Goal: Task Accomplishment & Management: Manage account settings

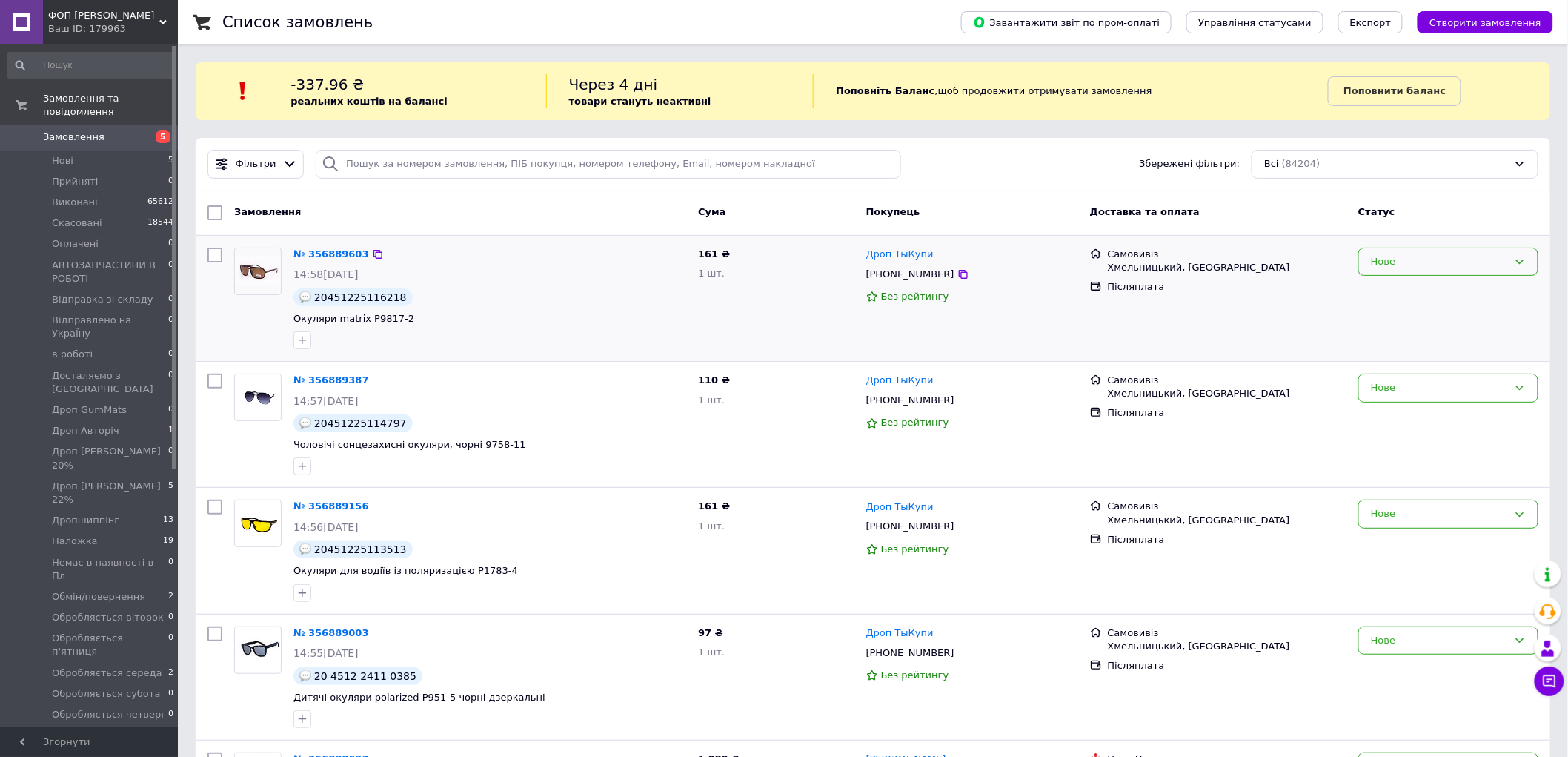
click at [1432, 256] on div "Нове" at bounding box center [1439, 262] width 137 height 16
click at [1438, 400] on li "Дропшиппінг" at bounding box center [1448, 413] width 178 height 27
click at [1432, 391] on div "Нове" at bounding box center [1439, 388] width 137 height 16
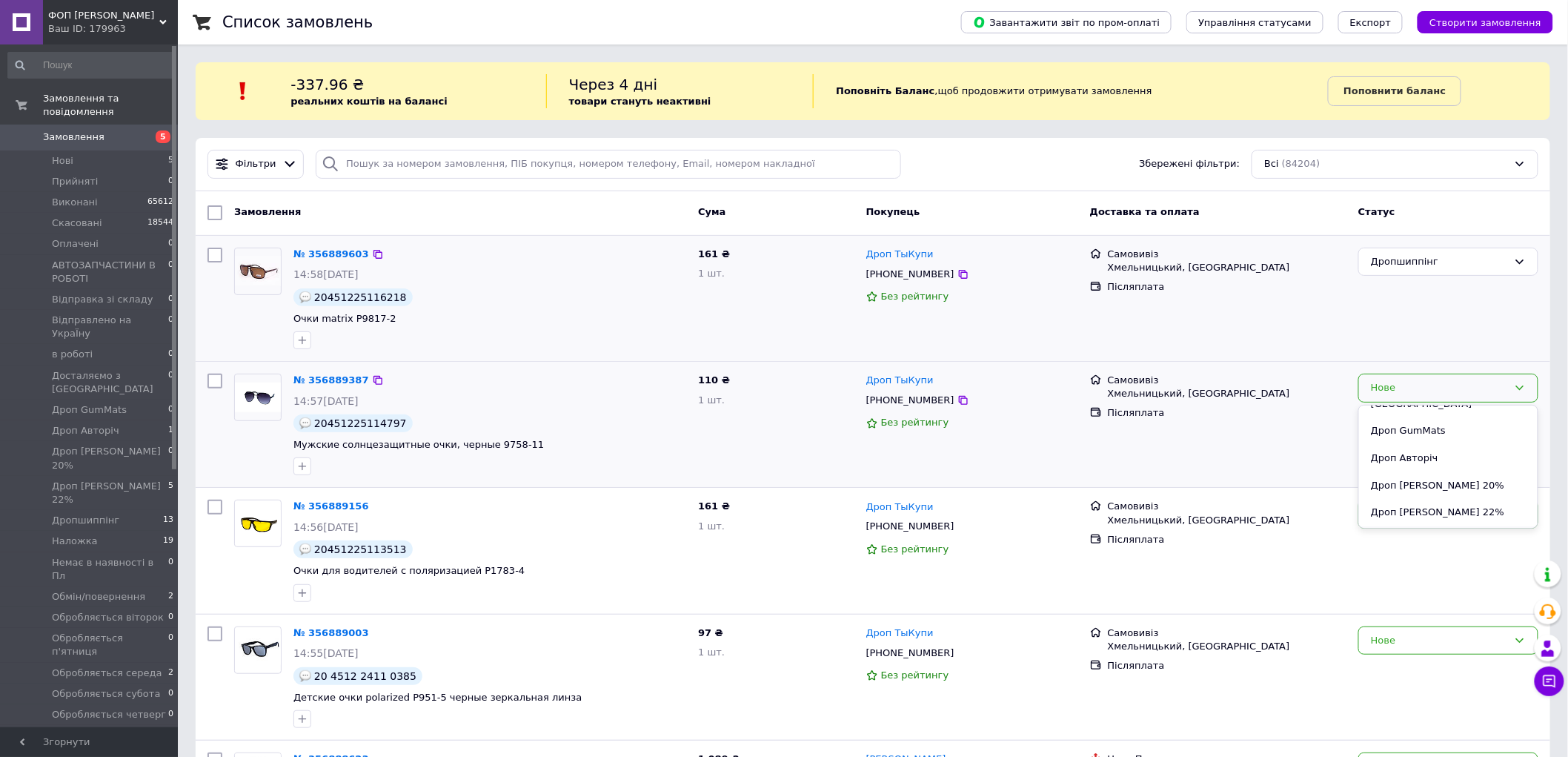
click at [1444, 526] on li "Дропшиппінг" at bounding box center [1448, 539] width 178 height 27
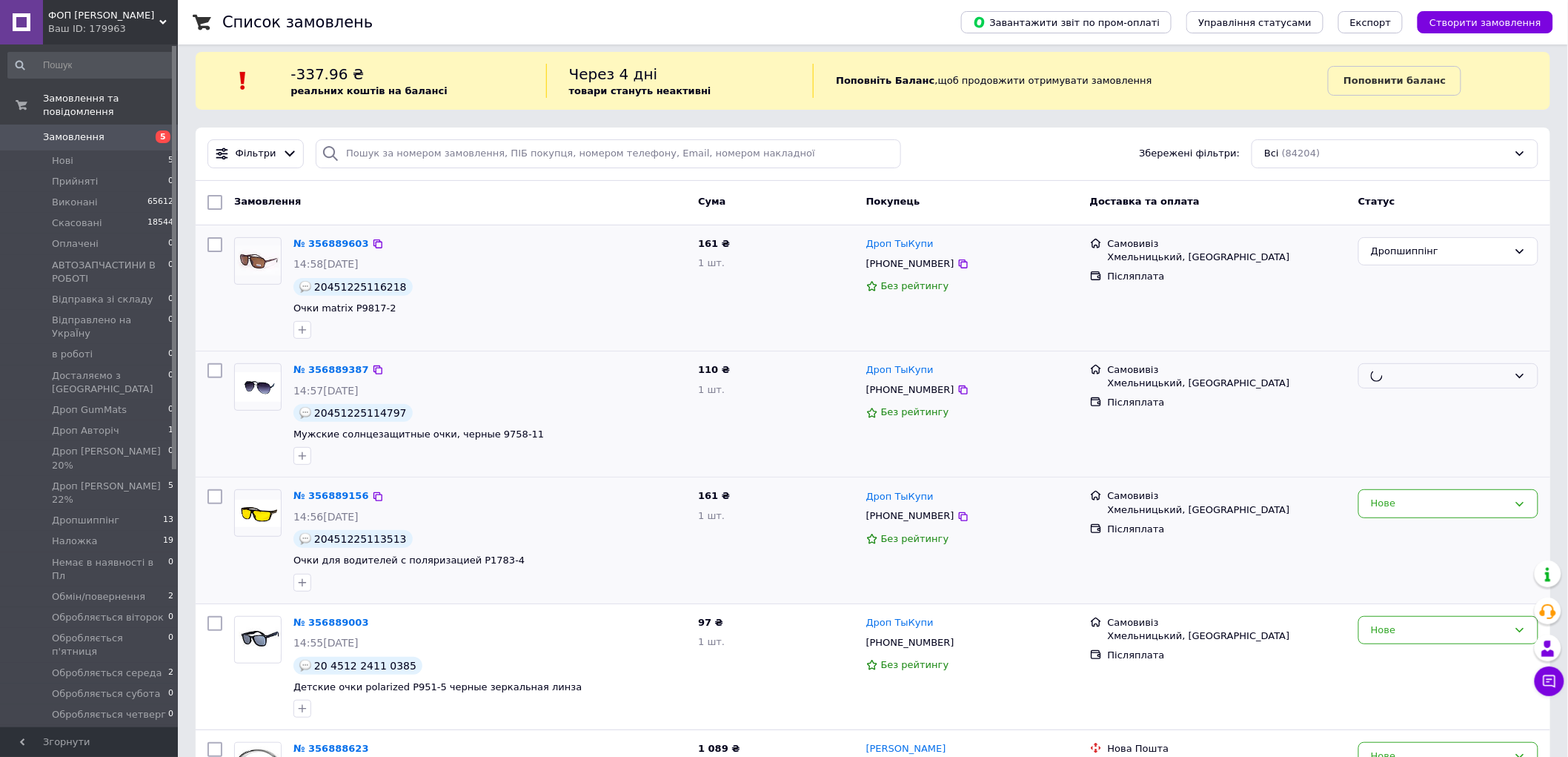
scroll to position [164, 0]
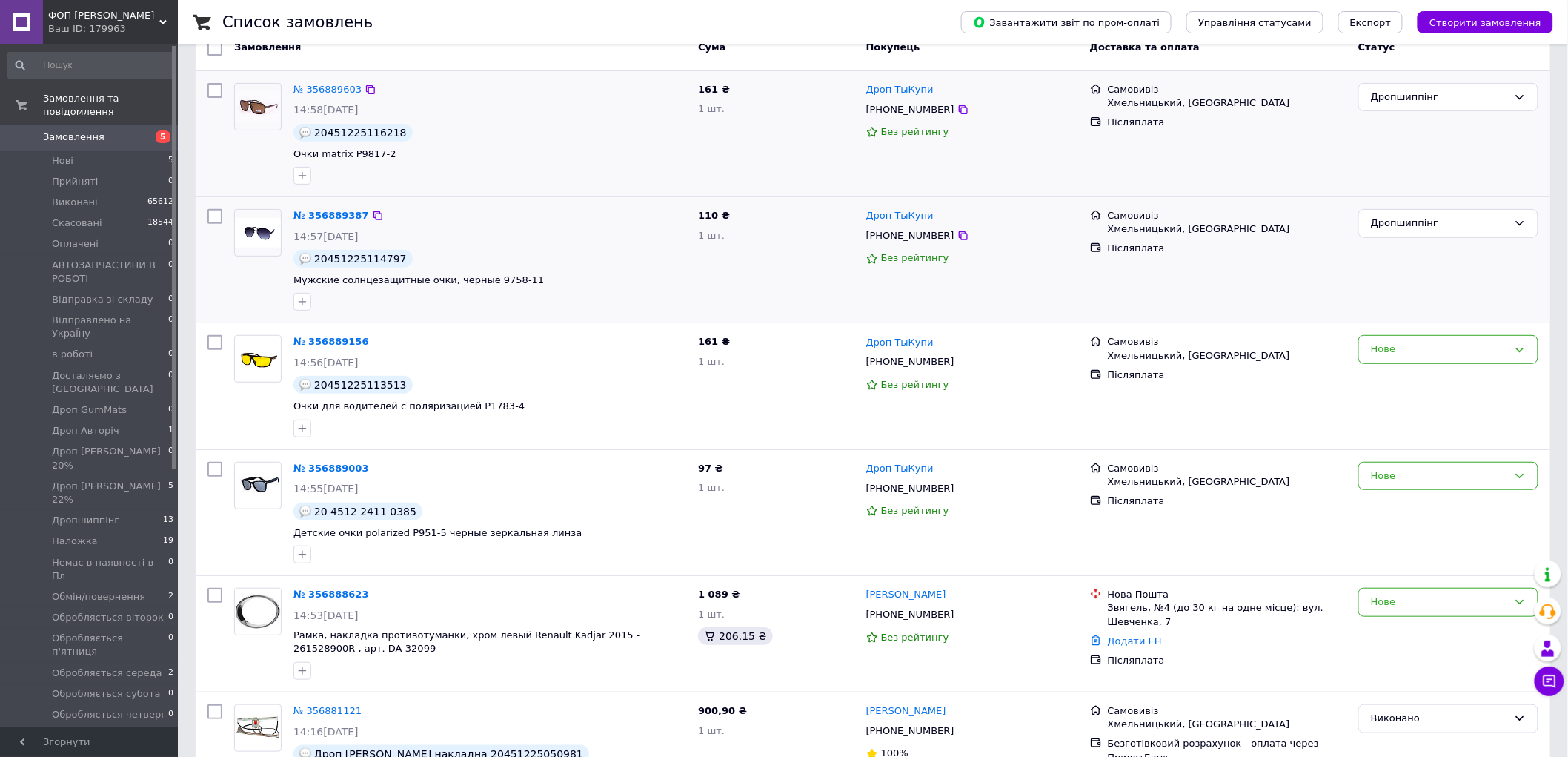
click at [1420, 347] on div "Нове" at bounding box center [1439, 349] width 137 height 16
click at [1435, 488] on li "Дропшиппінг" at bounding box center [1448, 501] width 178 height 27
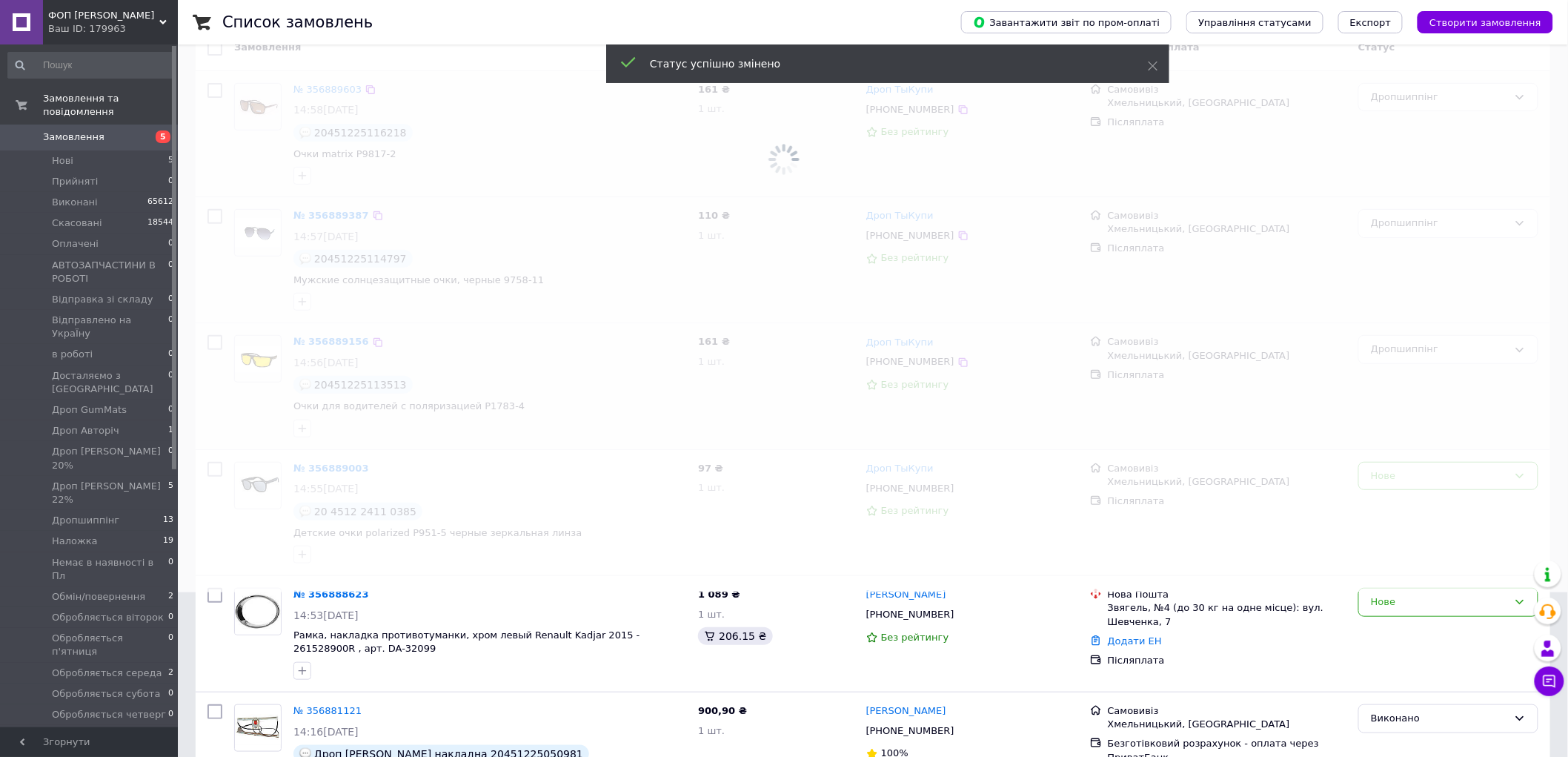
scroll to position [329, 0]
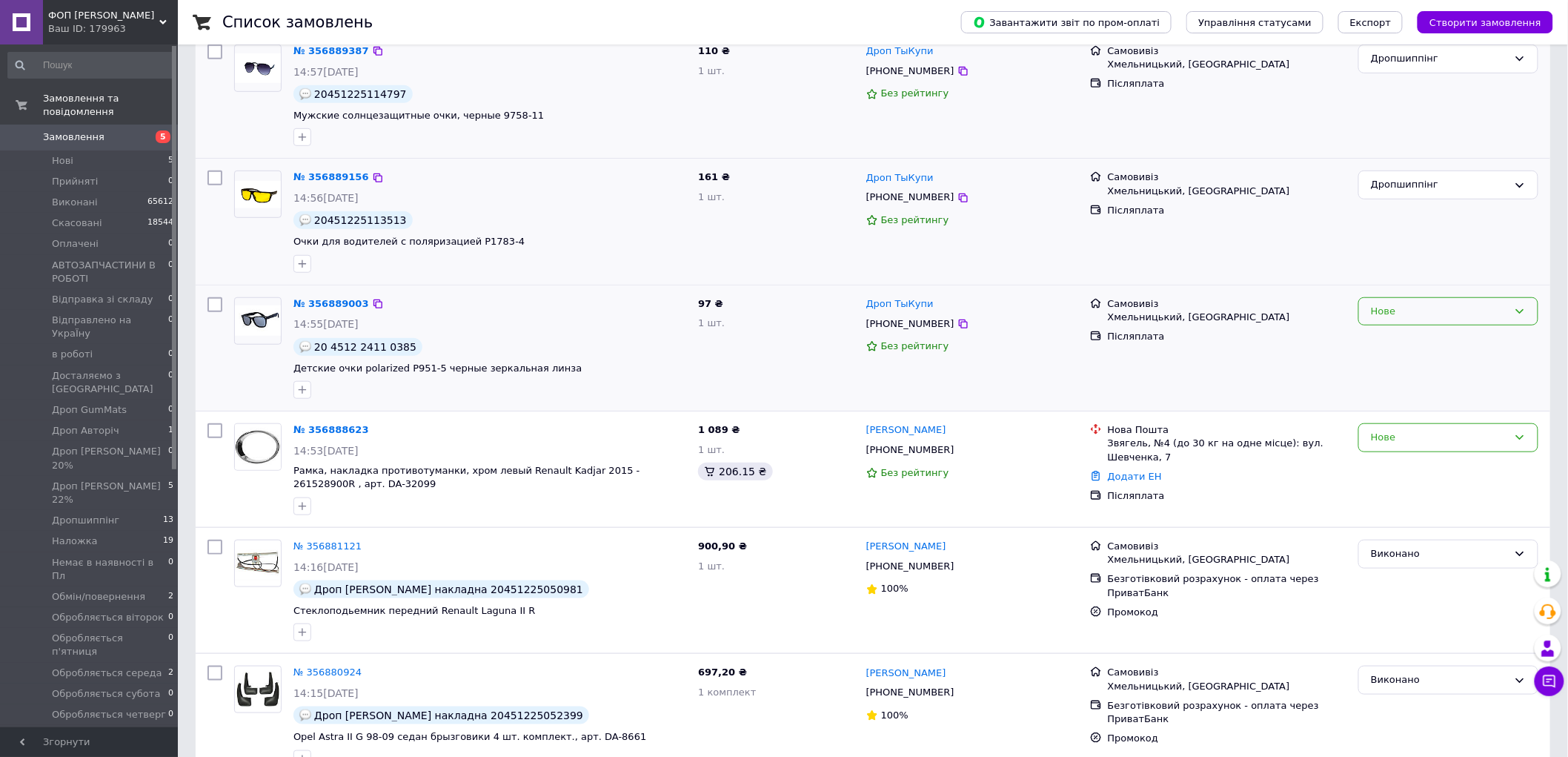
click at [1436, 309] on div "Нове" at bounding box center [1439, 312] width 137 height 16
click at [1438, 449] on li "Дропшиппінг" at bounding box center [1448, 462] width 178 height 27
click at [311, 431] on link "№ 356888623" at bounding box center [331, 430] width 76 height 11
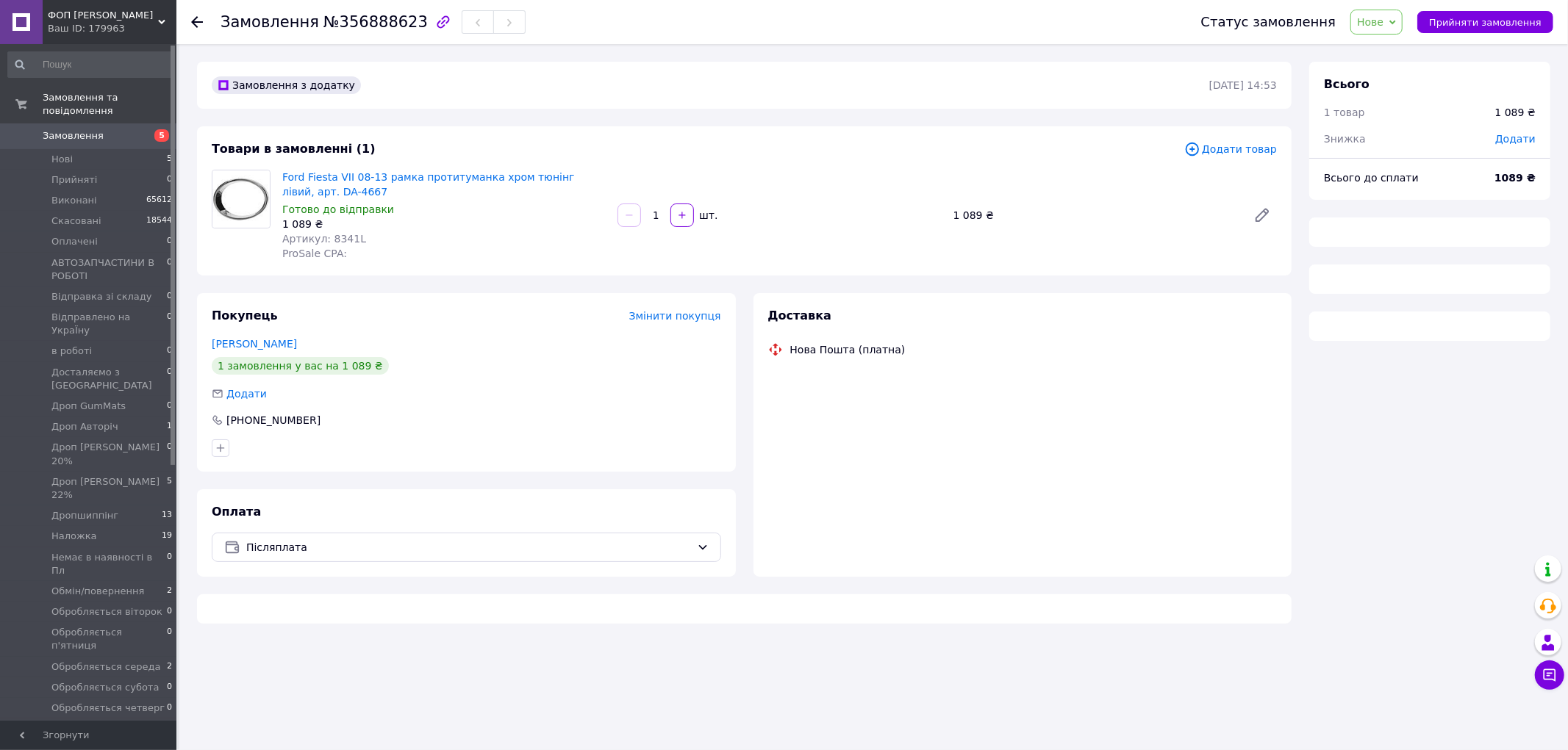
click at [1380, 21] on span "Нове" at bounding box center [1370, 22] width 26 height 12
click at [1400, 39] on ul "Прийнято Виконано Скасовано Оплачено АВТОЗАПЧАСТИНИ В РОБОТІ Відправка зі склад…" at bounding box center [1444, 110] width 188 height 147
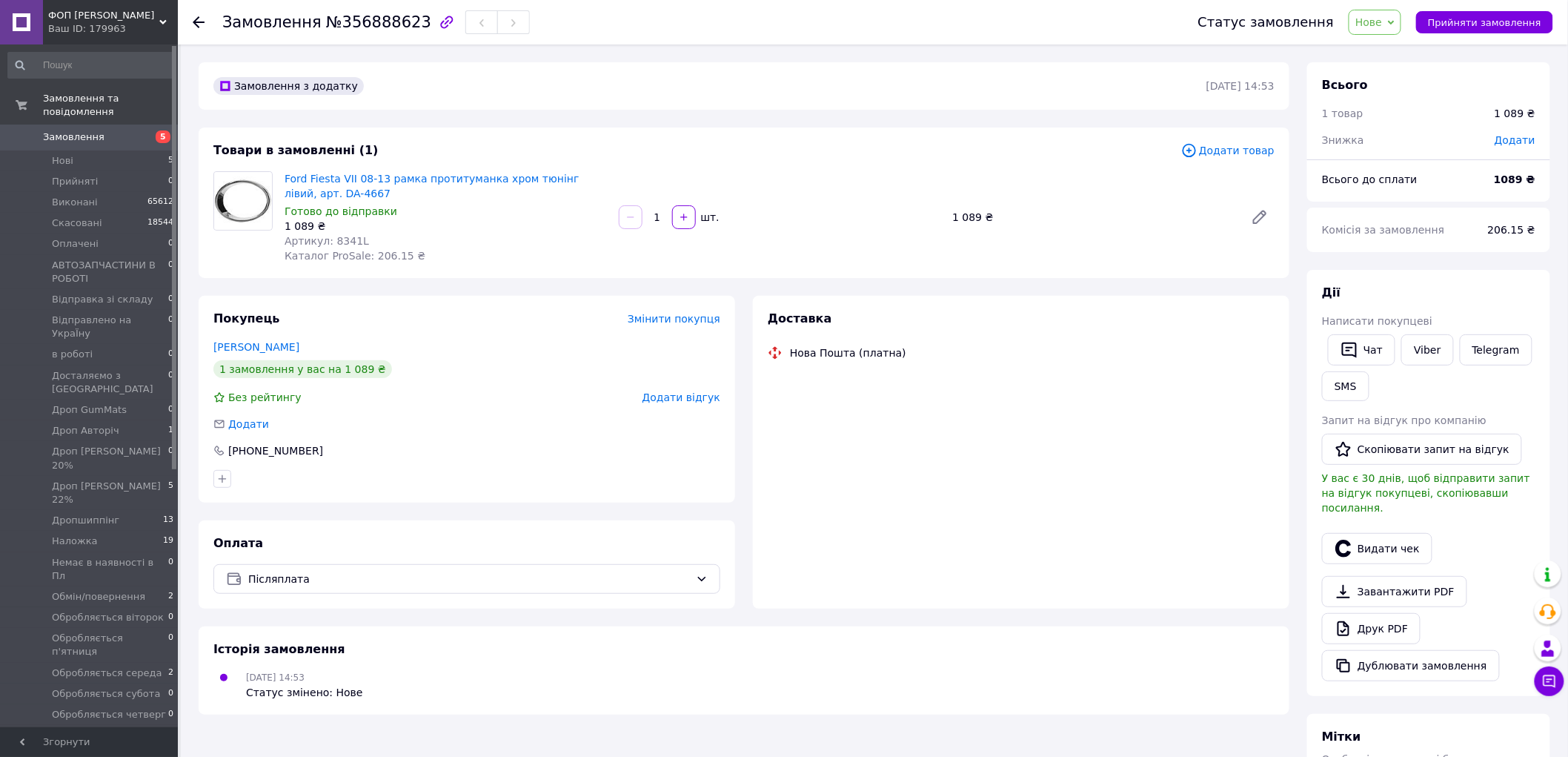
click at [1395, 23] on icon at bounding box center [1391, 23] width 7 height 5
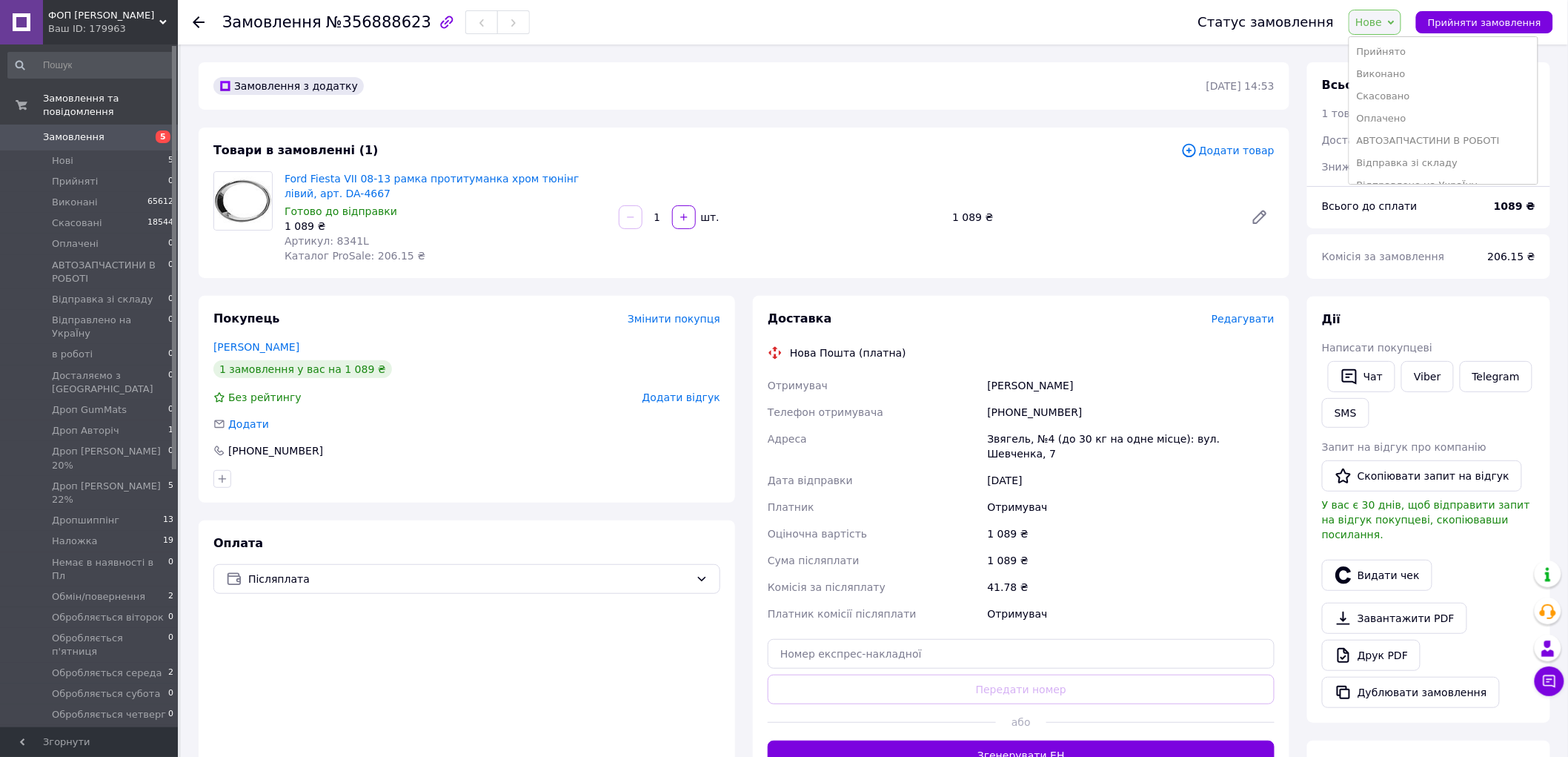
click at [1414, 38] on ul "Прийнято Виконано Скасовано Оплачено АВТОЗАПЧАСТИНИ В РОБОТІ Відправка зі склад…" at bounding box center [1443, 111] width 189 height 148
click at [1395, 24] on icon at bounding box center [1391, 23] width 7 height 7
click at [1413, 43] on li "Прийнято" at bounding box center [1444, 51] width 189 height 23
click at [1021, 416] on div "[PHONE_NUMBER]" at bounding box center [1132, 412] width 293 height 27
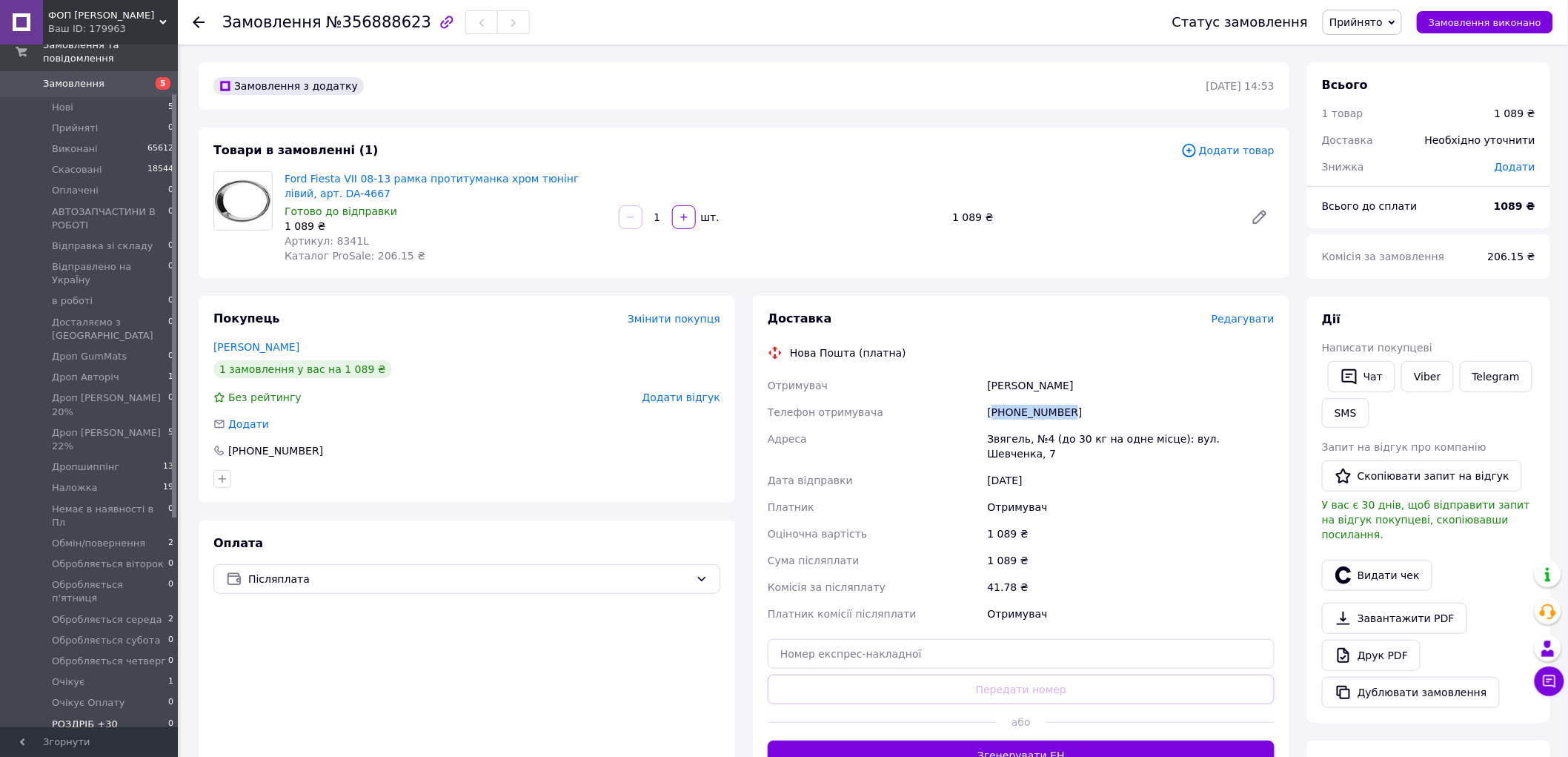
scroll to position [83, 0]
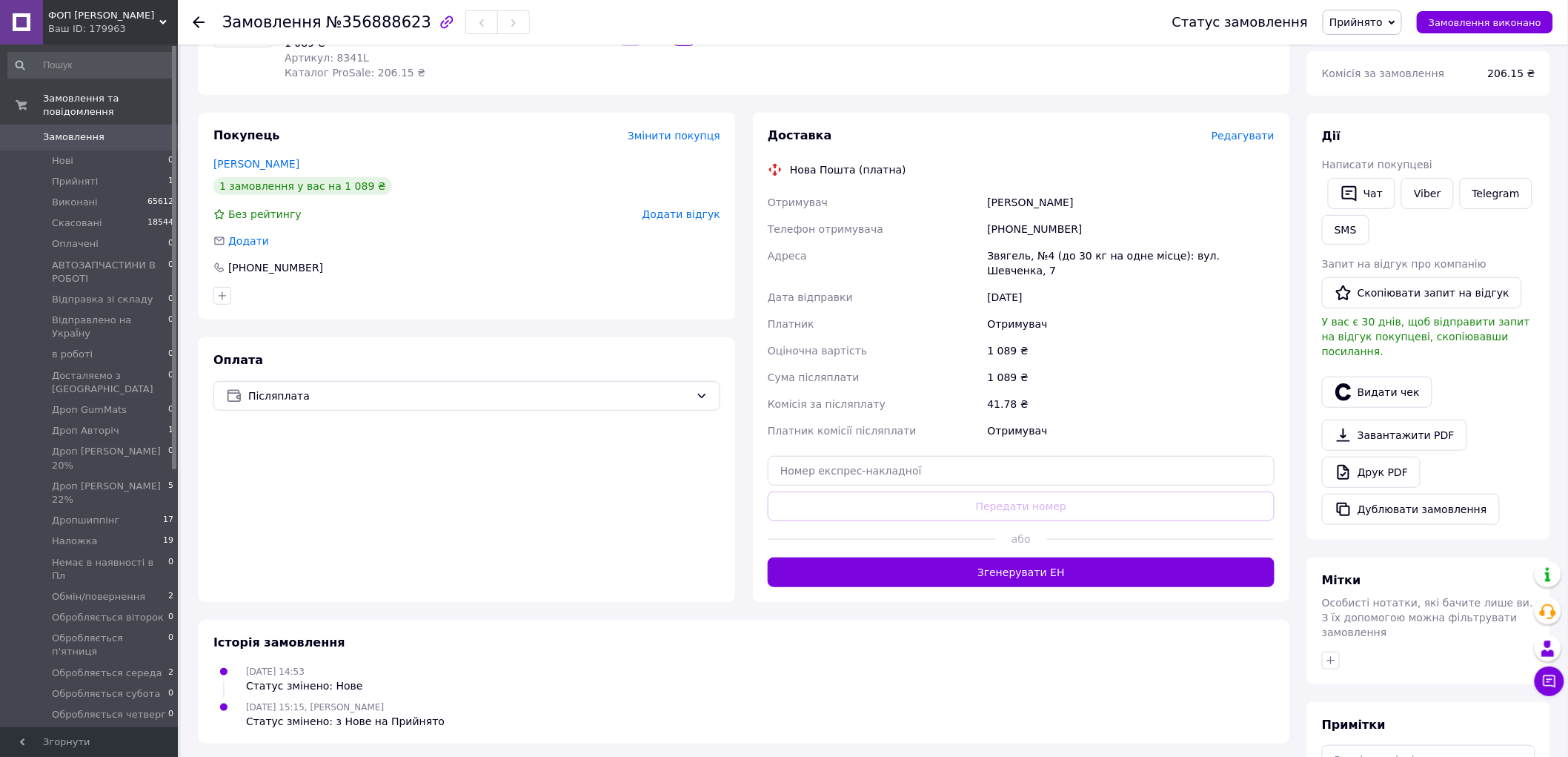
scroll to position [247, 0]
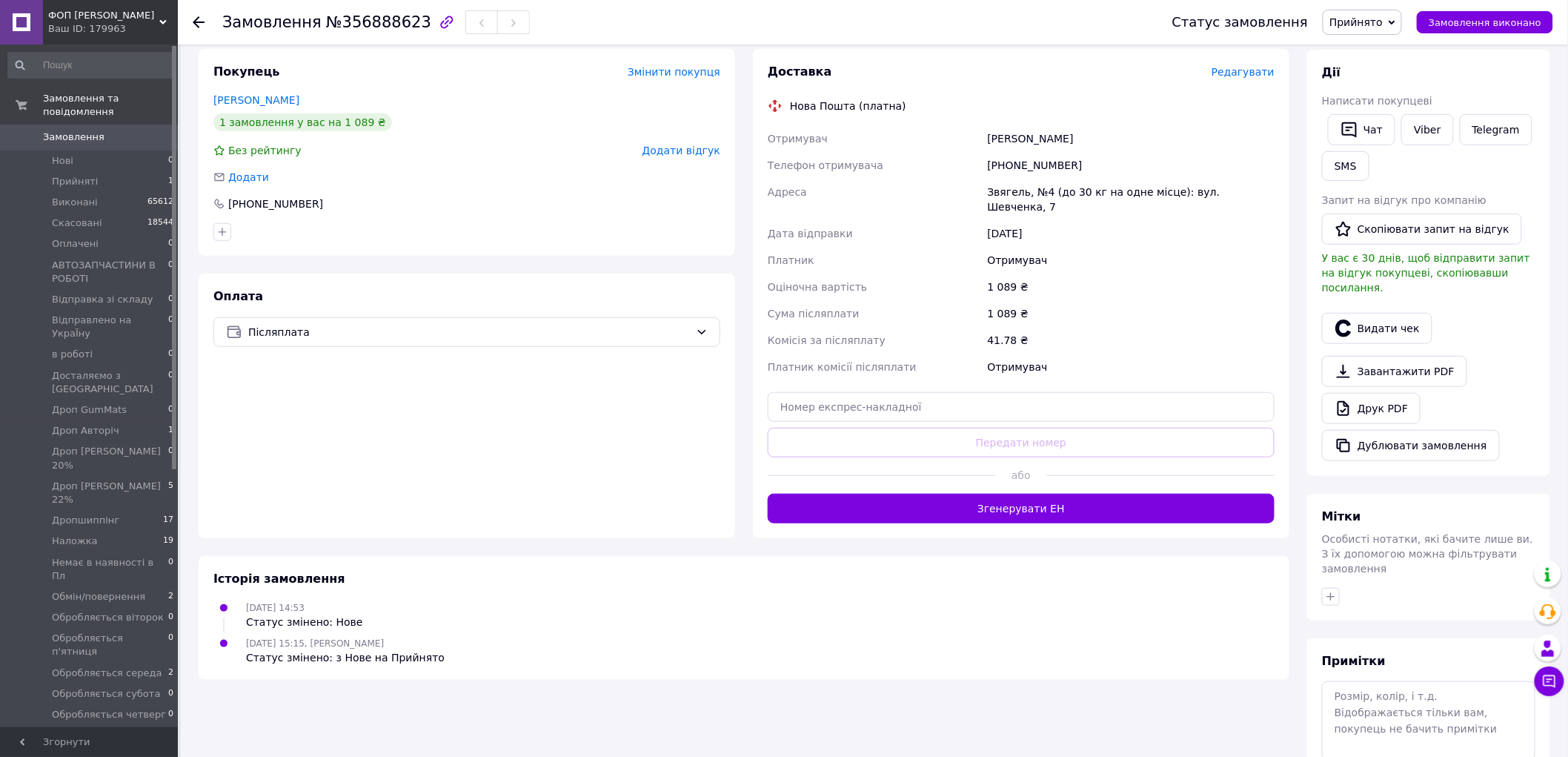
click at [1376, 653] on div "Примітки Залишилося 300 символів Очистити Зберегти" at bounding box center [1429, 737] width 214 height 167
click at [1394, 681] on textarea at bounding box center [1429, 720] width 214 height 79
paste textarea "Renault Kadjar"
type textarea "Renault Kadjar 2016 року, наложка, ліва"
click at [1021, 159] on div "+380934033693" at bounding box center [1132, 165] width 293 height 27
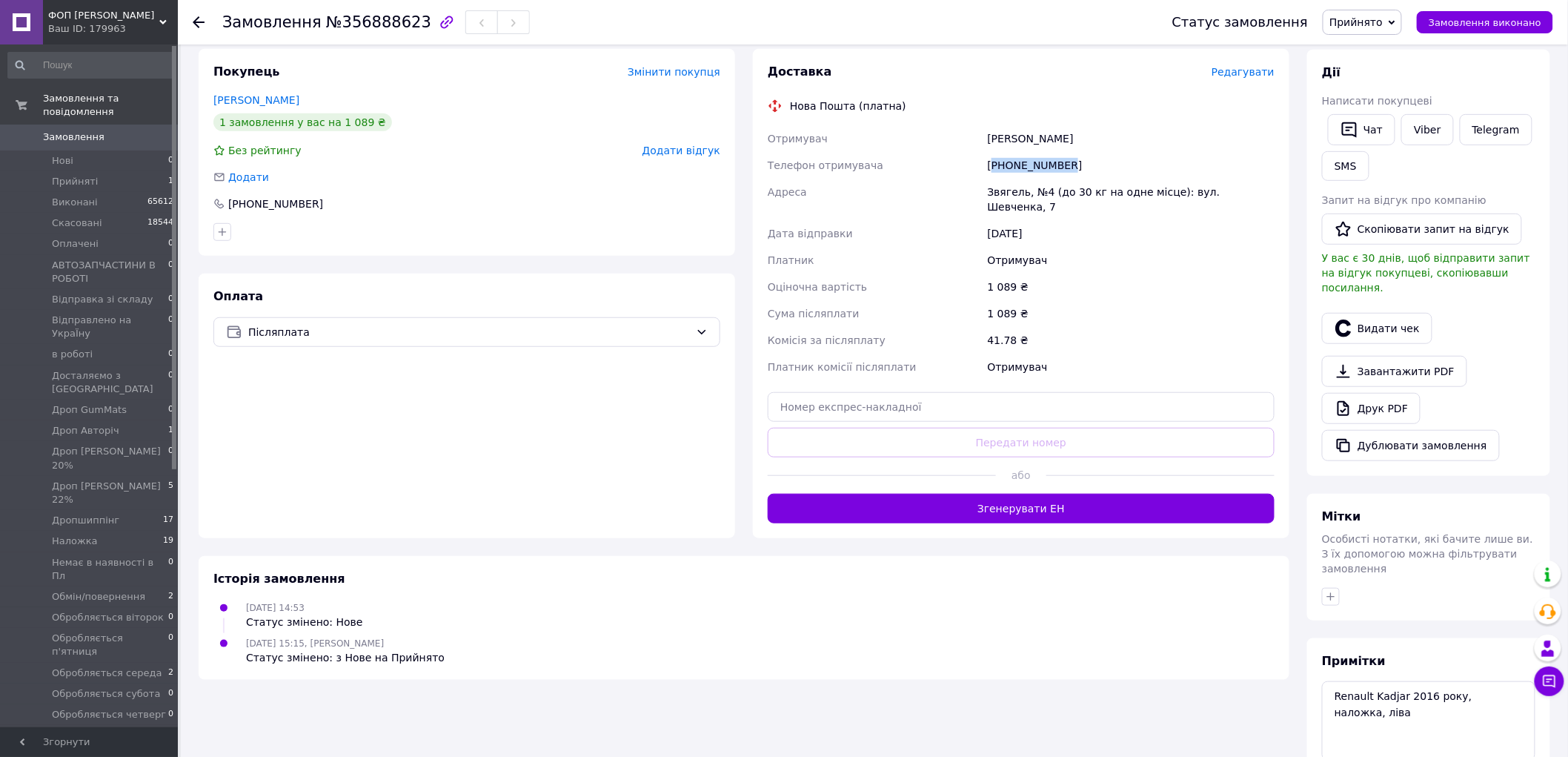
click at [1021, 159] on div "+380934033693" at bounding box center [1132, 165] width 293 height 27
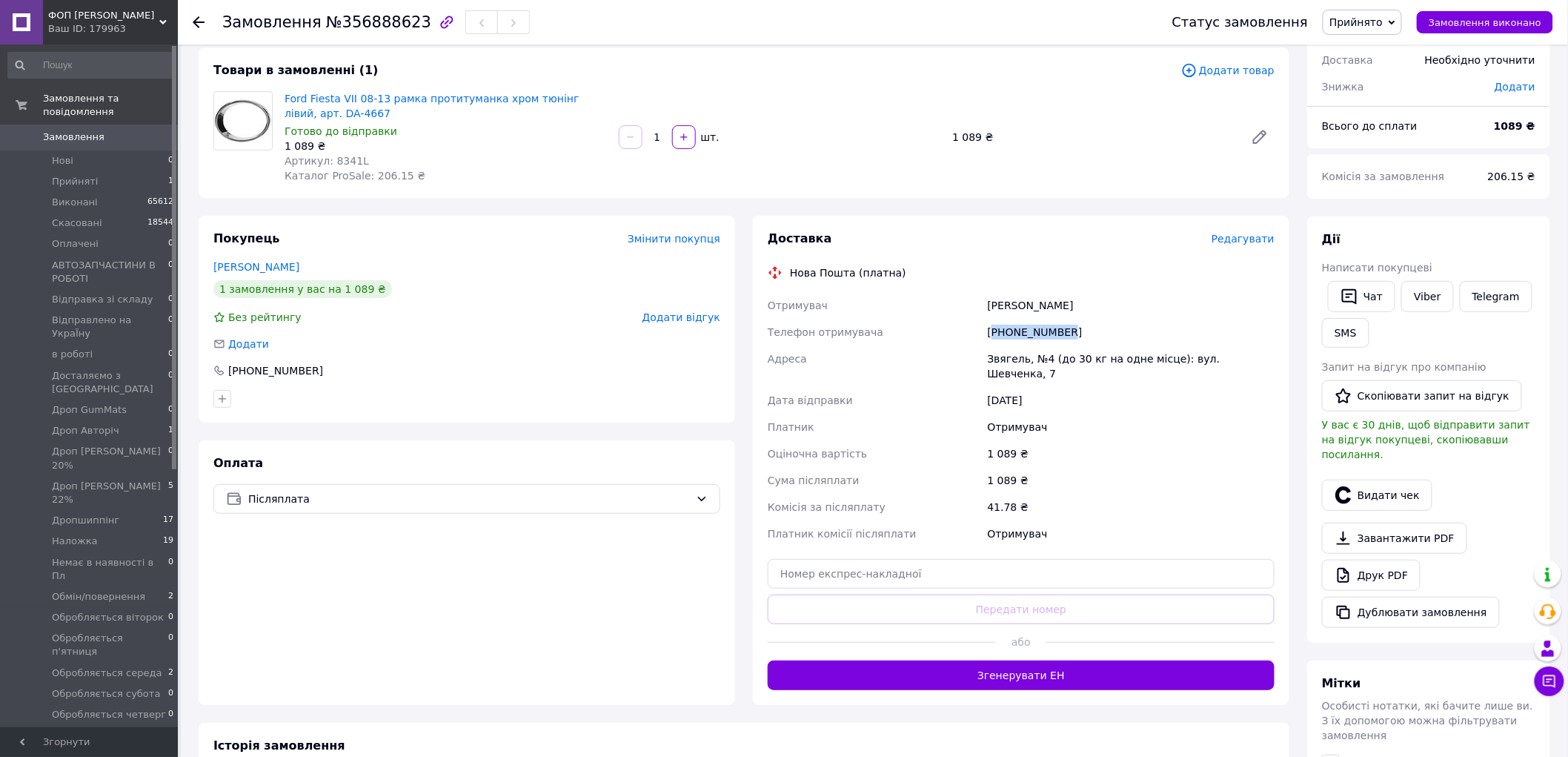
scroll to position [0, 0]
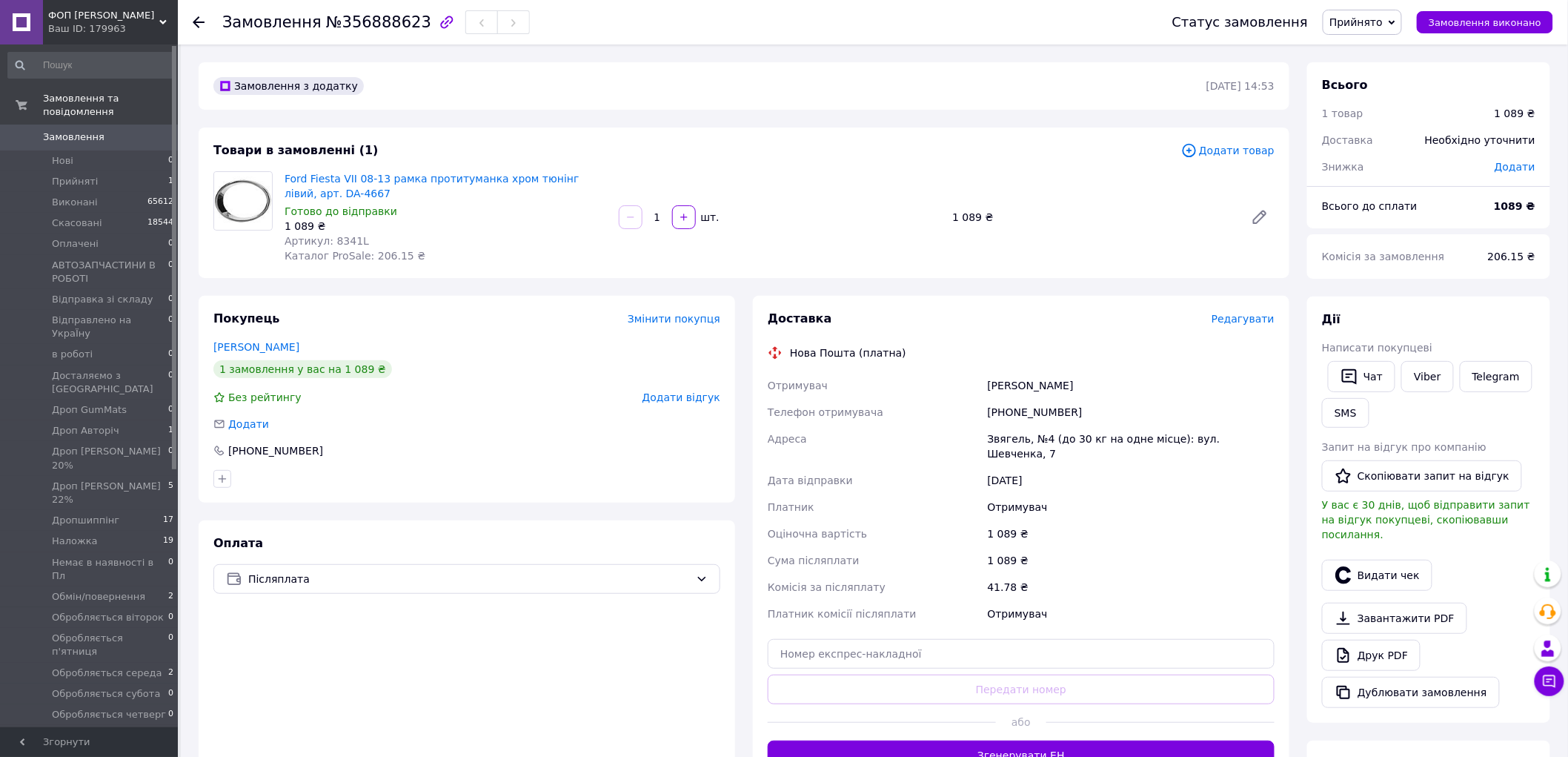
click at [1263, 149] on span "Додати товар" at bounding box center [1228, 150] width 94 height 16
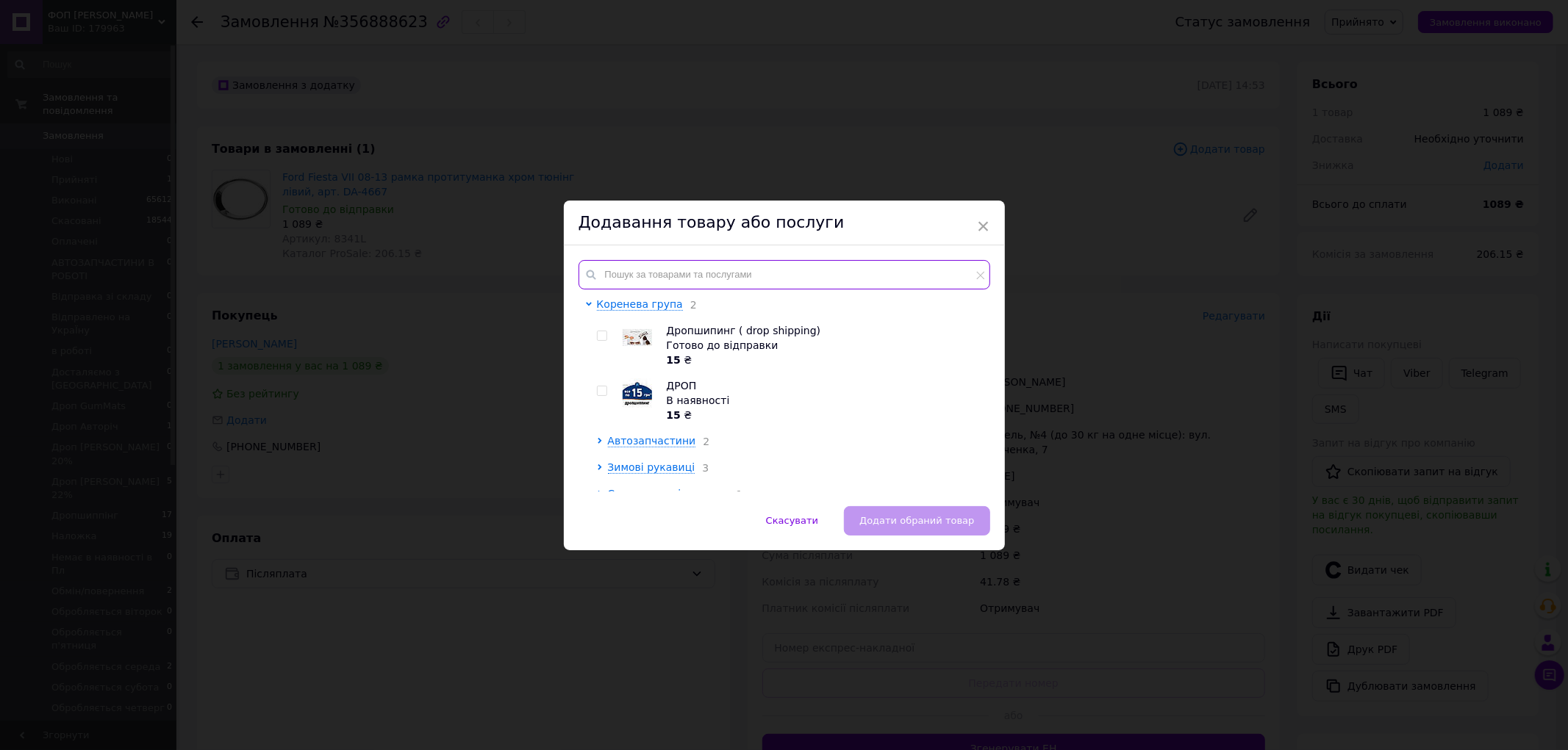
click at [741, 267] on input "text" at bounding box center [784, 275] width 412 height 29
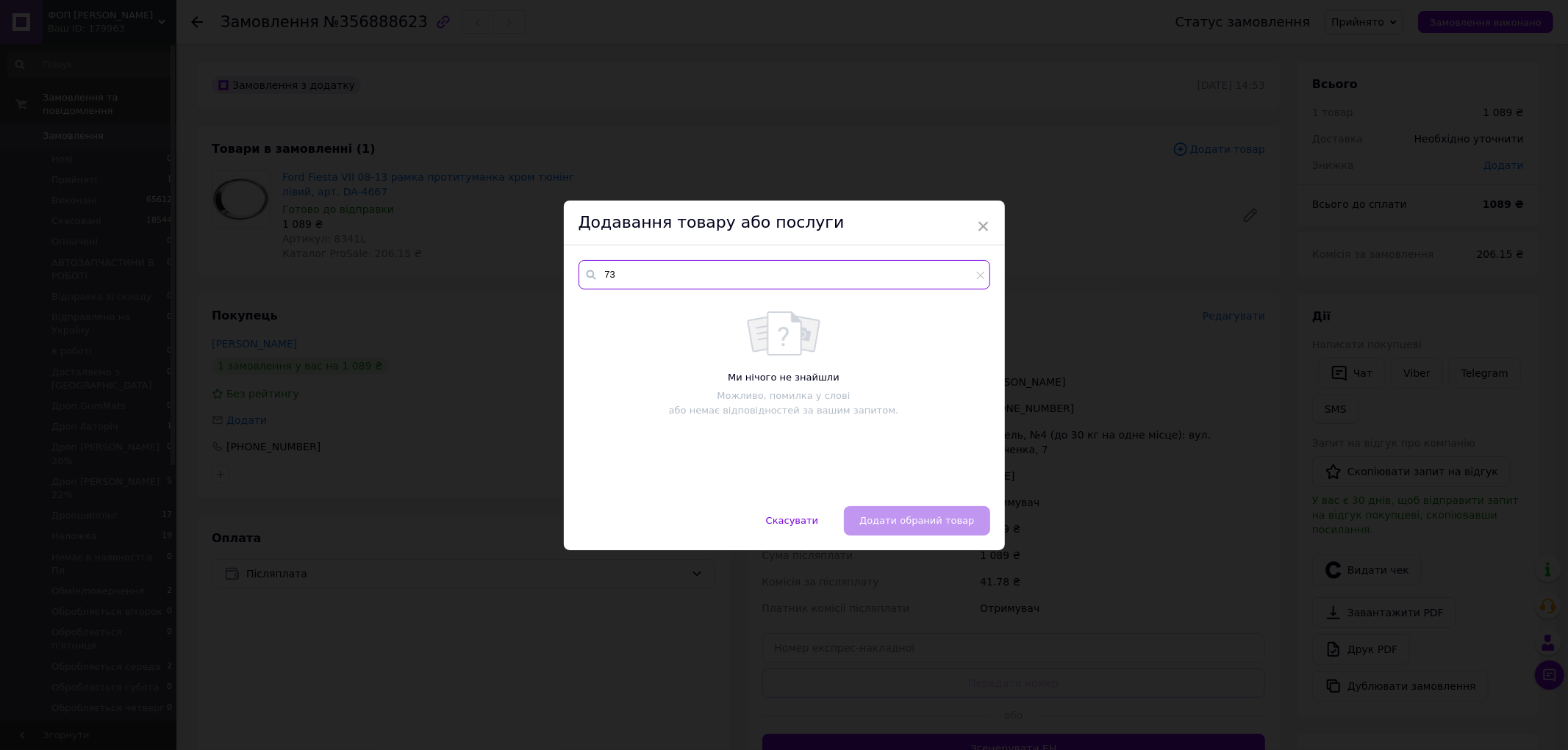
type input "7"
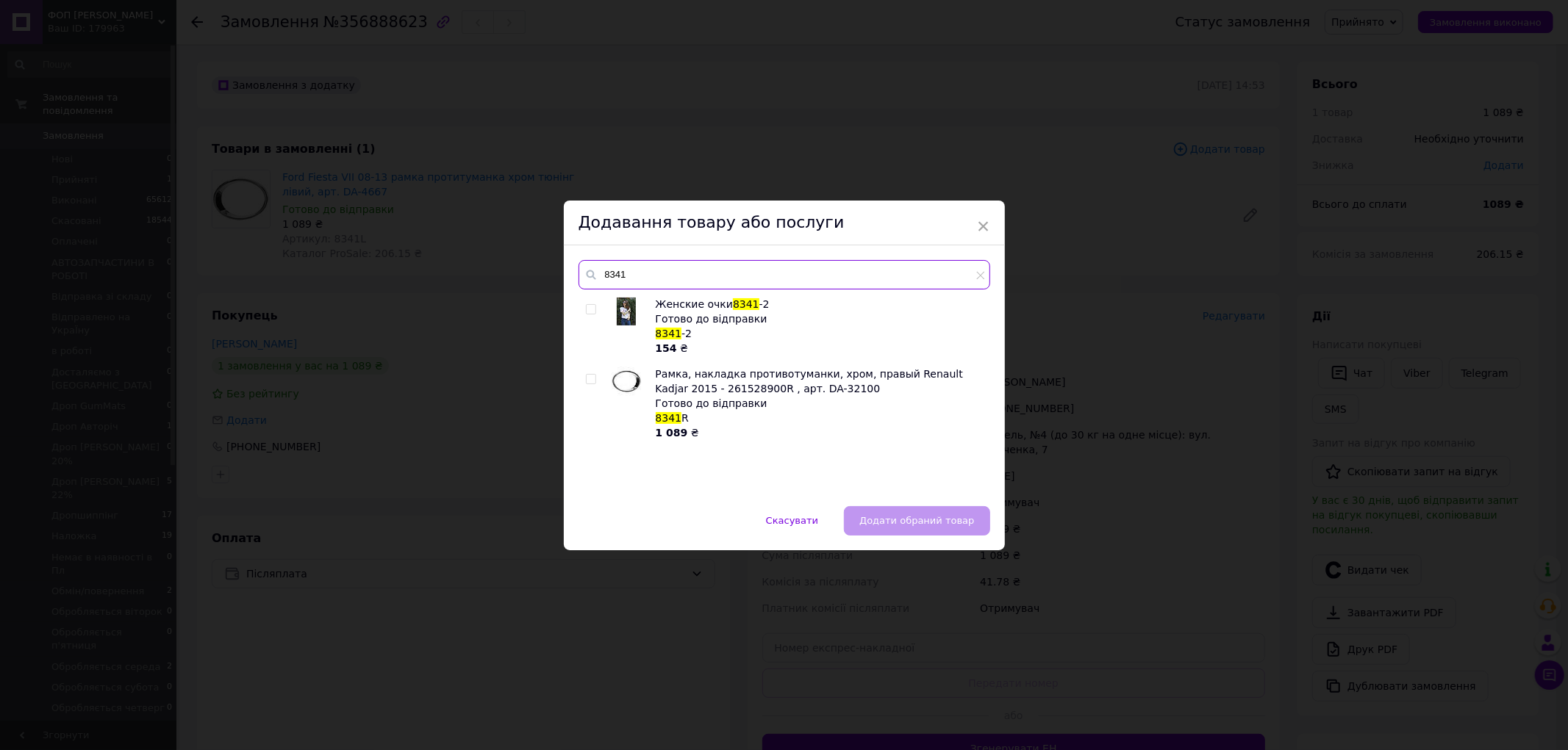
type input "8341"
click at [590, 375] on input "checkbox" at bounding box center [590, 379] width 9 height 9
checkbox input "true"
click at [887, 519] on span "Додати обраний товар" at bounding box center [917, 521] width 114 height 11
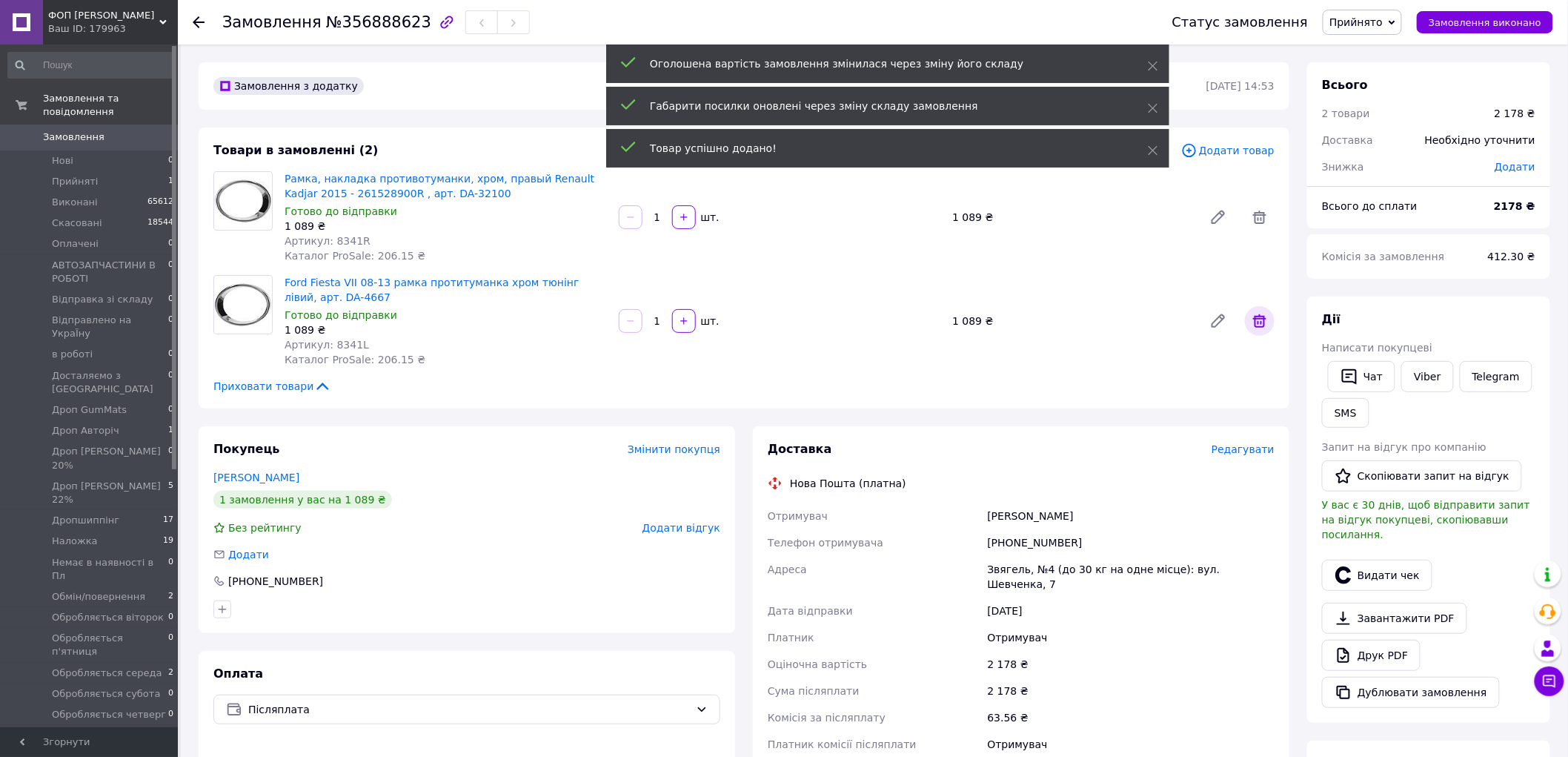
click at [1263, 317] on icon at bounding box center [1259, 320] width 13 height 13
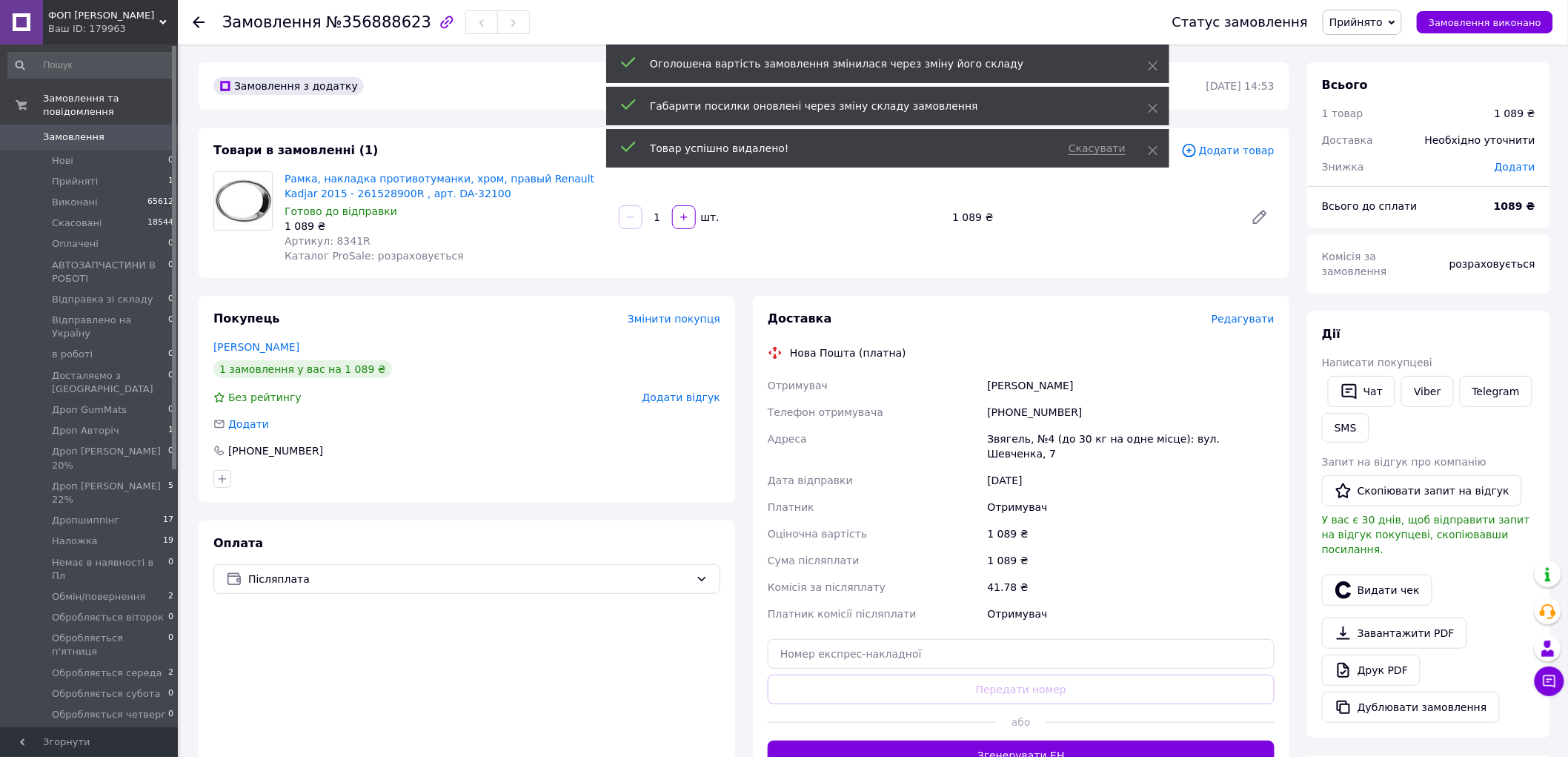
scroll to position [314, 0]
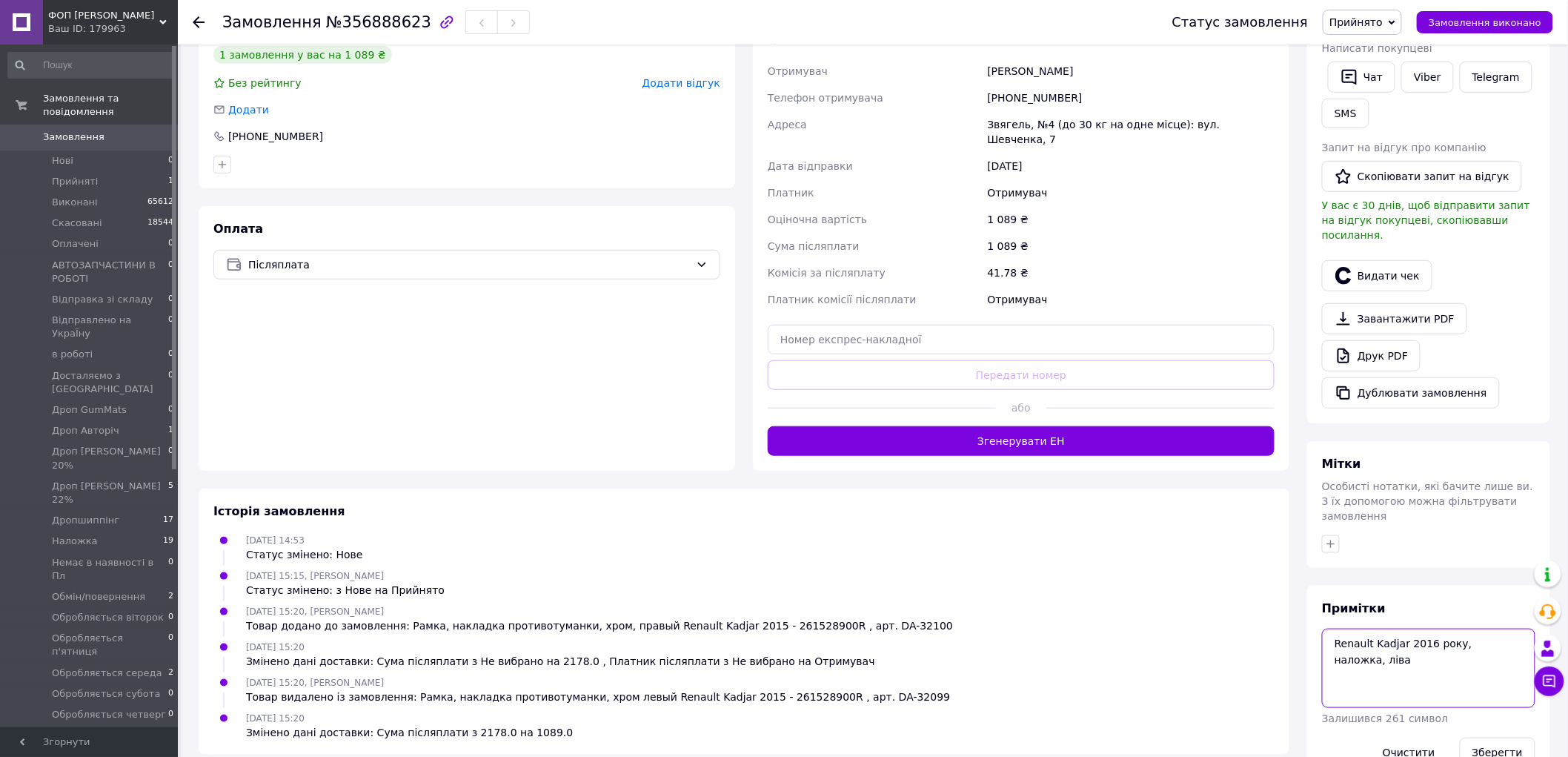
click at [1518, 629] on textarea "Renault Kadjar 2016 року, наложка, ліва" at bounding box center [1429, 668] width 214 height 79
type textarea "Renault Kadjar 2016 року, наложка, права"
click at [1503, 738] on button "Зберегти" at bounding box center [1498, 752] width 76 height 30
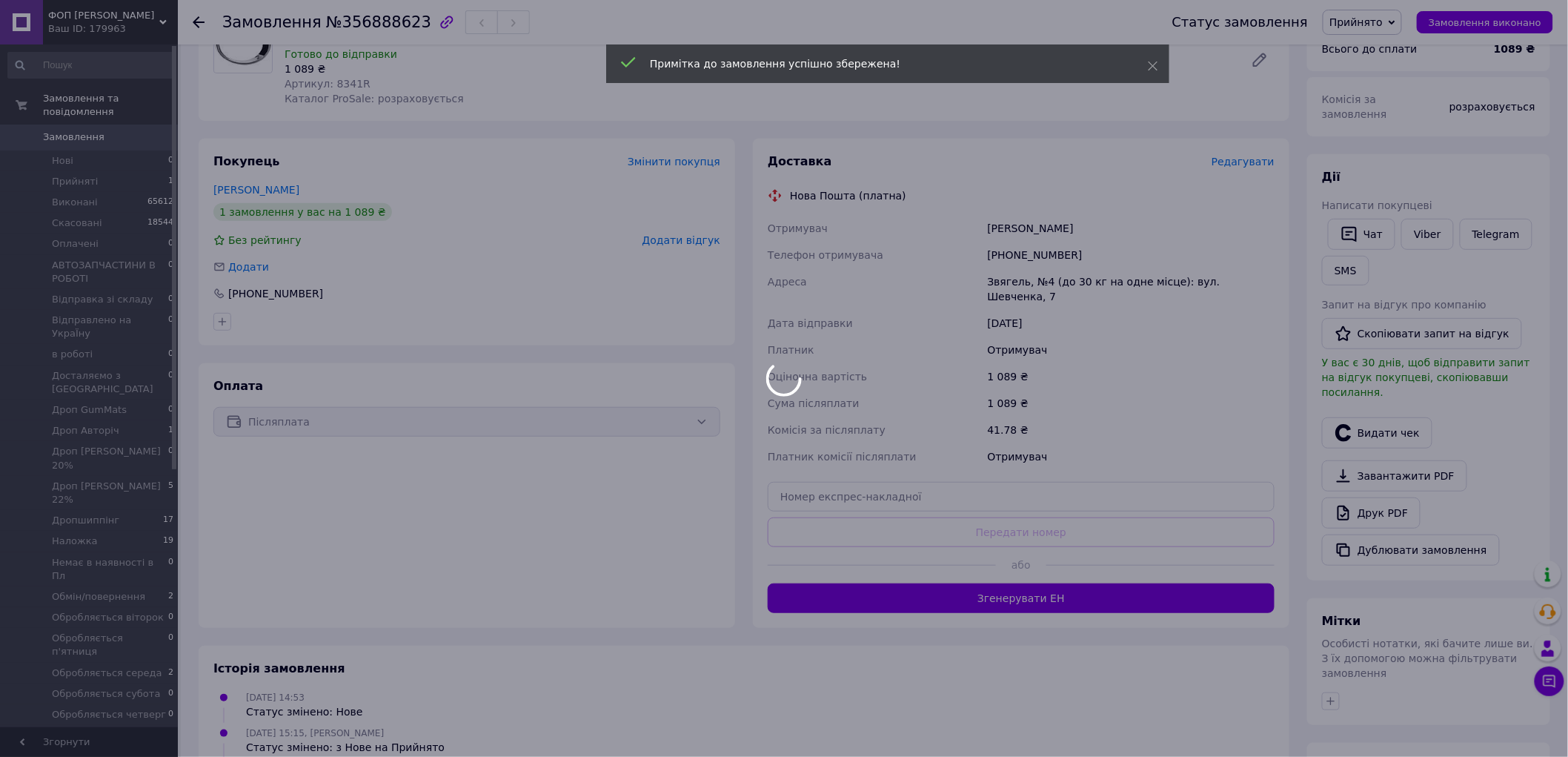
scroll to position [0, 0]
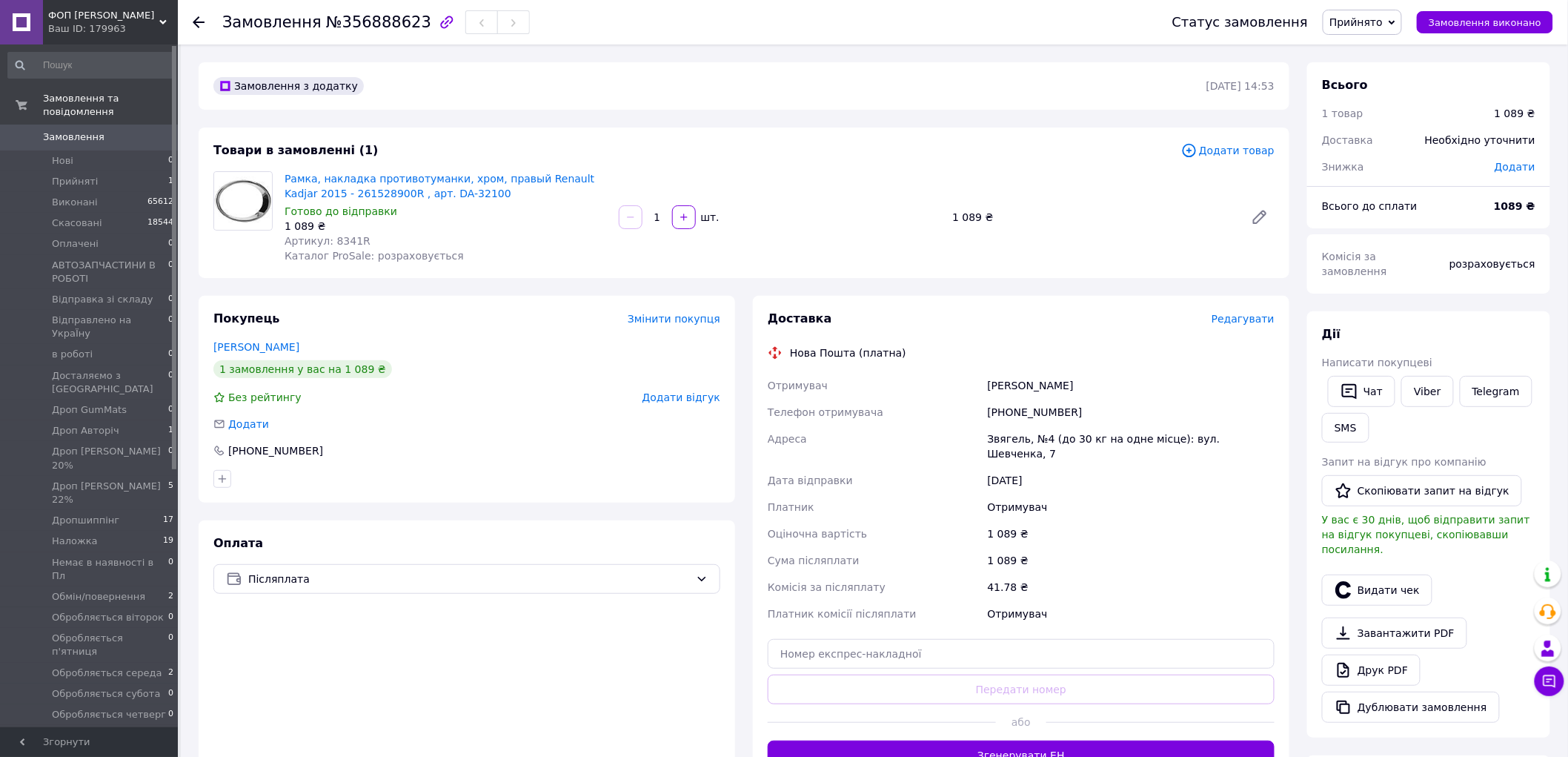
click at [1383, 23] on span "Прийнято" at bounding box center [1356, 22] width 53 height 12
click at [1388, 115] on li "АВТОЗАПЧАСТИНИ В РОБОТІ" at bounding box center [1418, 119] width 189 height 23
click at [126, 130] on span "Замовлення" at bounding box center [90, 136] width 94 height 13
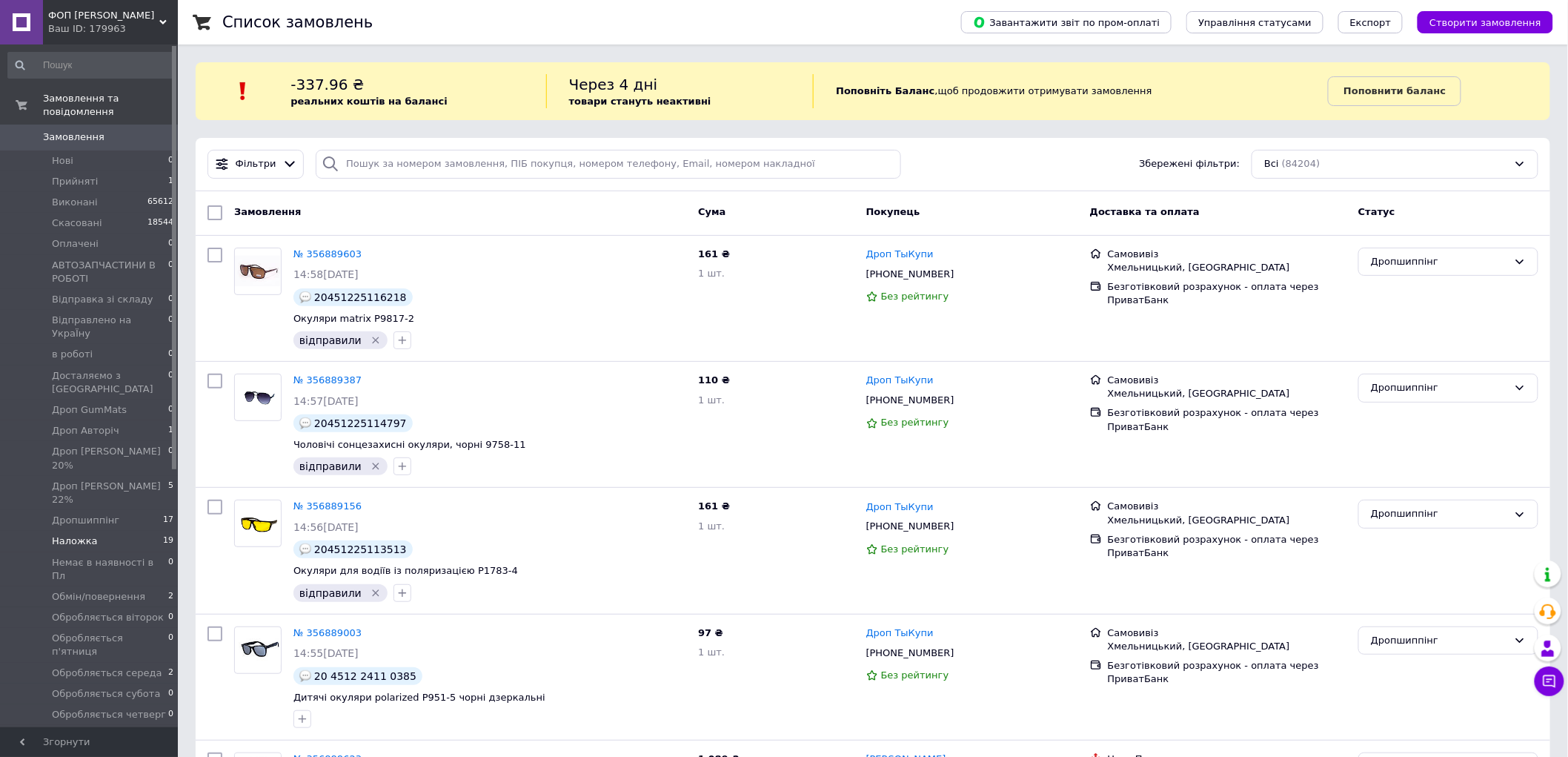
click at [149, 531] on li "Наложка 19" at bounding box center [91, 541] width 182 height 21
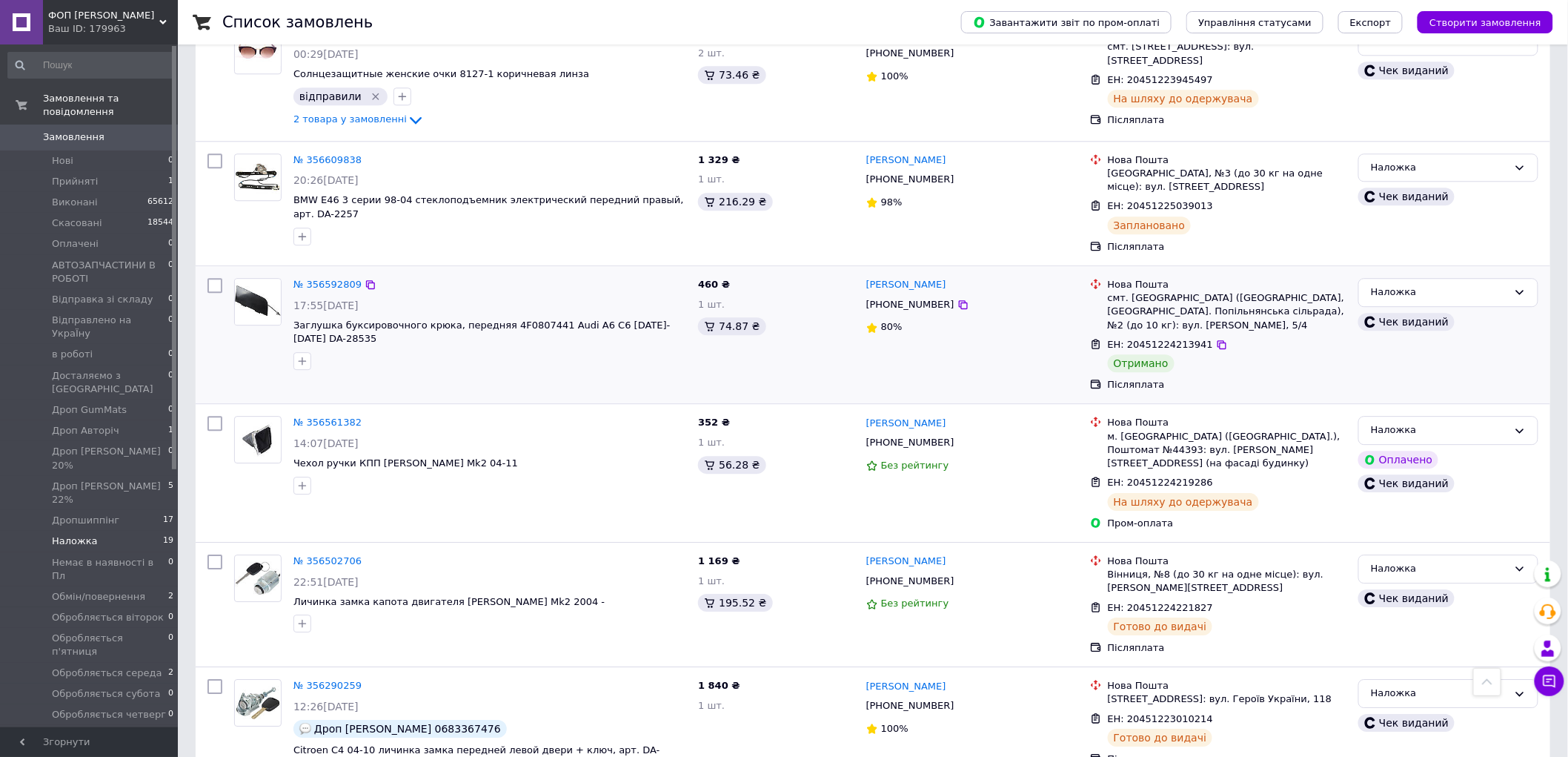
scroll to position [1565, 0]
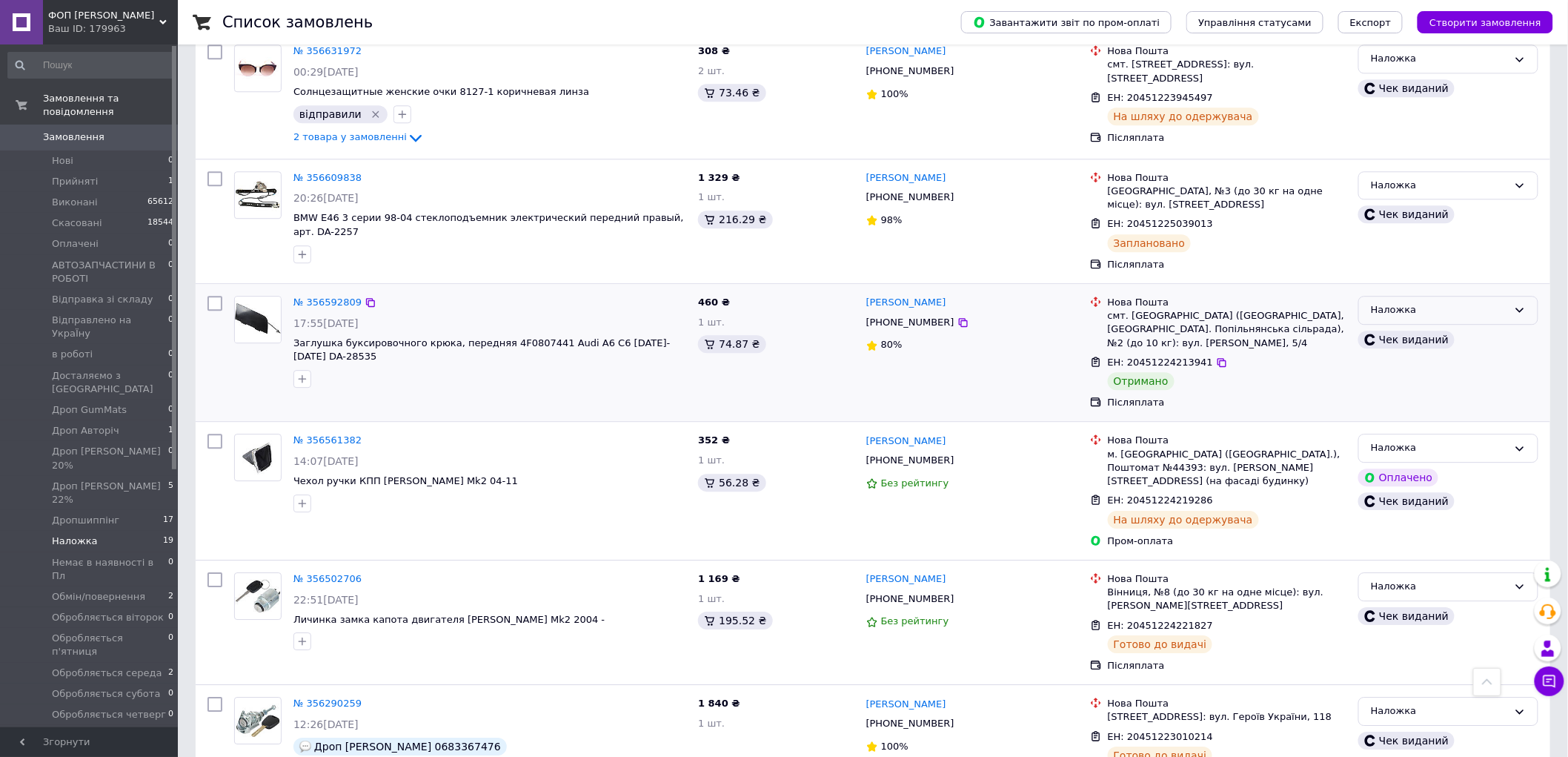
click at [1439, 295] on div "Наложка" at bounding box center [1448, 310] width 180 height 29
click at [1421, 355] on li "Виконано" at bounding box center [1448, 368] width 178 height 27
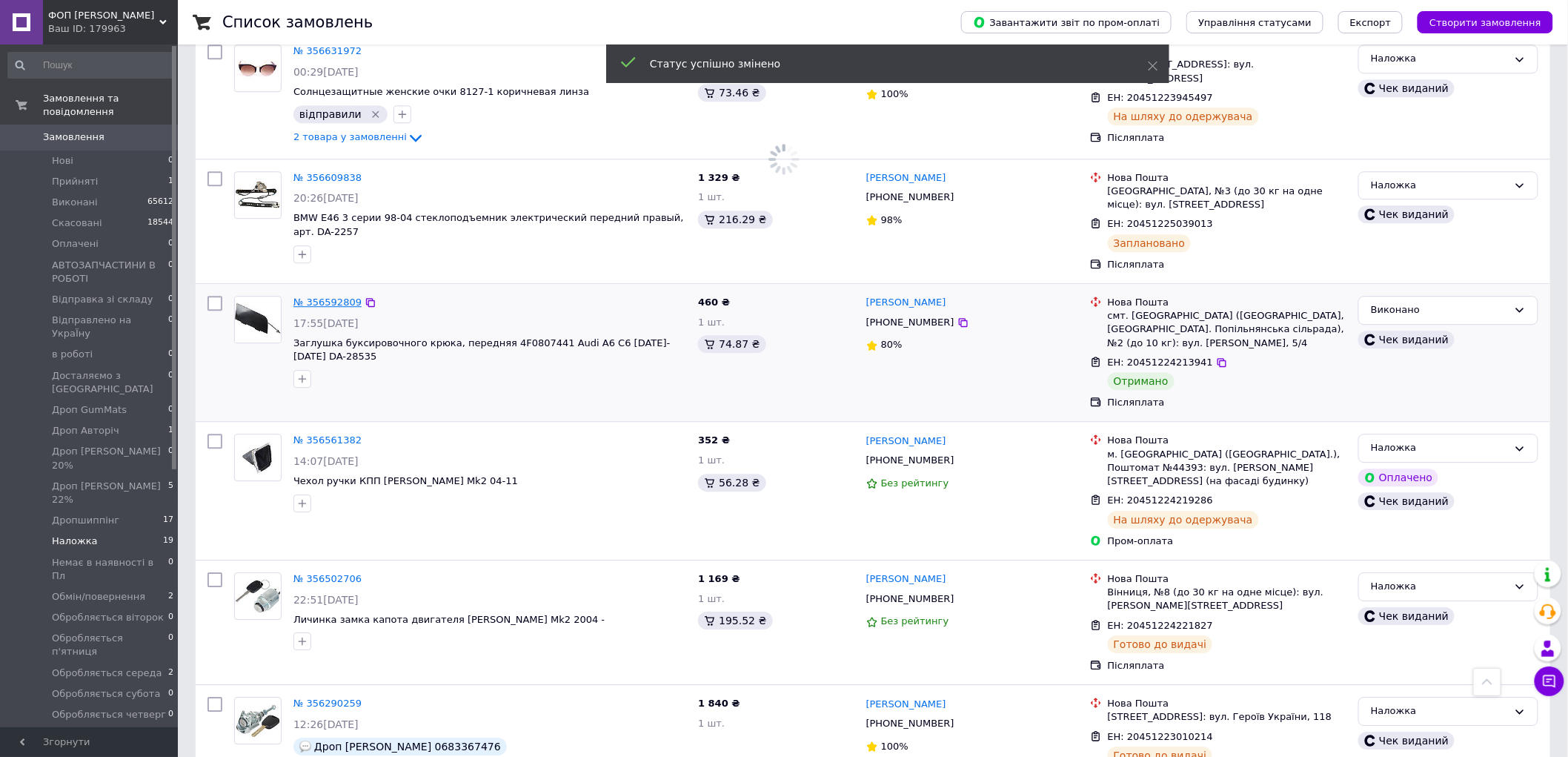
click at [320, 296] on link "№ 356592809" at bounding box center [327, 302] width 68 height 11
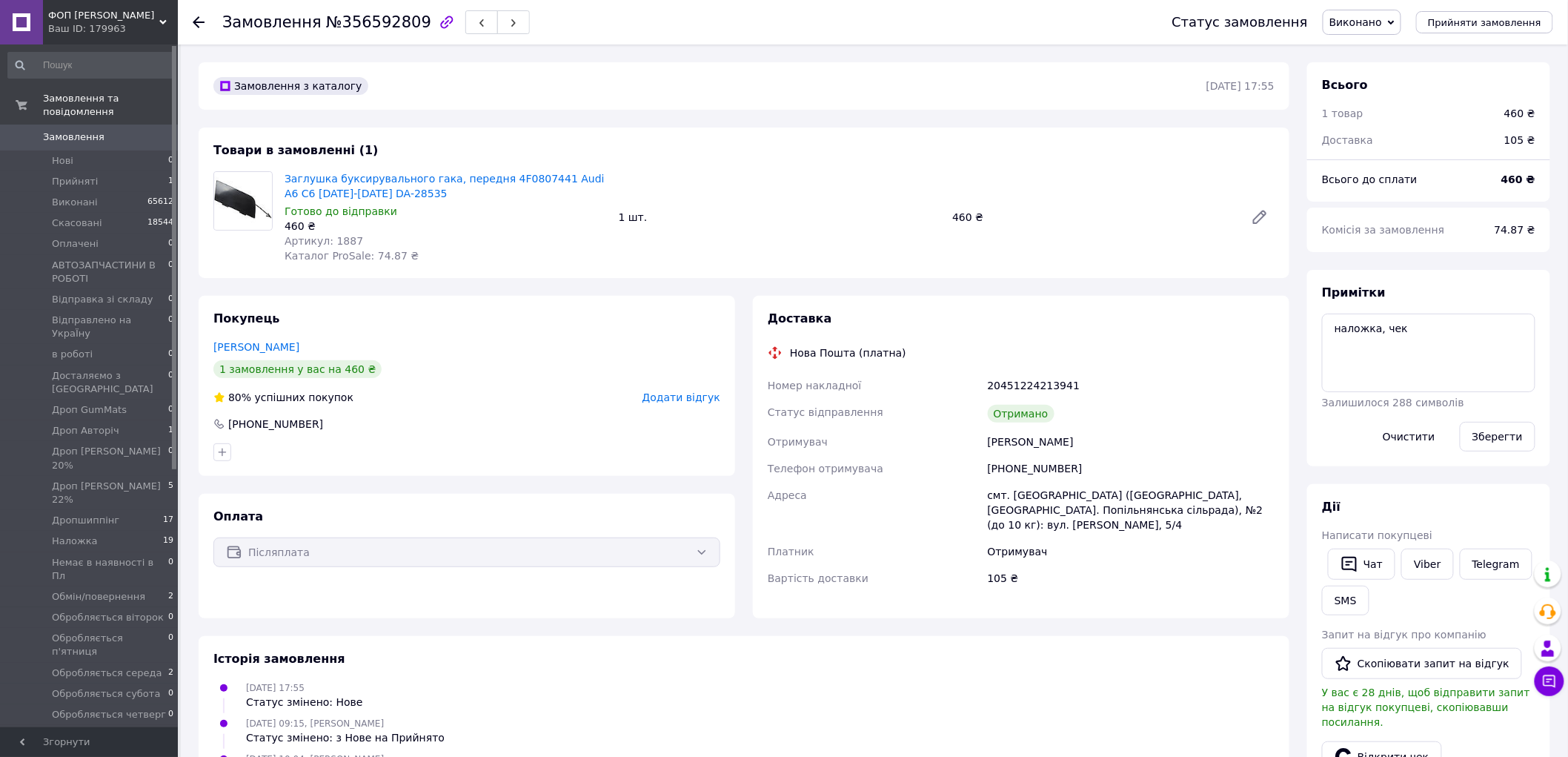
click at [698, 394] on span "Додати відгук" at bounding box center [682, 397] width 78 height 12
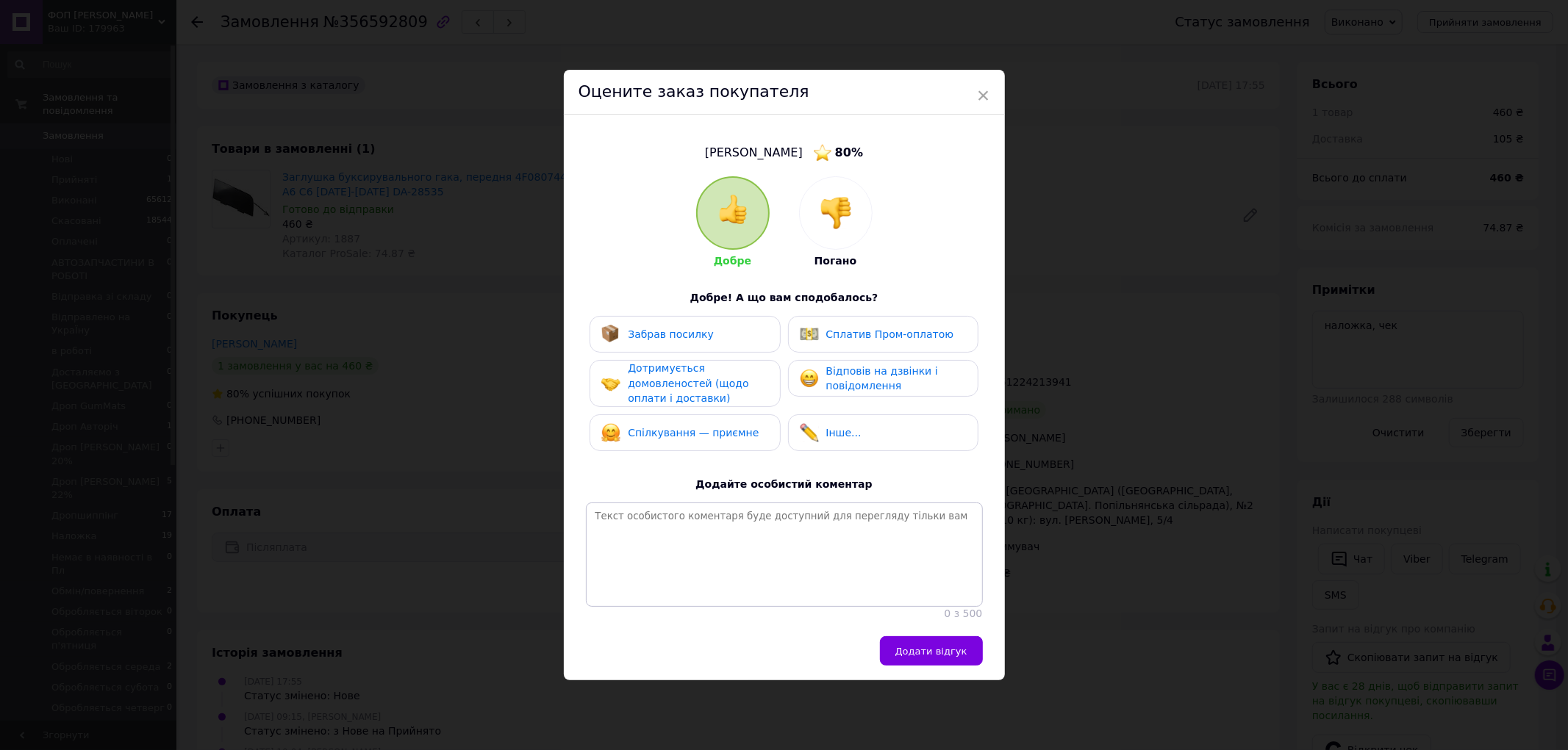
click at [707, 324] on div "Забрав посилку" at bounding box center [685, 334] width 167 height 19
click at [700, 378] on span "Дотримується домовленостей (щодо оплати і доставки)" at bounding box center [688, 383] width 121 height 42
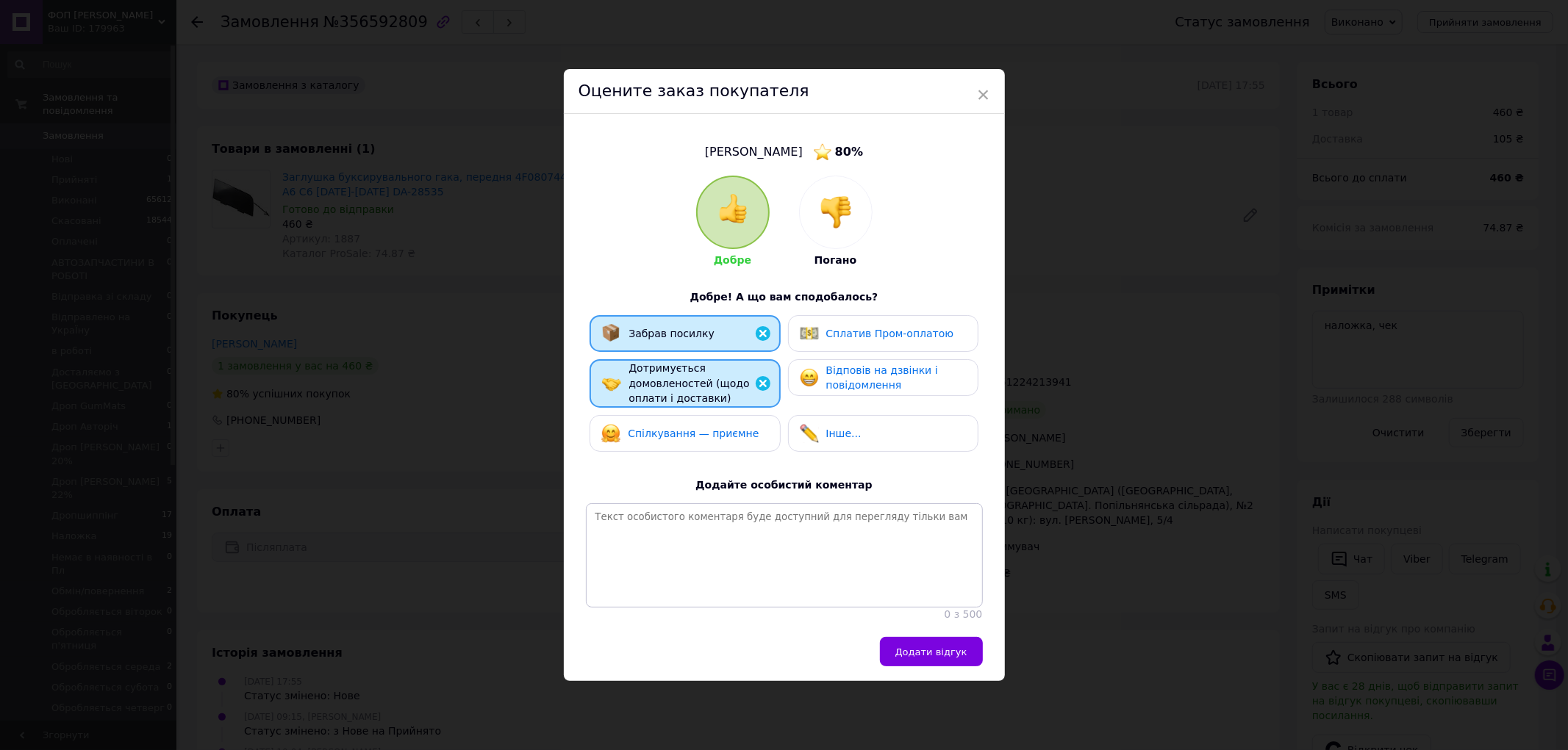
click at [704, 428] on span "Спілкування — приємне" at bounding box center [692, 433] width 131 height 12
click at [861, 365] on span "Відповів на дзвінки і повідомлення" at bounding box center [882, 378] width 112 height 27
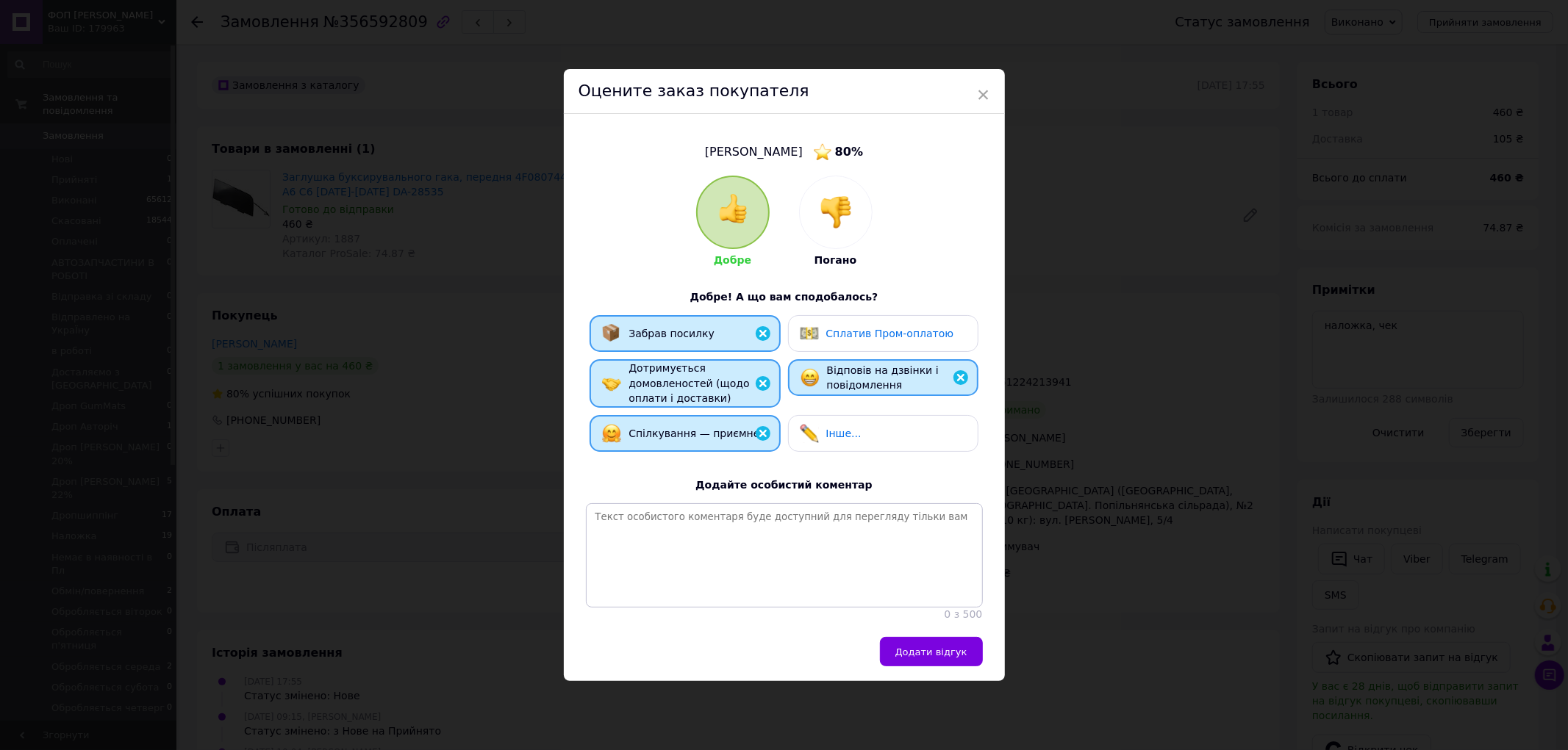
click at [909, 643] on button "Додати відгук" at bounding box center [930, 652] width 103 height 29
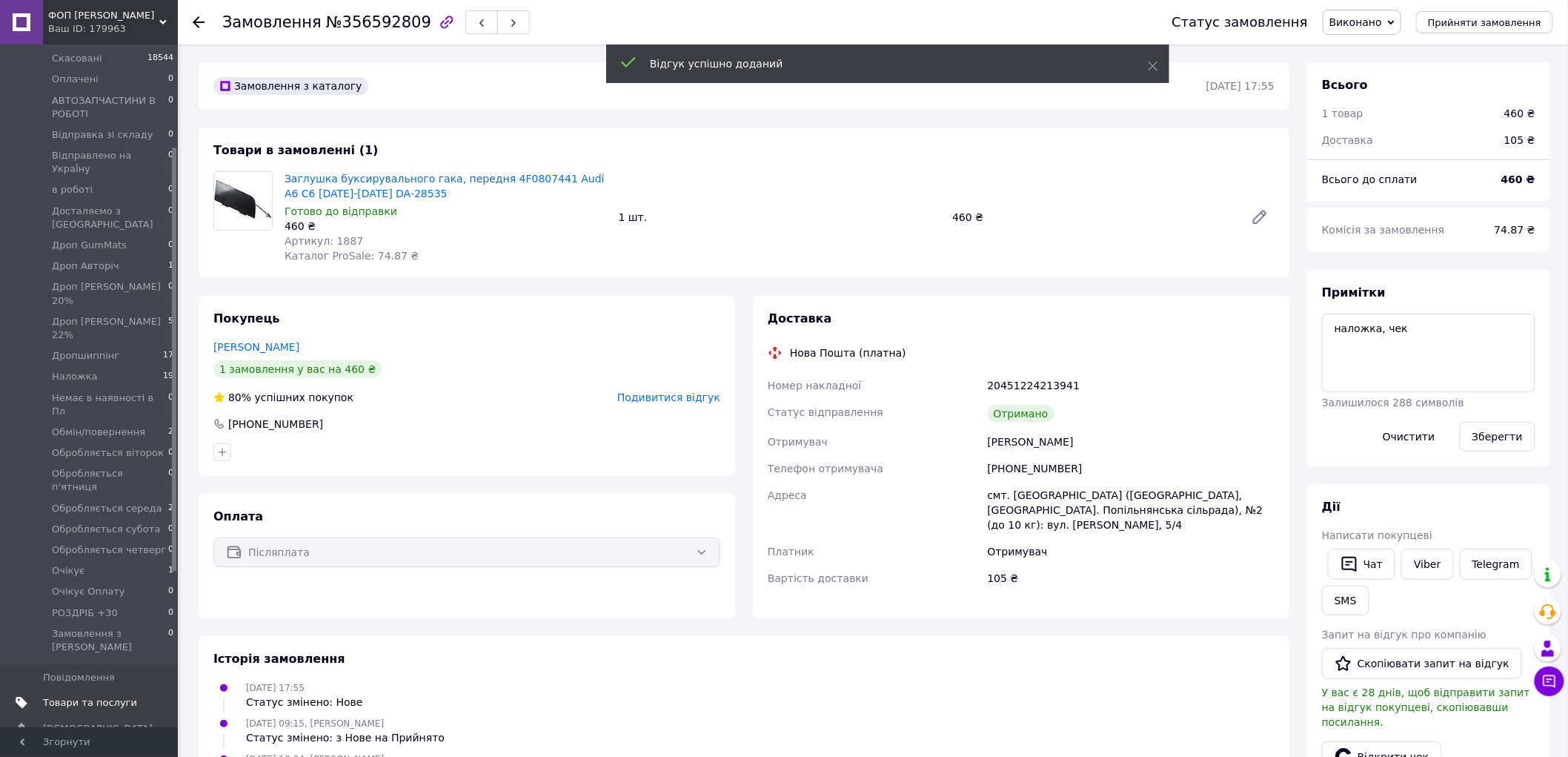
click at [119, 696] on span "Товари та послуги" at bounding box center [90, 702] width 94 height 13
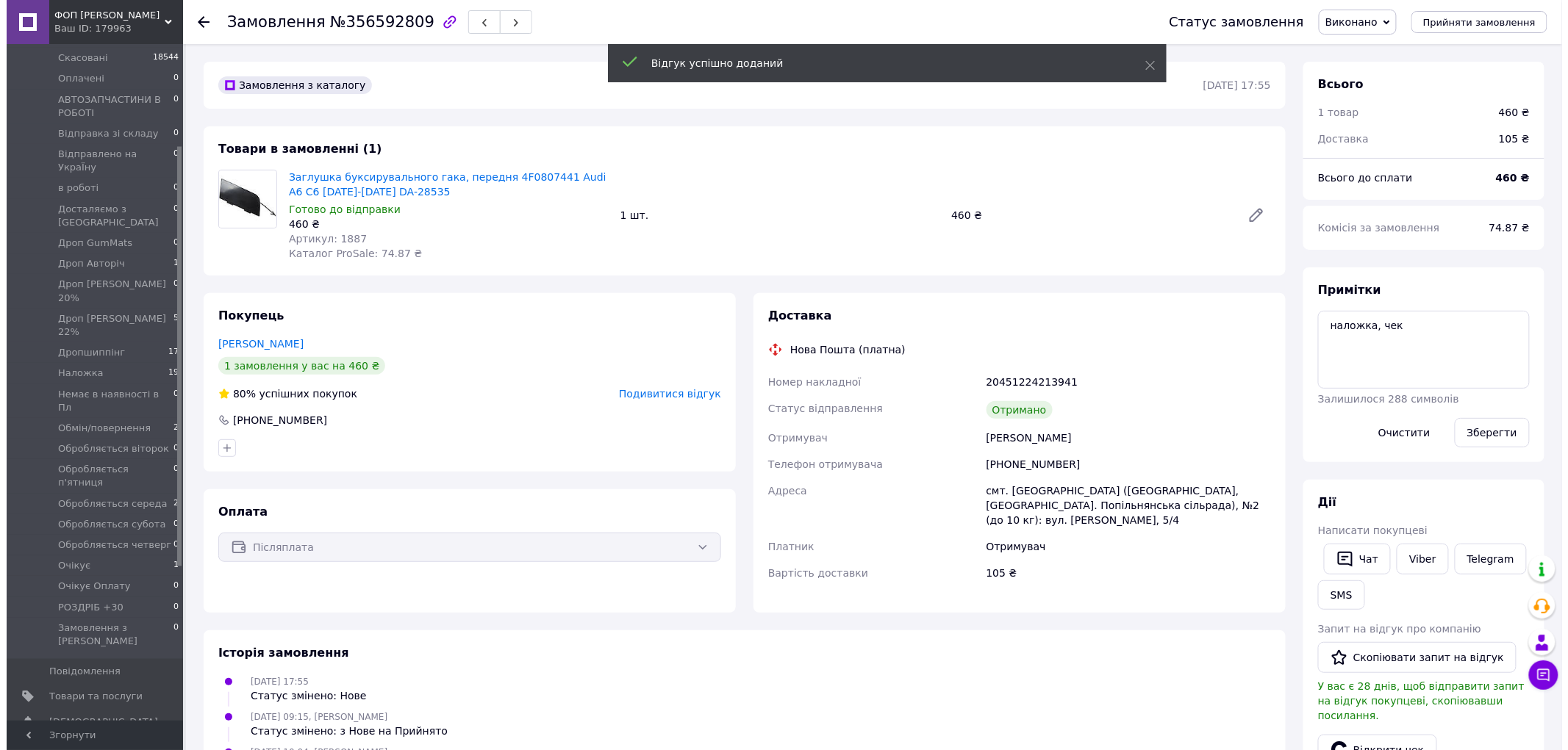
scroll to position [33, 0]
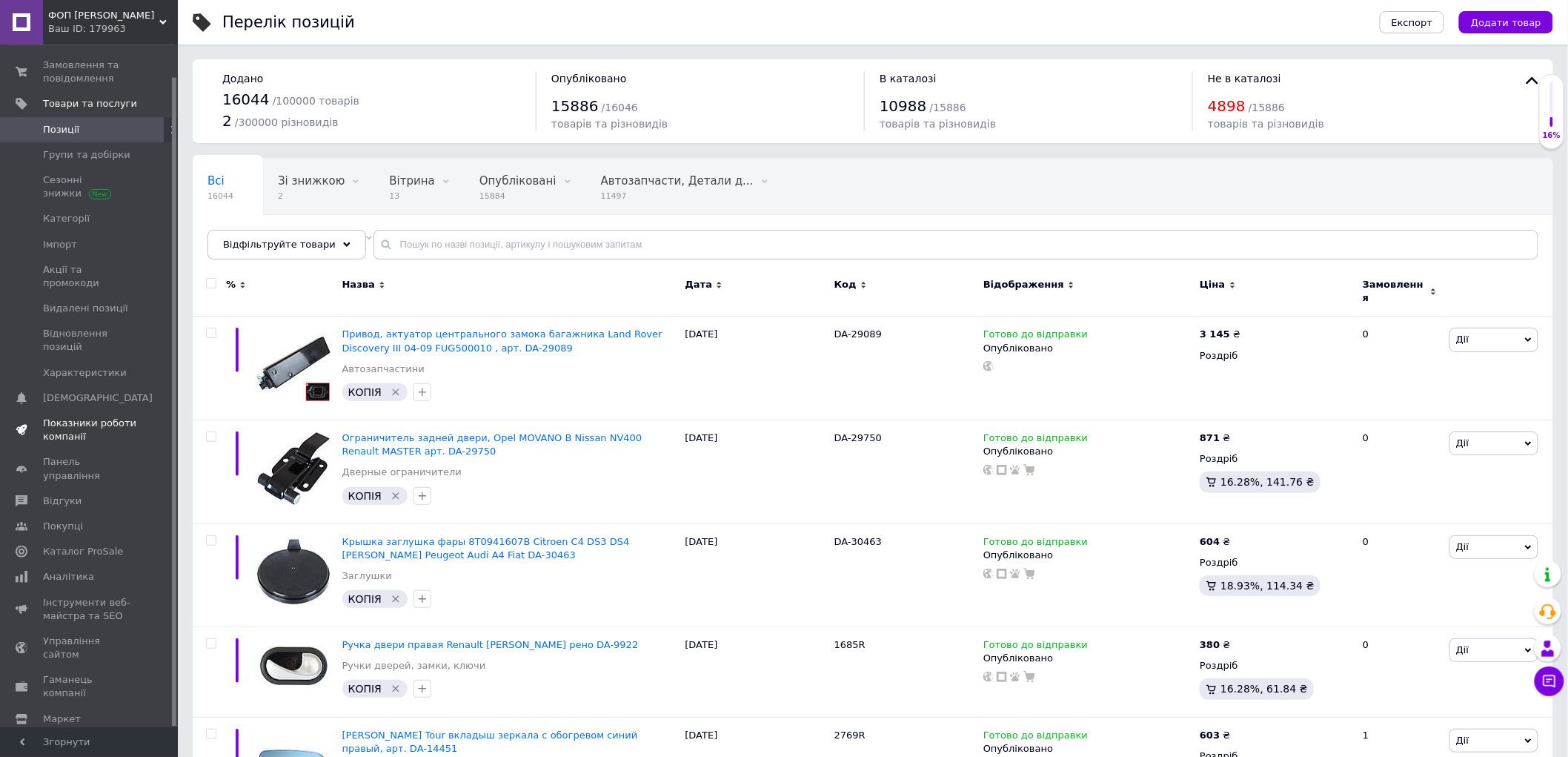
click at [65, 416] on span "Показники роботи компанії" at bounding box center [90, 430] width 94 height 27
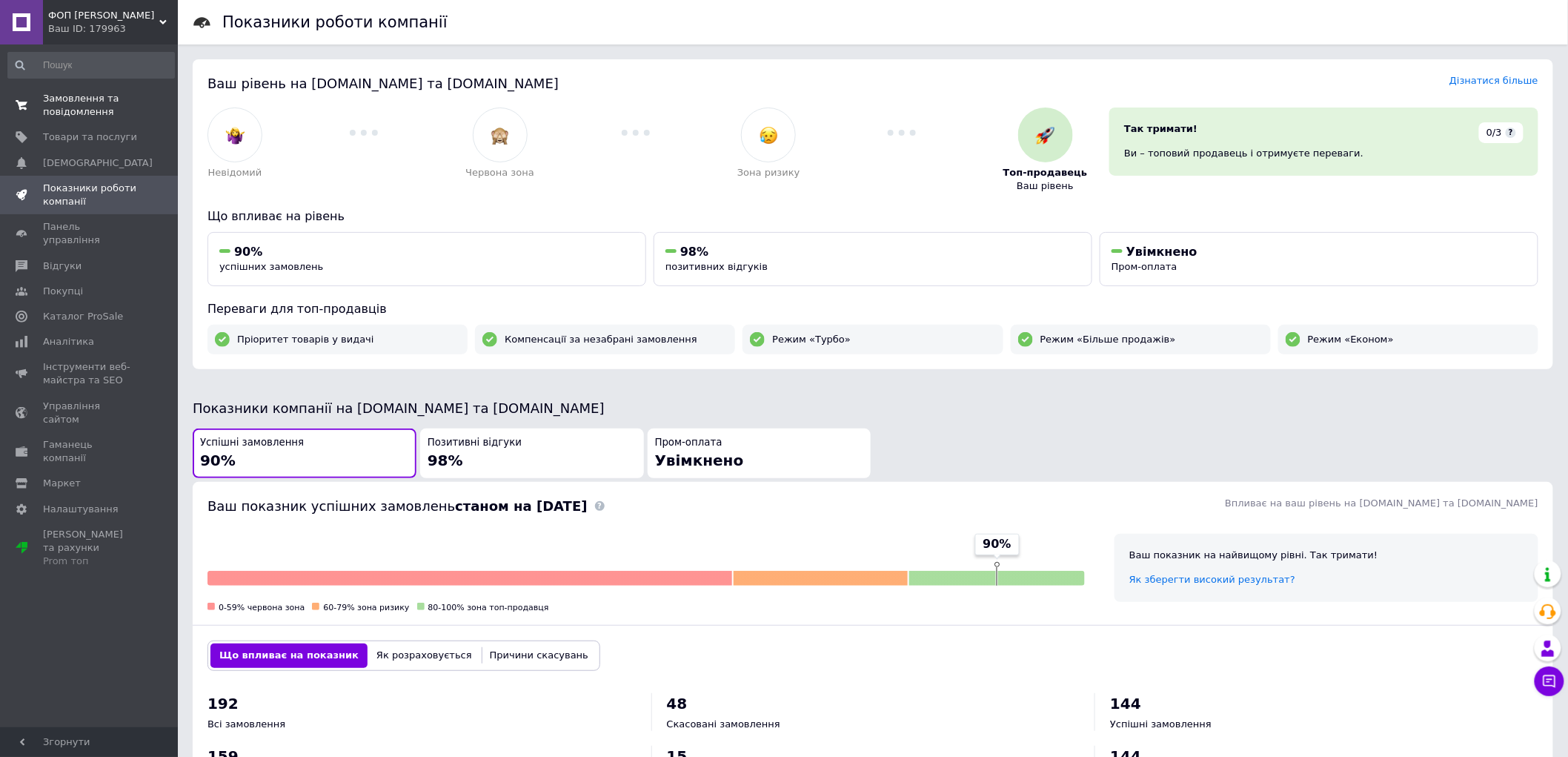
click at [161, 119] on span "0 0" at bounding box center [157, 105] width 41 height 27
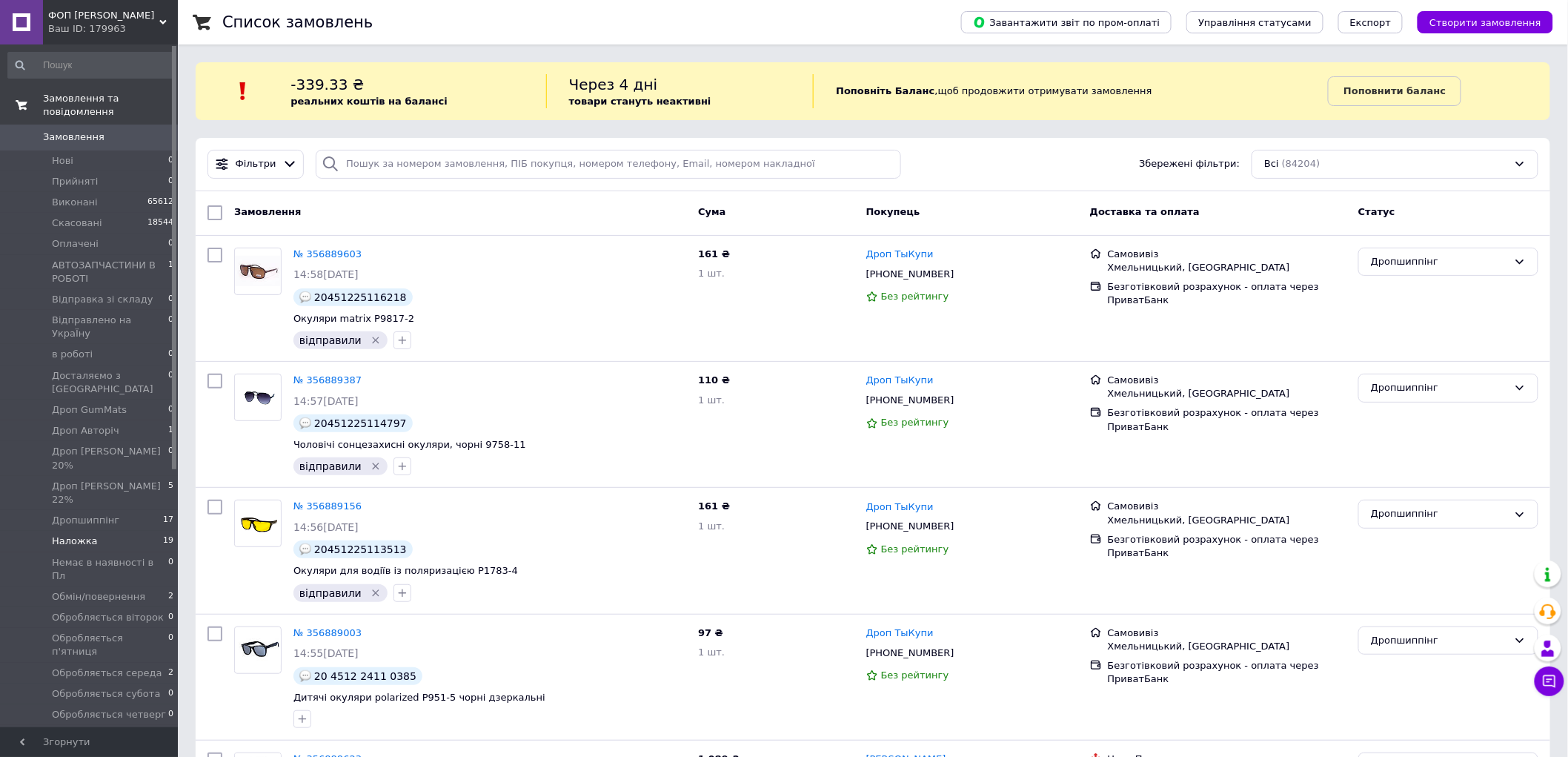
click at [75, 535] on span "Наложка" at bounding box center [75, 541] width 46 height 13
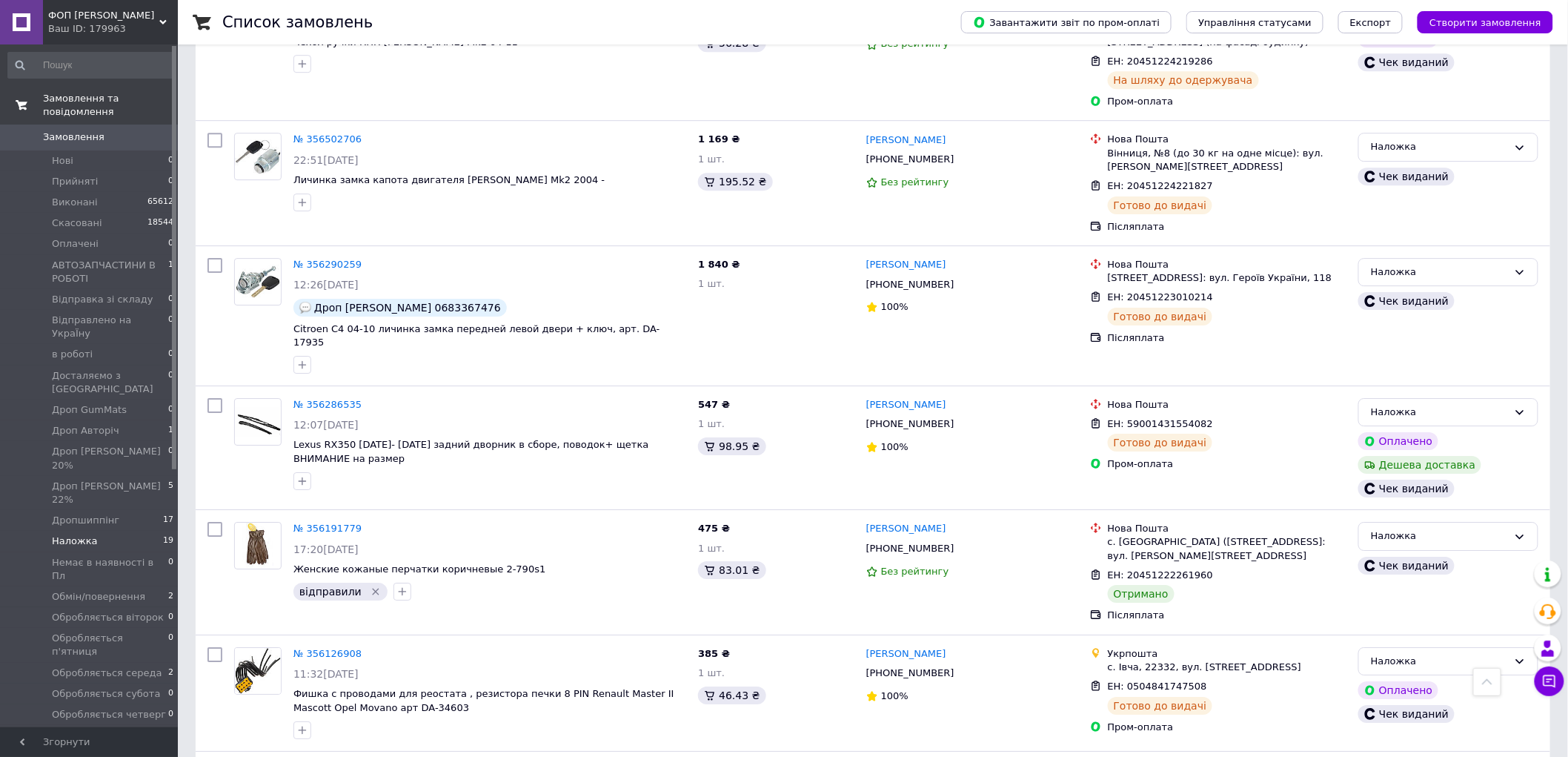
scroll to position [1899, 0]
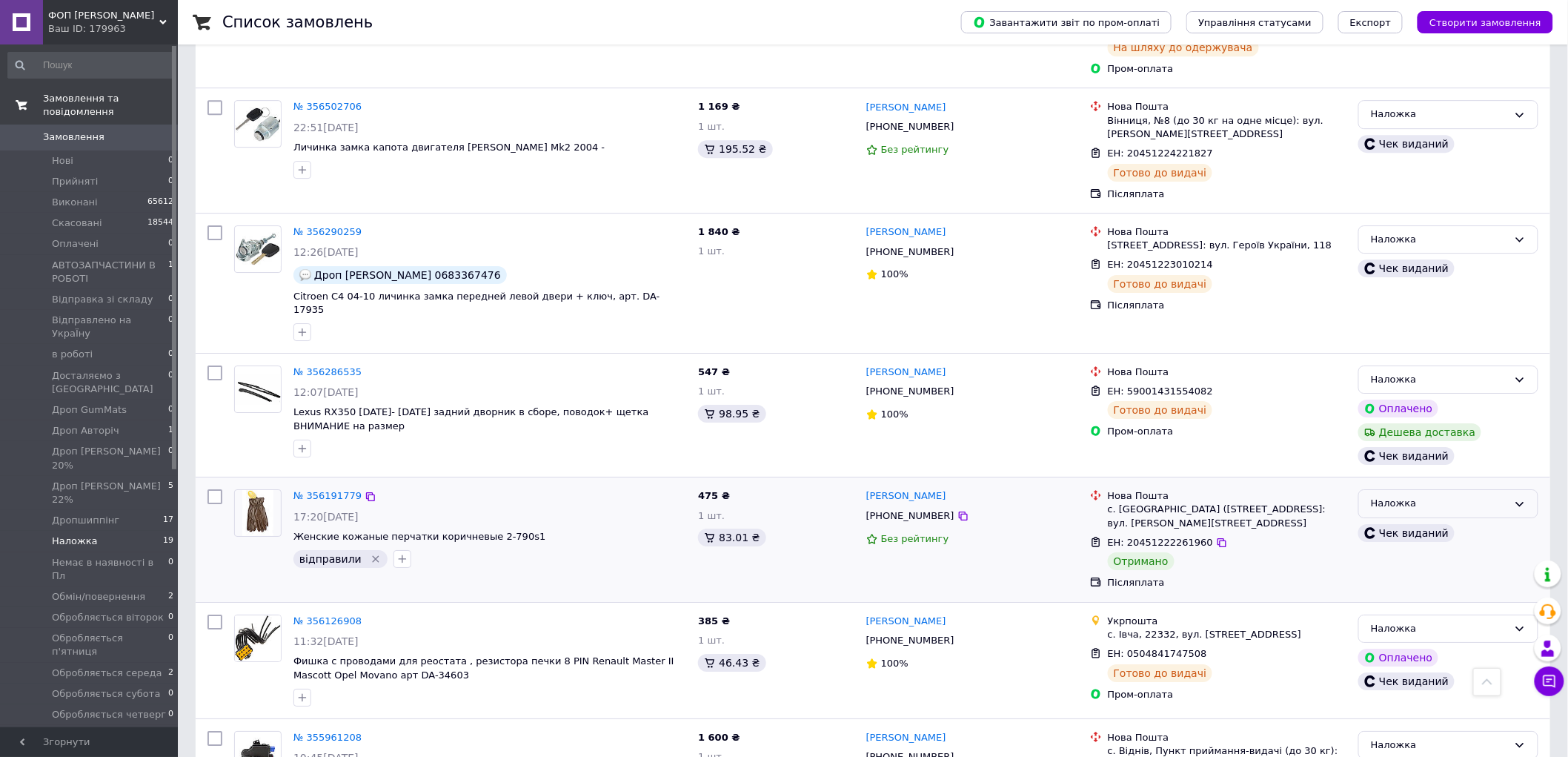
click at [1389, 496] on div "Наложка" at bounding box center [1439, 504] width 137 height 16
click at [1412, 548] on li "Виконано" at bounding box center [1448, 561] width 178 height 27
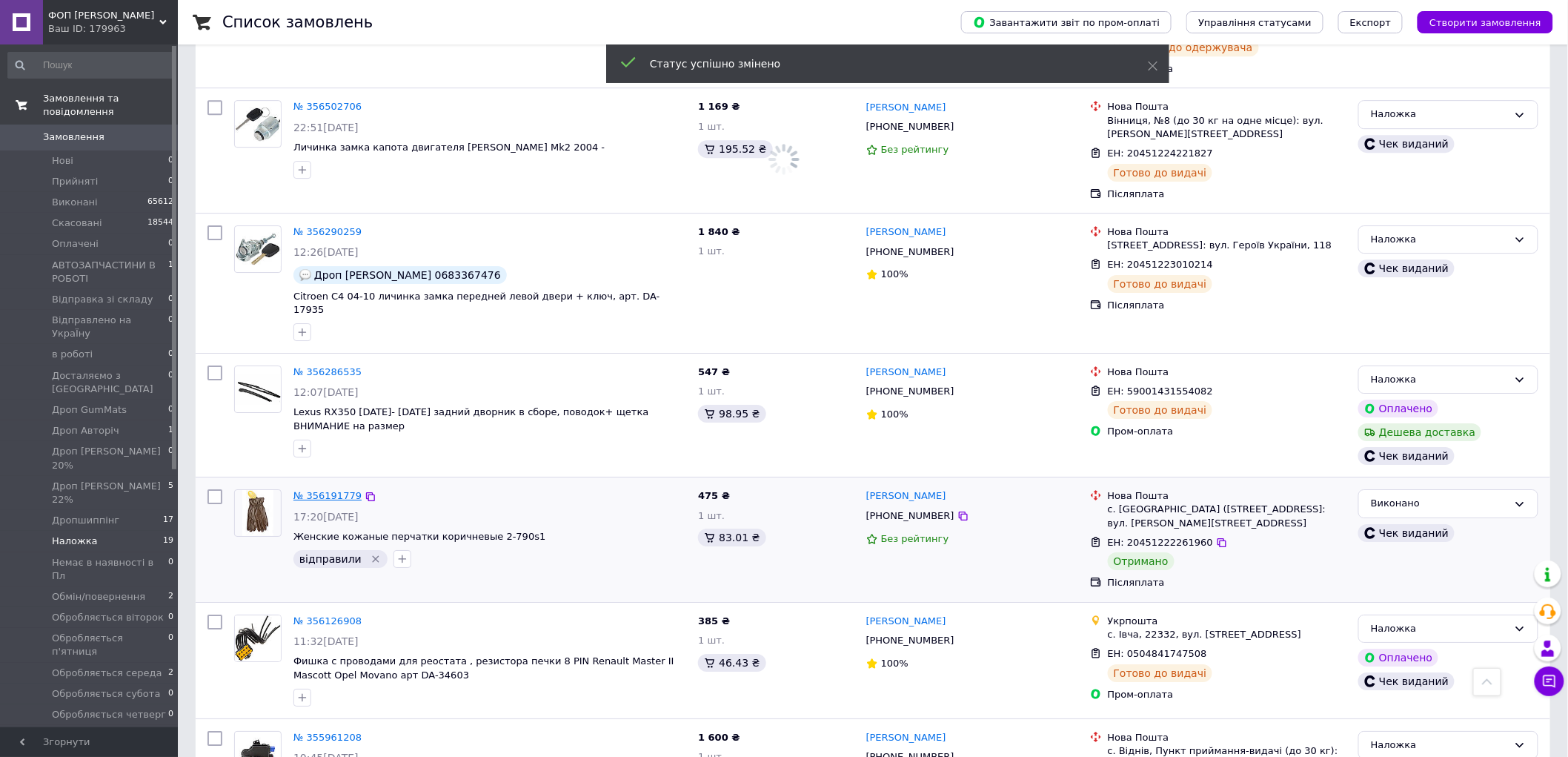
click at [334, 490] on link "№ 356191779" at bounding box center [327, 496] width 68 height 11
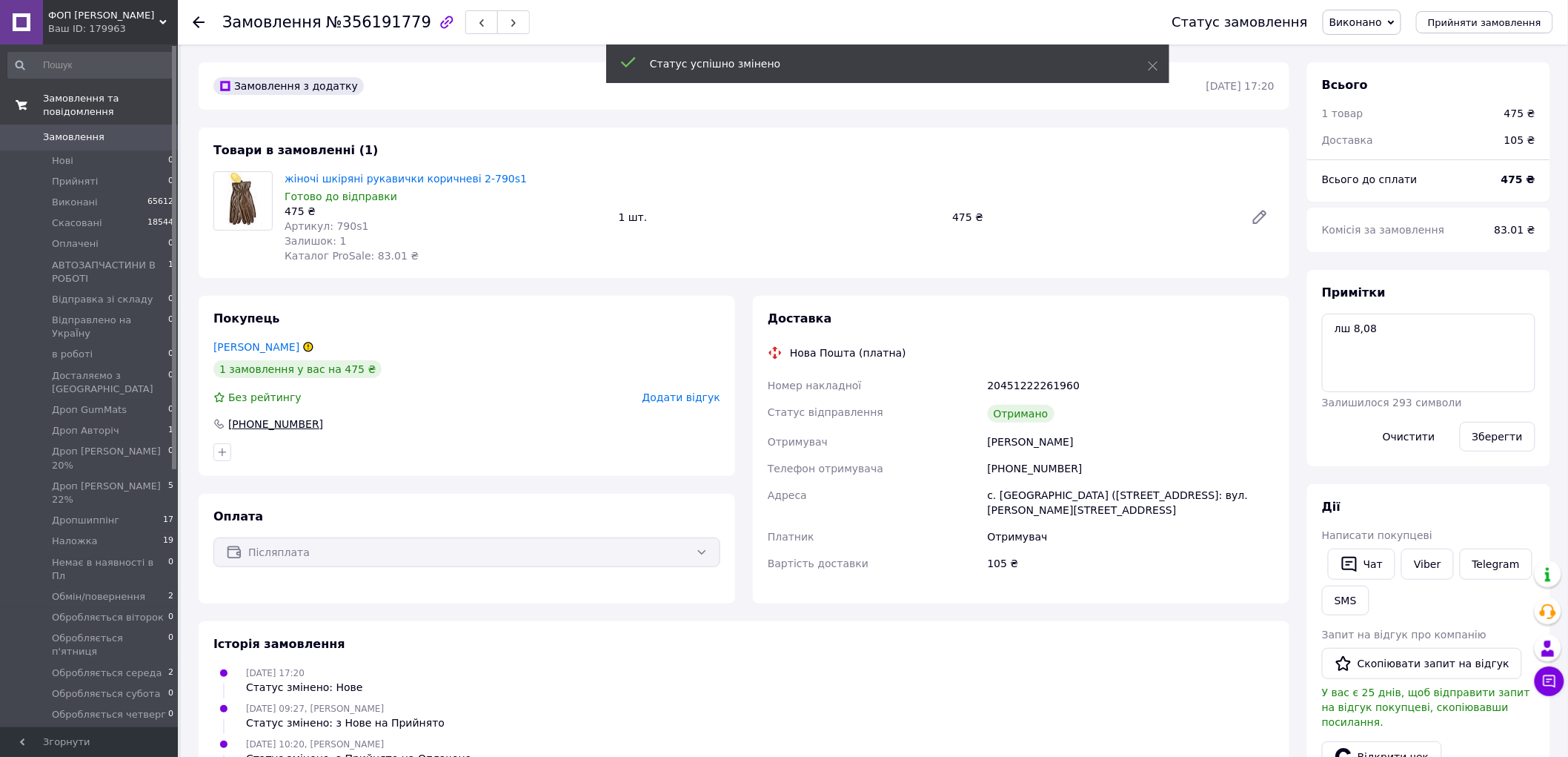
click at [697, 391] on span "Додати відгук" at bounding box center [682, 397] width 78 height 12
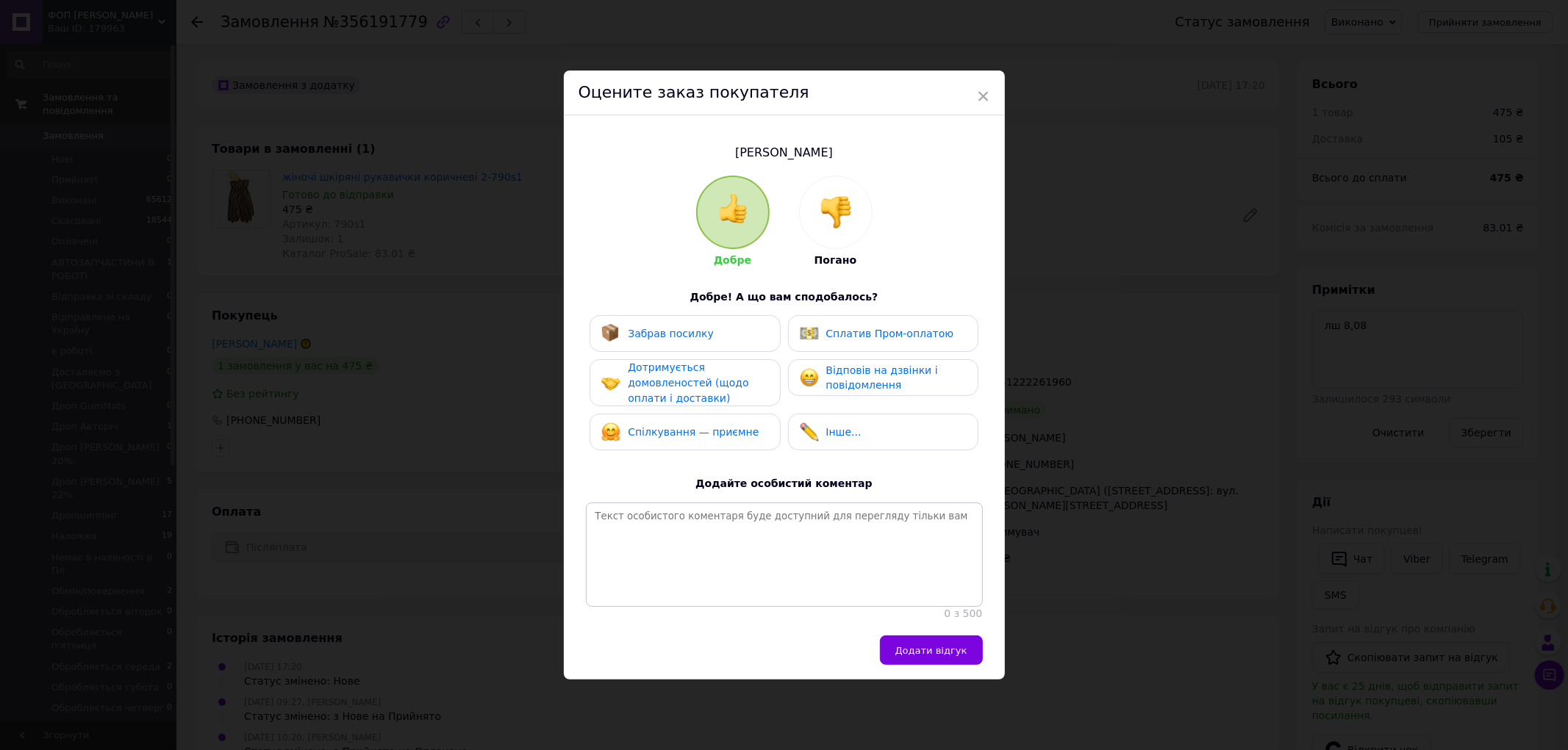
click at [677, 327] on span "Забрав посилку" at bounding box center [670, 333] width 86 height 12
drag, startPoint x: 693, startPoint y: 366, endPoint x: 702, endPoint y: 410, distance: 44.9
click at [693, 368] on div "Дотримується домовленостей (щодо оплати і доставки)" at bounding box center [697, 382] width 140 height 46
click at [702, 413] on div "Спілкування — приємне" at bounding box center [685, 432] width 190 height 37
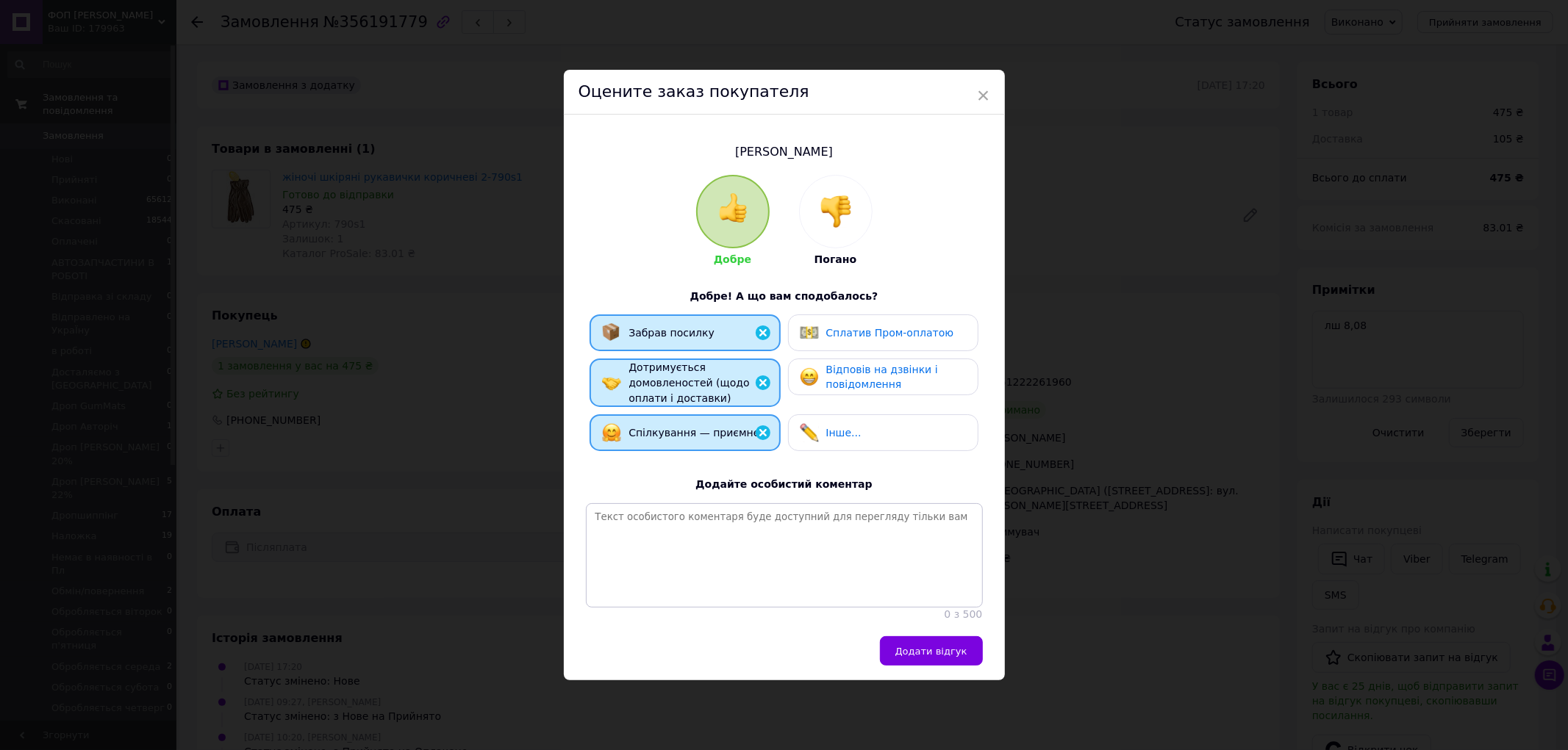
drag, startPoint x: 807, startPoint y: 372, endPoint x: 934, endPoint y: 533, distance: 205.1
click at [808, 372] on img at bounding box center [809, 377] width 19 height 19
click at [939, 656] on span "Додати відгук" at bounding box center [930, 651] width 72 height 11
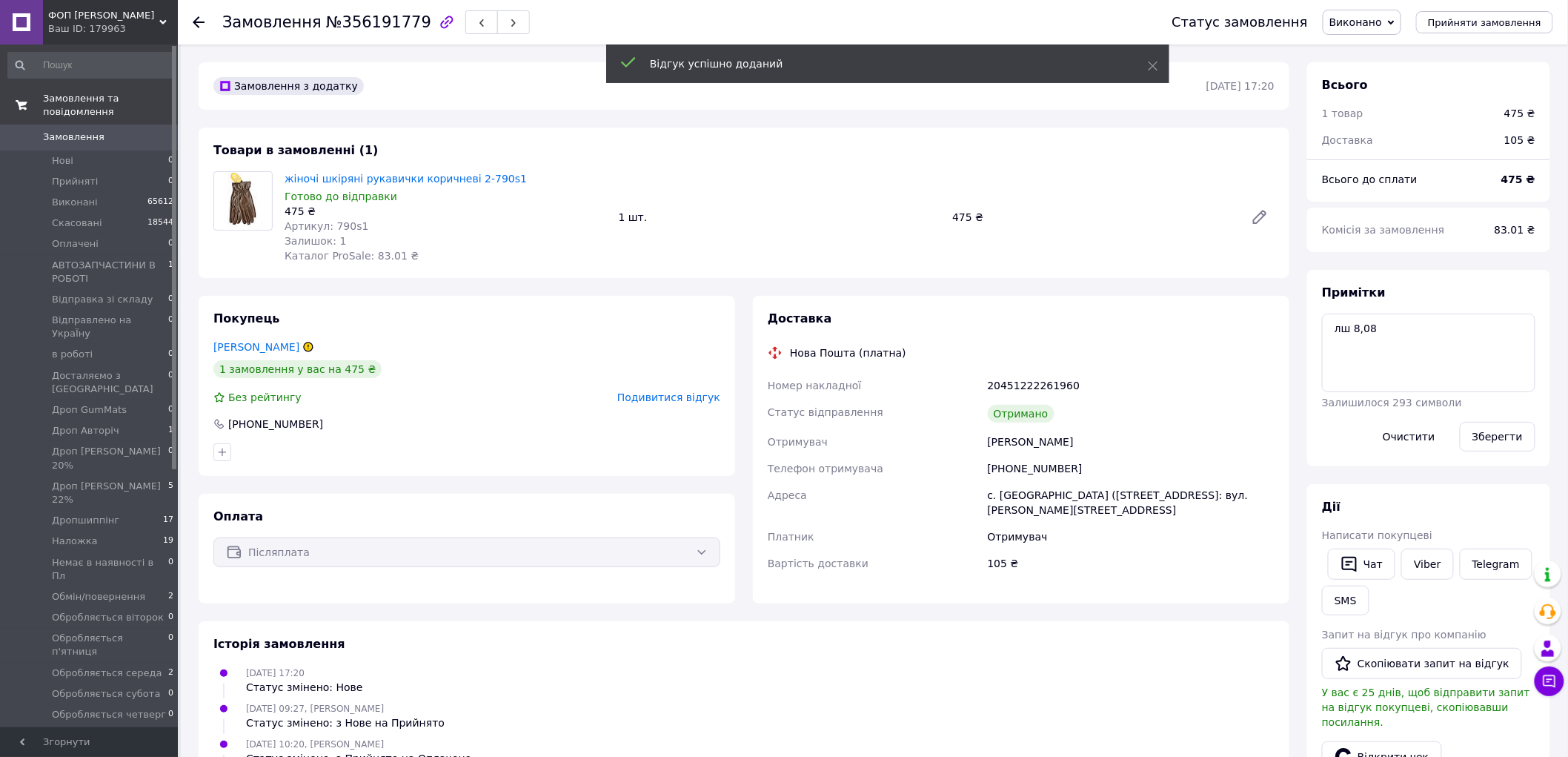
drag, startPoint x: 118, startPoint y: 18, endPoint x: 83, endPoint y: 184, distance: 169.6
click at [118, 19] on span "ФОП Шуст" at bounding box center [104, 15] width 111 height 13
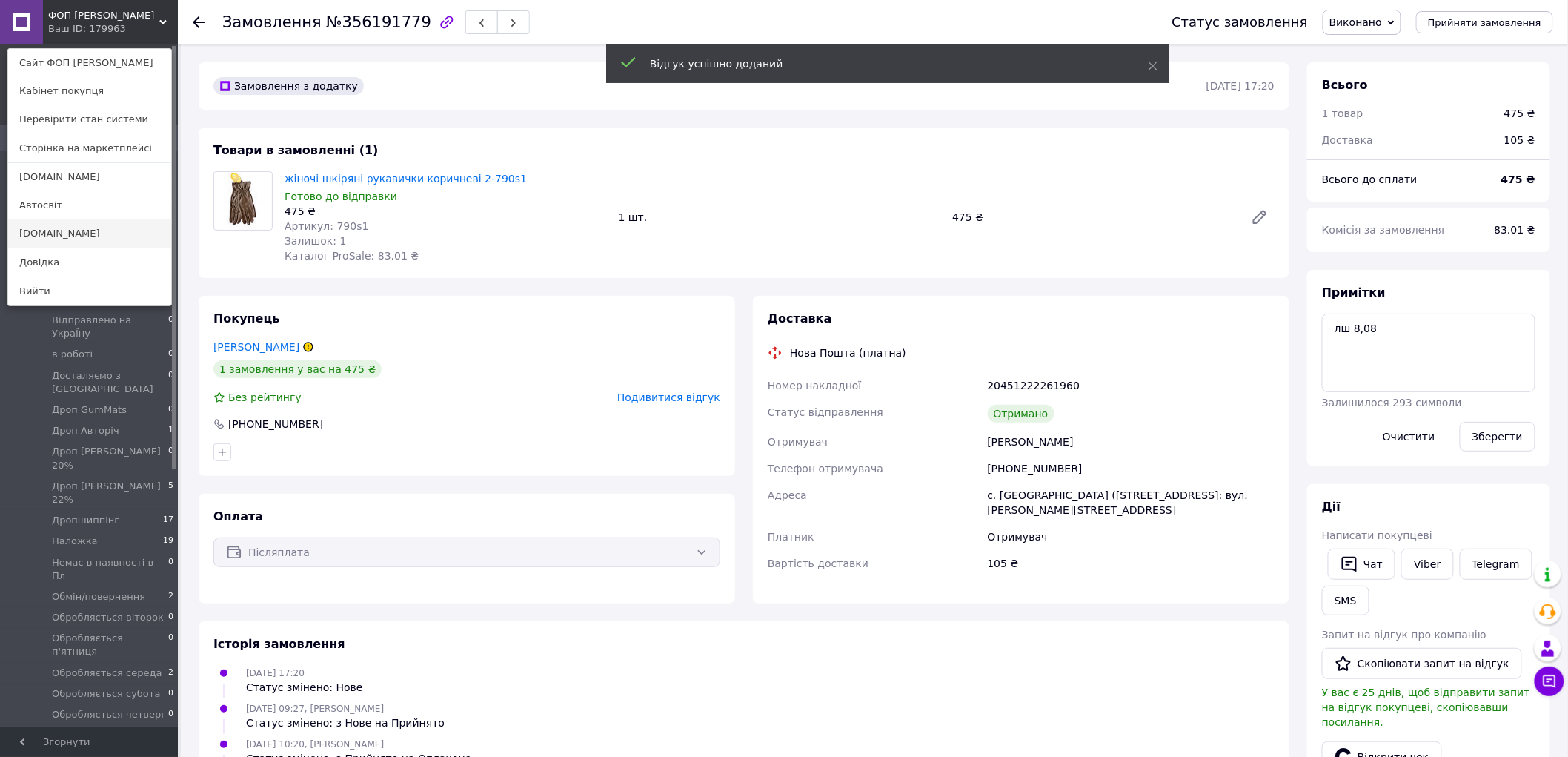
click at [68, 231] on link "Avtosvit.info" at bounding box center [89, 234] width 163 height 28
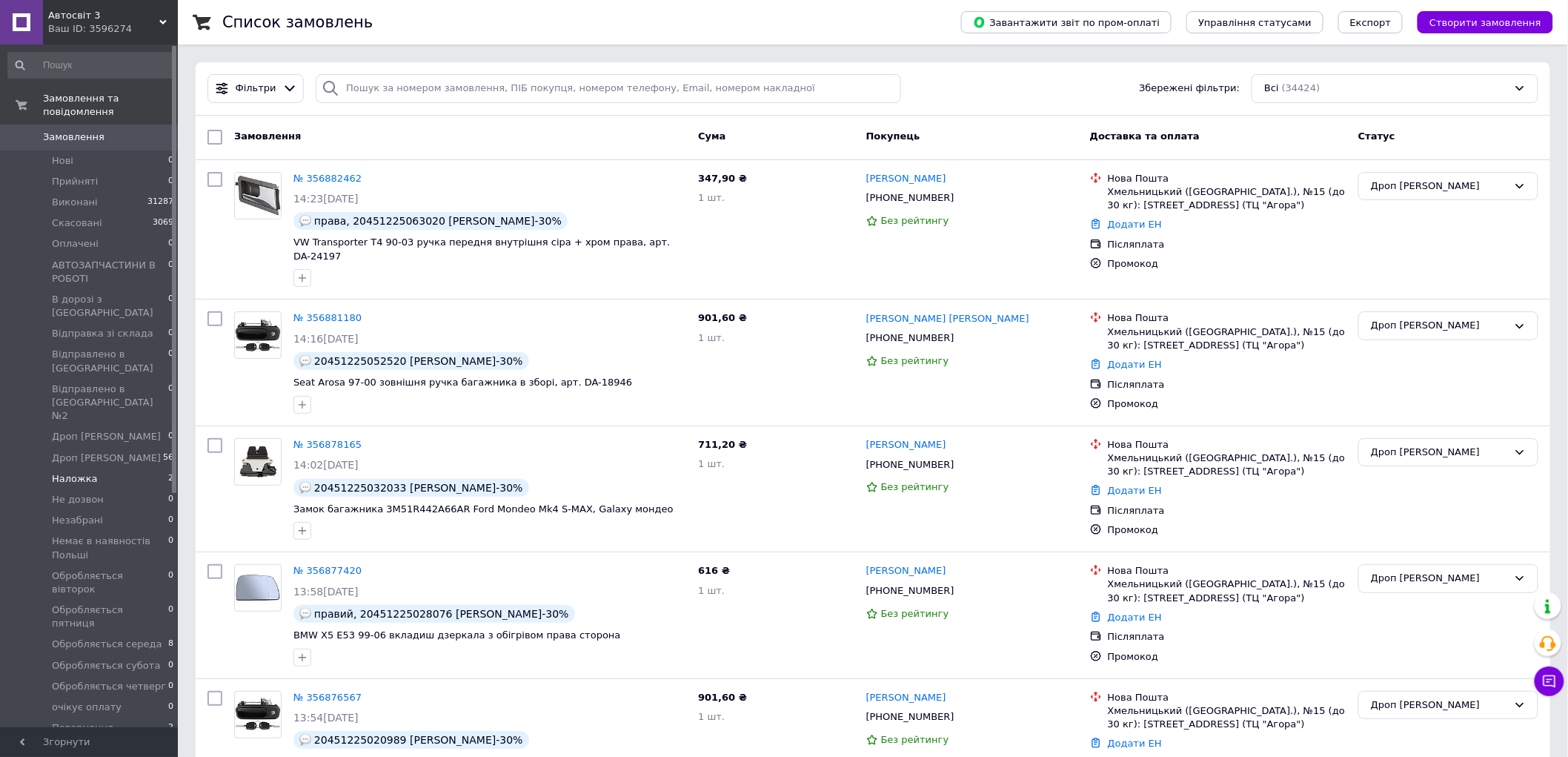
click at [86, 472] on span "Наложка" at bounding box center [75, 479] width 46 height 13
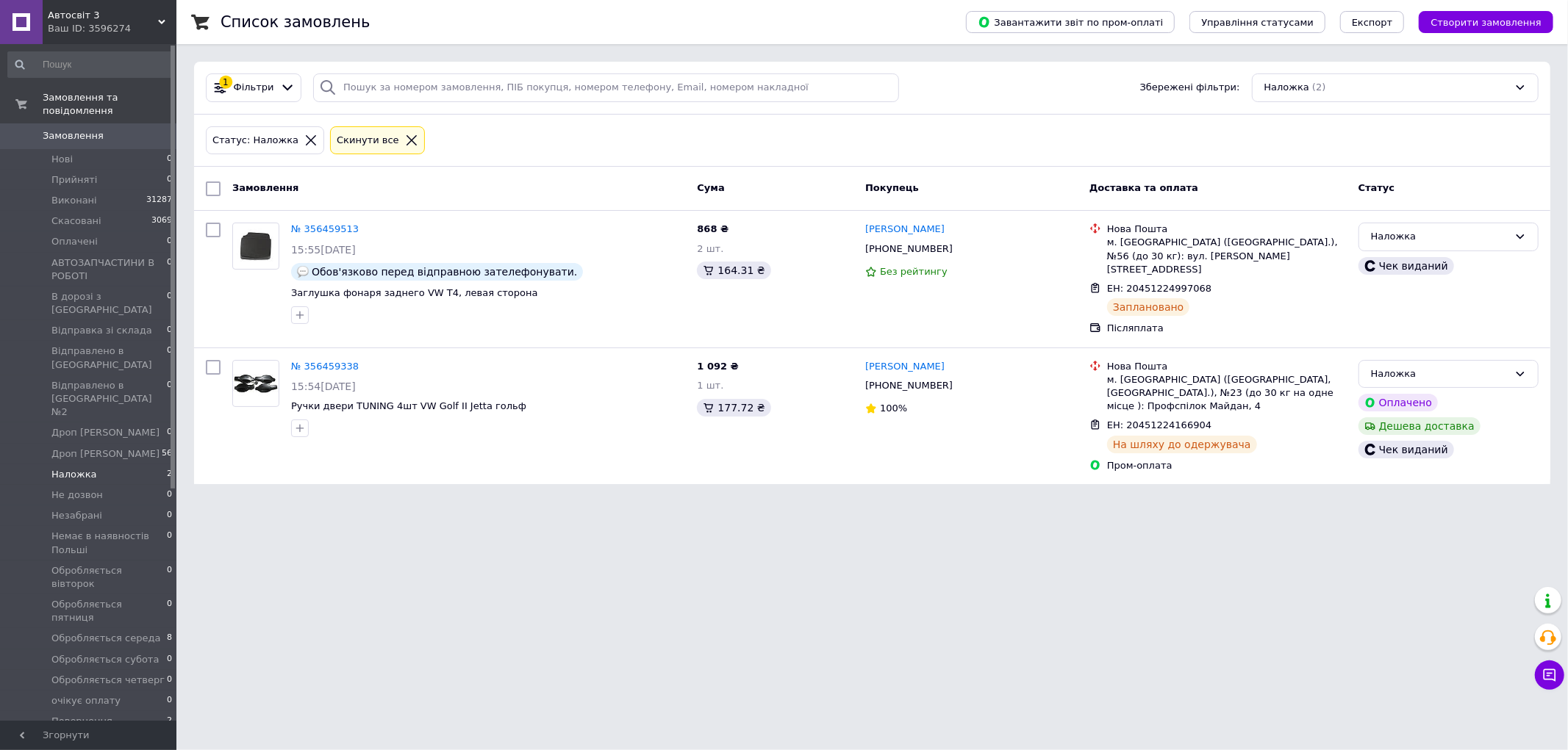
drag, startPoint x: 158, startPoint y: 22, endPoint x: 148, endPoint y: 30, distance: 12.8
click at [158, 22] on icon at bounding box center [162, 22] width 8 height 8
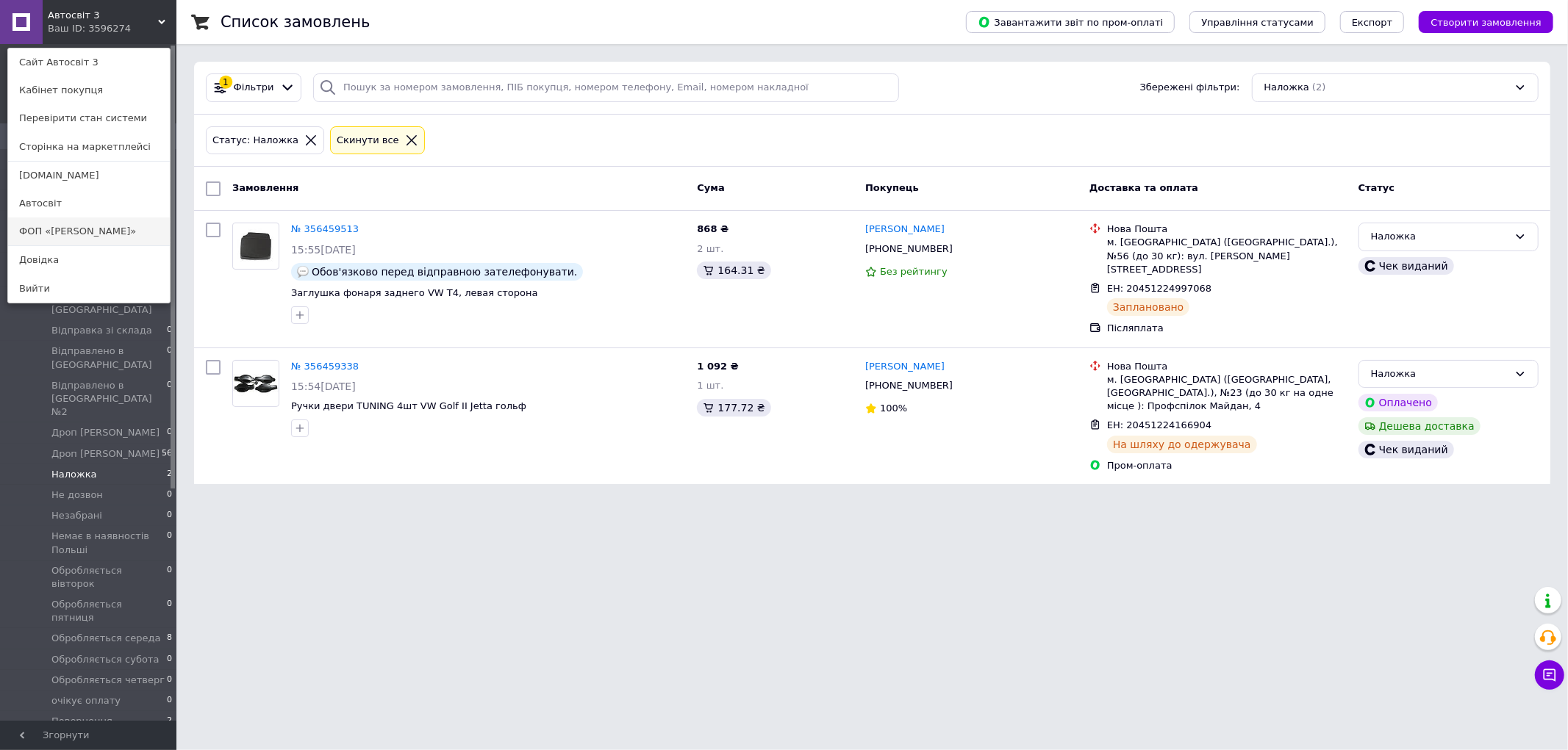
click at [71, 239] on link "ФОП «[PERSON_NAME]»" at bounding box center [88, 232] width 162 height 28
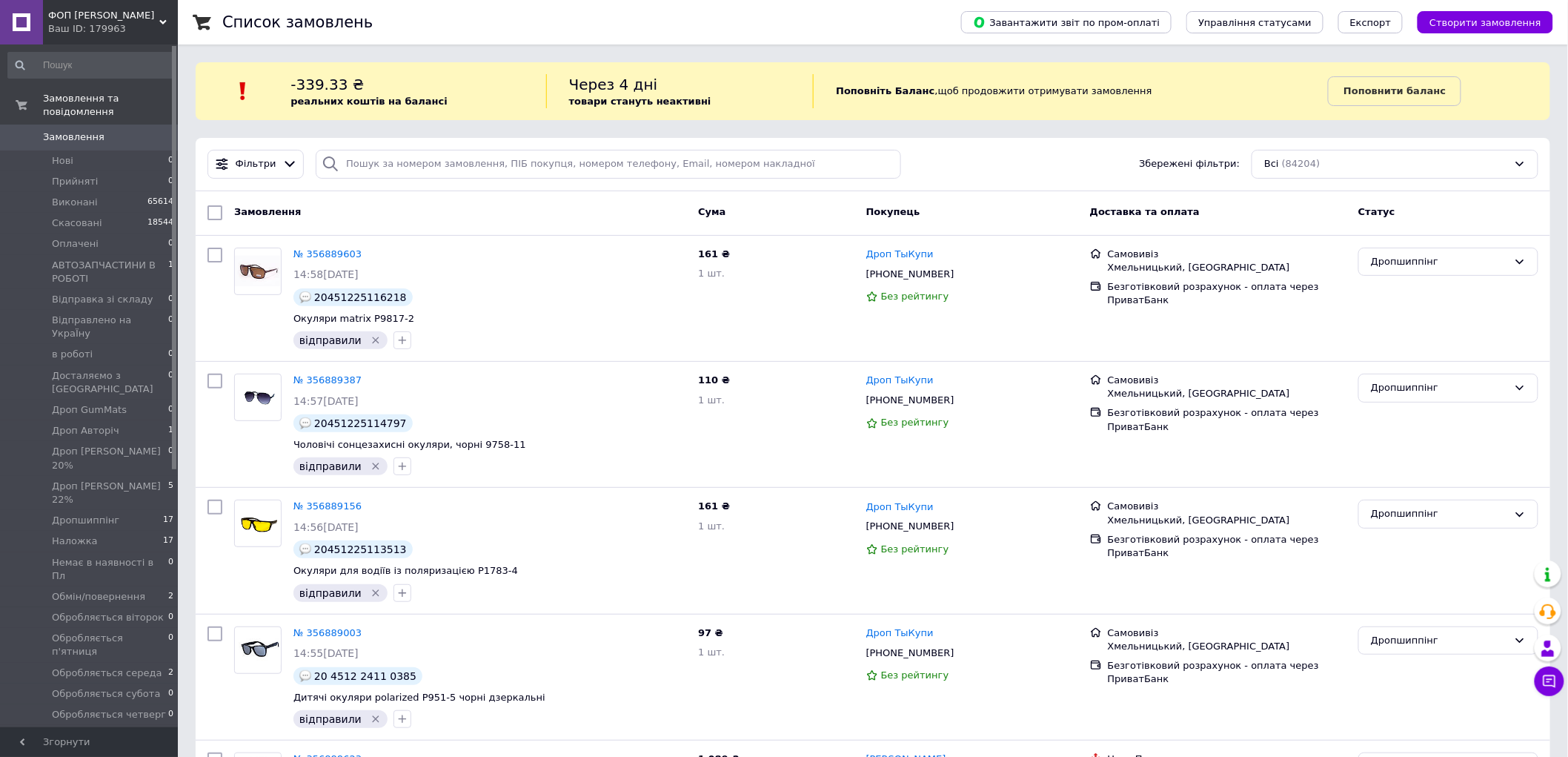
click at [84, 130] on span "Замовлення" at bounding box center [73, 136] width 62 height 13
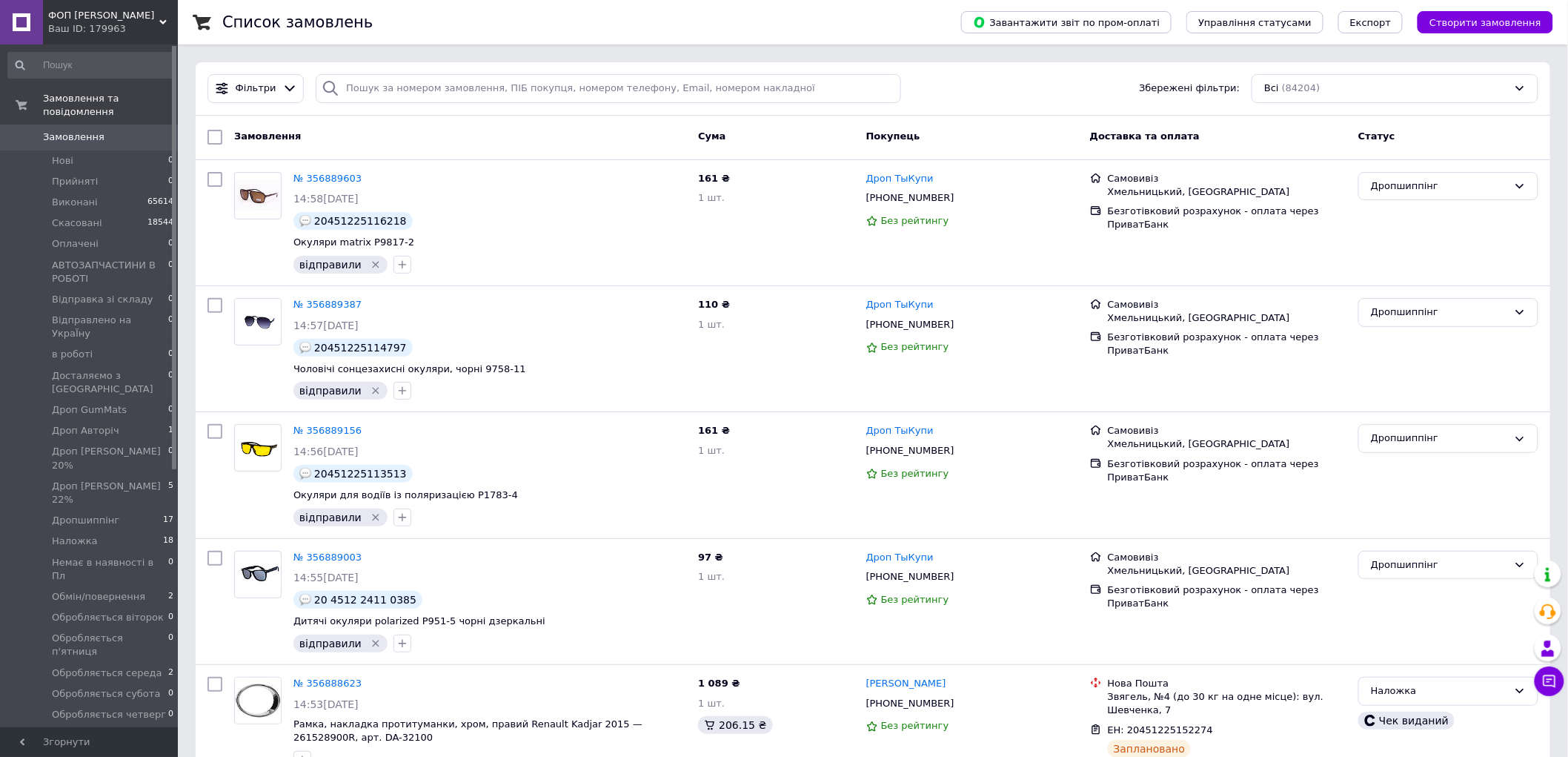
click at [135, 21] on span "ФОП Шуст" at bounding box center [104, 15] width 111 height 13
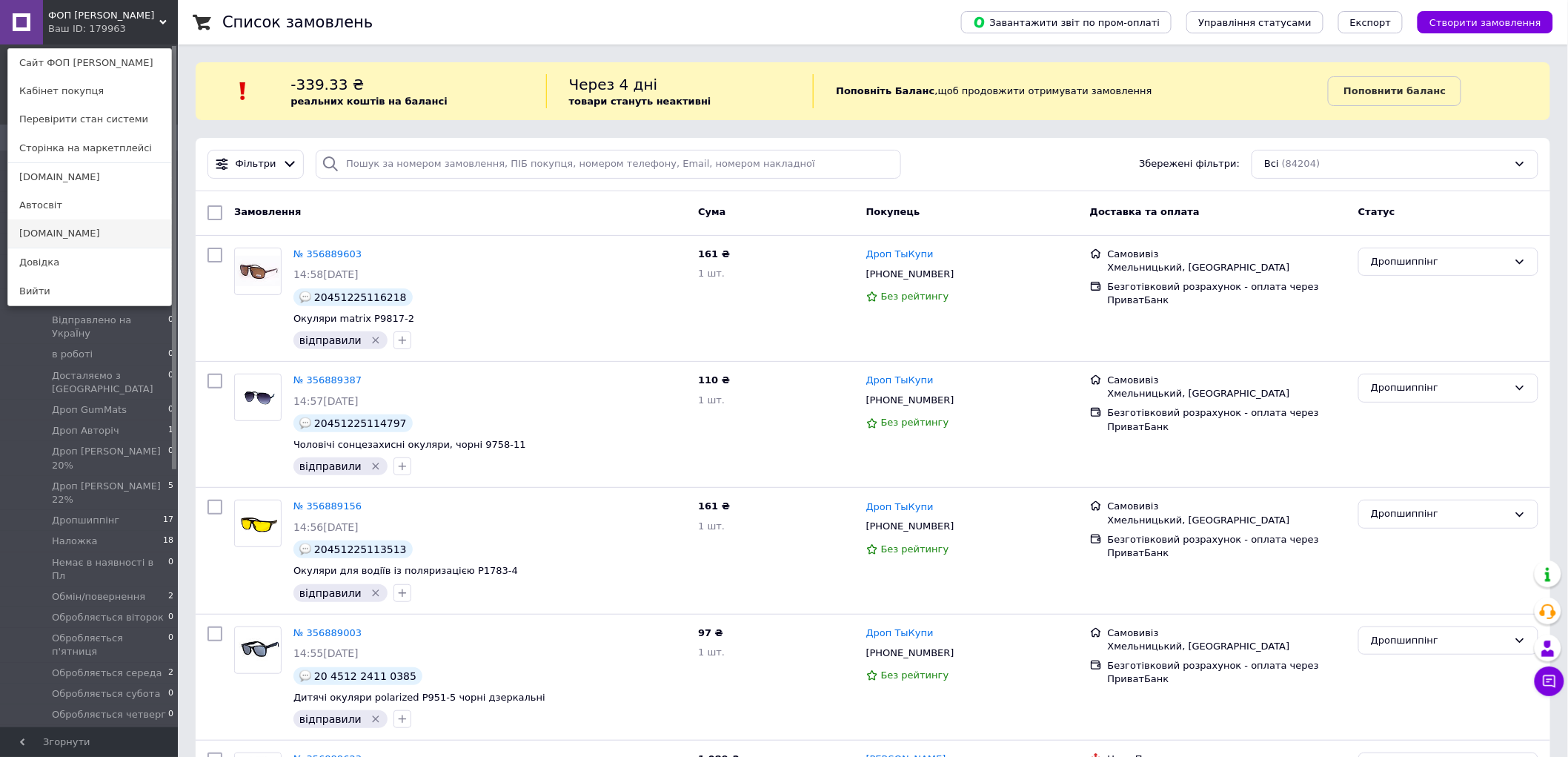
click at [48, 232] on link "Avtosvit.info" at bounding box center [89, 234] width 163 height 28
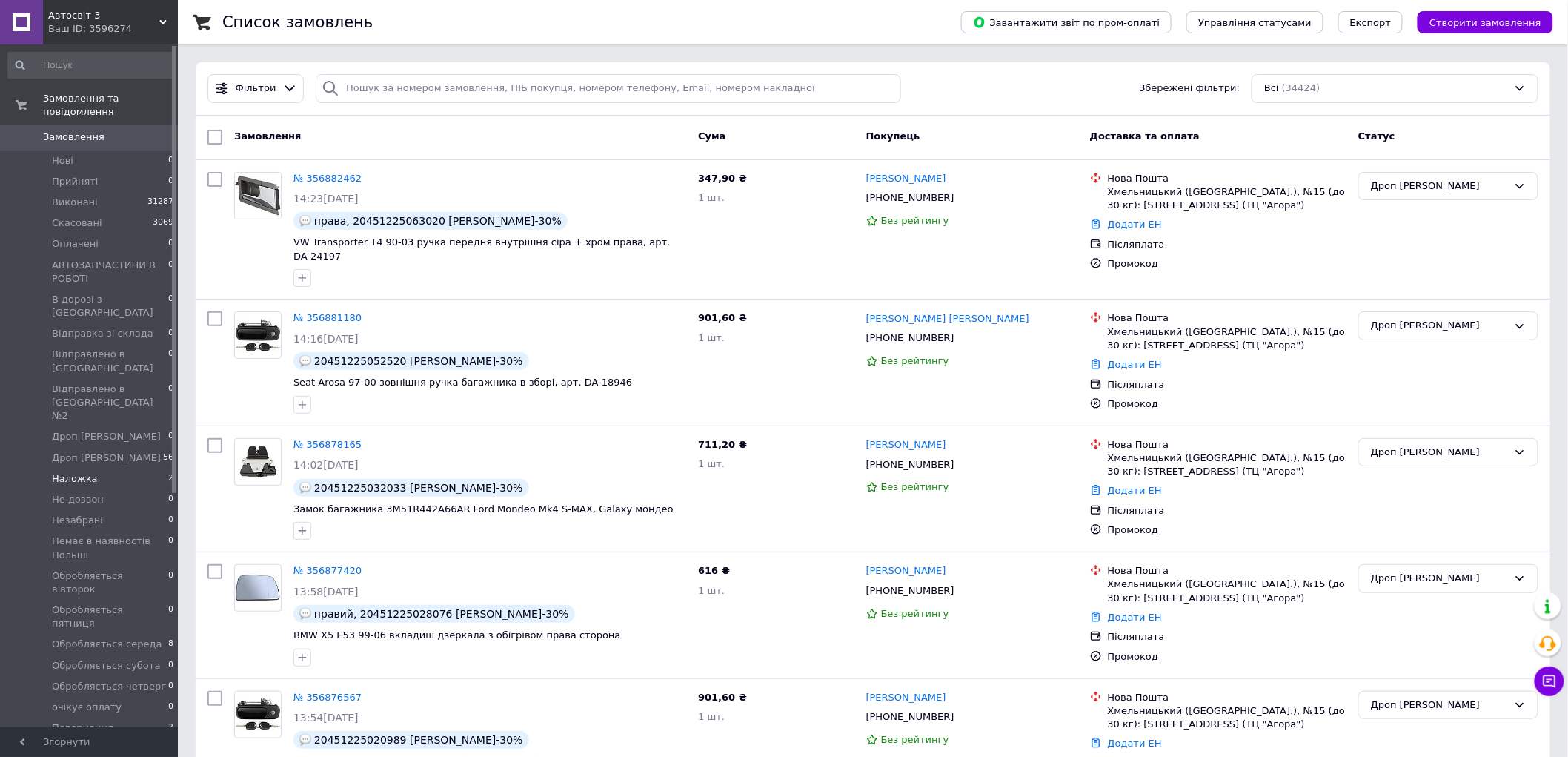
click at [101, 469] on li "Наложка 2" at bounding box center [91, 479] width 182 height 21
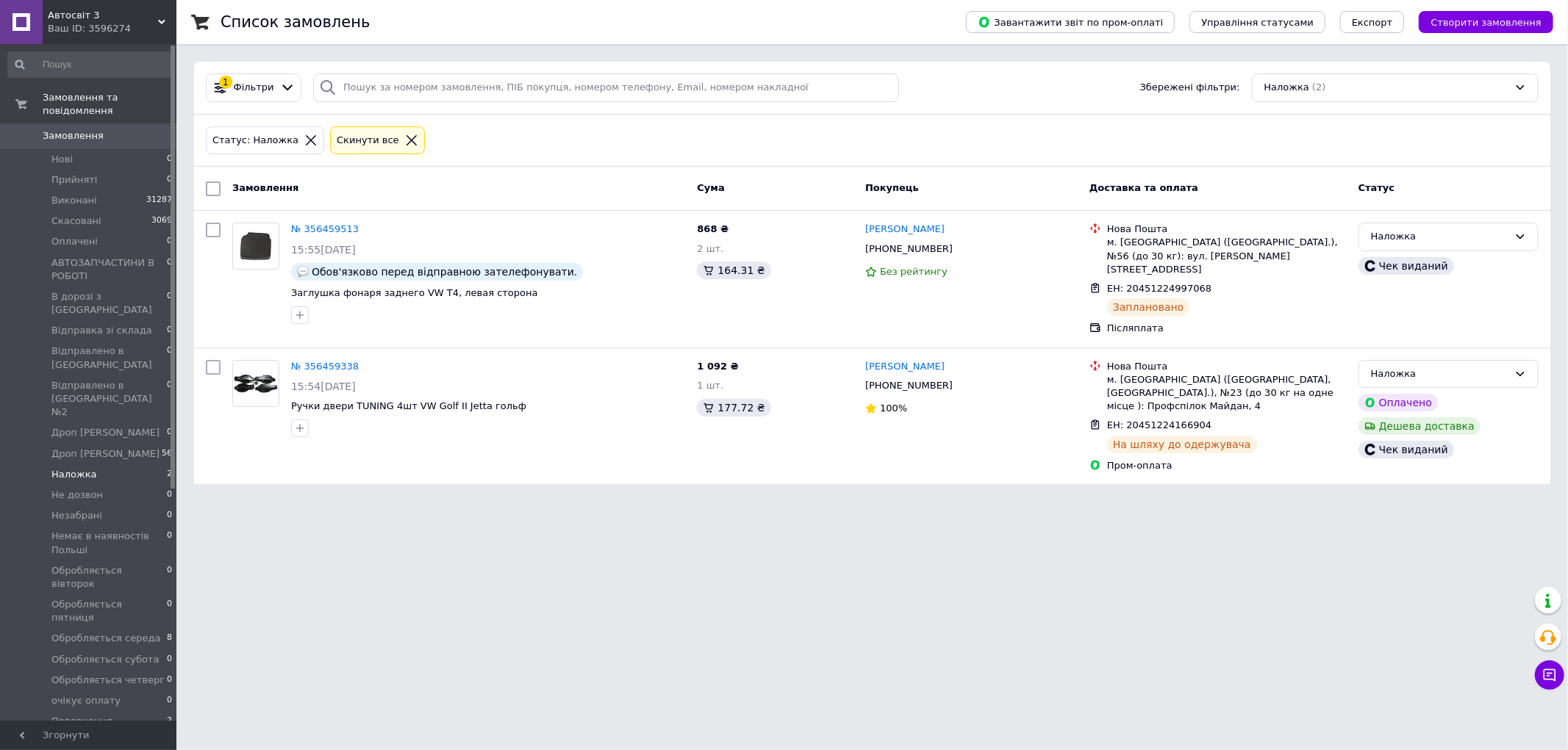
click at [152, 124] on link "Замовлення 0" at bounding box center [90, 136] width 181 height 25
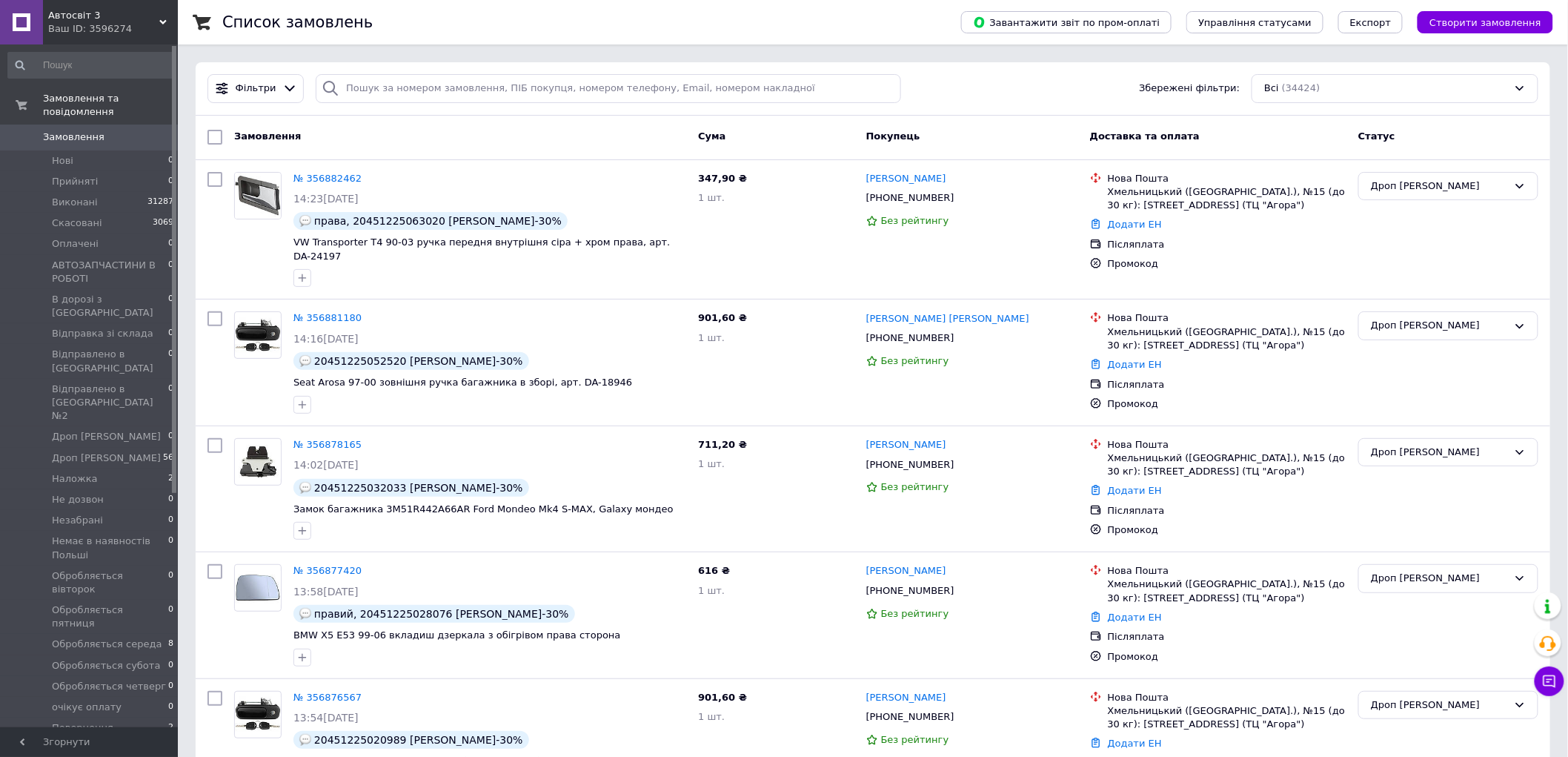
click at [153, 37] on div "Автосвіт 3 Ваш ID: 3596274" at bounding box center [110, 22] width 135 height 44
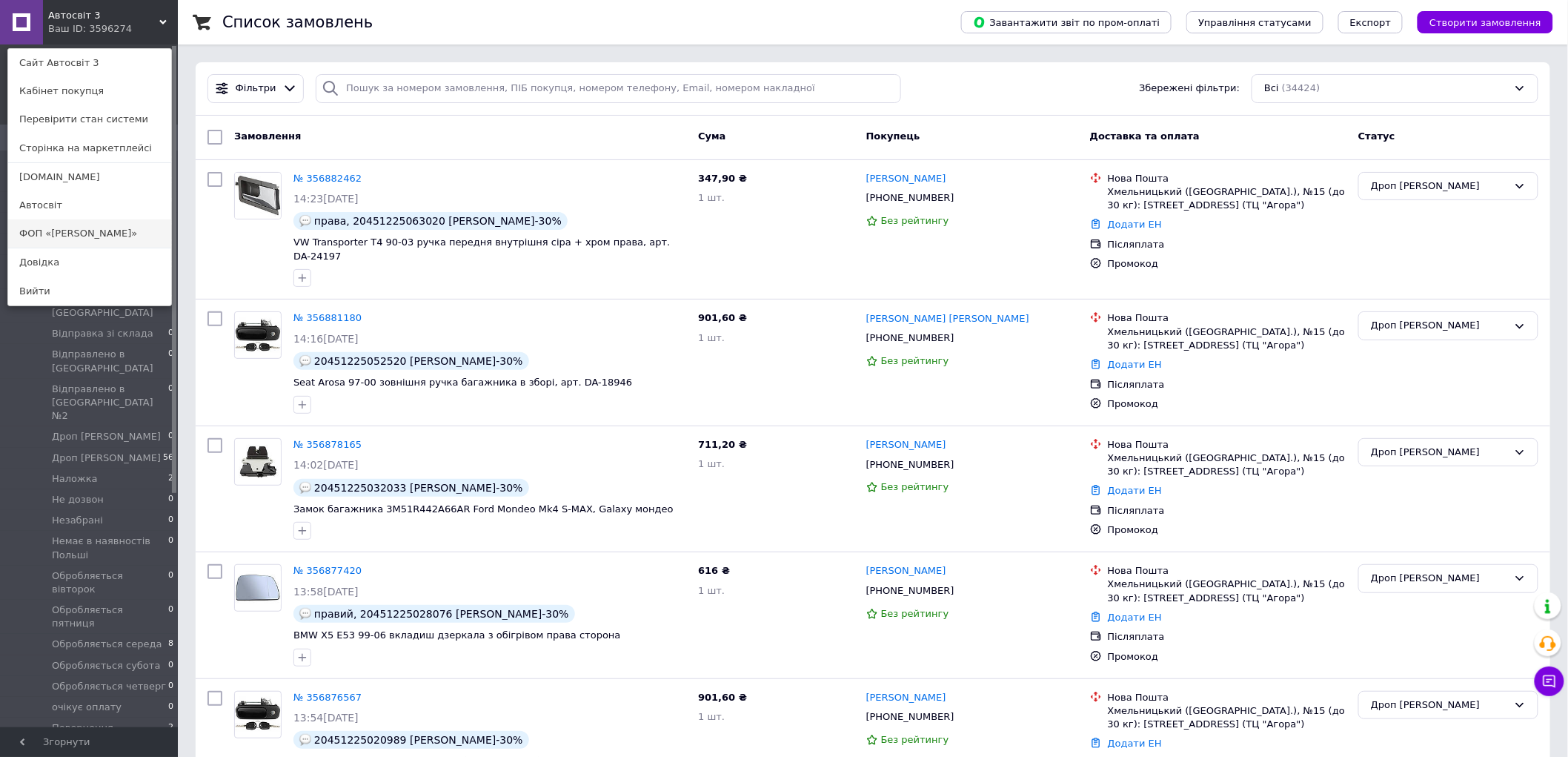
click at [83, 225] on link "ФОП «[PERSON_NAME]»" at bounding box center [89, 234] width 163 height 28
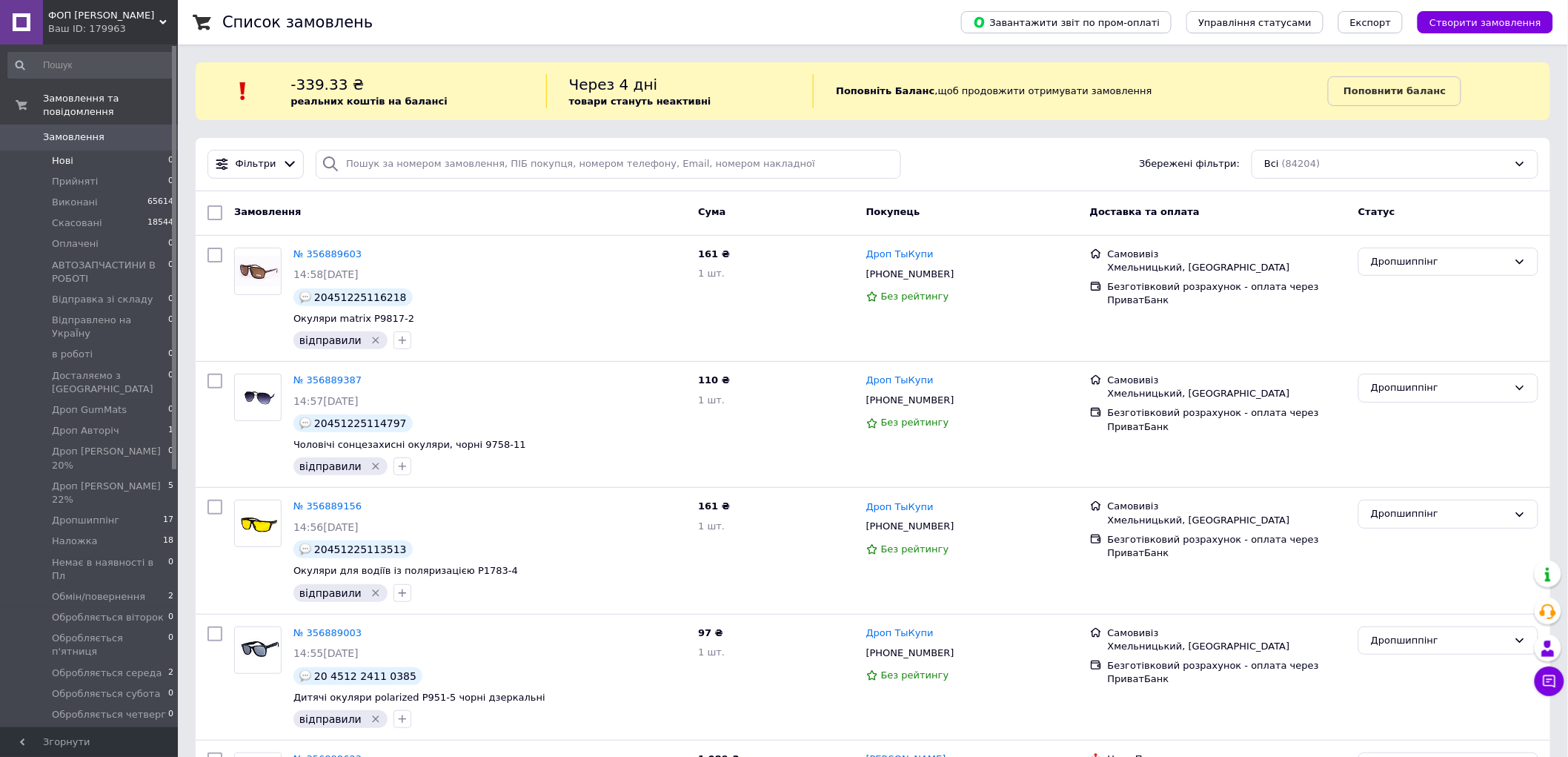
click at [60, 154] on li "Нові 0" at bounding box center [91, 161] width 182 height 21
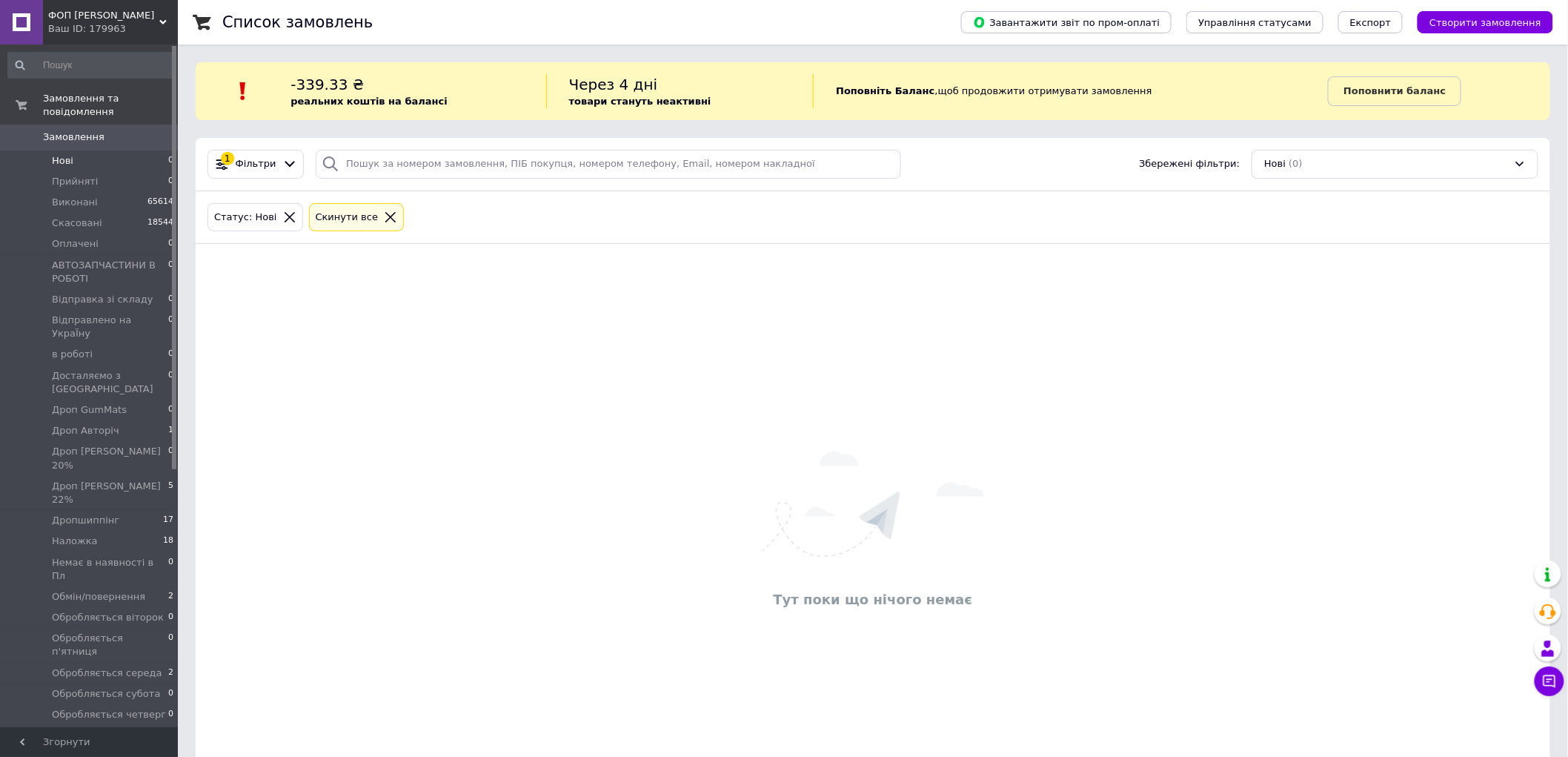
click at [139, 24] on div "Ваш ID: 179963" at bounding box center [113, 29] width 129 height 13
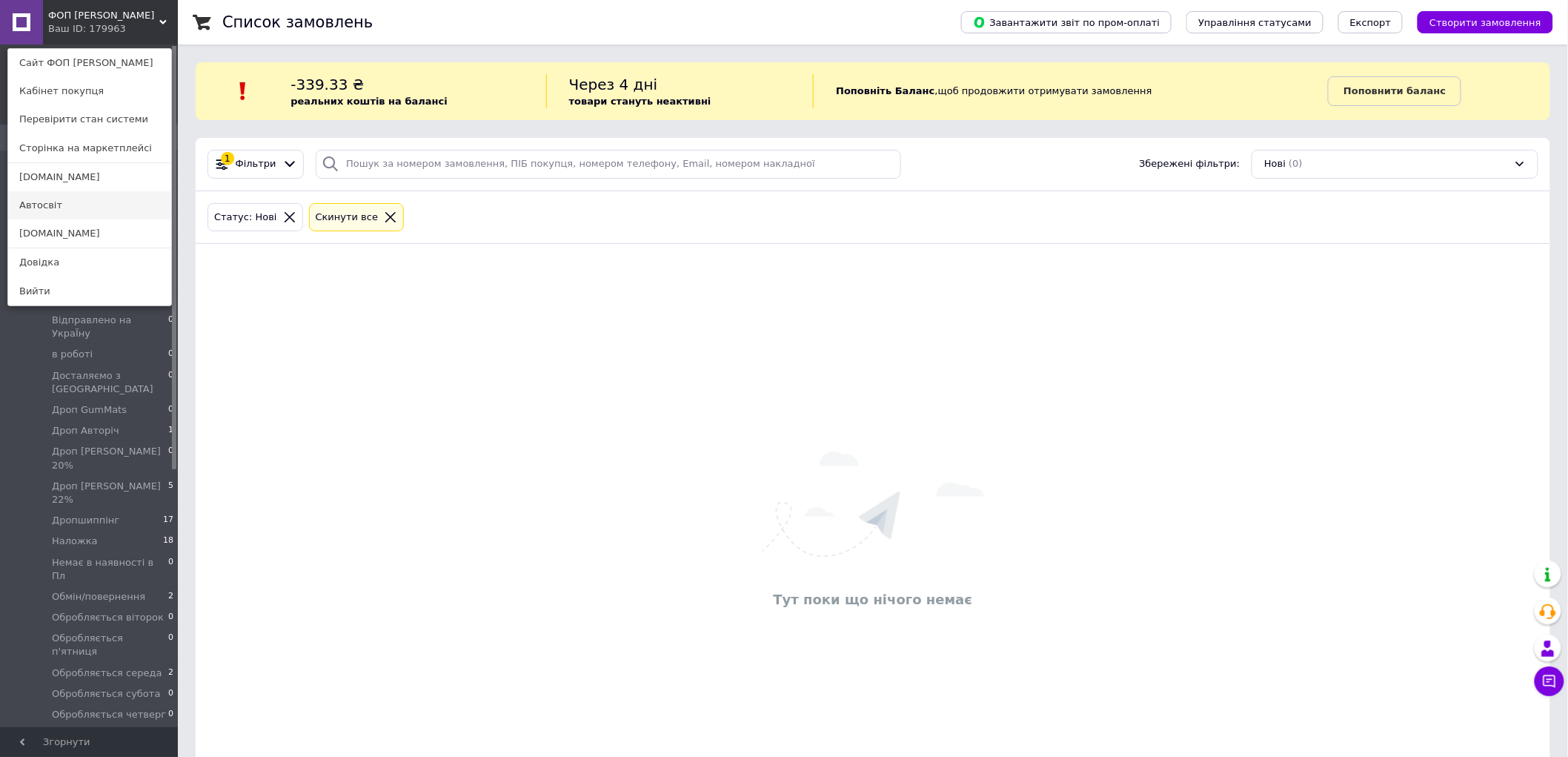
click at [78, 211] on link "Автосвіт" at bounding box center [89, 205] width 163 height 28
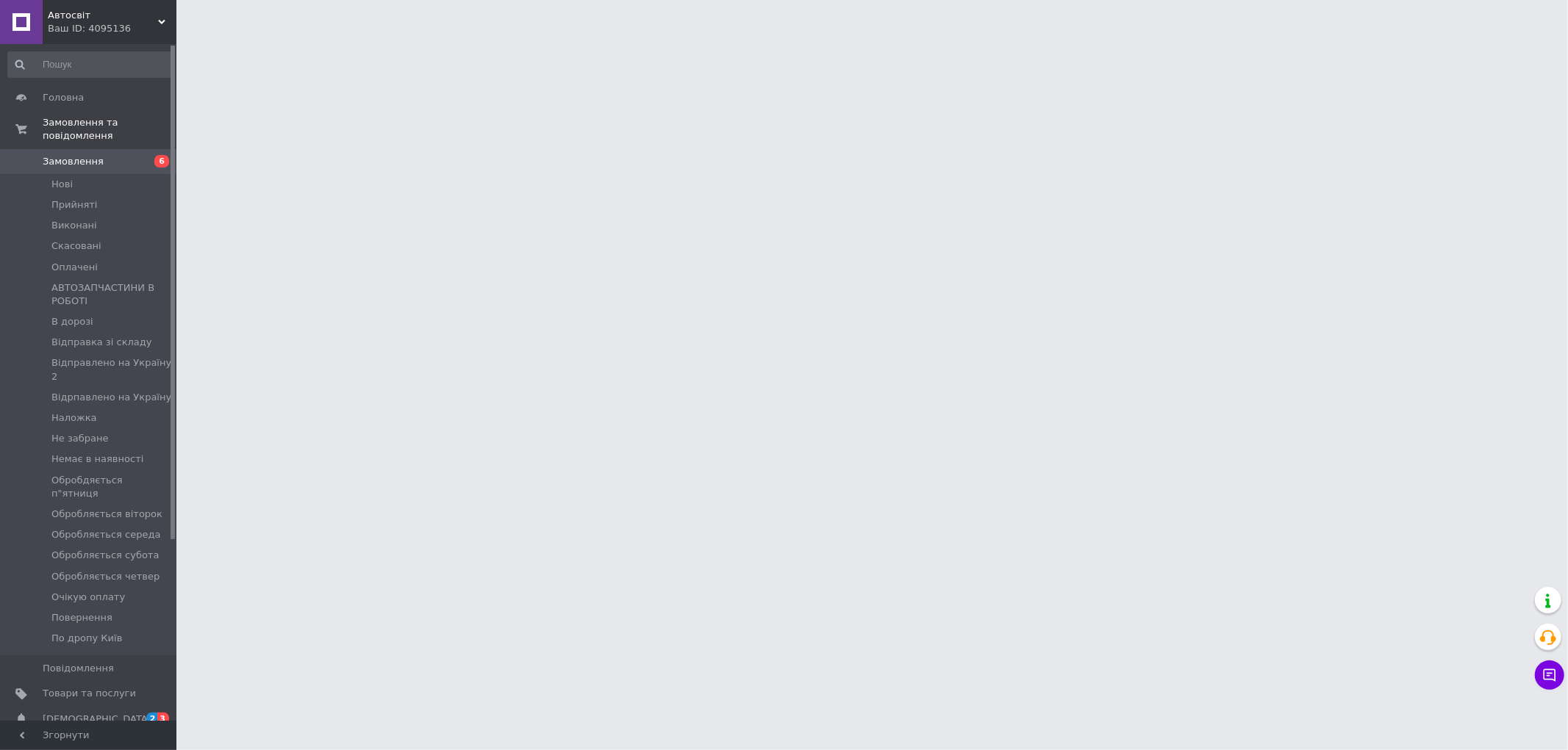
click at [116, 21] on span "Автосвіт" at bounding box center [103, 15] width 111 height 13
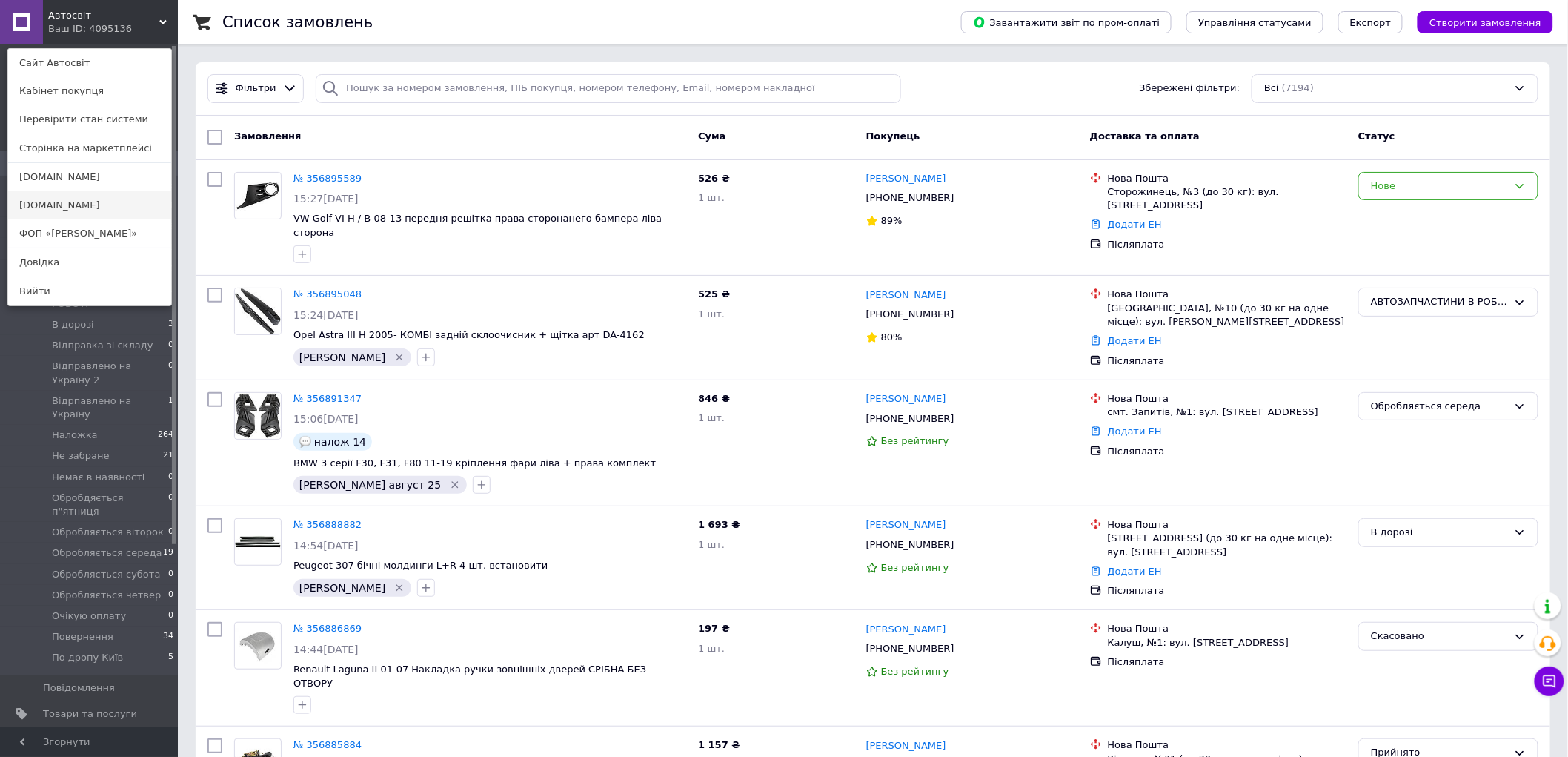
click at [97, 196] on link "Avtosvit.info" at bounding box center [89, 205] width 163 height 28
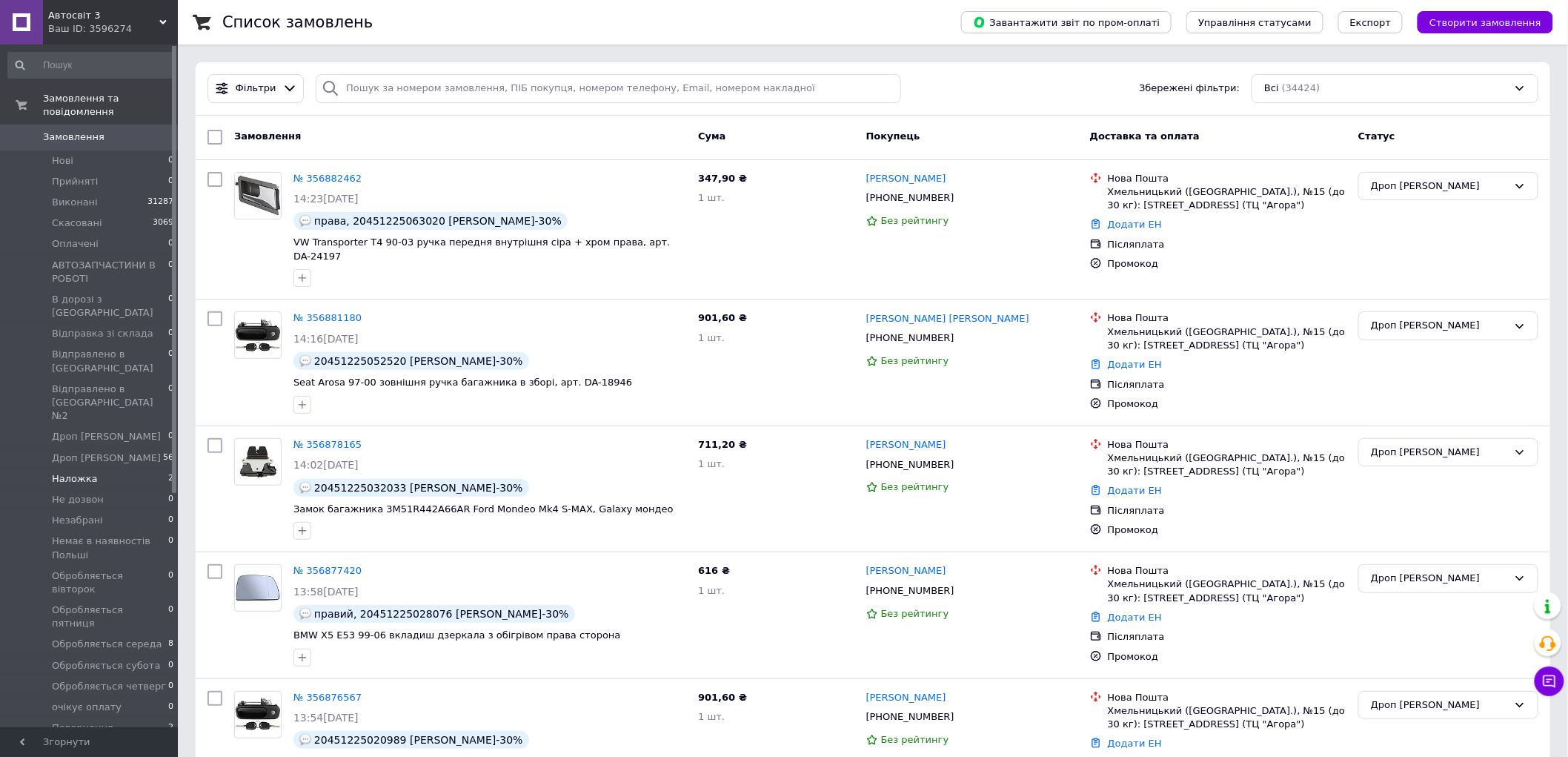
click at [145, 469] on li "Наложка 2" at bounding box center [91, 479] width 182 height 21
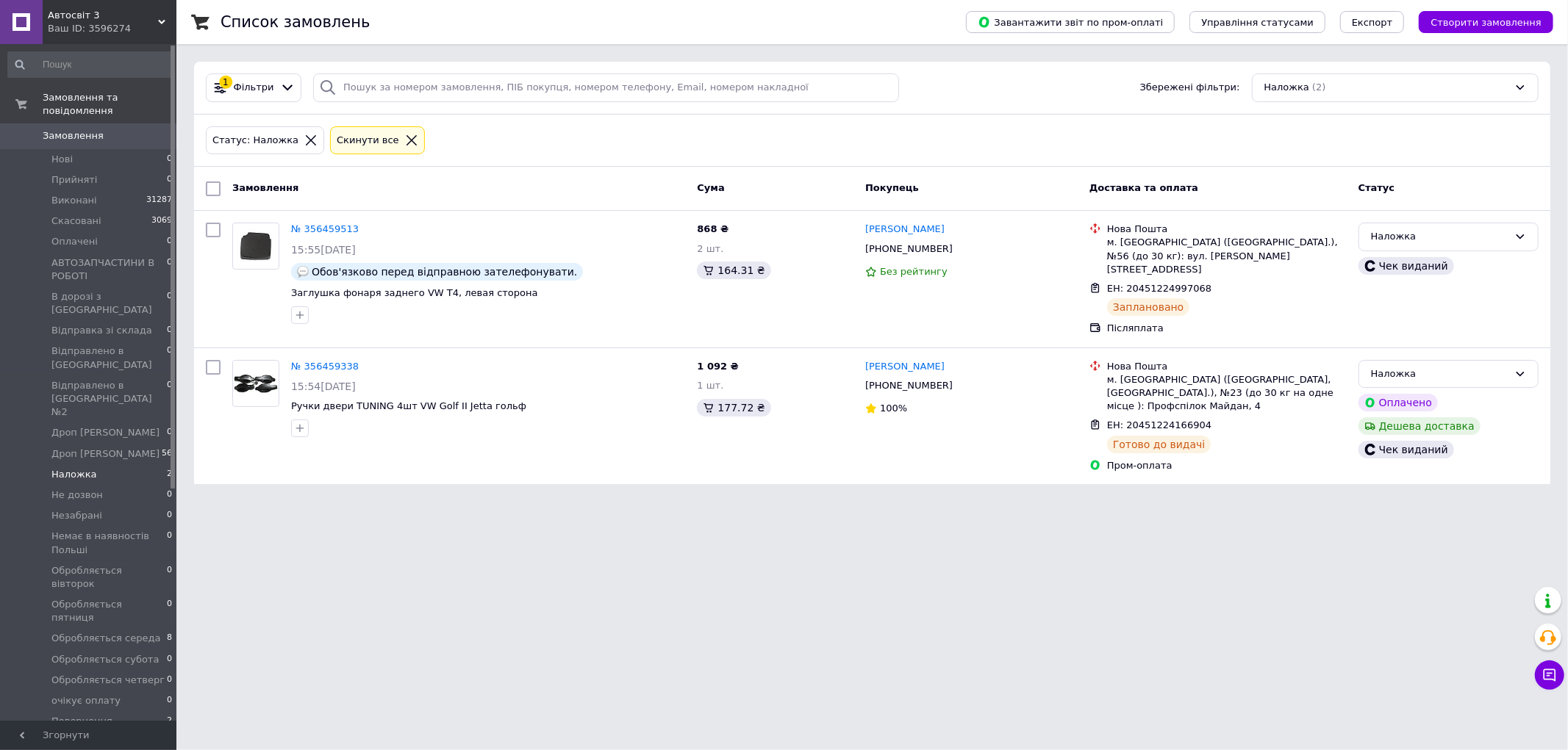
click at [157, 11] on span "Автосвіт 3" at bounding box center [103, 15] width 111 height 13
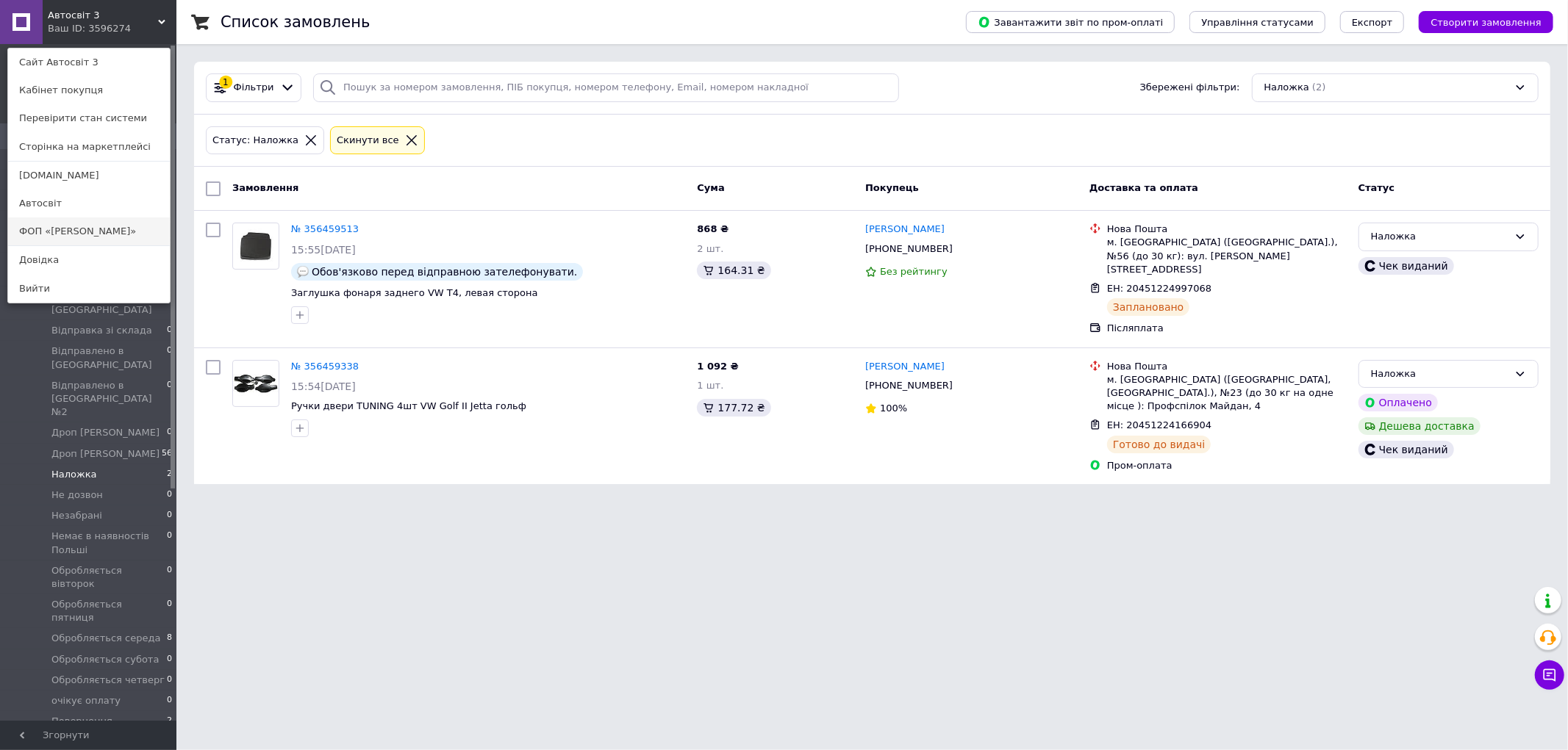
click at [99, 230] on link "ФОП «Шуст»" at bounding box center [88, 232] width 162 height 28
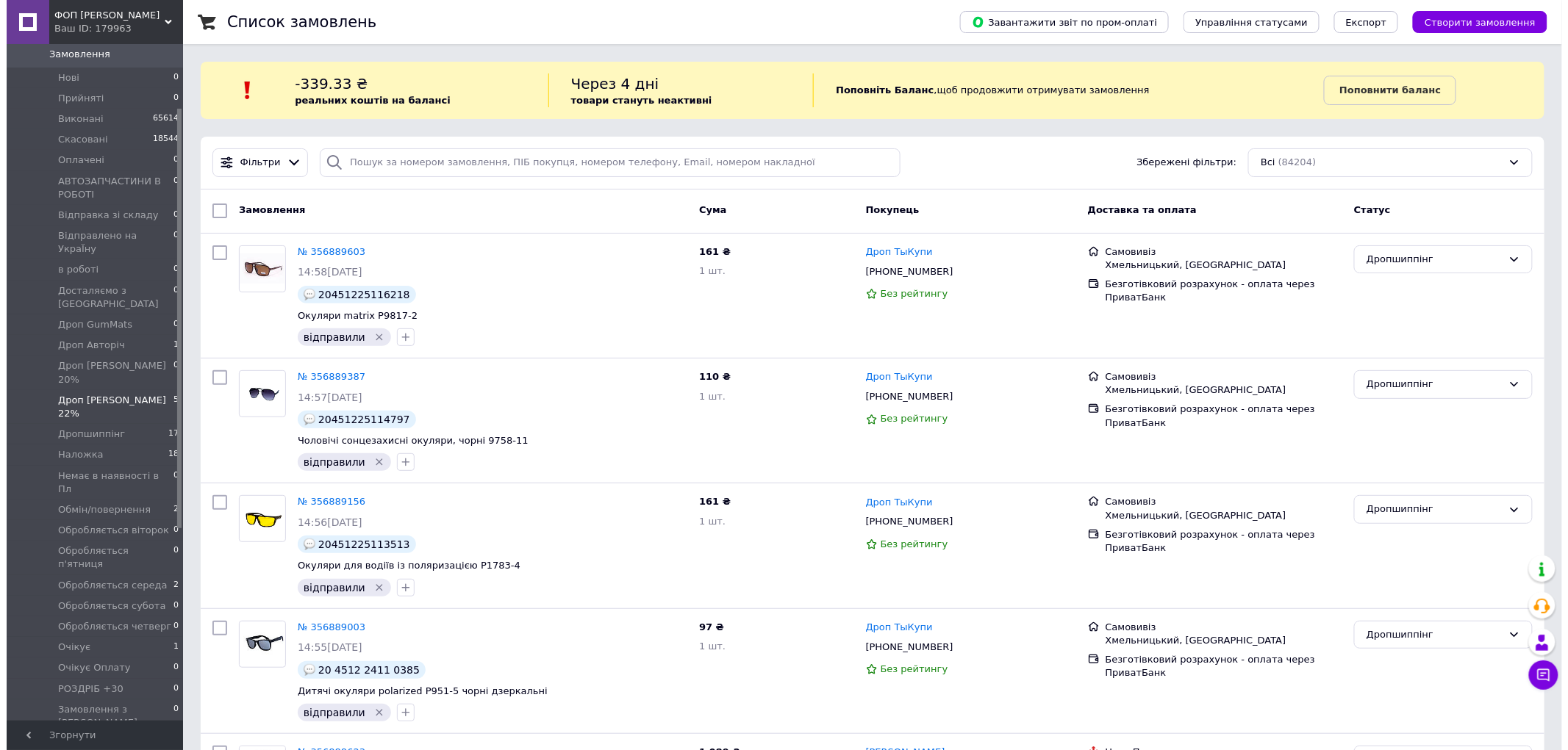
scroll to position [163, 0]
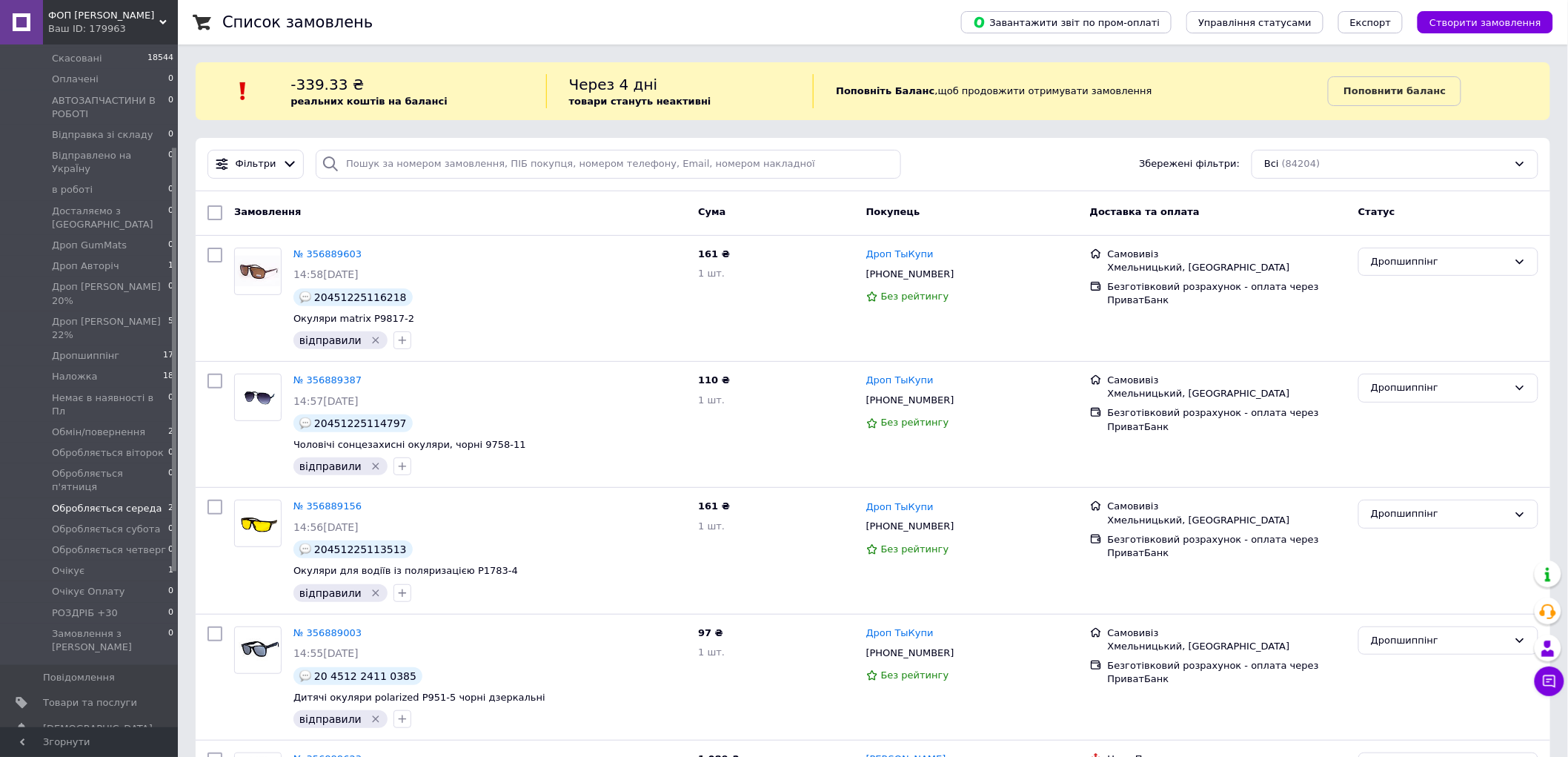
click at [120, 502] on span "Обробляється середа" at bounding box center [107, 508] width 110 height 13
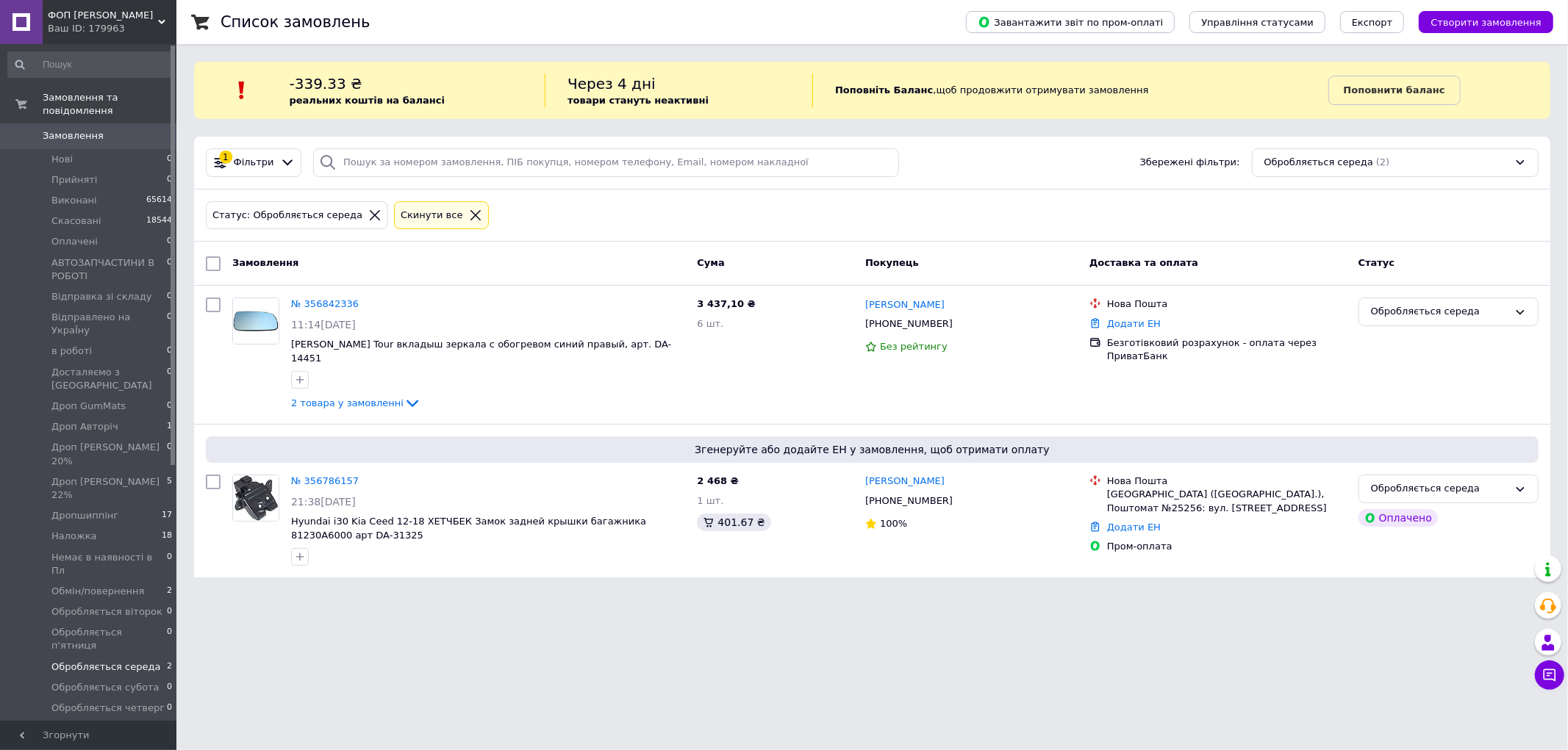
click at [148, 27] on div "Ваш ID: 179963" at bounding box center [112, 29] width 128 height 13
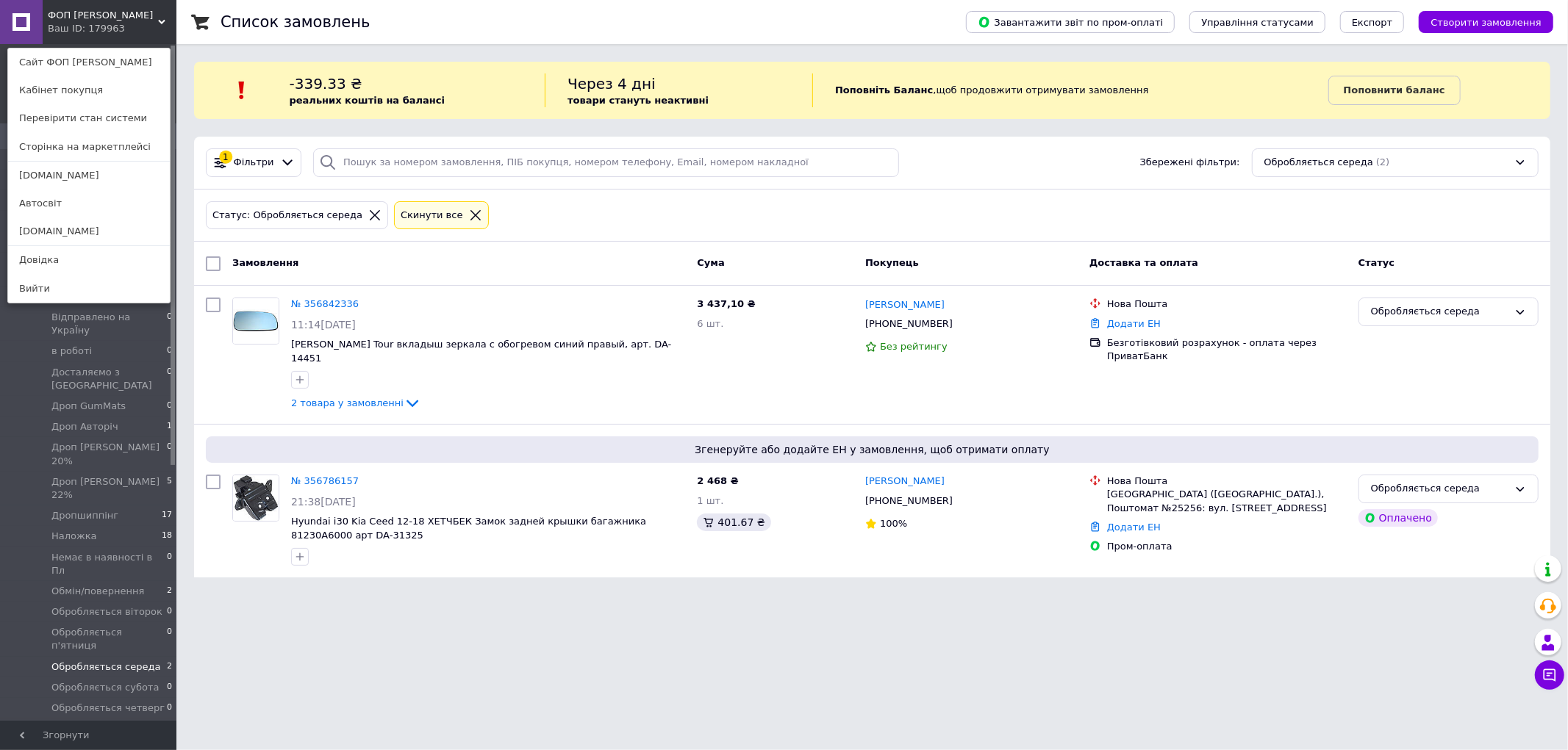
click at [143, 36] on div "ФОП Шуст Ваш ID: 179963 Сайт ФОП Шуст Кабінет покупця Перевірити стан системи С…" at bounding box center [88, 22] width 176 height 44
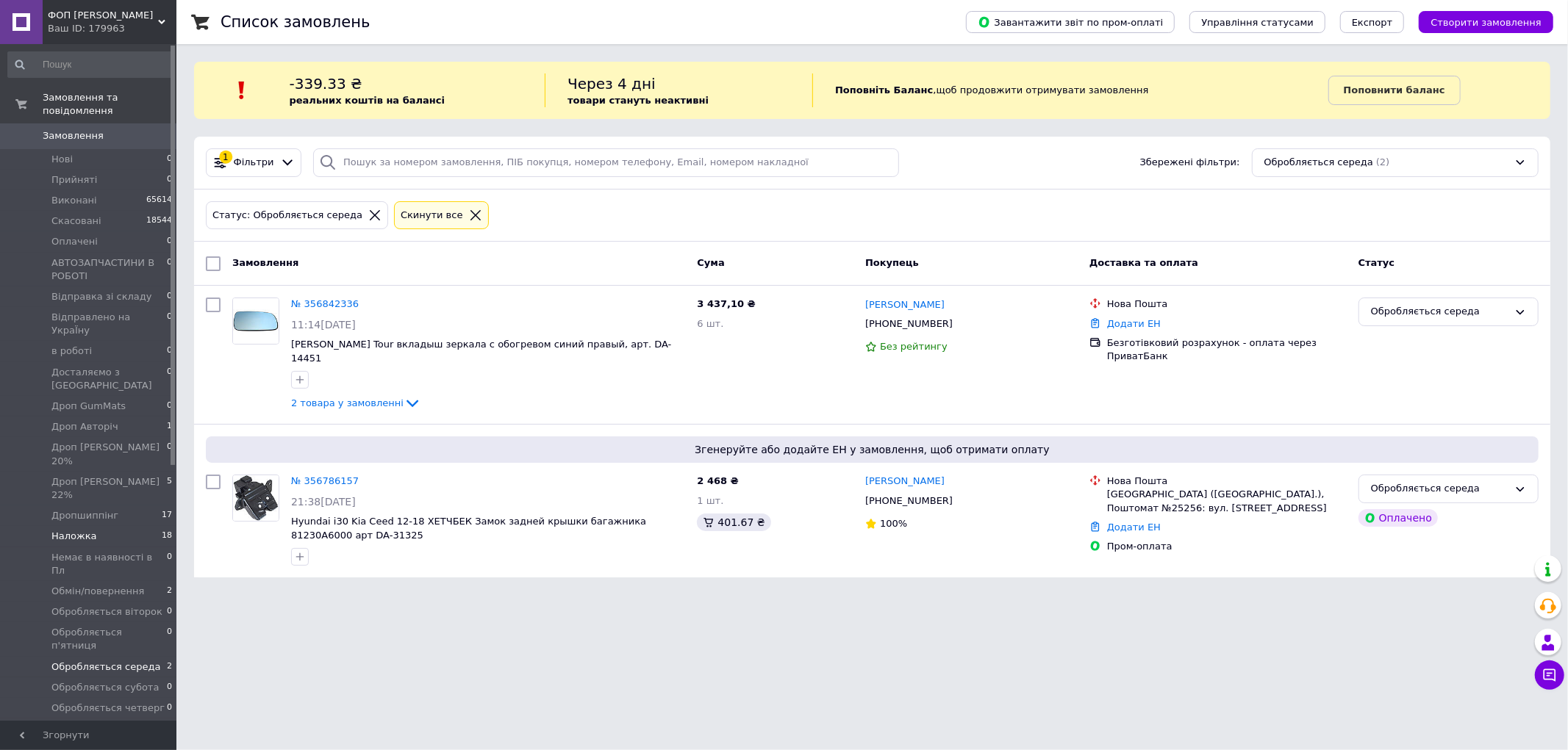
click at [100, 526] on li "Наложка 18" at bounding box center [90, 536] width 181 height 21
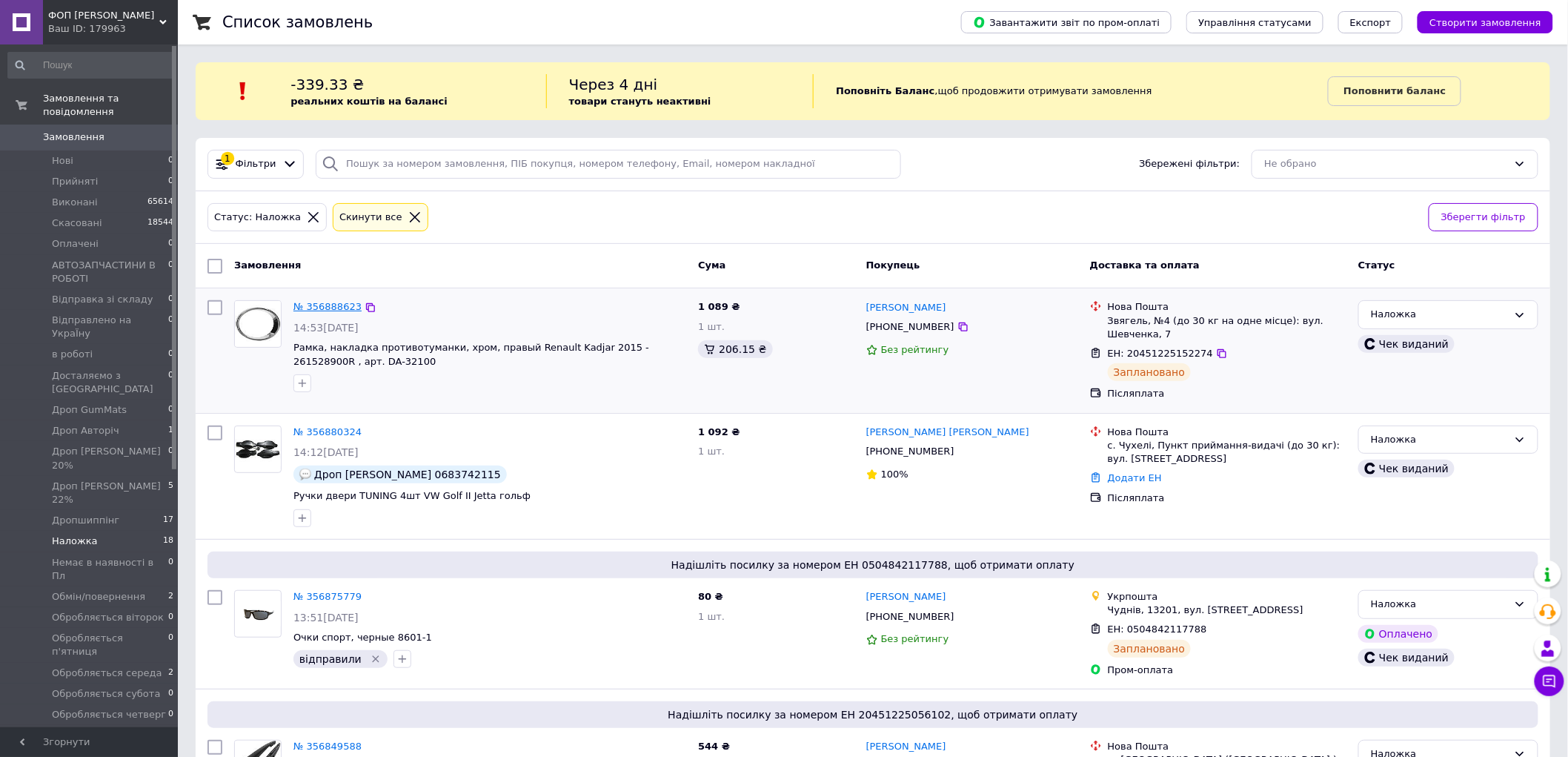
click at [337, 312] on link "№ 356888623" at bounding box center [327, 306] width 68 height 11
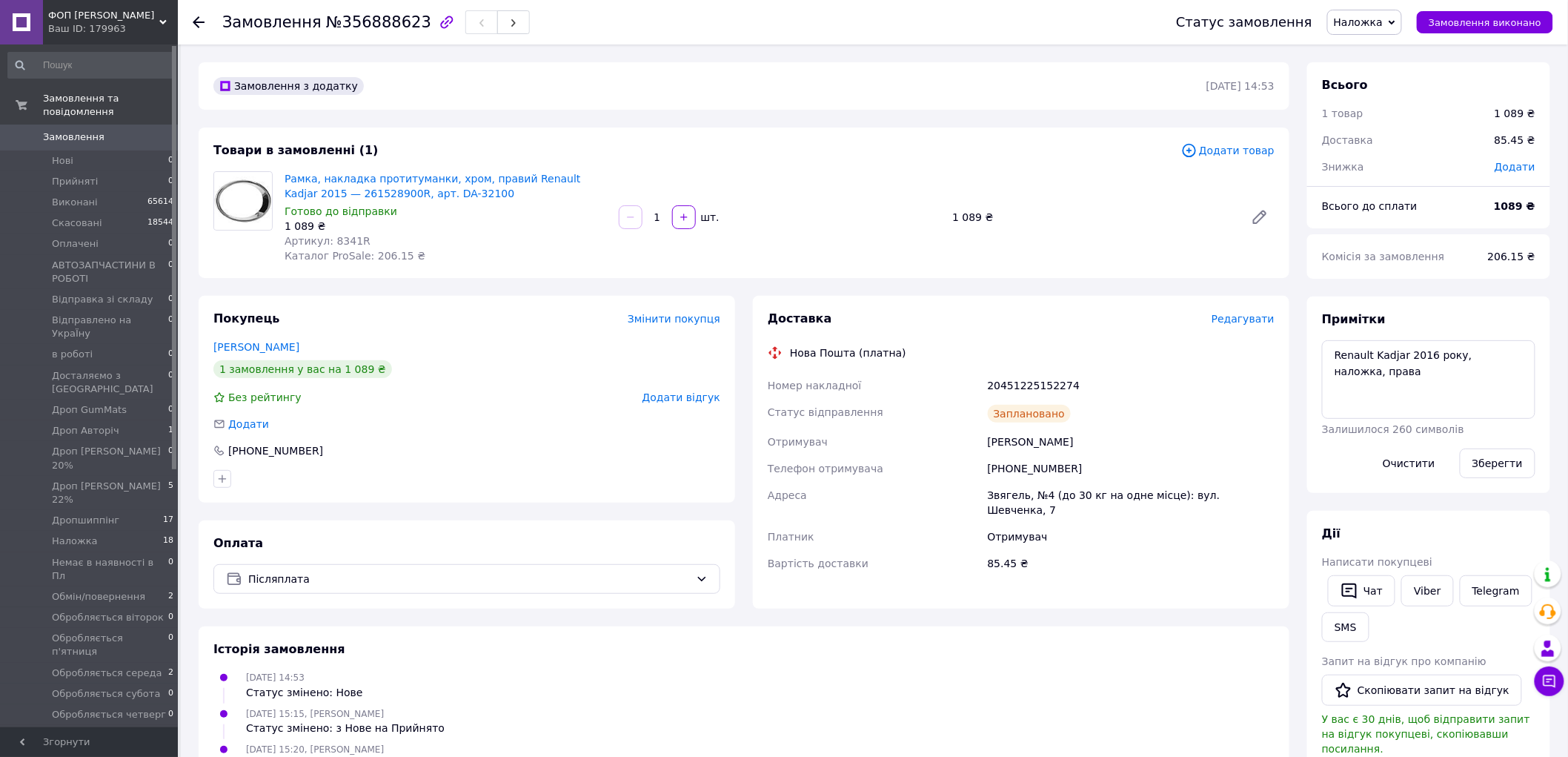
click at [1050, 381] on div "20451225152274" at bounding box center [1132, 385] width 293 height 27
copy div "20451225152274"
click at [1412, 581] on link "Viber" at bounding box center [1427, 591] width 52 height 31
click at [190, 23] on div "Замовлення №356888623 Статус замовлення Наложка Прийнято Виконано Скасовано Опл…" at bounding box center [873, 22] width 1390 height 44
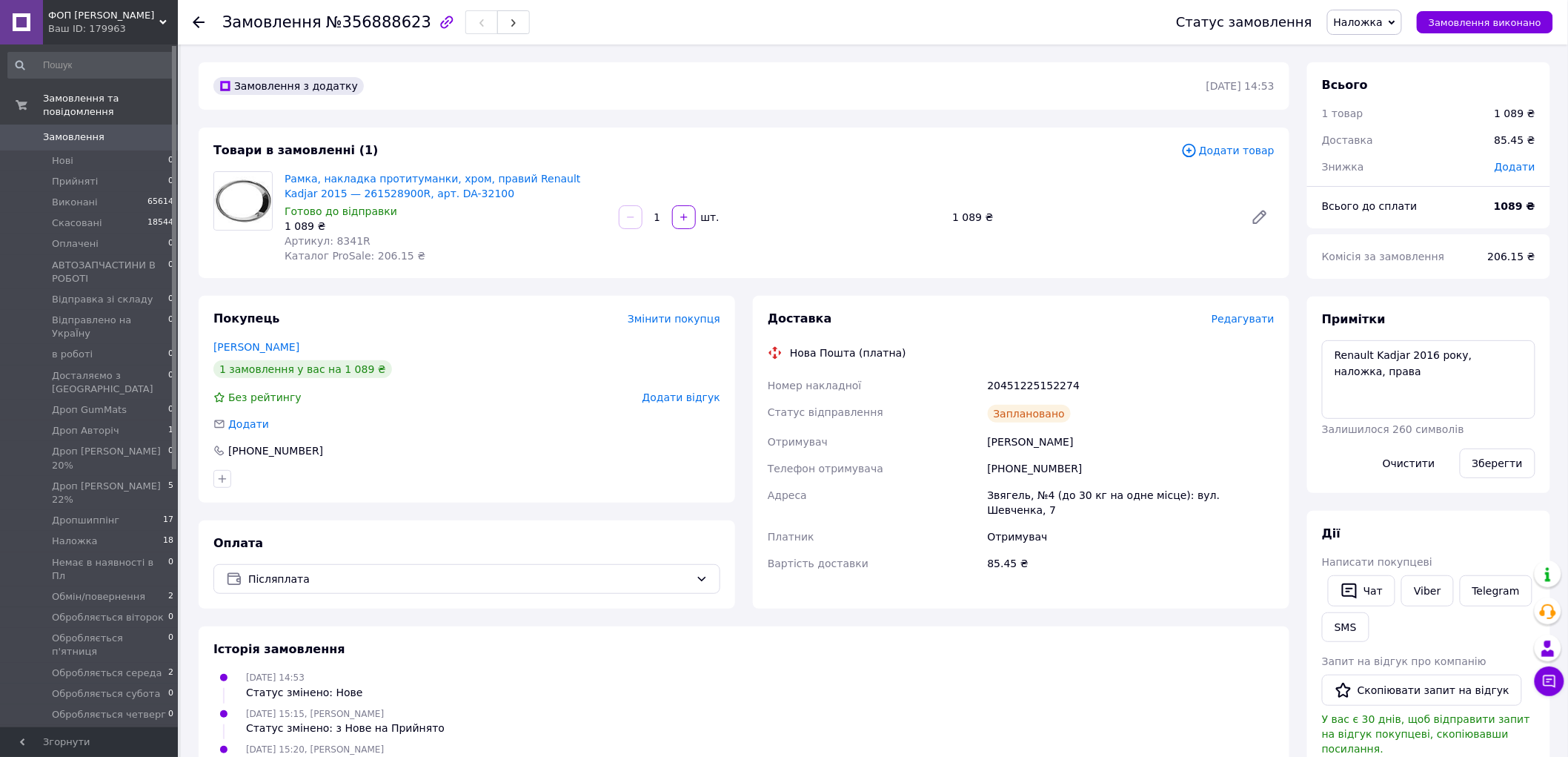
click at [195, 20] on use at bounding box center [198, 22] width 12 height 12
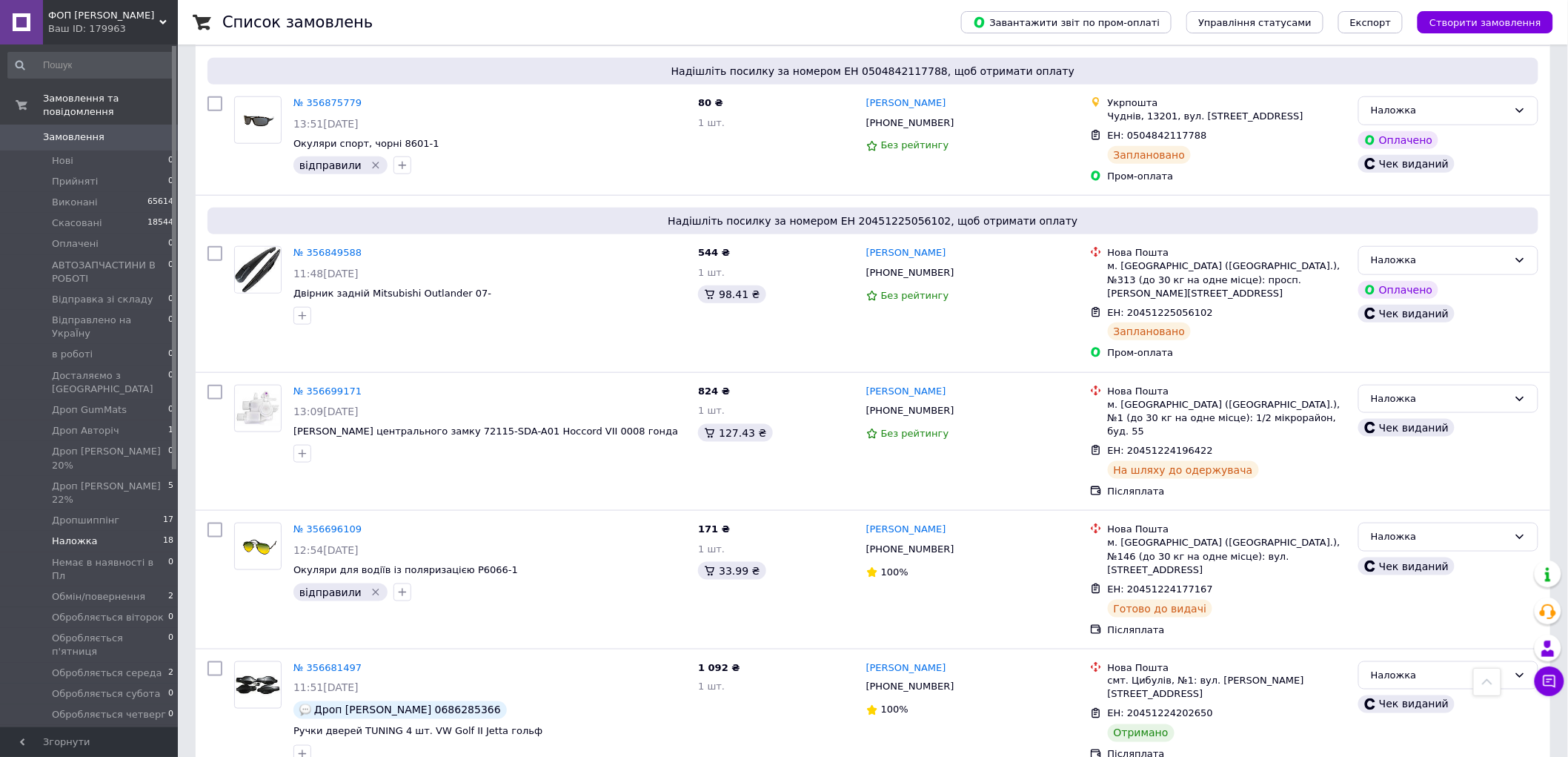
scroll to position [576, 0]
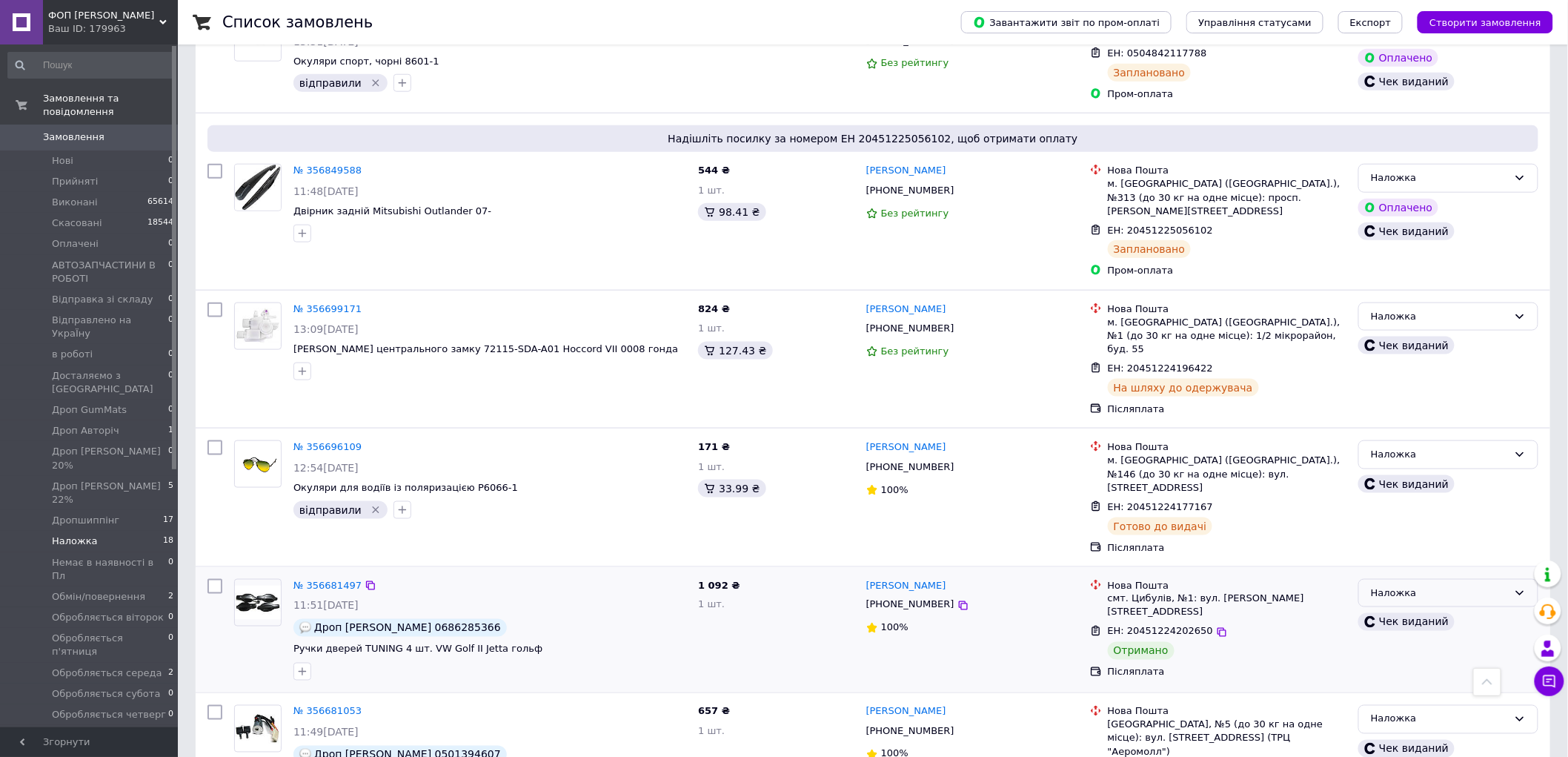
click at [1392, 585] on div "Наложка" at bounding box center [1439, 593] width 137 height 16
click at [1386, 638] on li "Виконано" at bounding box center [1448, 651] width 178 height 27
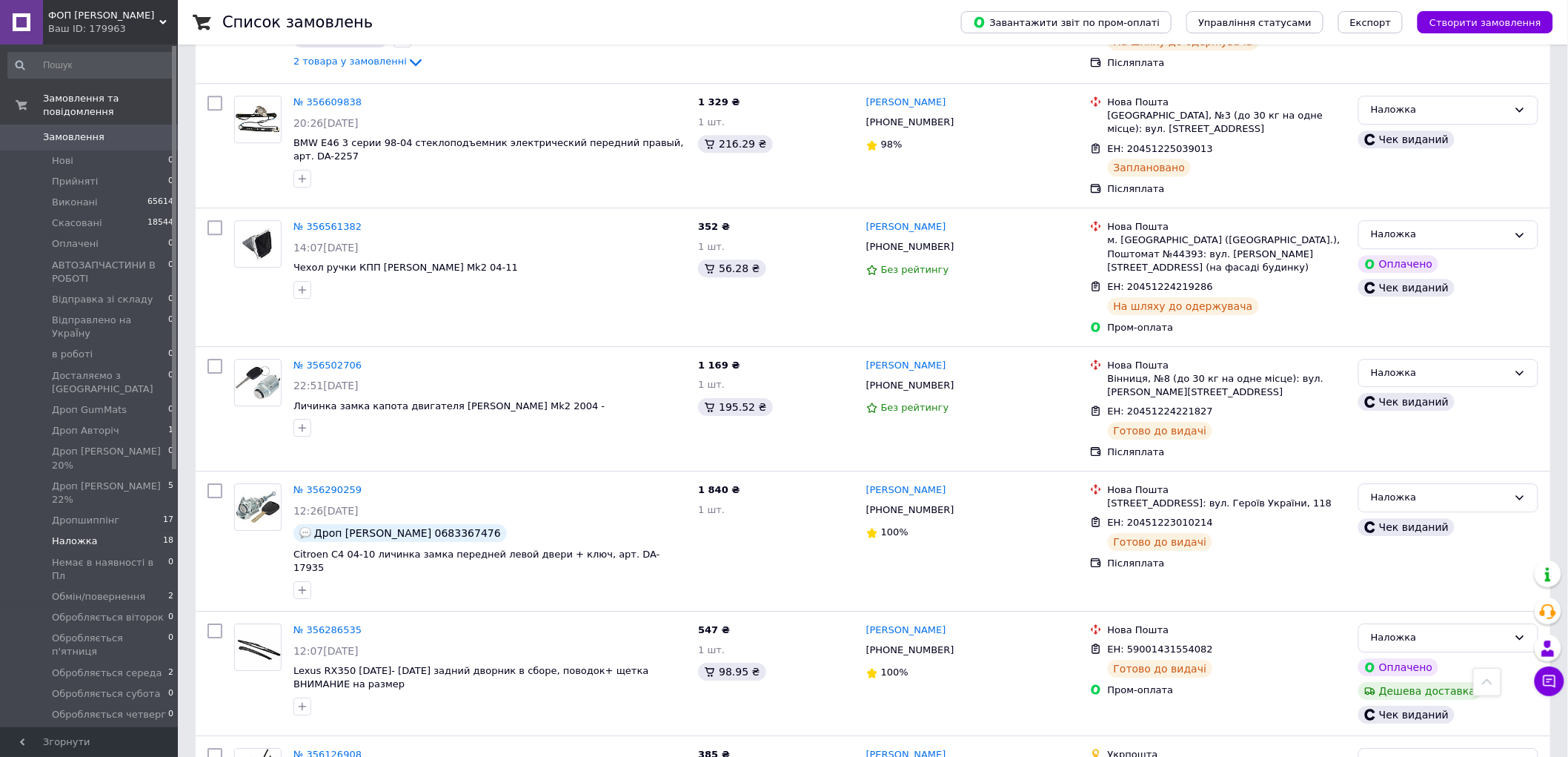
scroll to position [1912, 0]
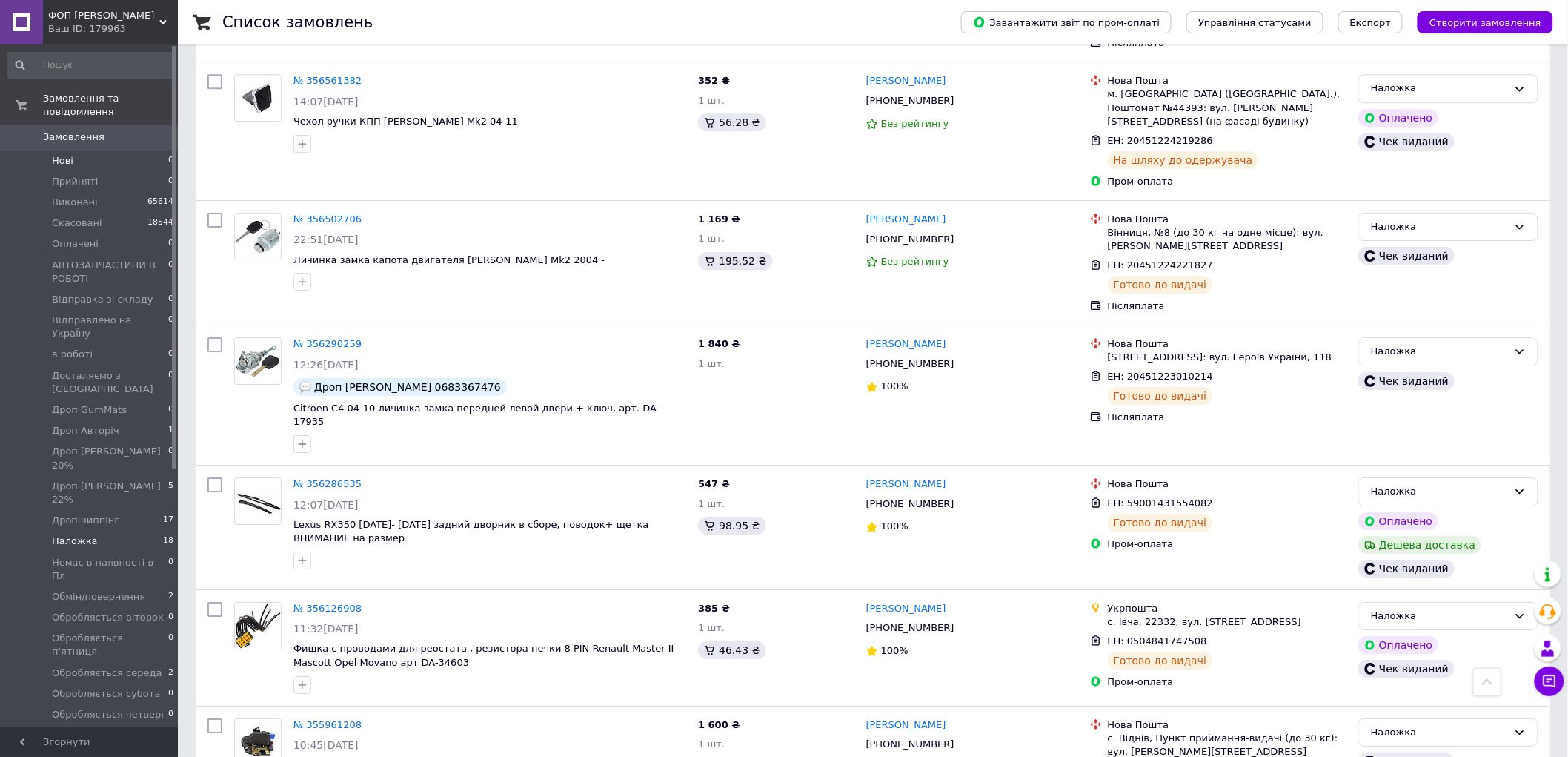
click at [83, 150] on li "Нові 0" at bounding box center [91, 161] width 182 height 21
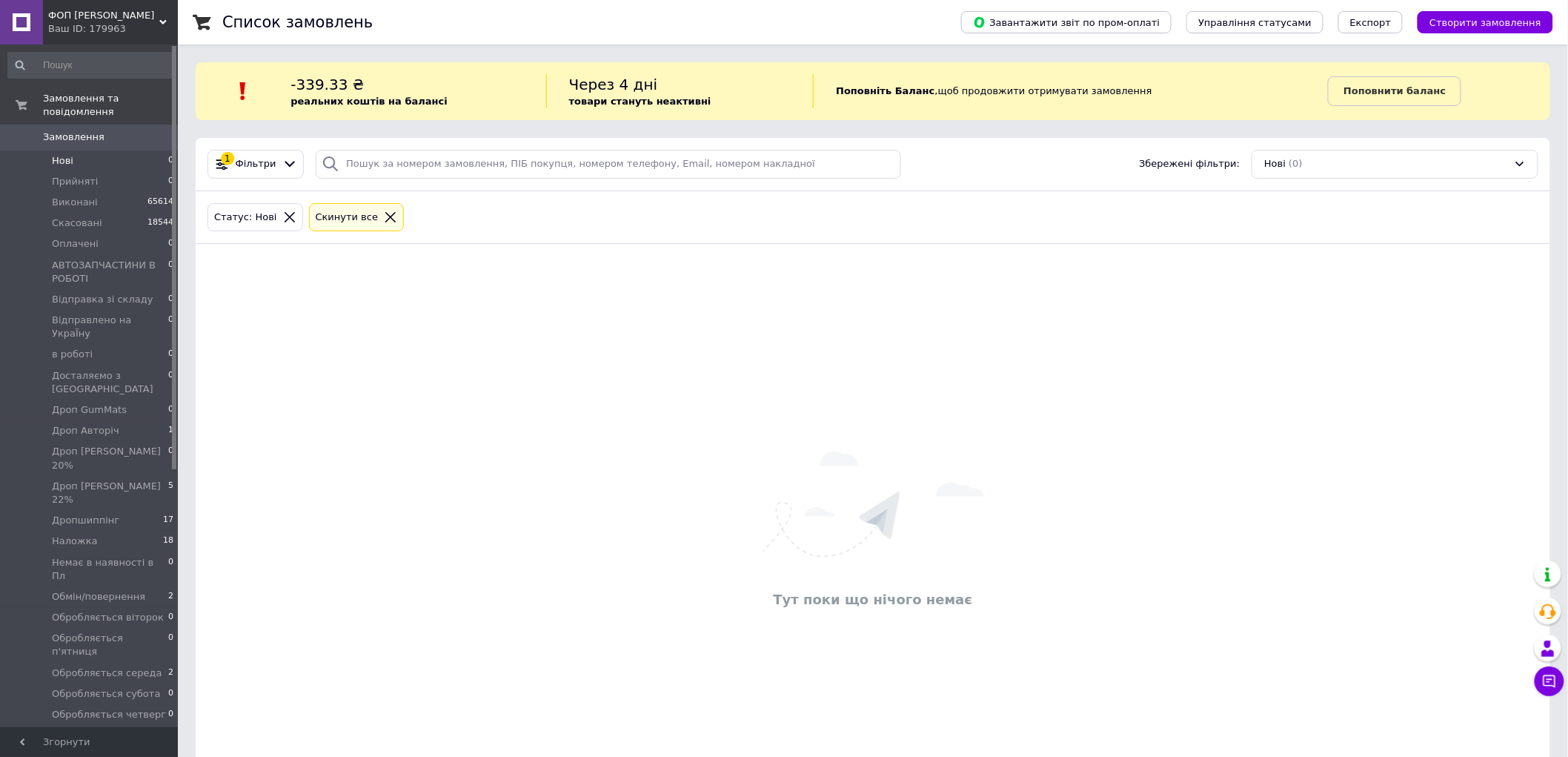
click at [143, 16] on span "ФОП [PERSON_NAME]" at bounding box center [104, 15] width 111 height 13
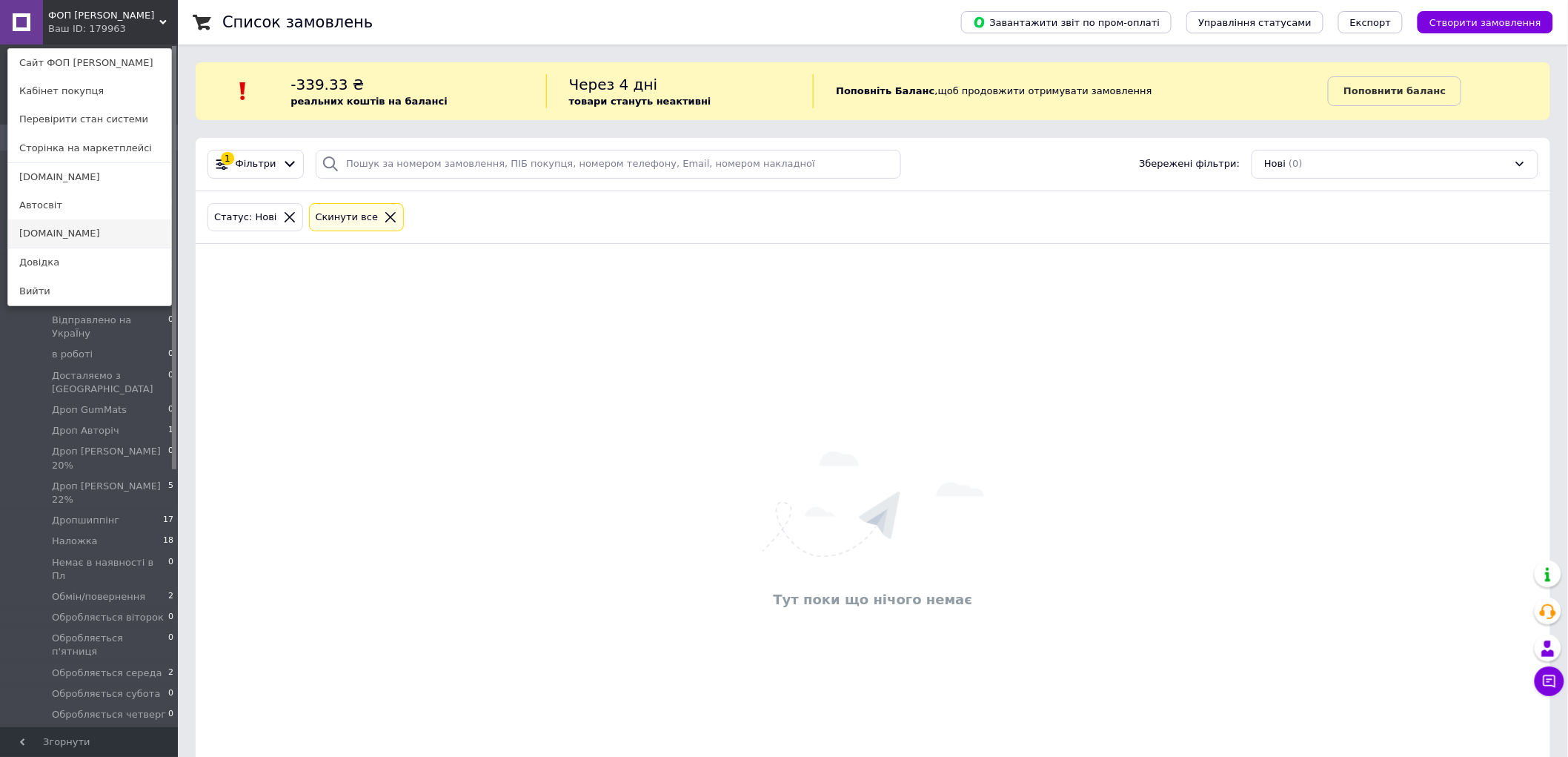
click at [108, 226] on link "[DOMAIN_NAME]" at bounding box center [89, 234] width 163 height 28
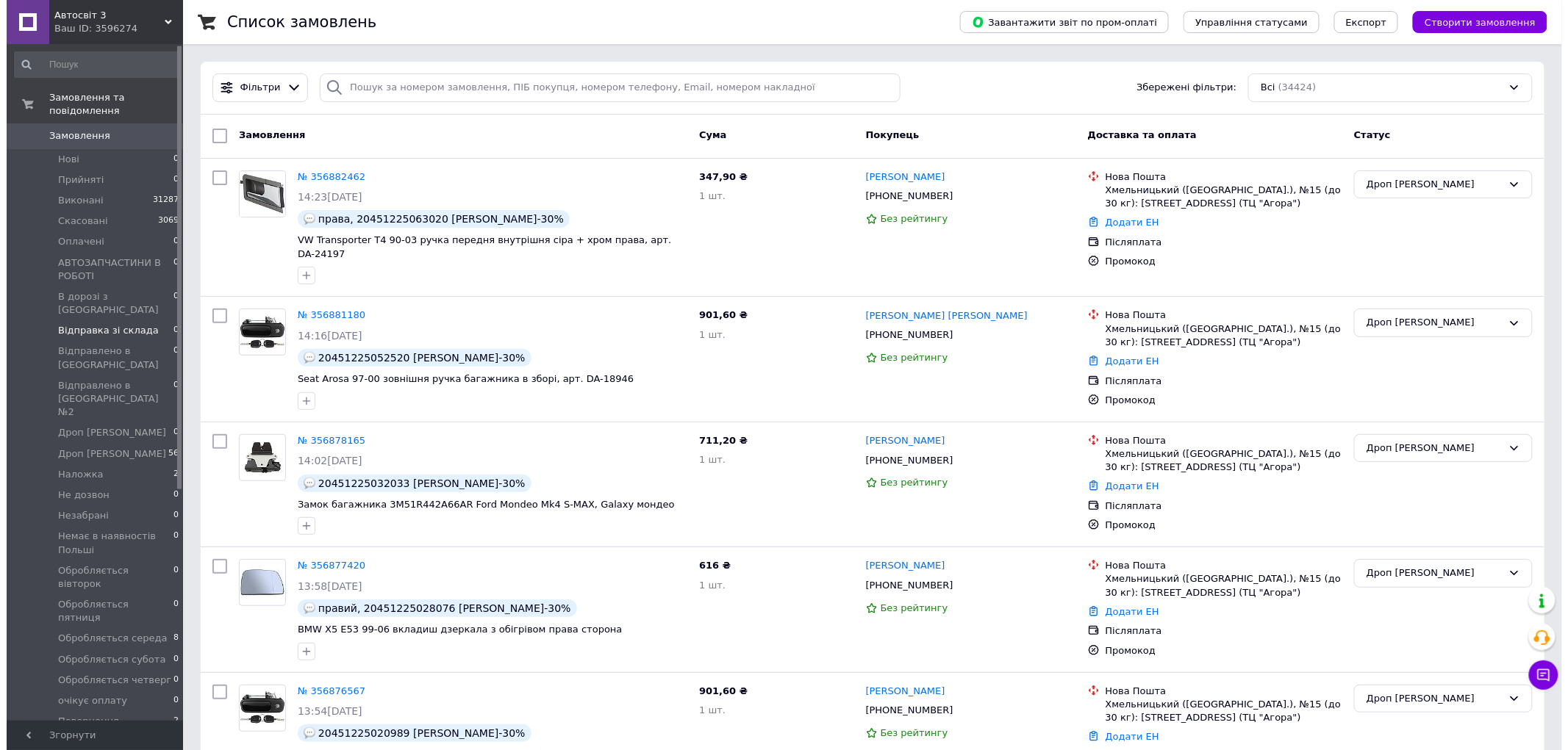
scroll to position [163, 0]
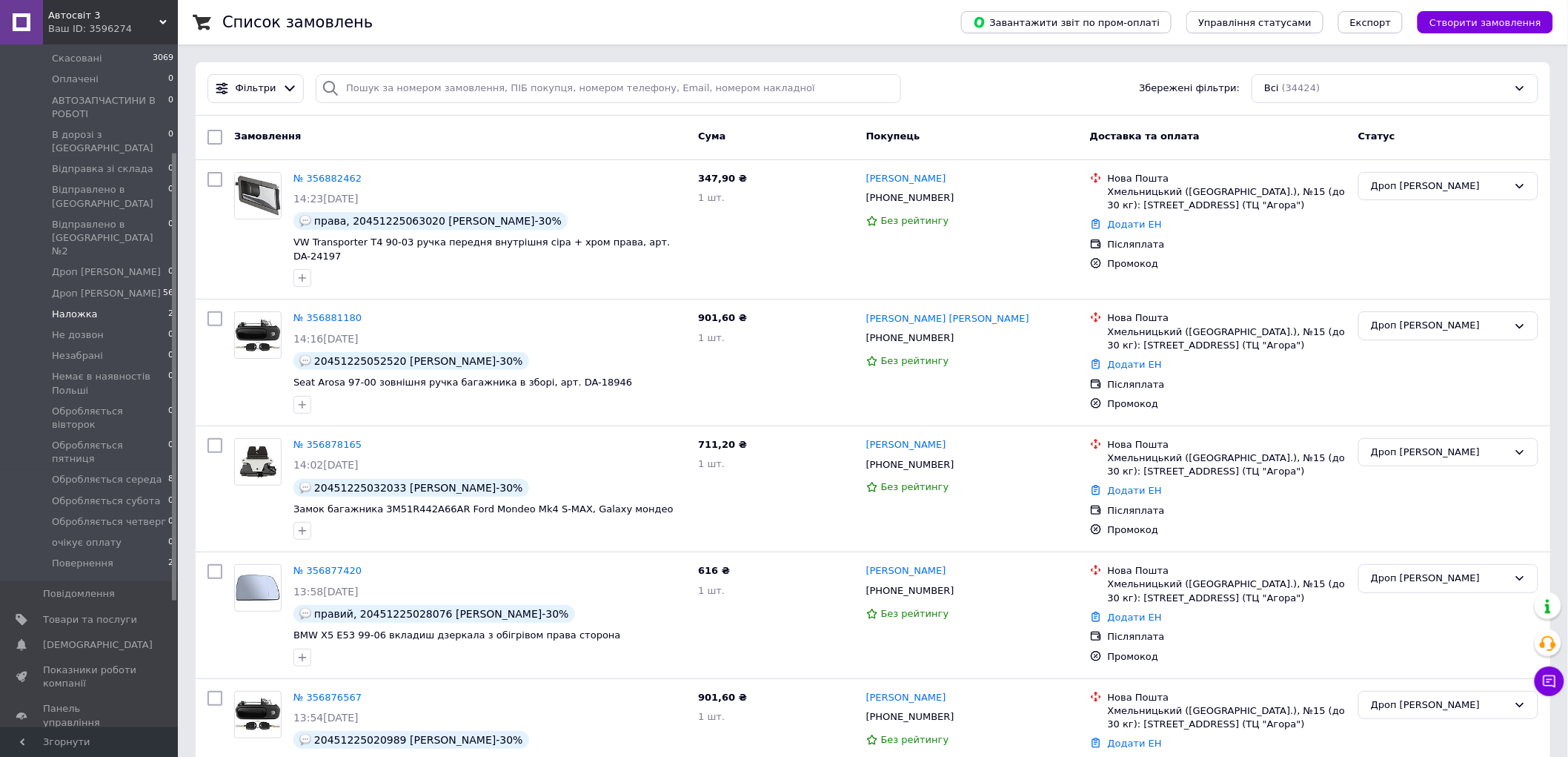
click at [134, 304] on li "Наложка 2" at bounding box center [91, 314] width 182 height 21
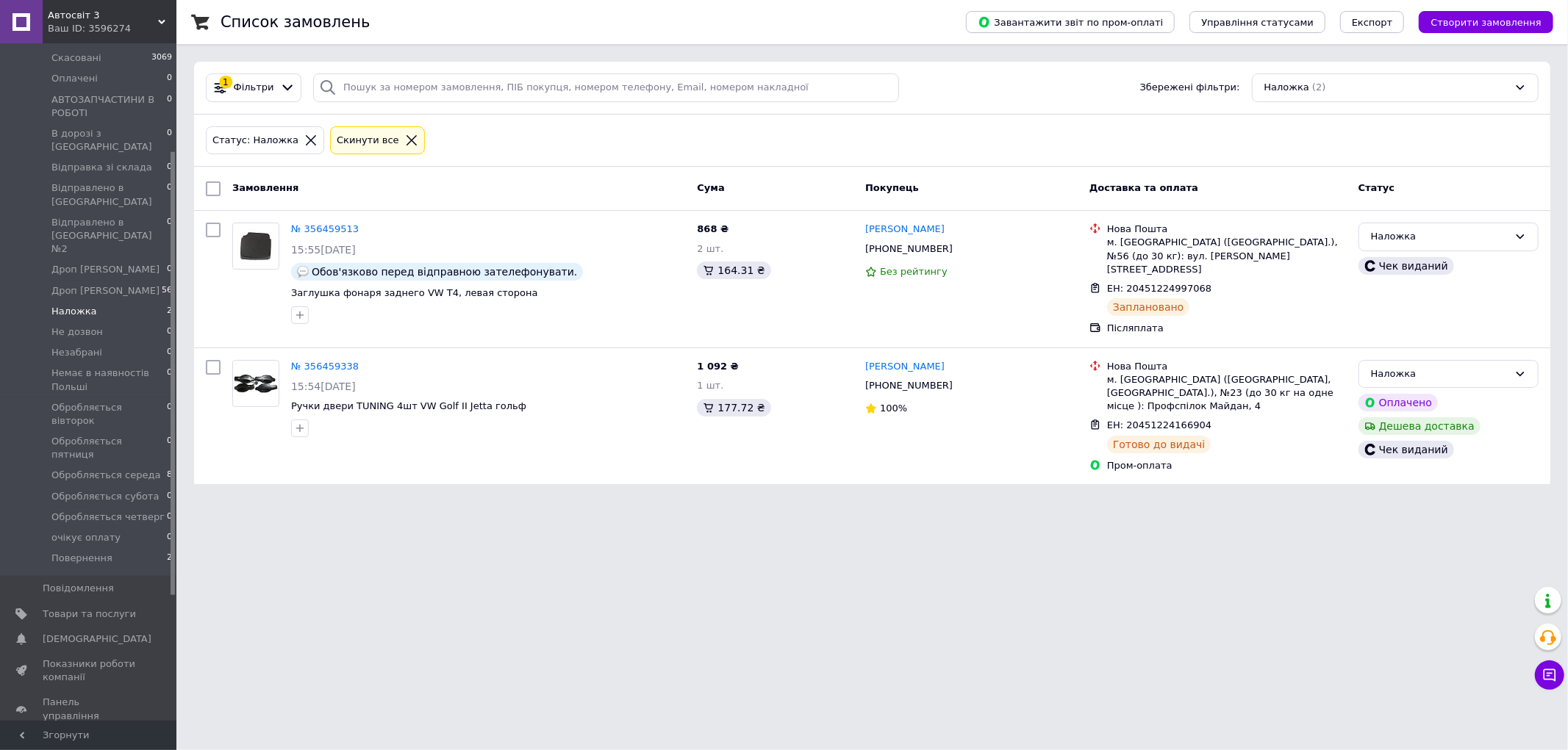
click at [128, 23] on div "Ваш ID: 3596274" at bounding box center [112, 29] width 128 height 13
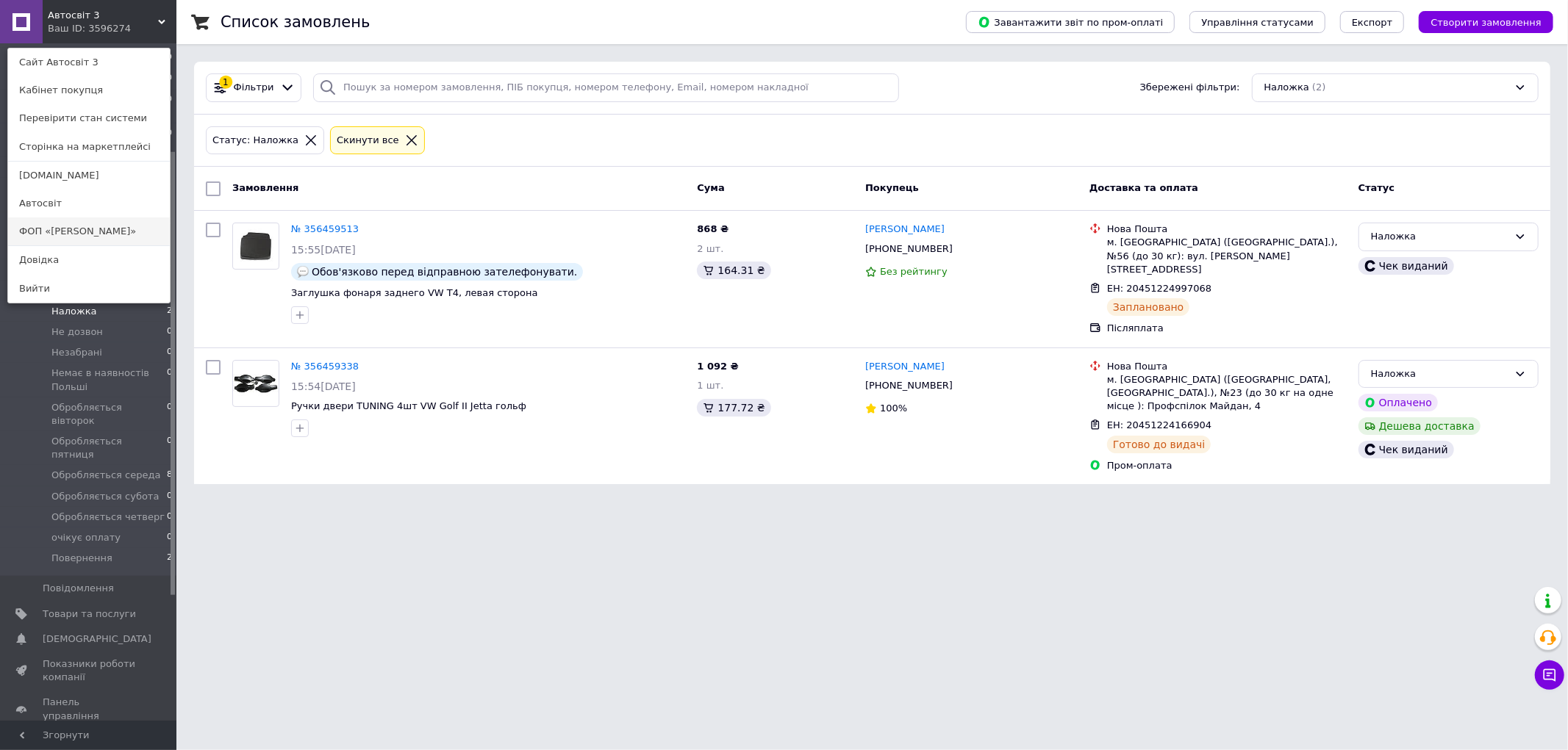
click at [46, 238] on link "ФОП «Шуст»" at bounding box center [88, 232] width 162 height 28
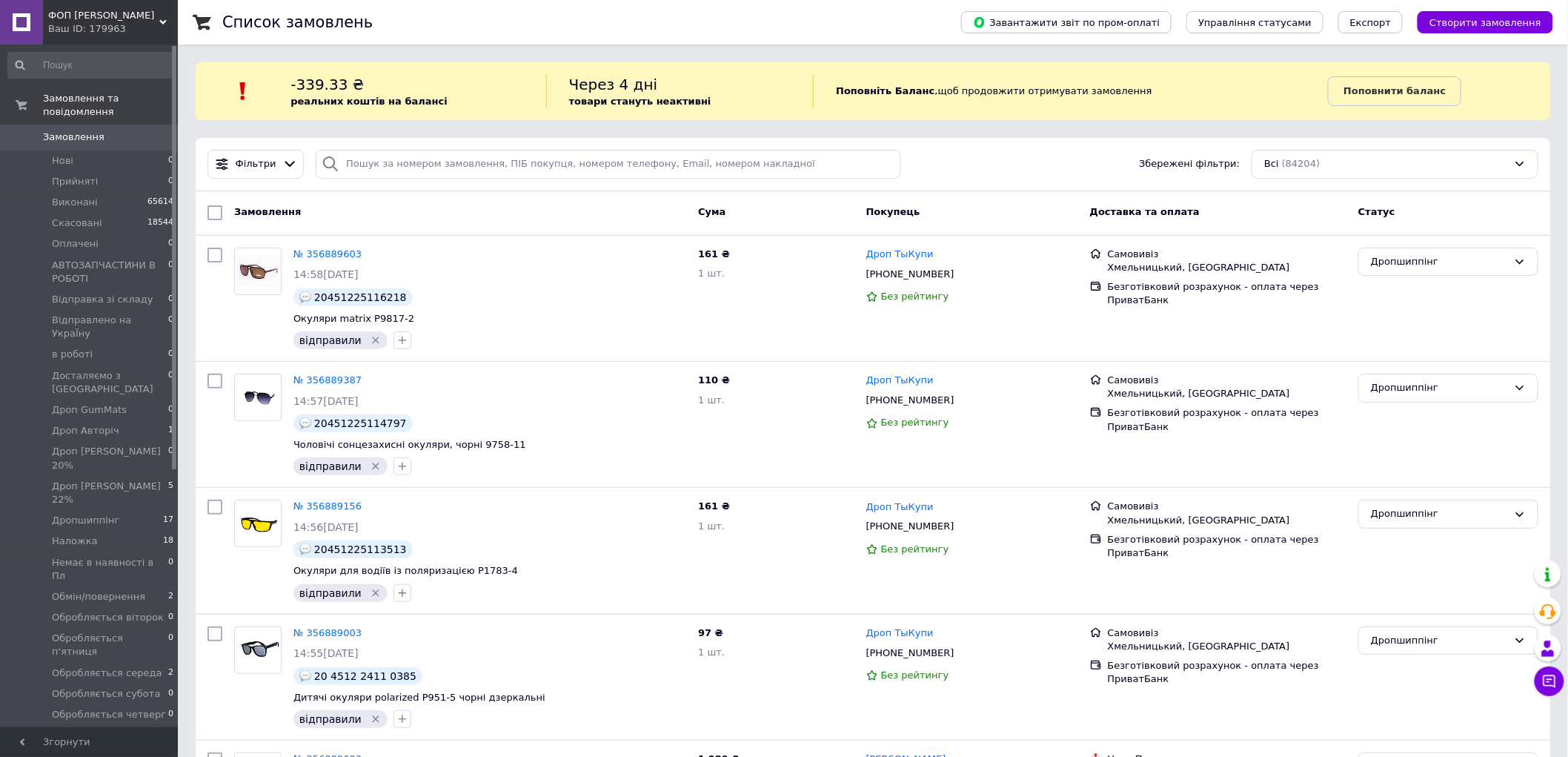
click at [79, 130] on span "Замовлення" at bounding box center [73, 136] width 62 height 13
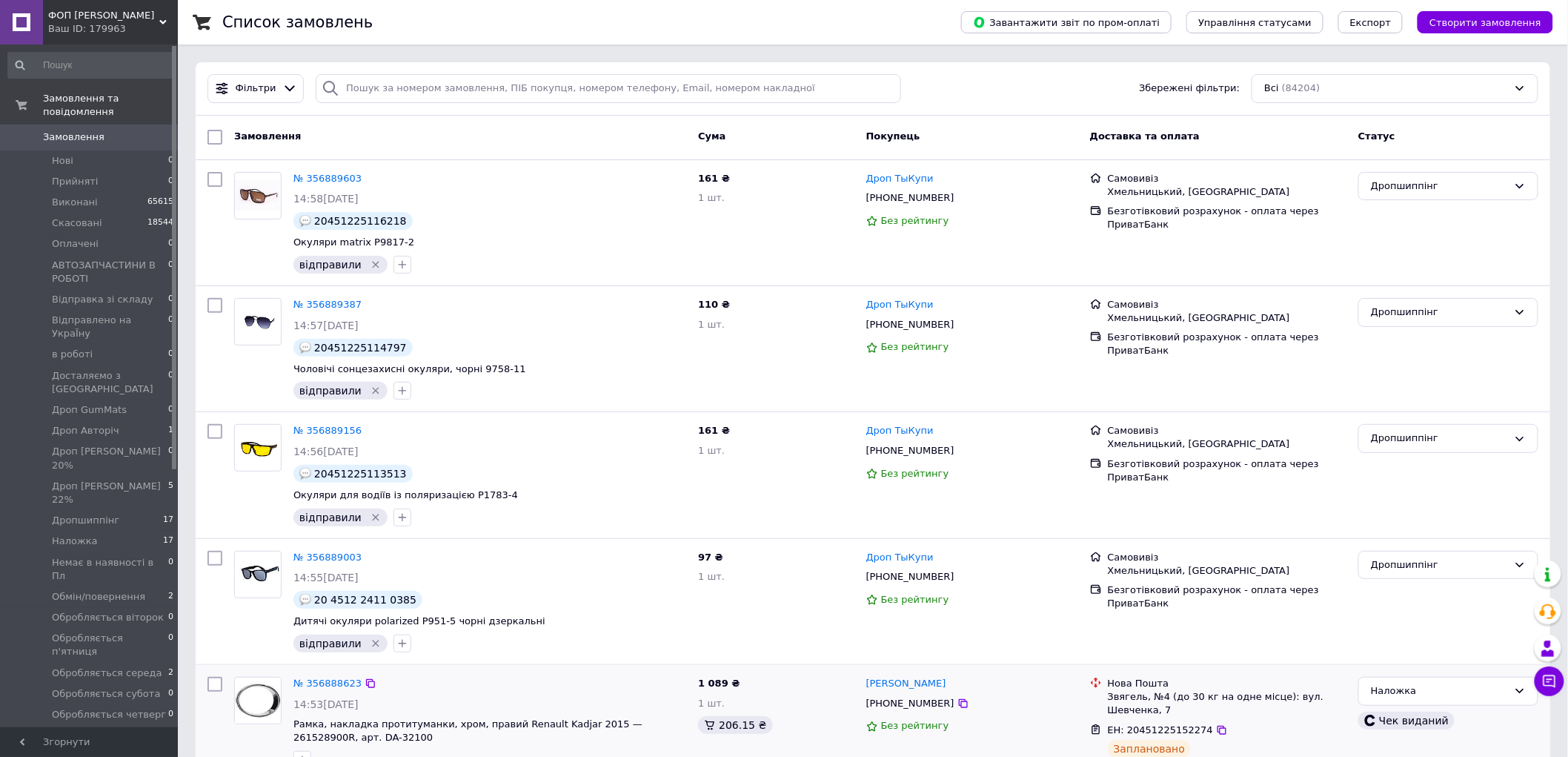
scroll to position [247, 0]
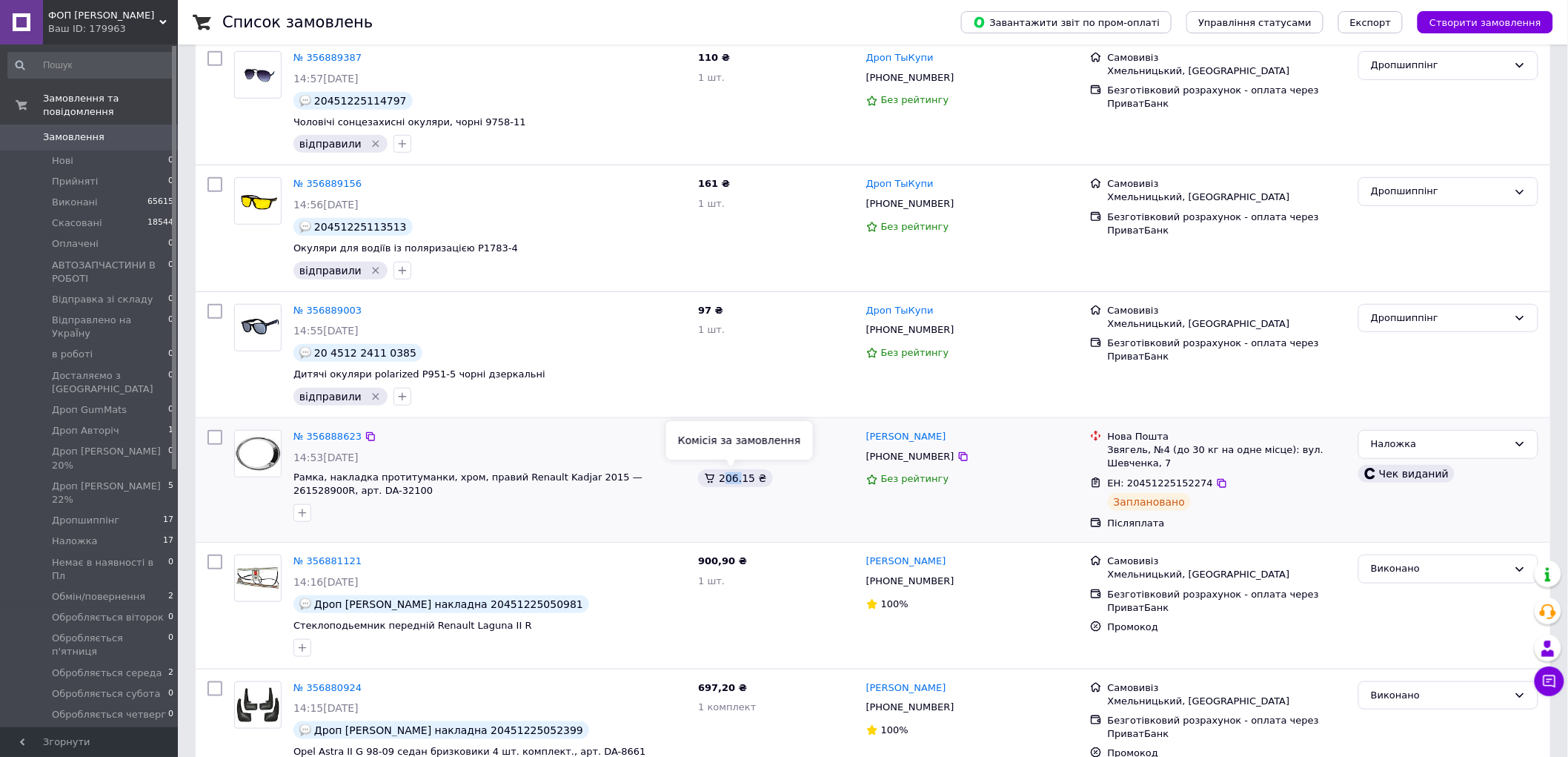
drag, startPoint x: 722, startPoint y: 476, endPoint x: 747, endPoint y: 492, distance: 29.7
click at [742, 482] on div "206.15 ₴" at bounding box center [735, 478] width 74 height 18
click at [787, 479] on div "206.15 ₴" at bounding box center [776, 478] width 157 height 18
drag, startPoint x: 735, startPoint y: 435, endPoint x: 722, endPoint y: 462, distance: 30.0
click at [701, 433] on div "1 089 ₴ 1 шт. 206.15 ₴" at bounding box center [776, 480] width 168 height 112
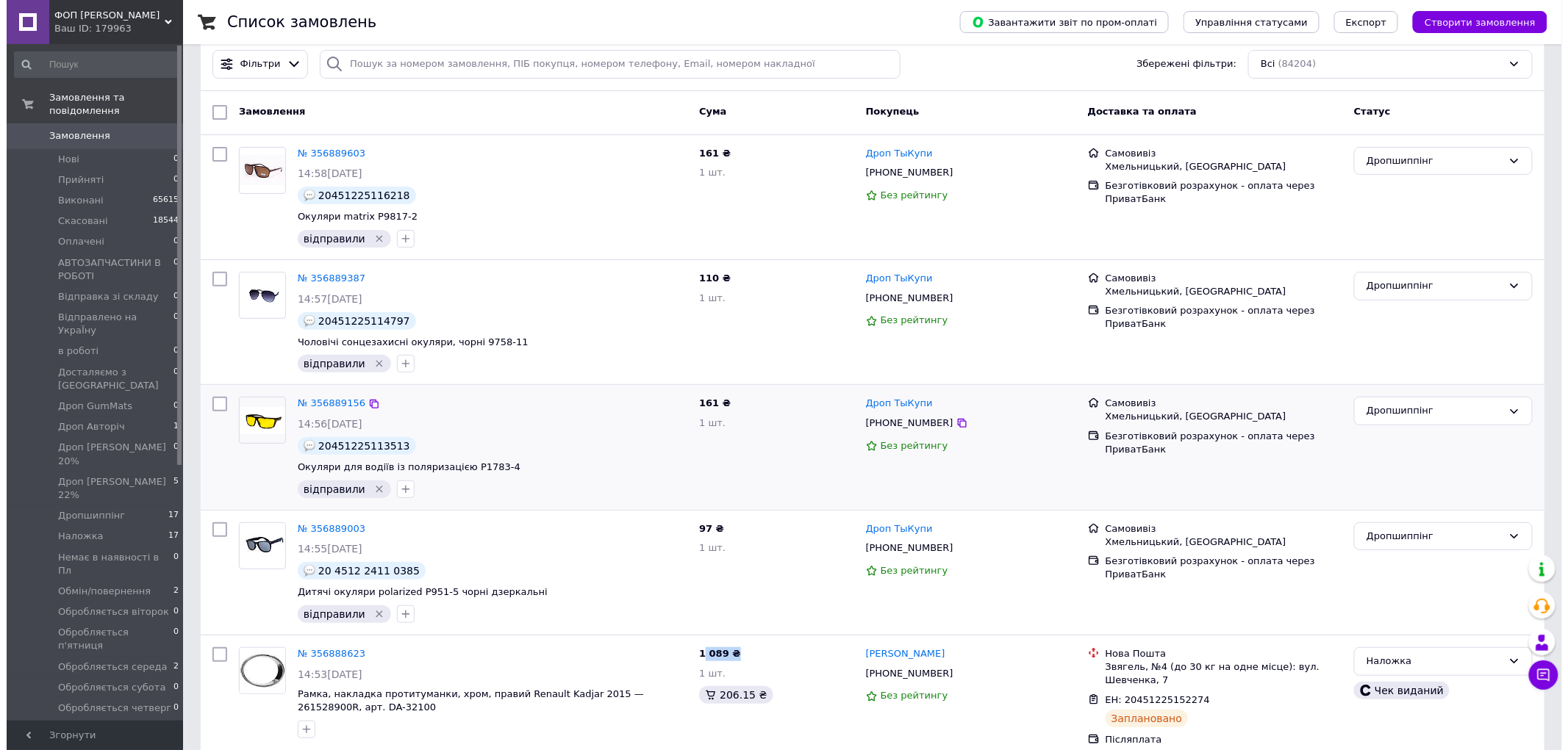
scroll to position [0, 0]
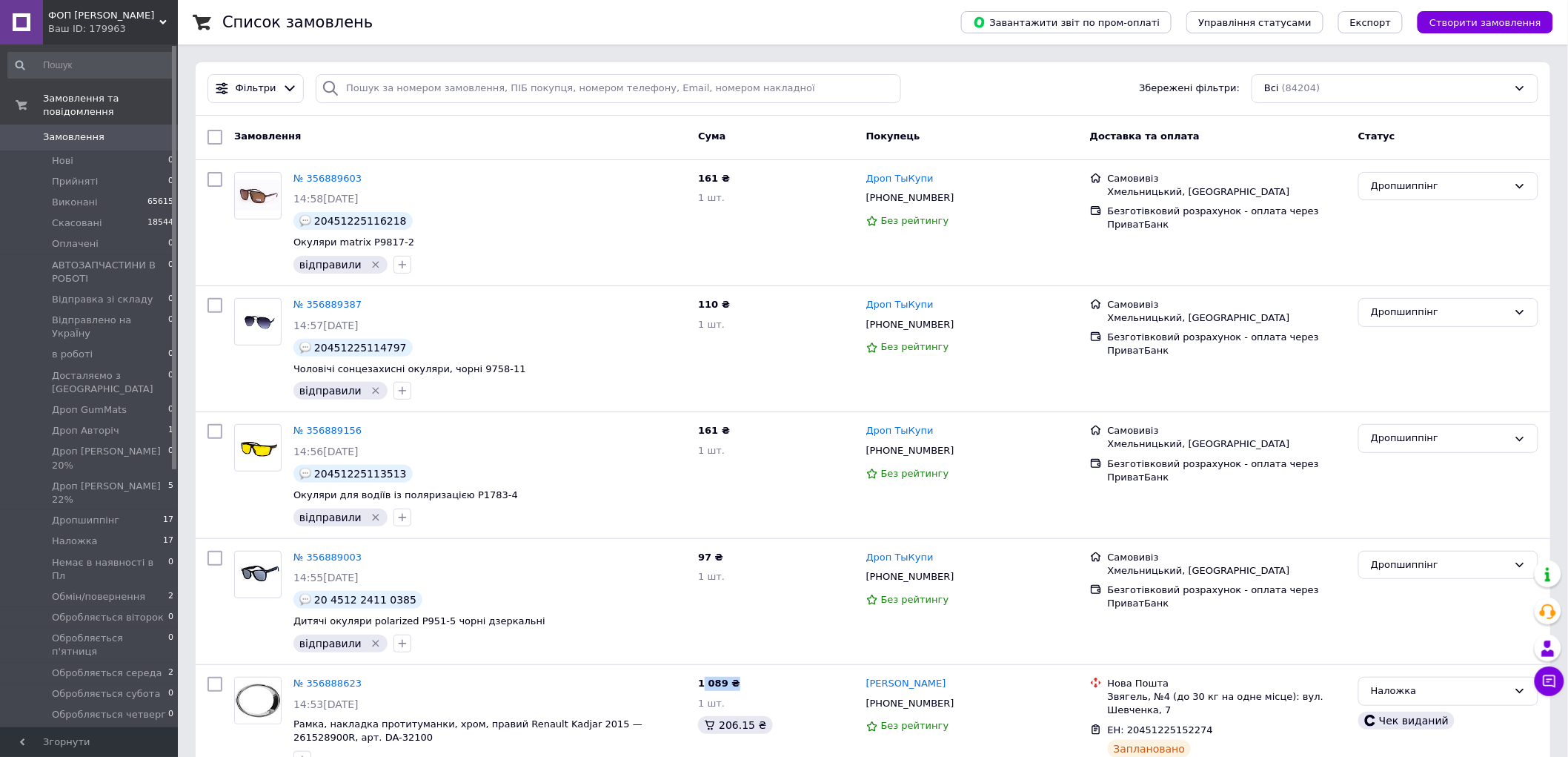
click at [169, 130] on span "0" at bounding box center [157, 136] width 41 height 13
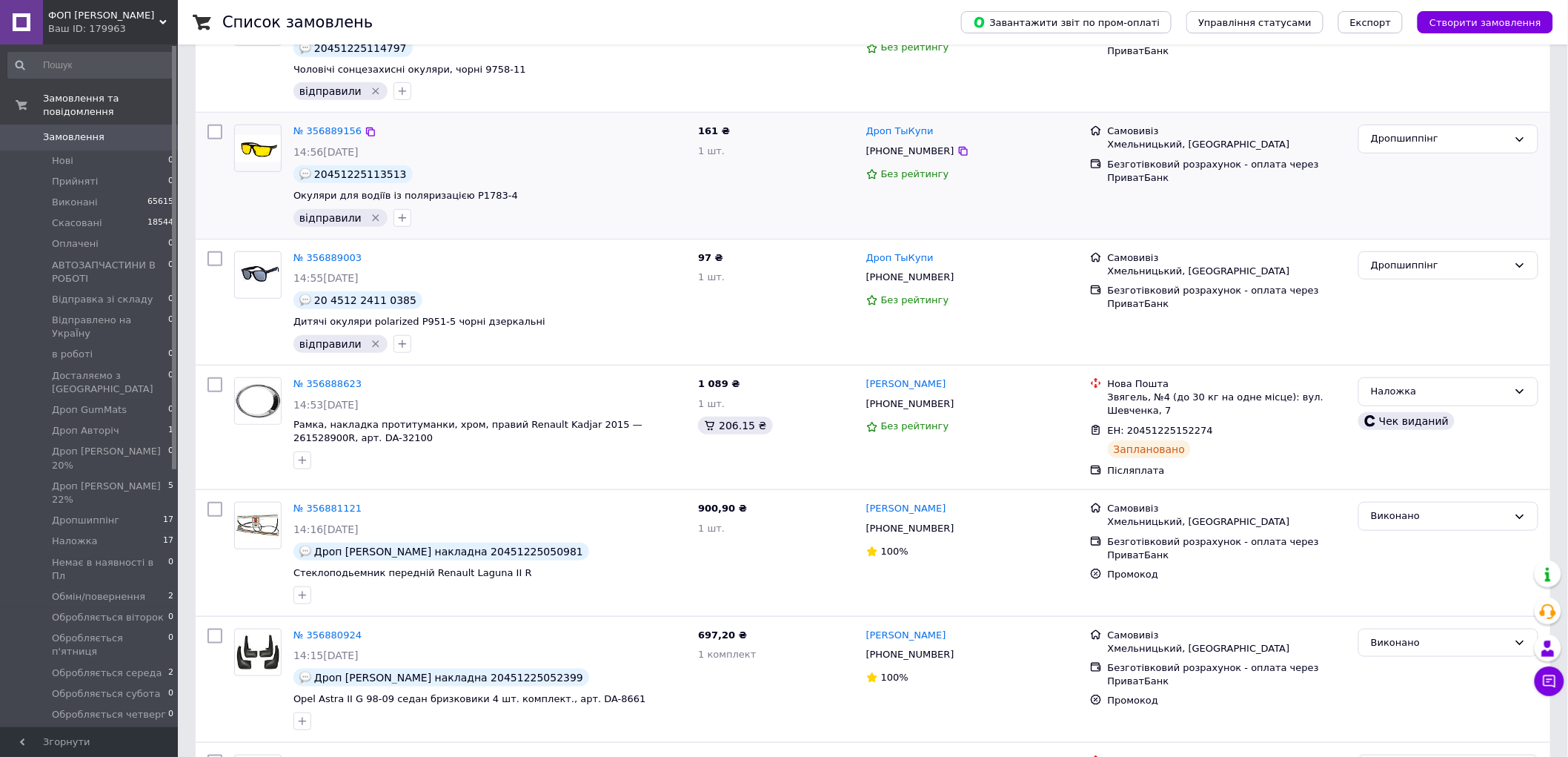
scroll to position [329, 0]
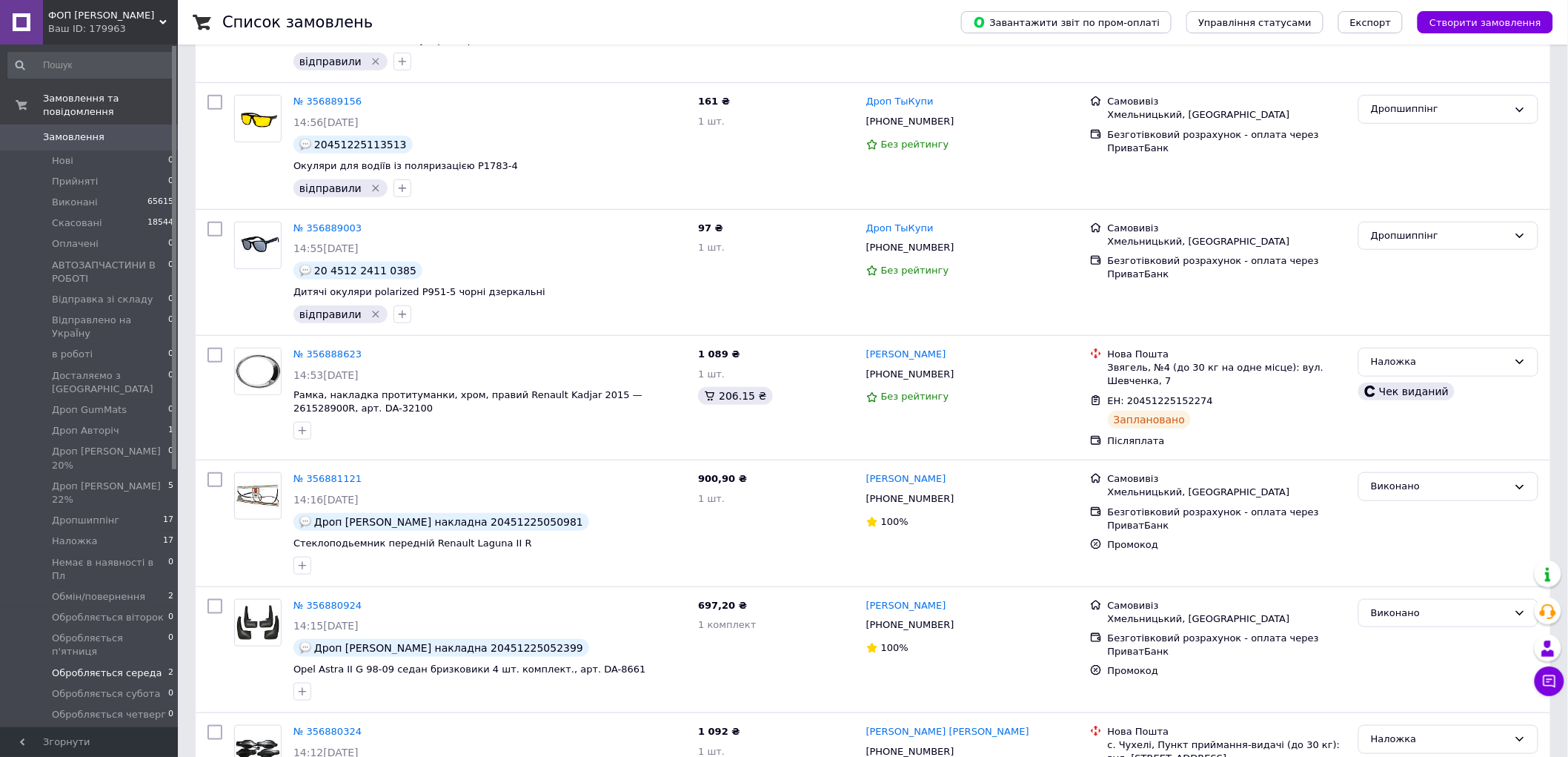
click at [159, 663] on li "Обробляється середа 2" at bounding box center [91, 673] width 182 height 21
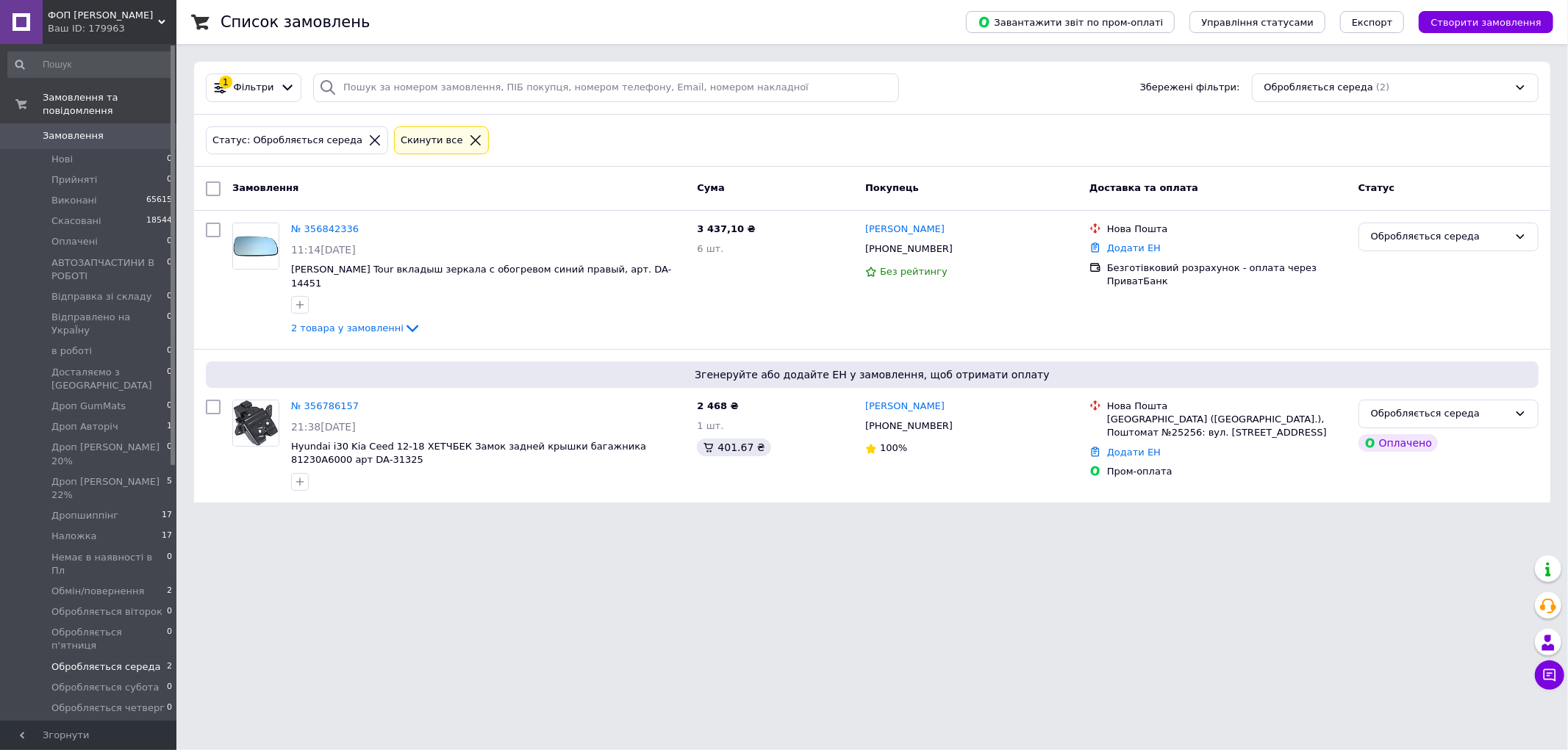
click at [151, 129] on span "0" at bounding box center [156, 135] width 40 height 13
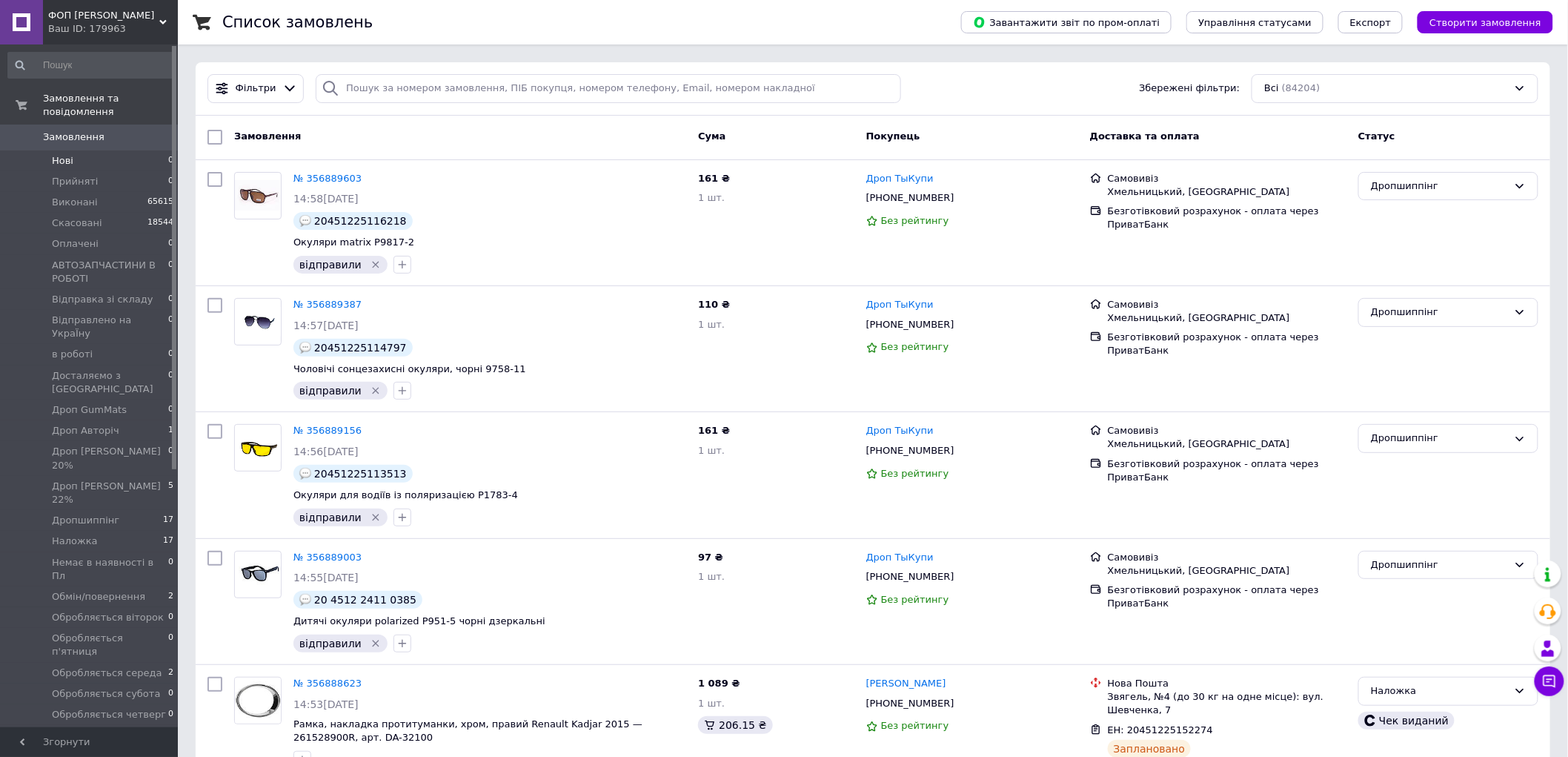
click at [129, 150] on li "Нові 0" at bounding box center [91, 161] width 182 height 21
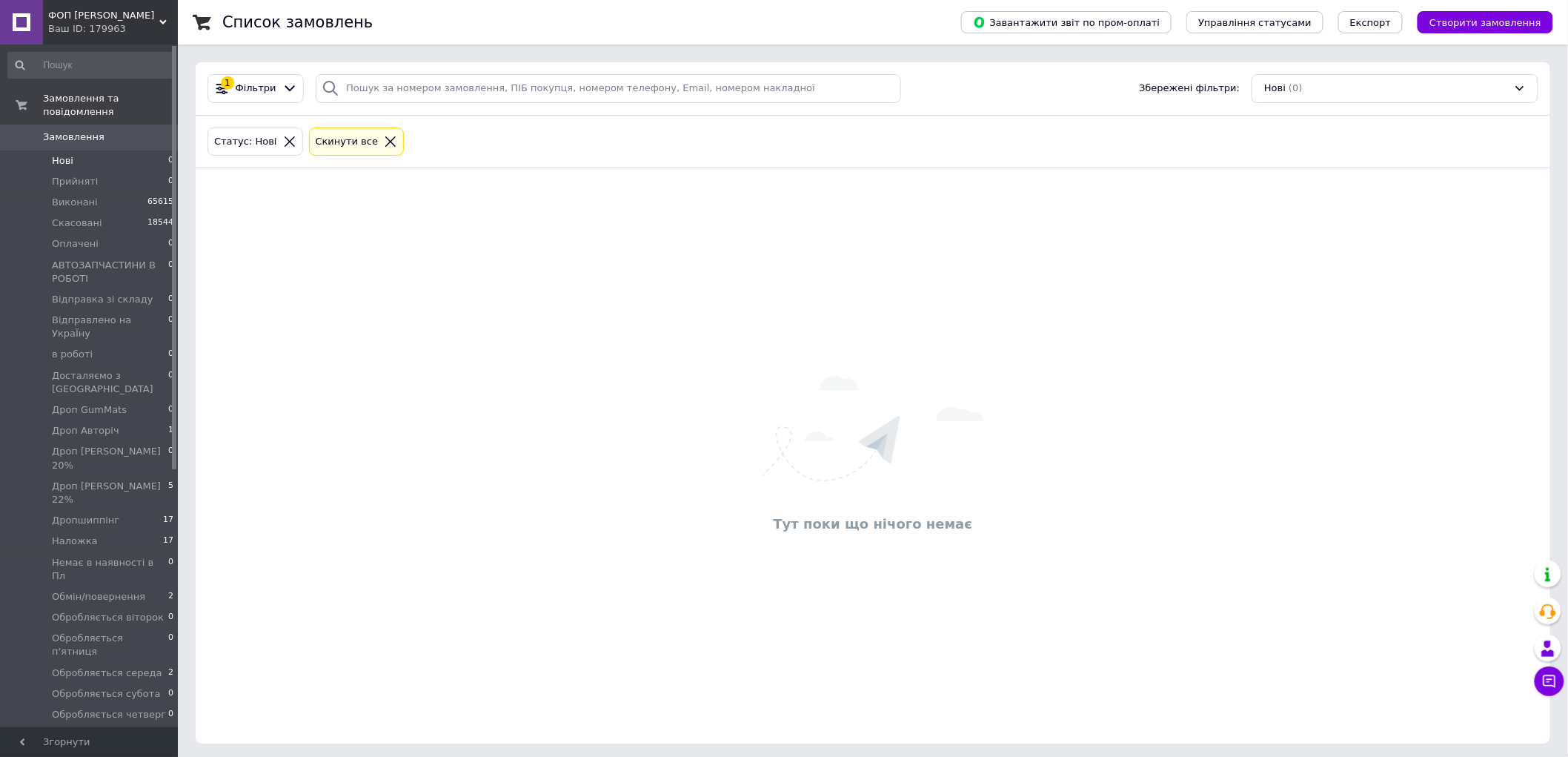
click at [160, 20] on use at bounding box center [163, 23] width 8 height 5
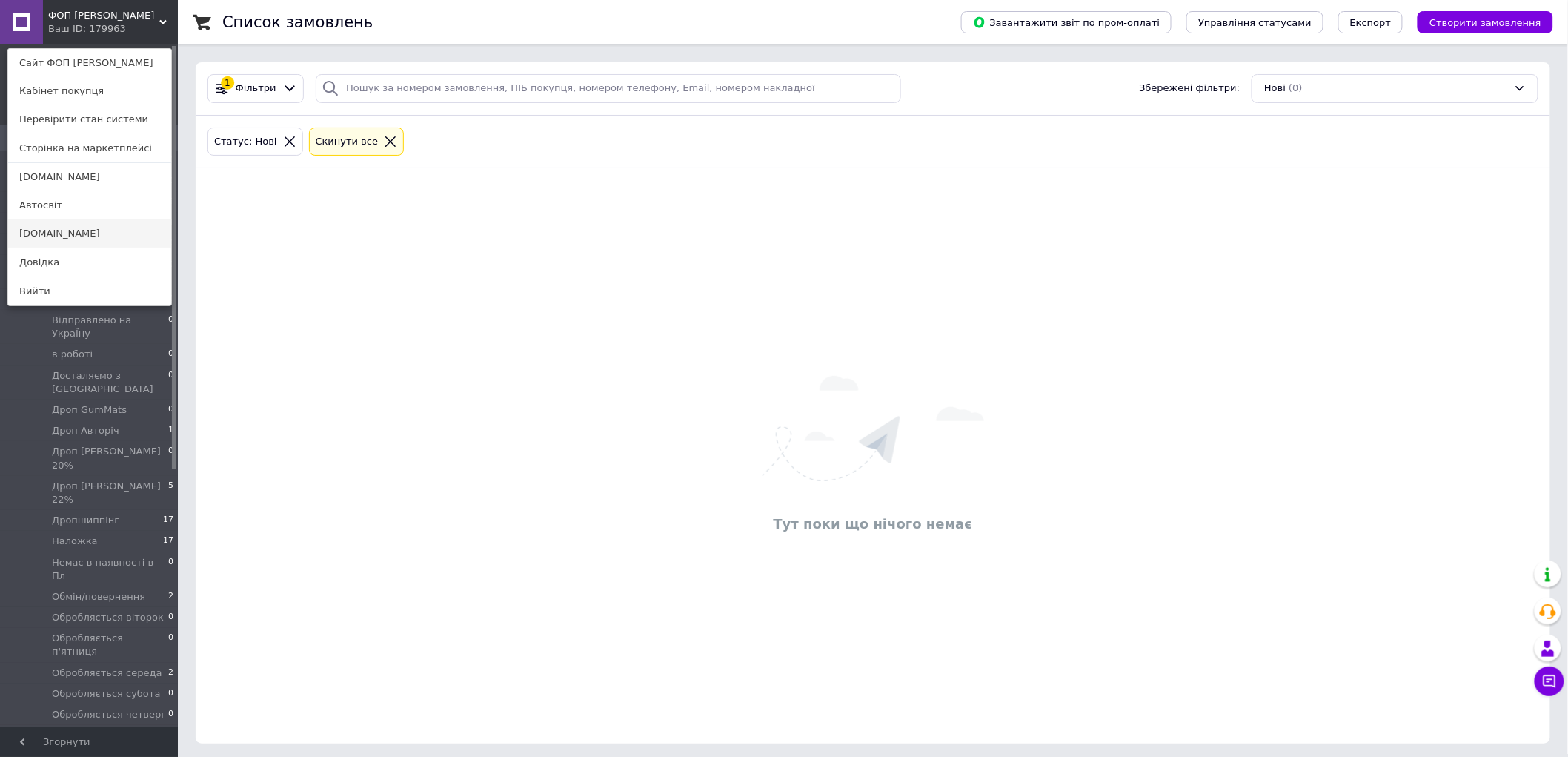
click at [123, 235] on link "Avtosvit.info" at bounding box center [89, 234] width 163 height 28
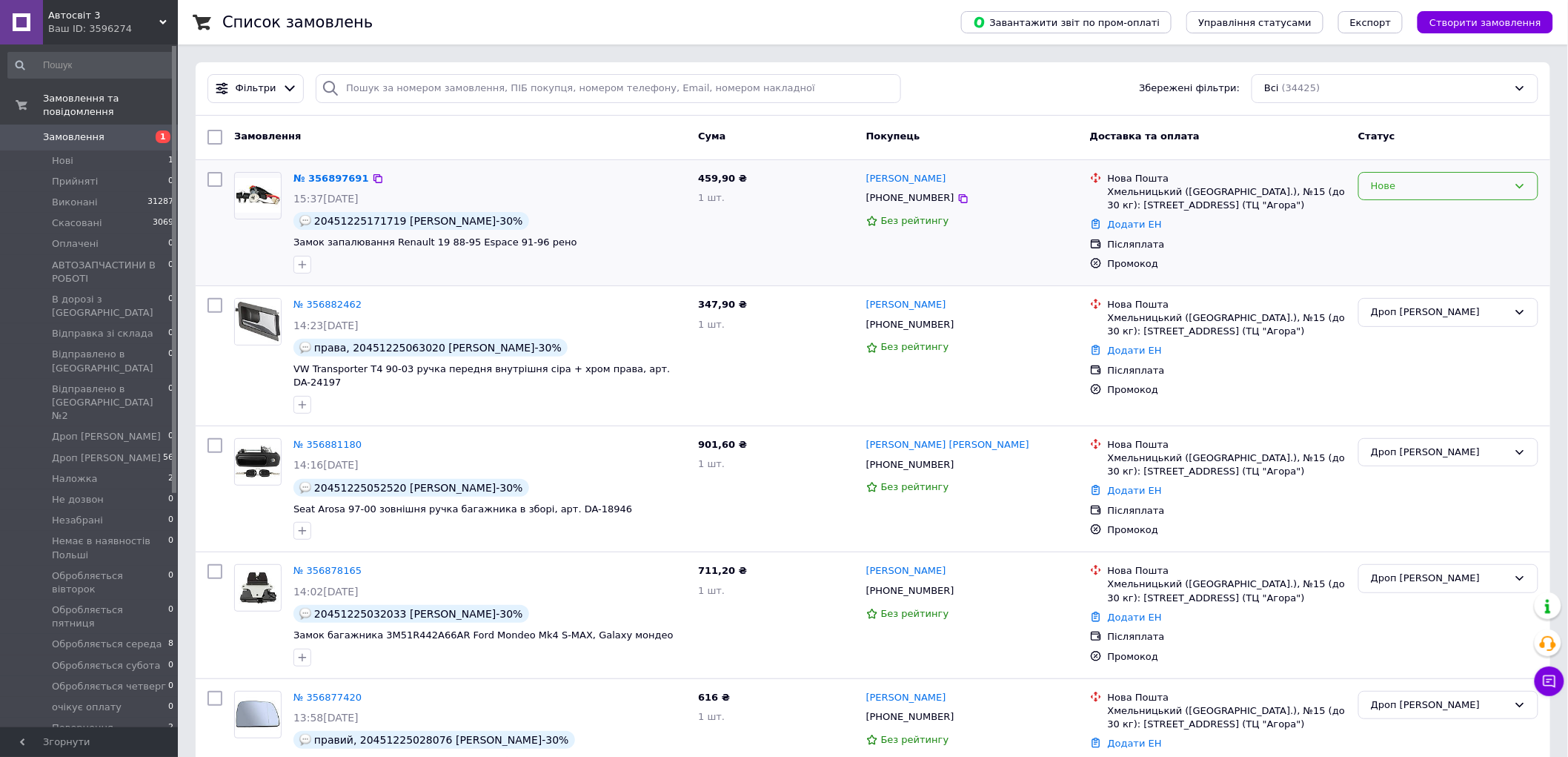
click at [1394, 175] on div "Нове" at bounding box center [1448, 186] width 180 height 29
click at [1425, 316] on li "АВТОЗАПЧАСТИНИ В РОБОТІ" at bounding box center [1448, 324] width 178 height 27
click at [150, 469] on li "Наложка 2" at bounding box center [91, 479] width 182 height 21
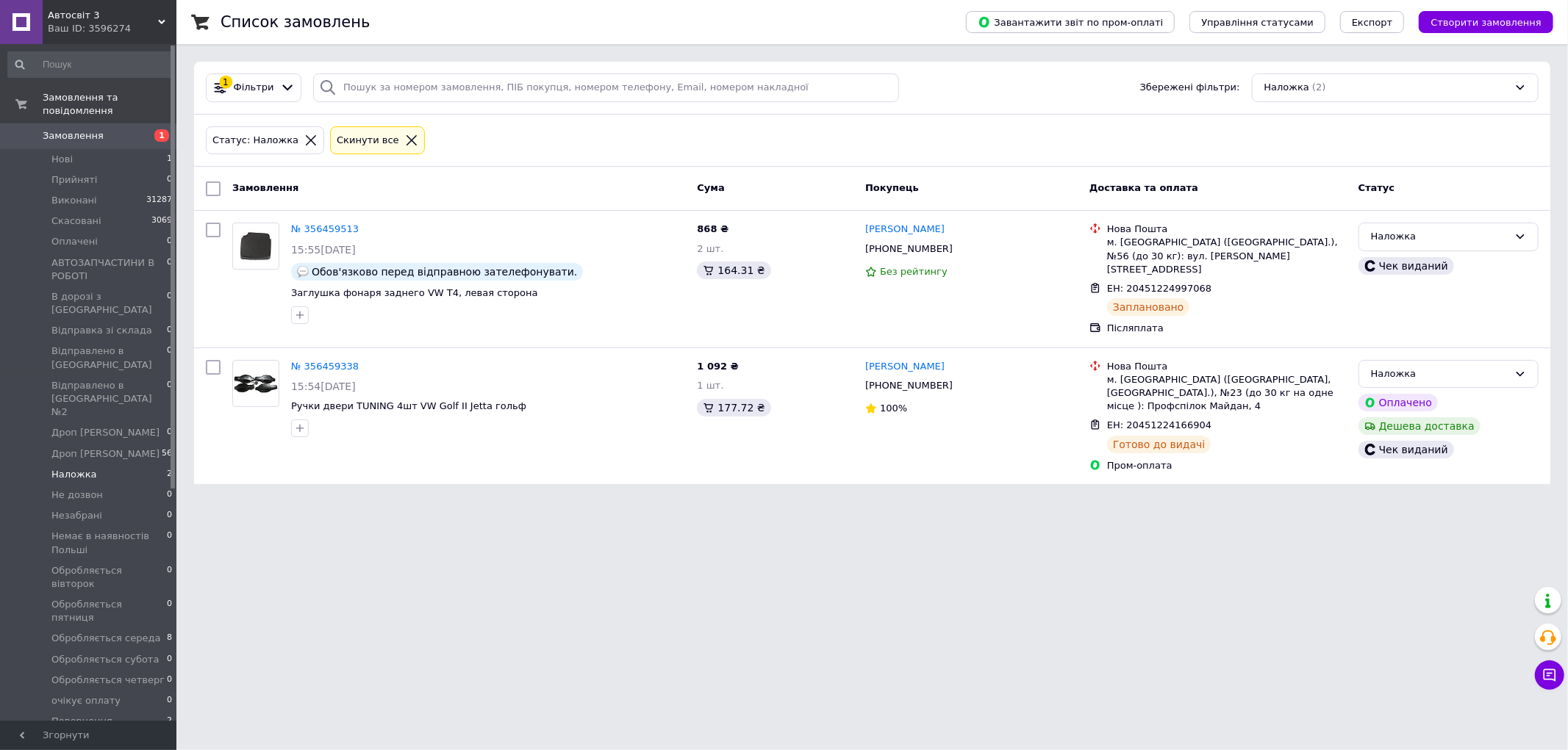
click at [63, 20] on span "Автосвіт 3" at bounding box center [103, 15] width 111 height 13
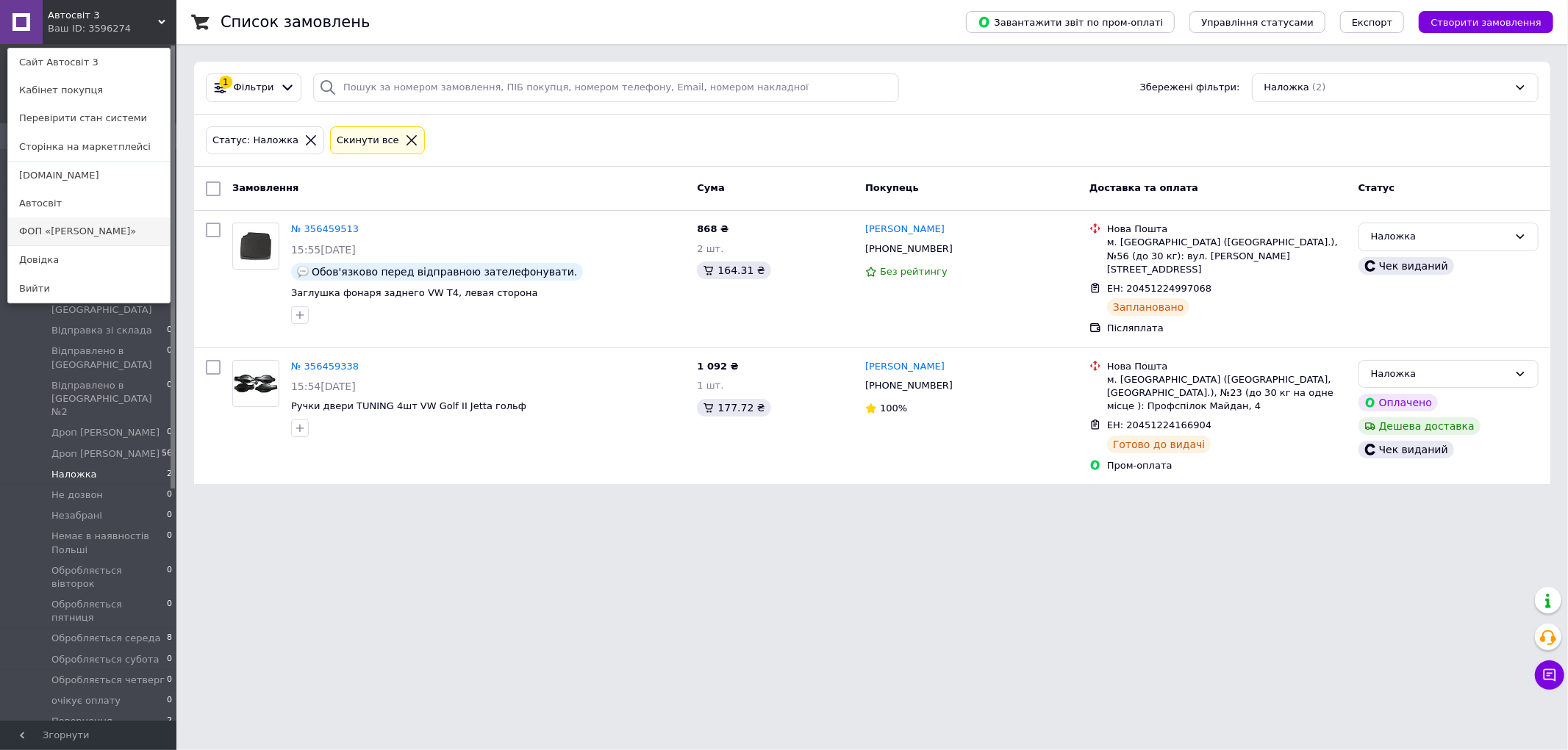
click at [75, 240] on link "ФОП «[PERSON_NAME]»" at bounding box center [88, 232] width 162 height 28
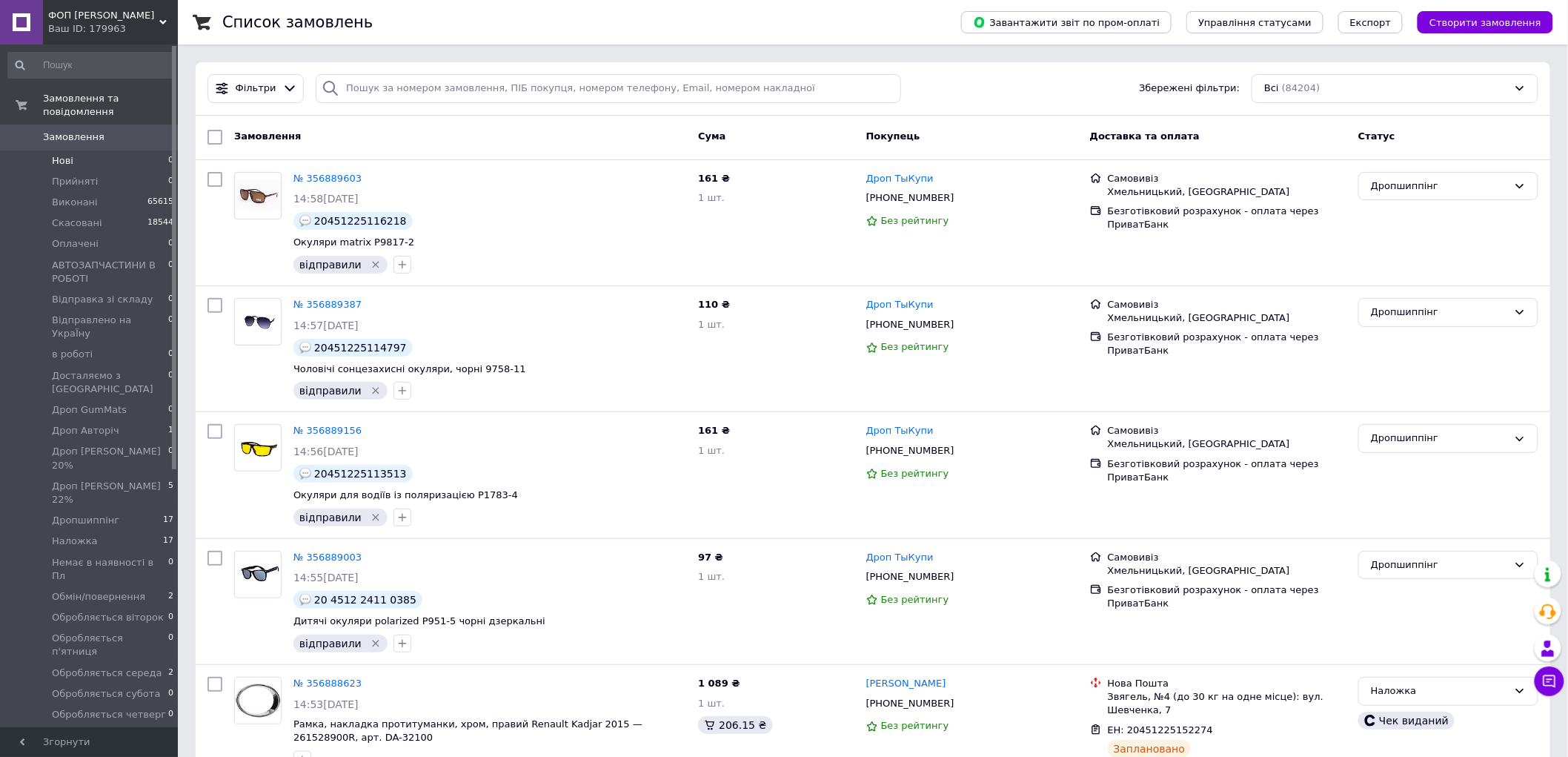
click at [83, 150] on li "Нові 0" at bounding box center [91, 161] width 182 height 21
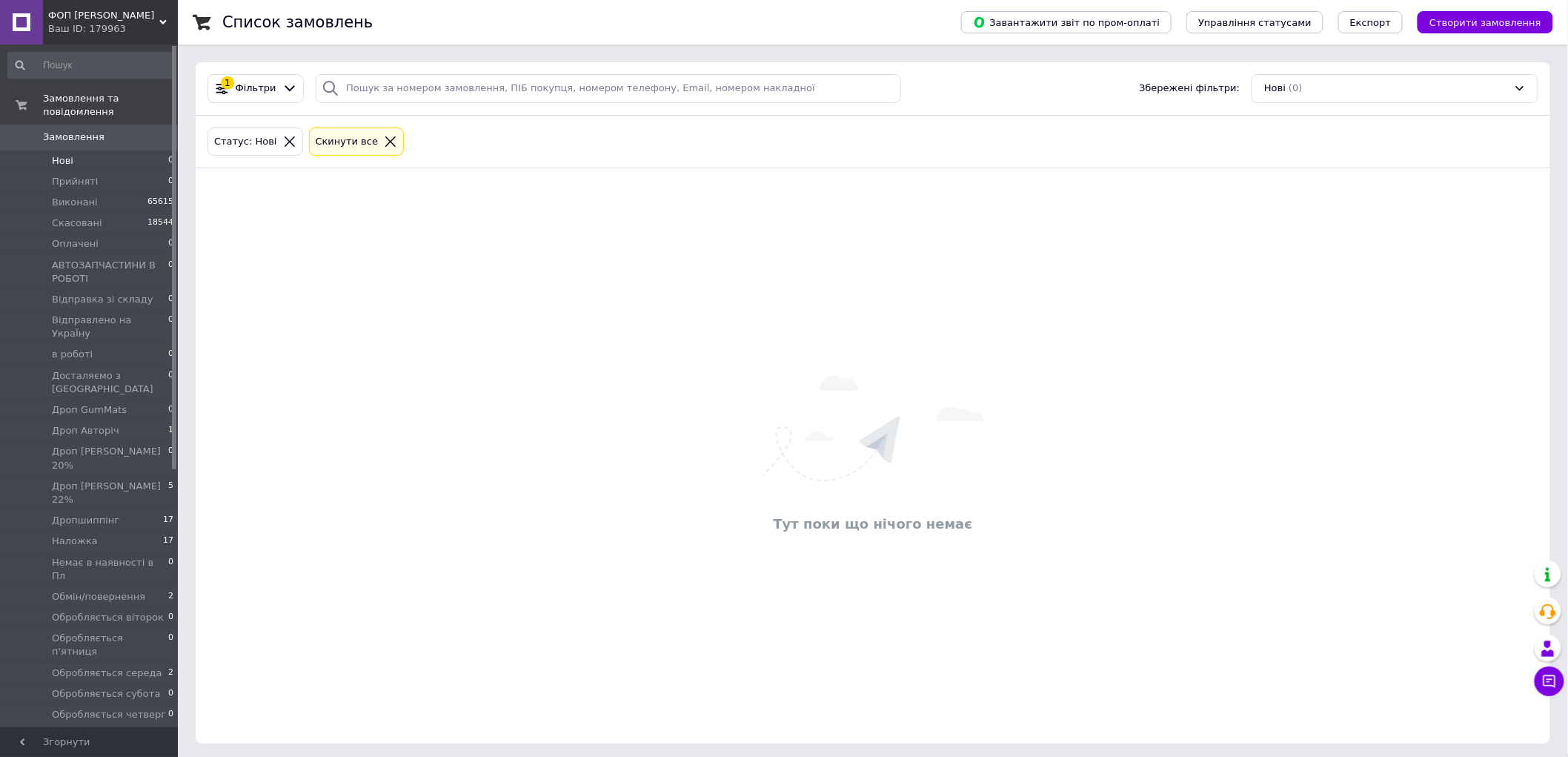
click at [384, 136] on icon at bounding box center [390, 141] width 13 height 13
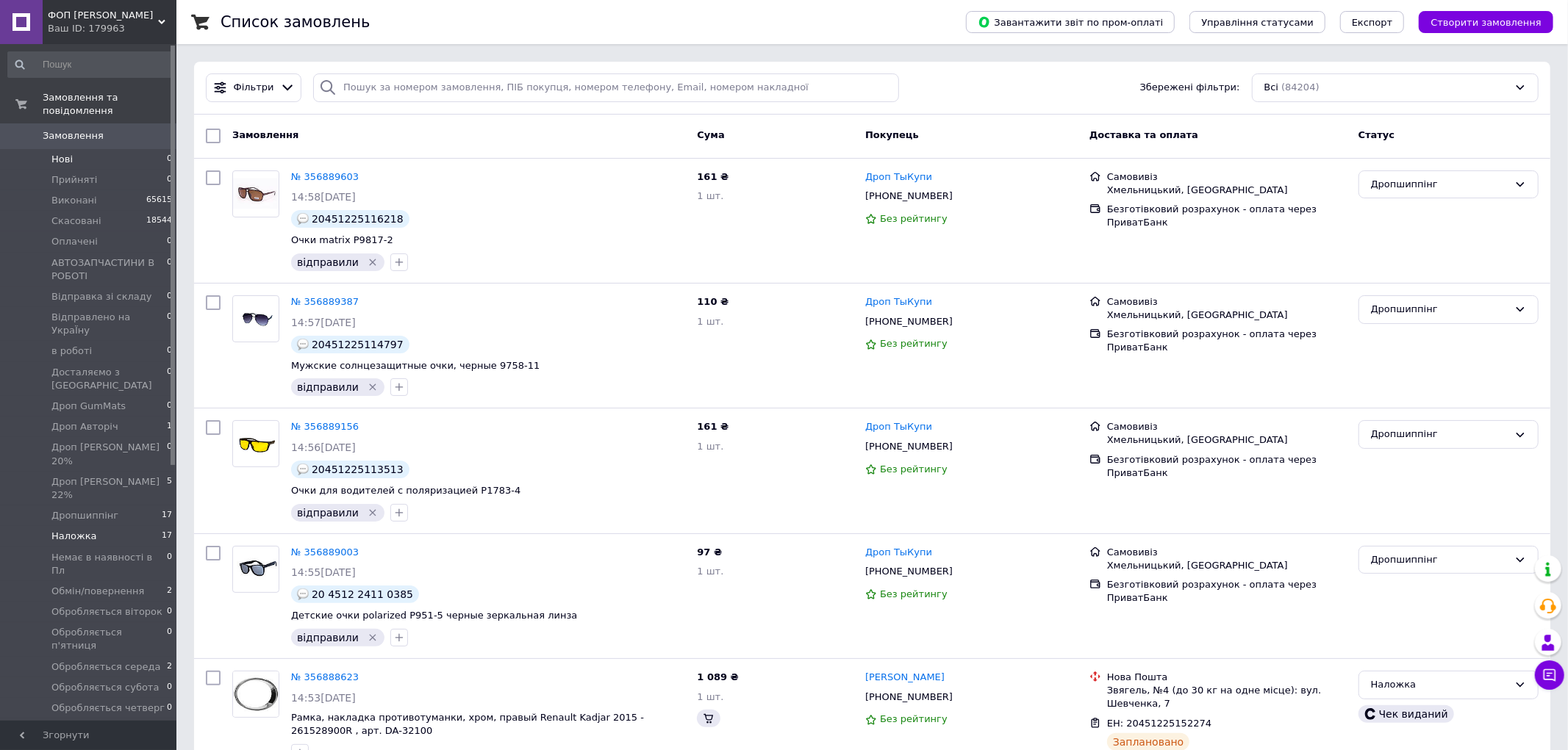
click at [153, 526] on li "Наложка 17" at bounding box center [90, 536] width 181 height 21
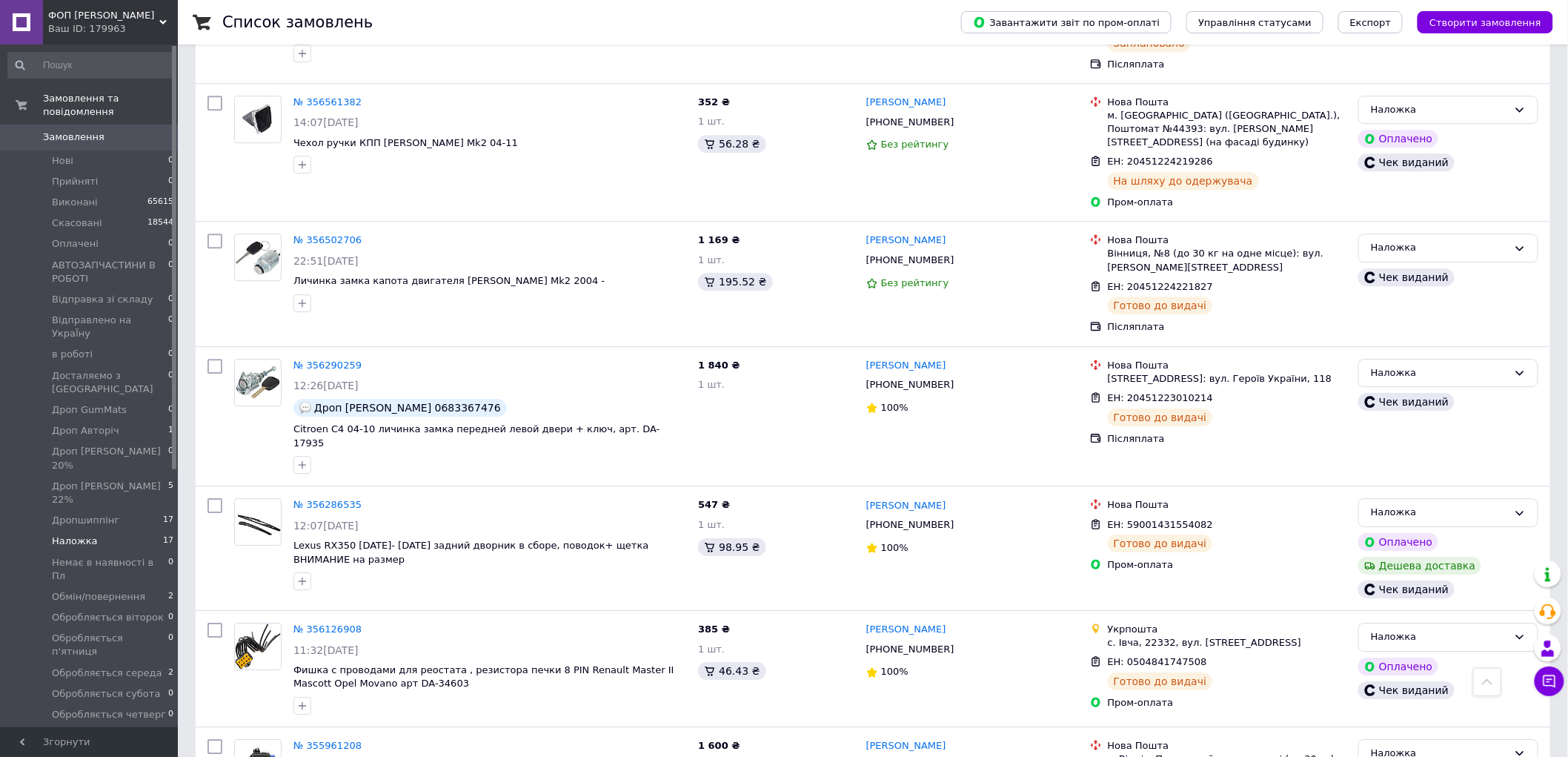
scroll to position [1710, 0]
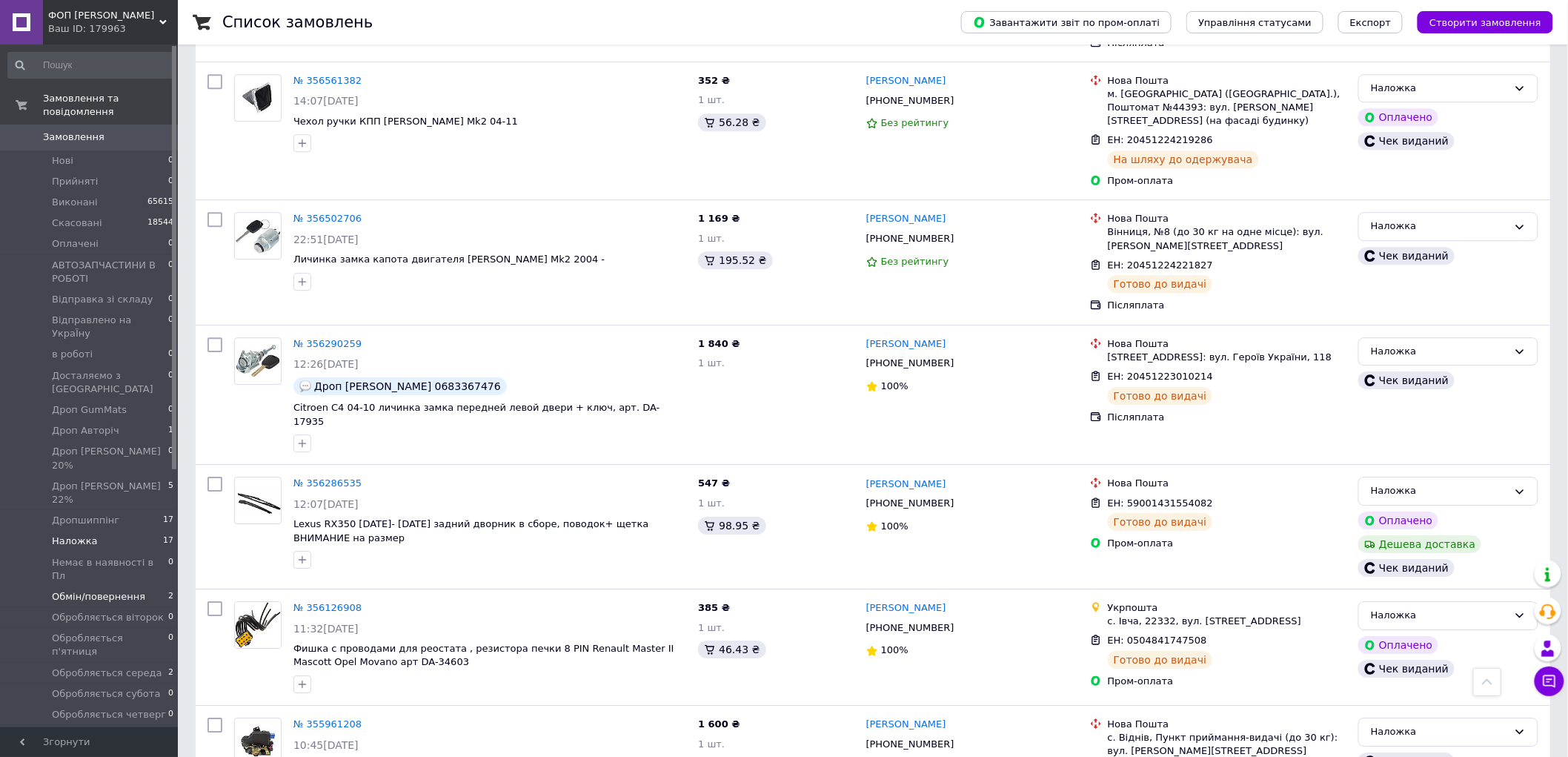
click at [139, 586] on li "Обмін/повернення 2" at bounding box center [91, 596] width 182 height 21
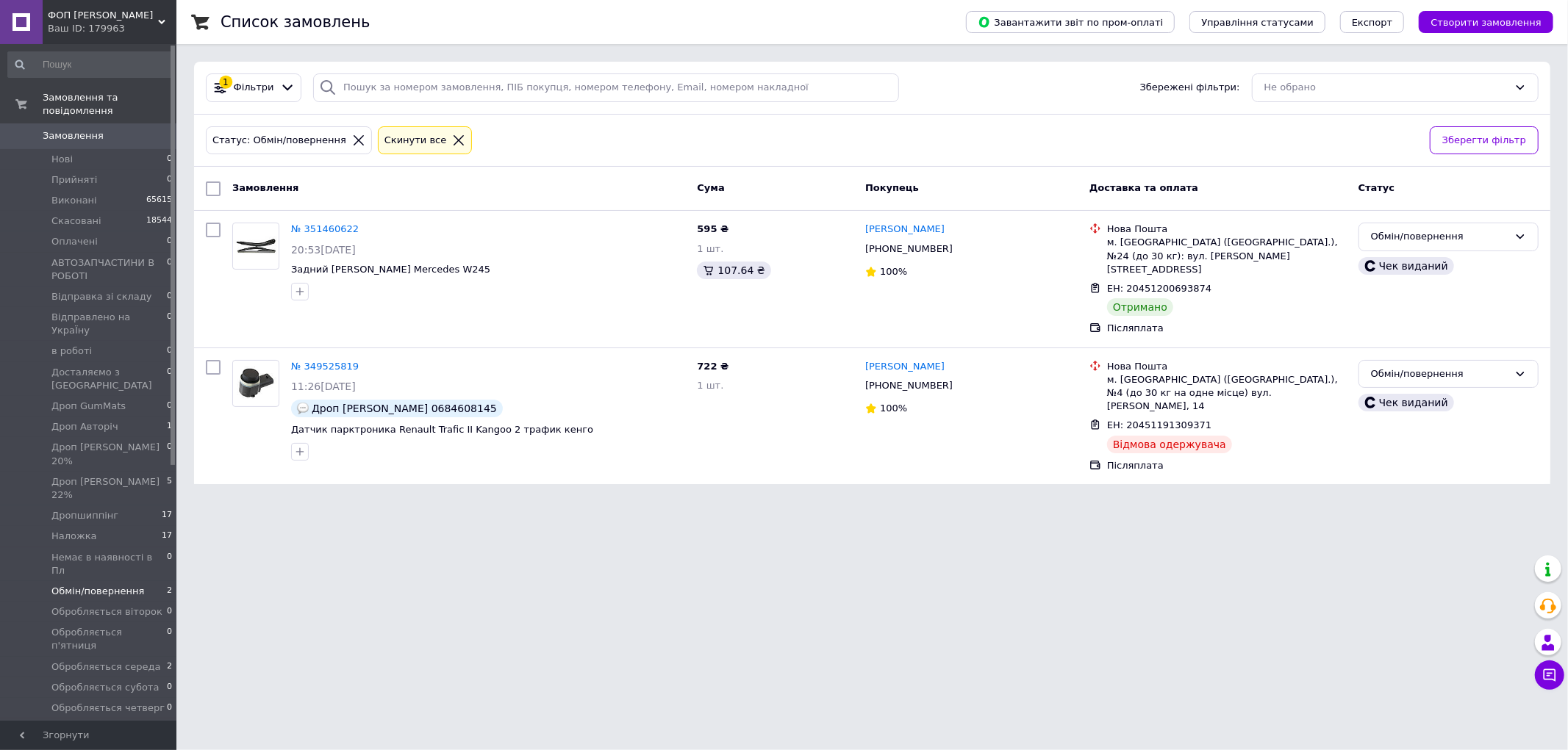
click at [148, 124] on link "Замовлення 0" at bounding box center [90, 136] width 181 height 25
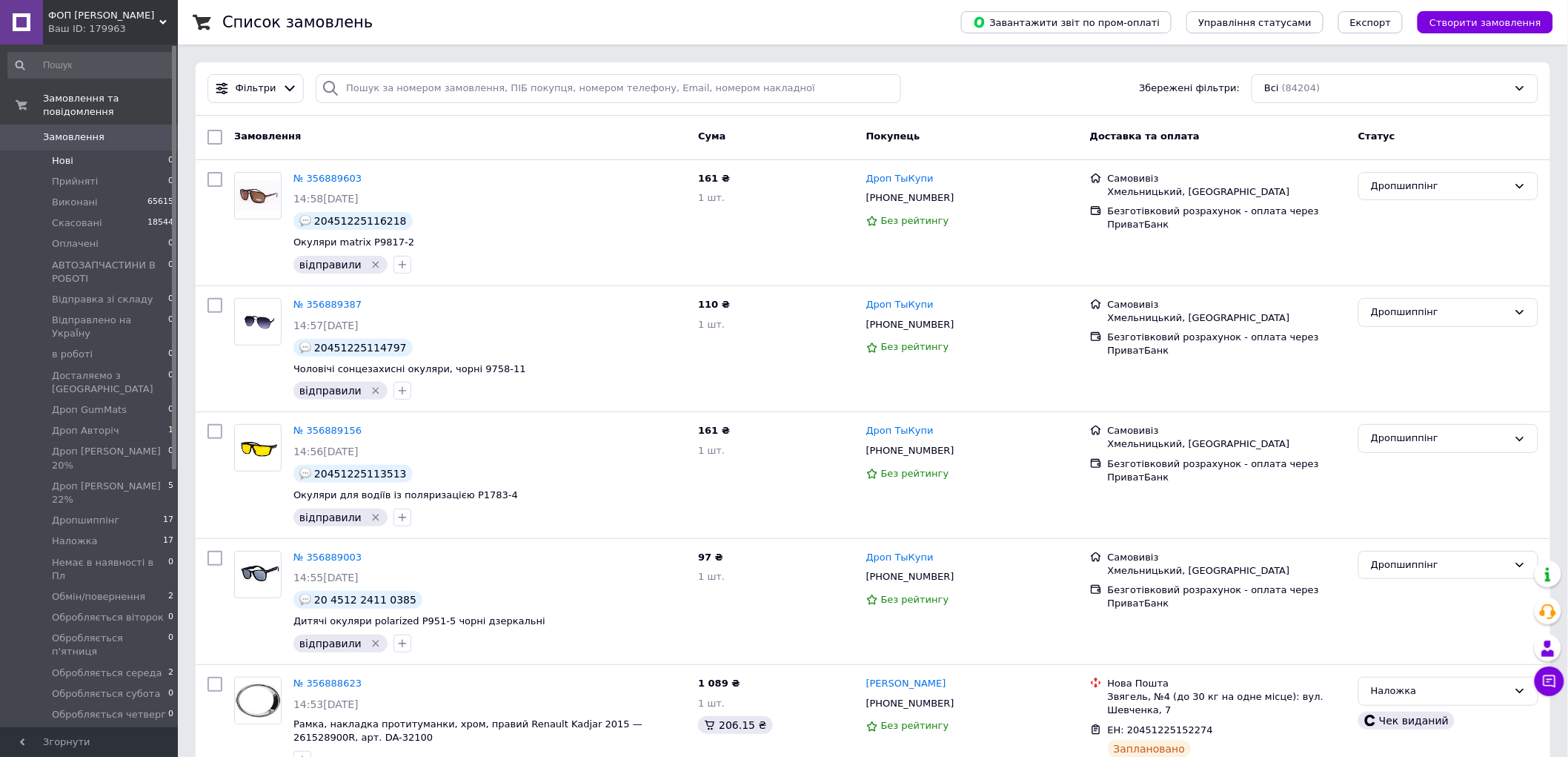
click at [132, 150] on li "Нові 0" at bounding box center [91, 161] width 182 height 21
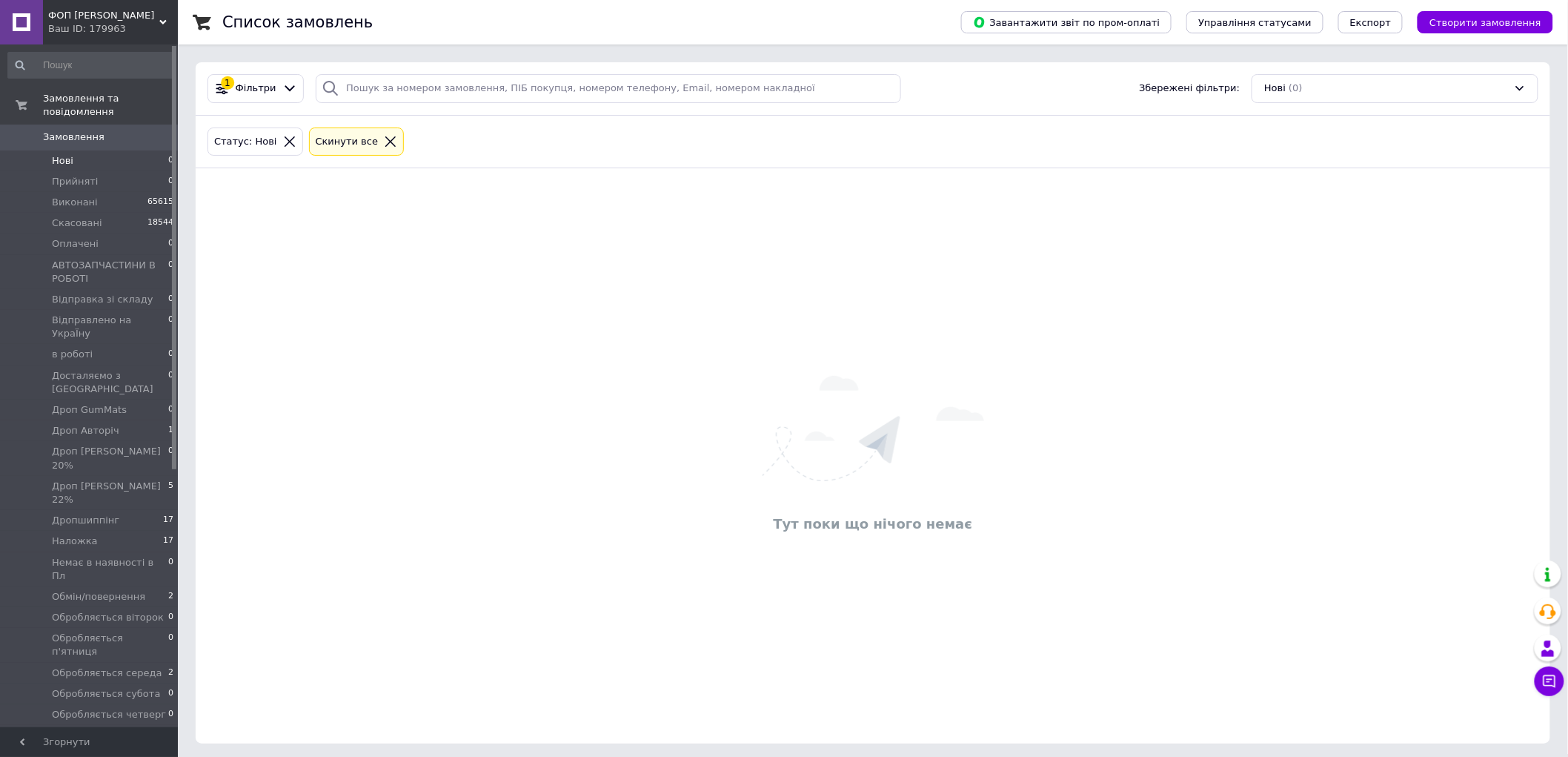
click at [112, 6] on div "ФОП [PERSON_NAME] Ваш ID: 179963" at bounding box center [110, 22] width 135 height 44
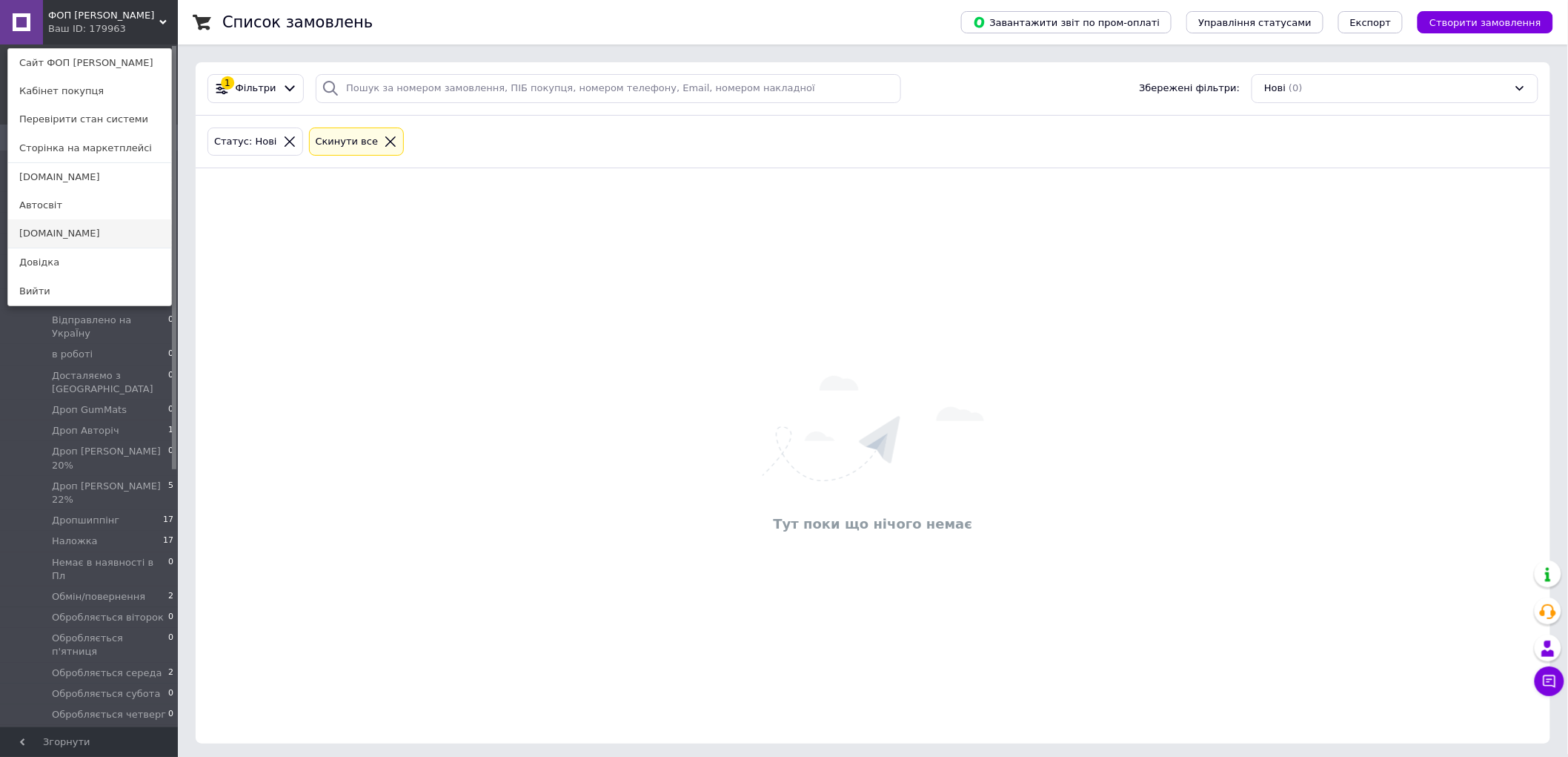
click at [101, 238] on link "[DOMAIN_NAME]" at bounding box center [89, 234] width 163 height 28
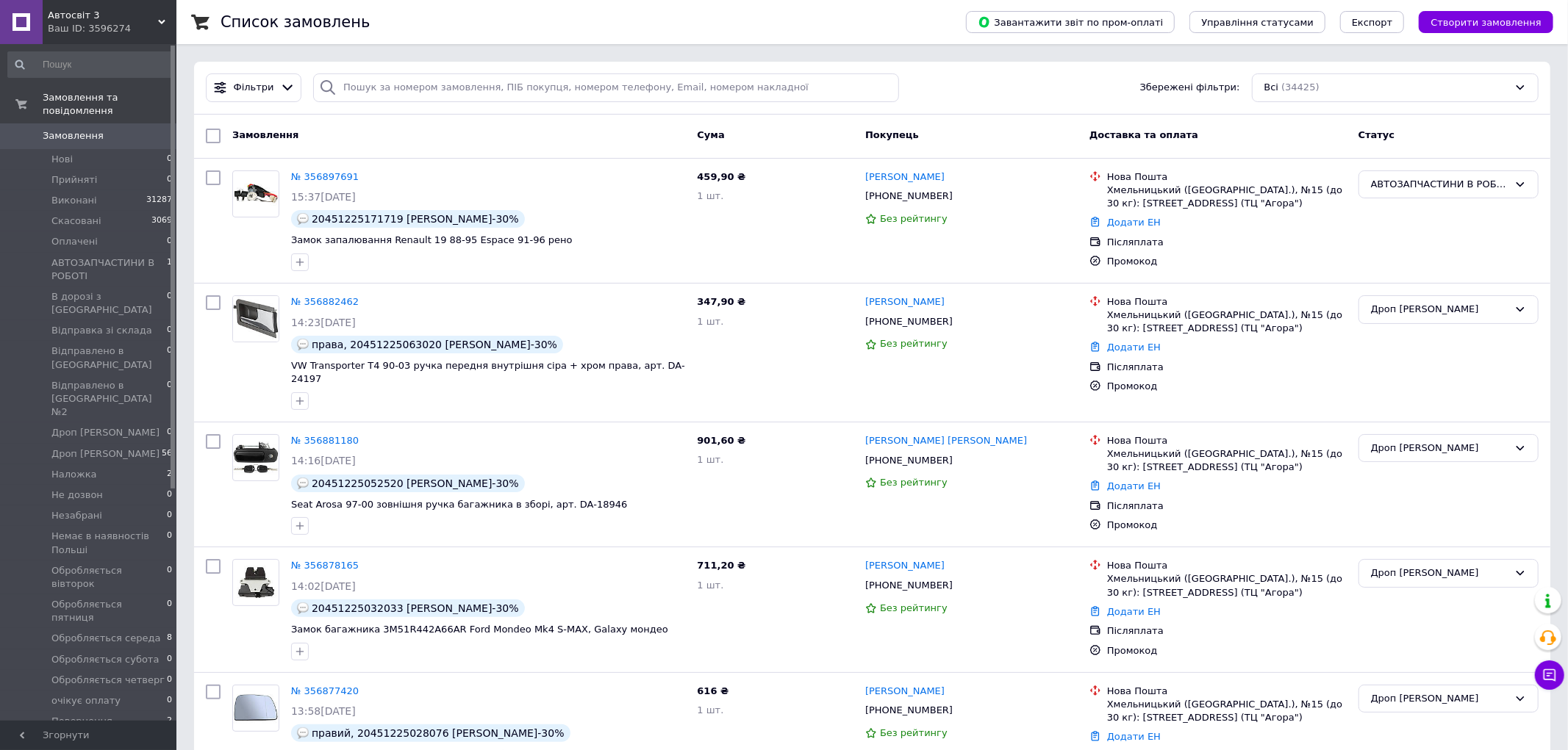
click at [130, 22] on div "Ваш ID: 3596274" at bounding box center [112, 29] width 128 height 13
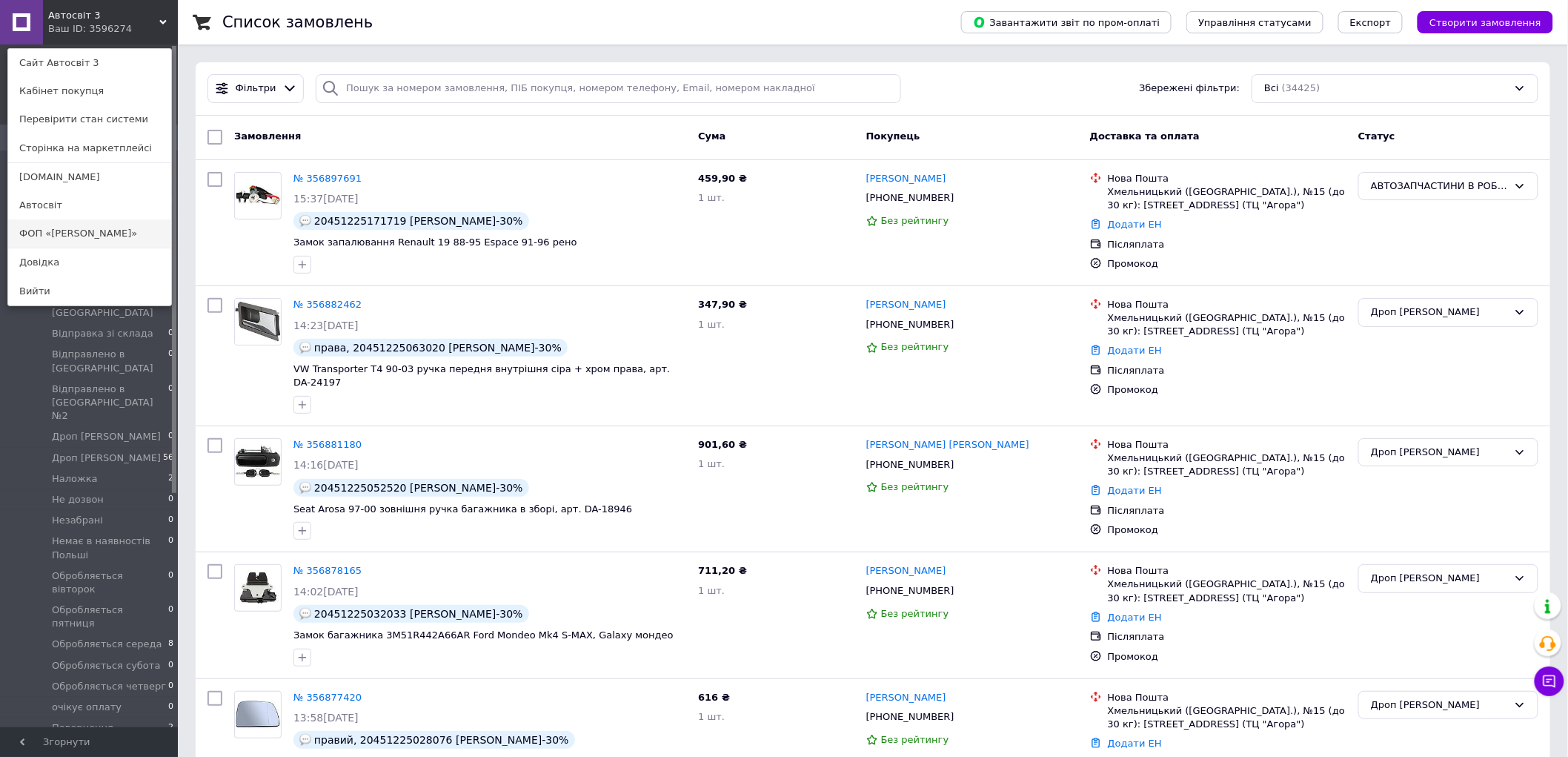
click at [91, 232] on link "ФОП «[PERSON_NAME]»" at bounding box center [89, 234] width 163 height 28
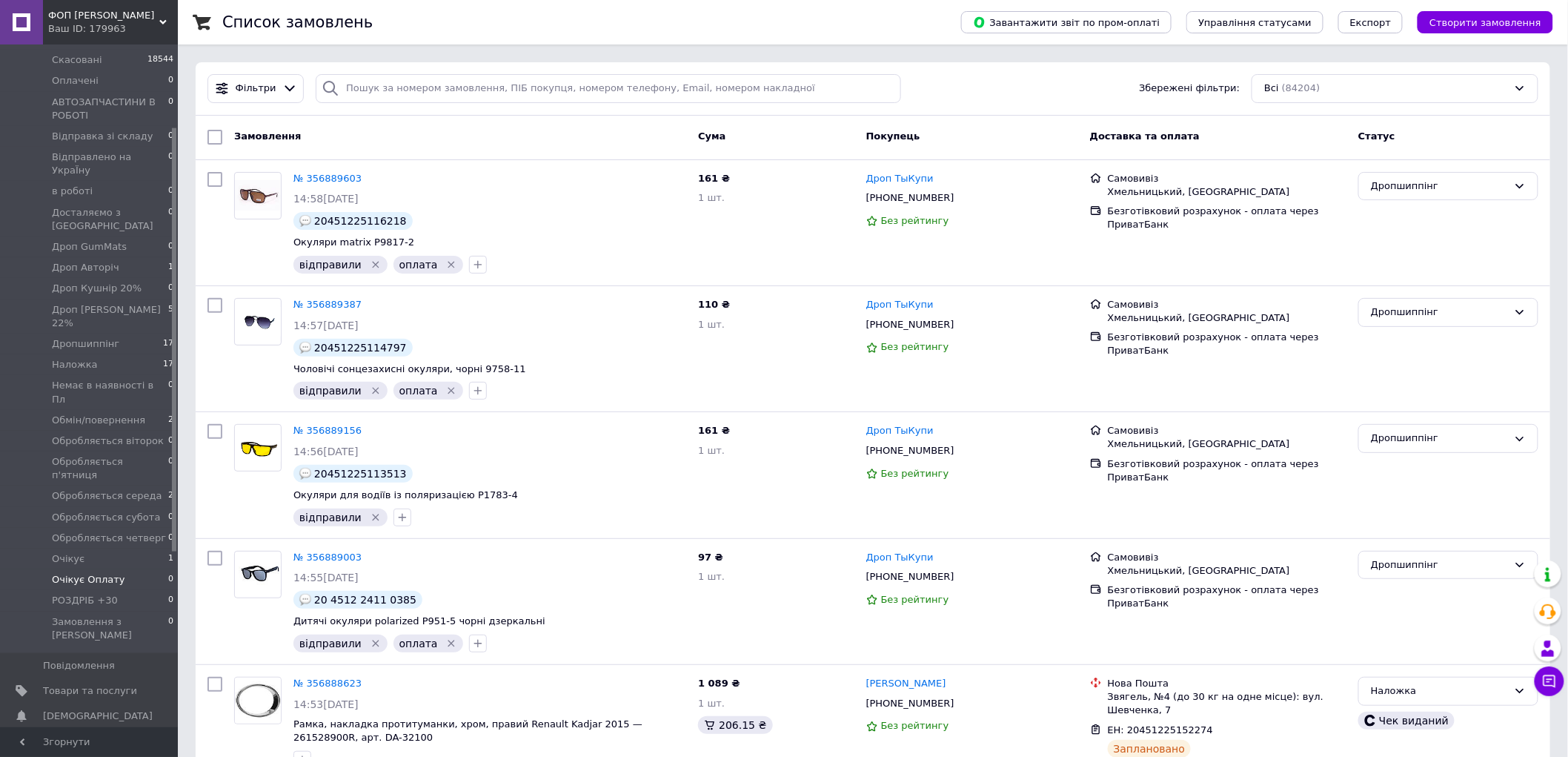
scroll to position [164, 0]
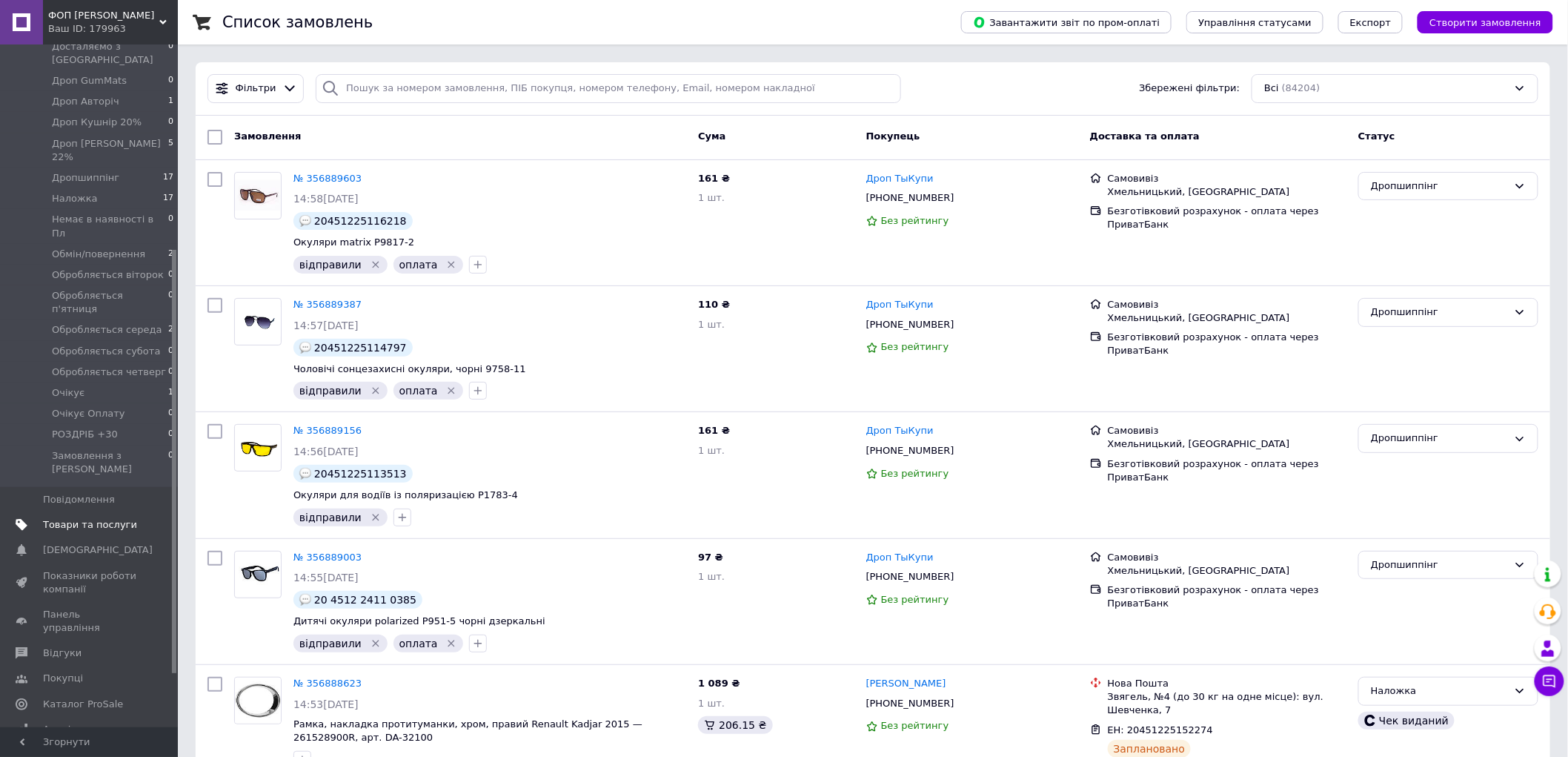
click at [108, 518] on span "Товари та послуги" at bounding box center [90, 525] width 94 height 13
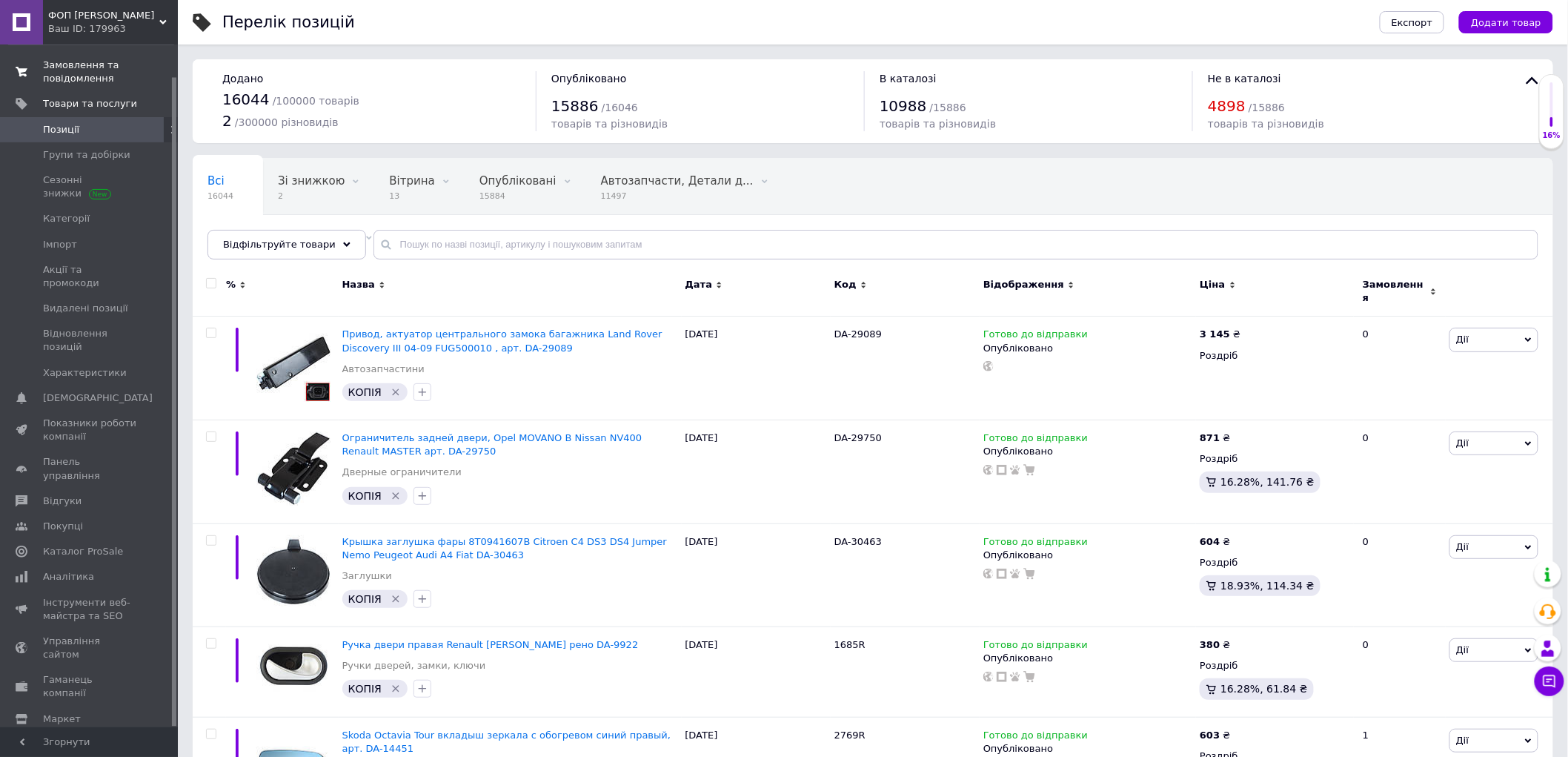
click at [159, 68] on span "0 0" at bounding box center [157, 72] width 41 height 27
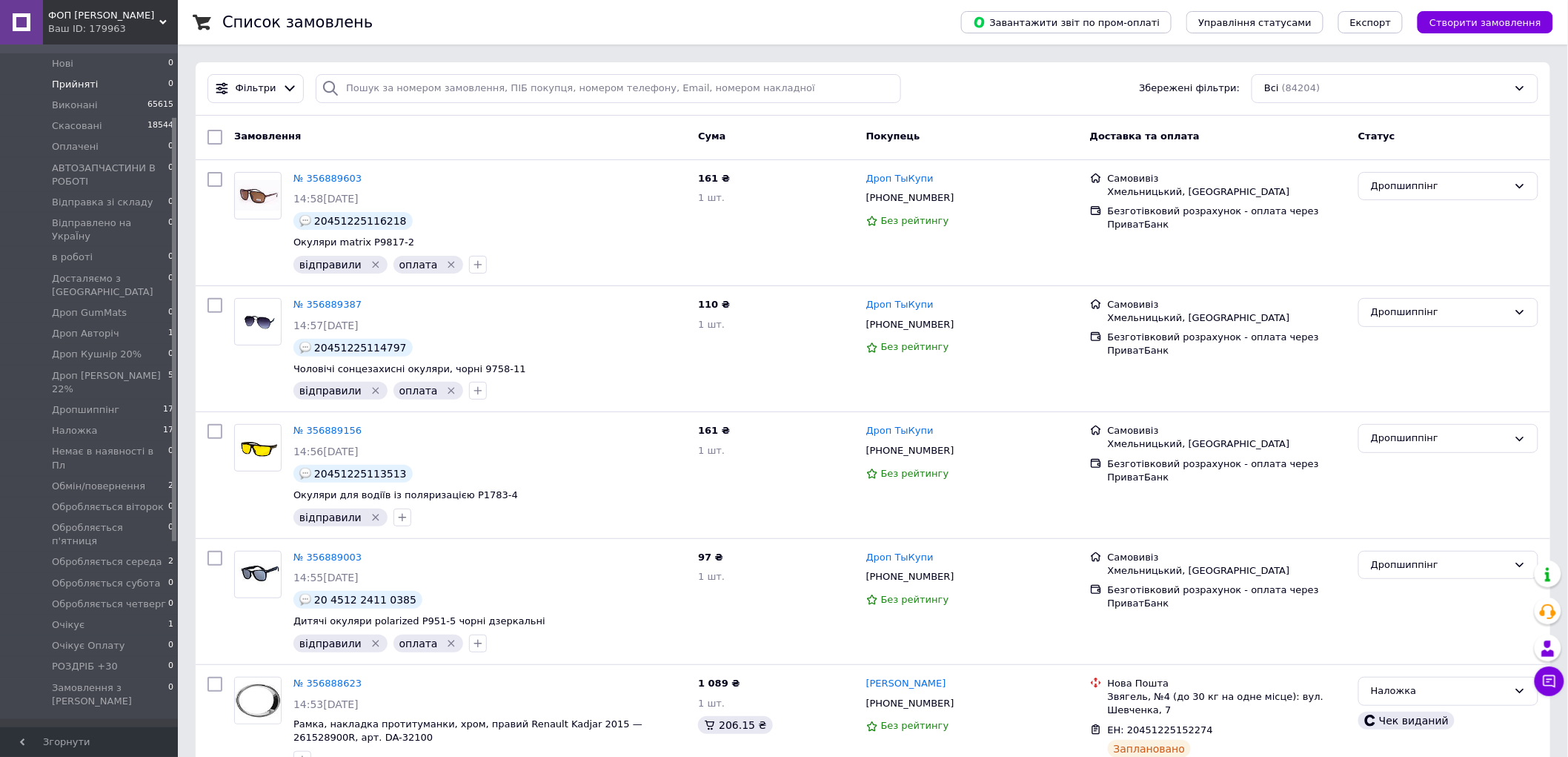
scroll to position [115, 0]
click at [136, 462] on span "Обмін/повернення" at bounding box center [99, 468] width 94 height 13
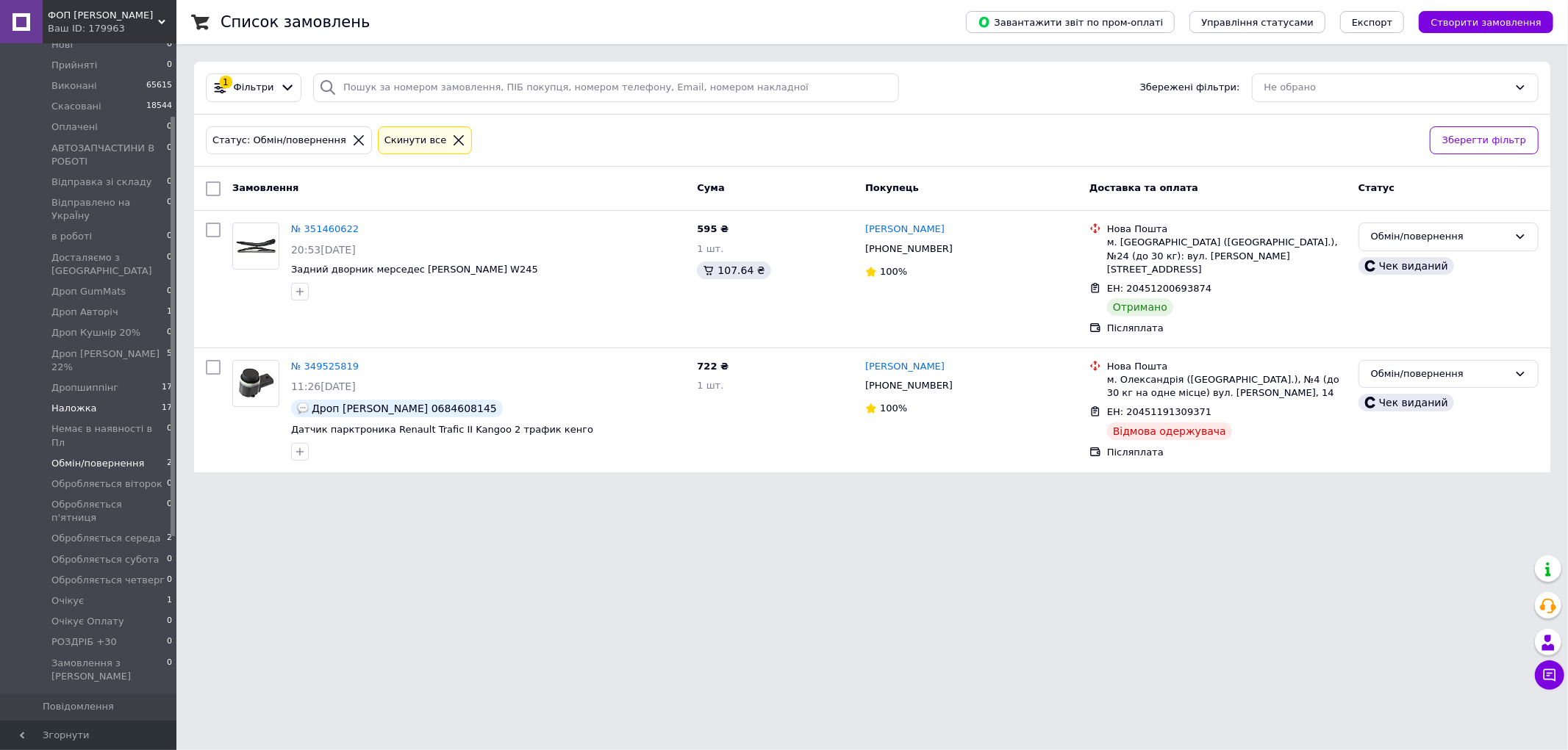
click at [121, 398] on li "Наложка 17" at bounding box center [90, 408] width 181 height 21
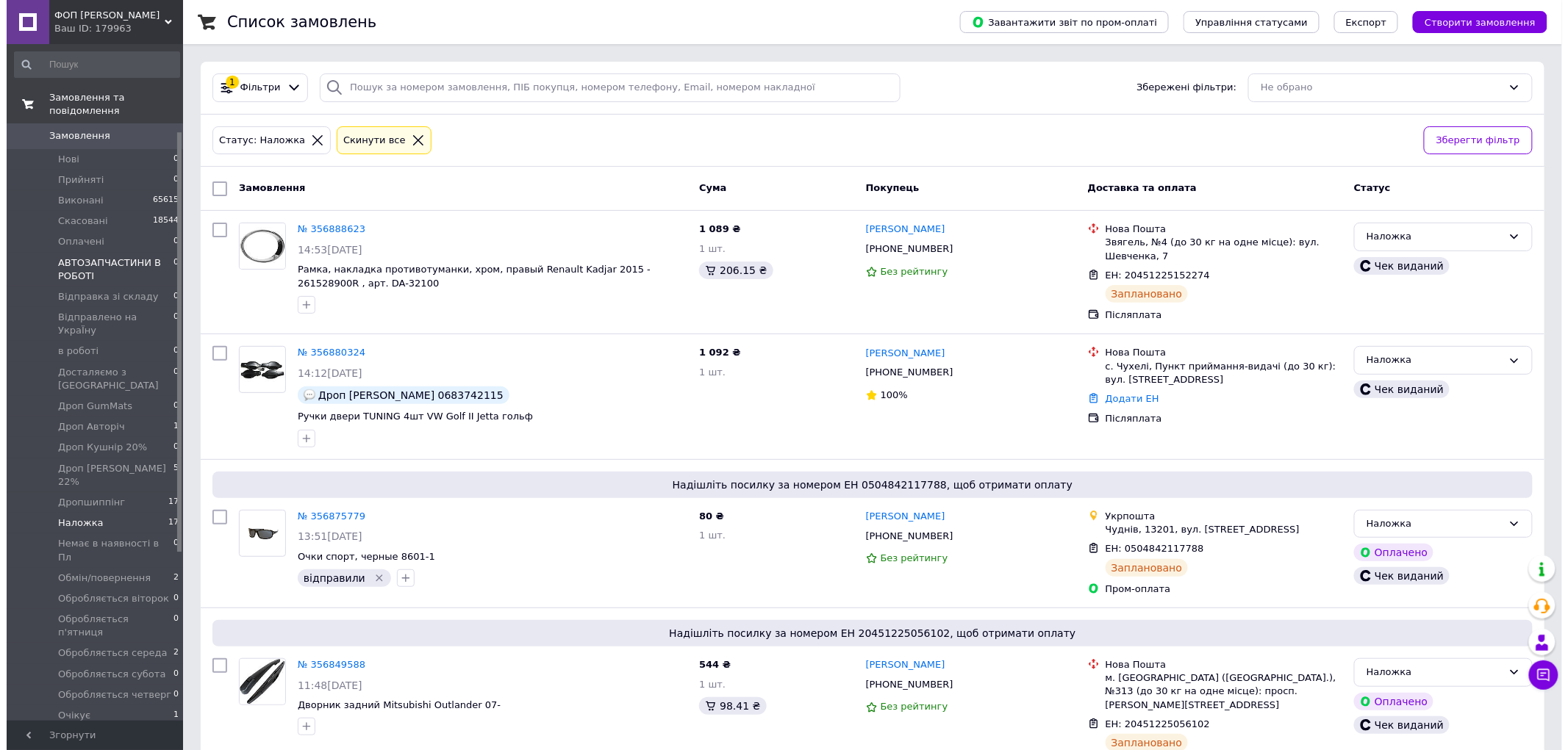
scroll to position [245, 0]
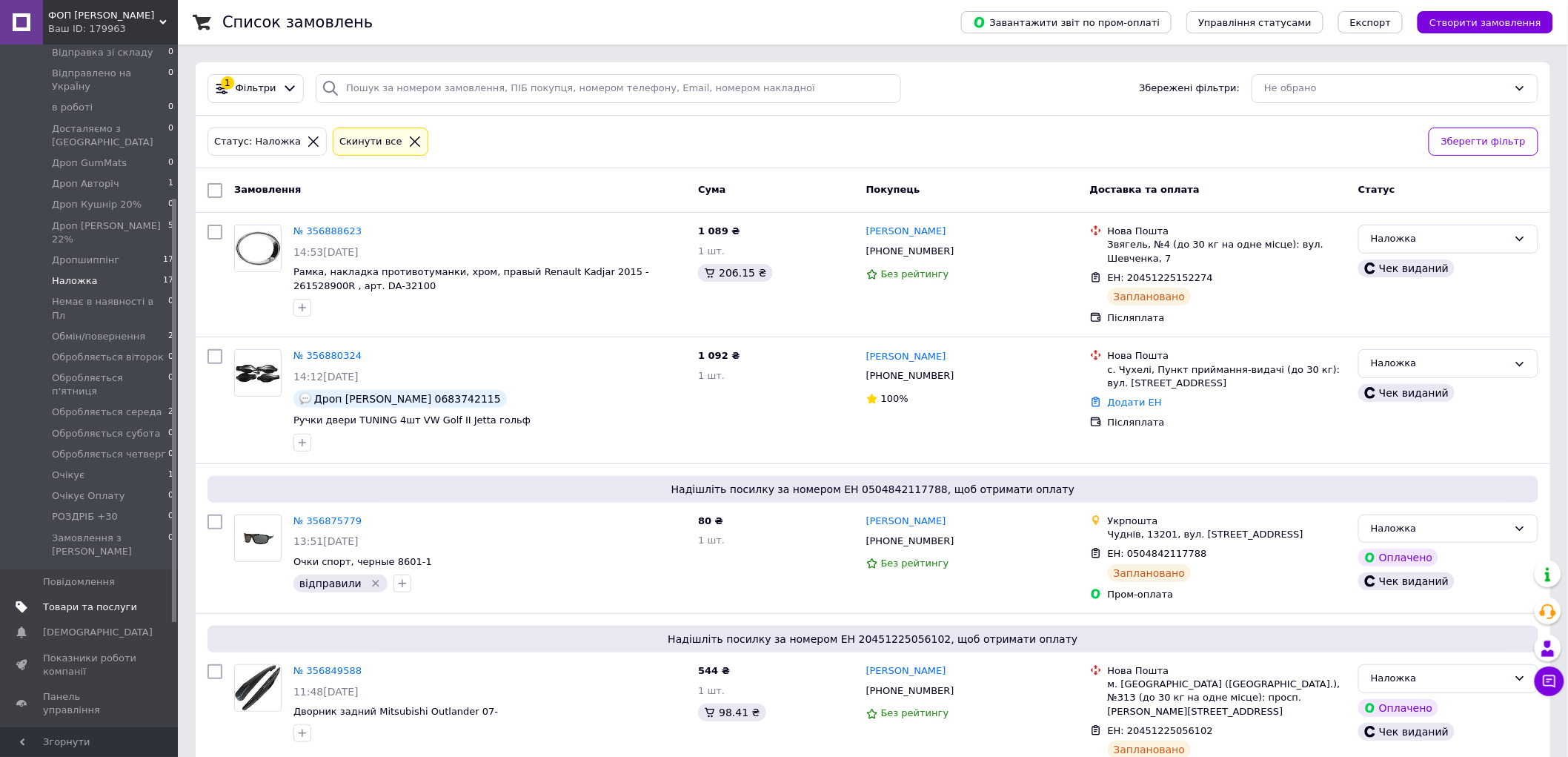
click at [115, 600] on span "Товари та послуги" at bounding box center [90, 607] width 94 height 13
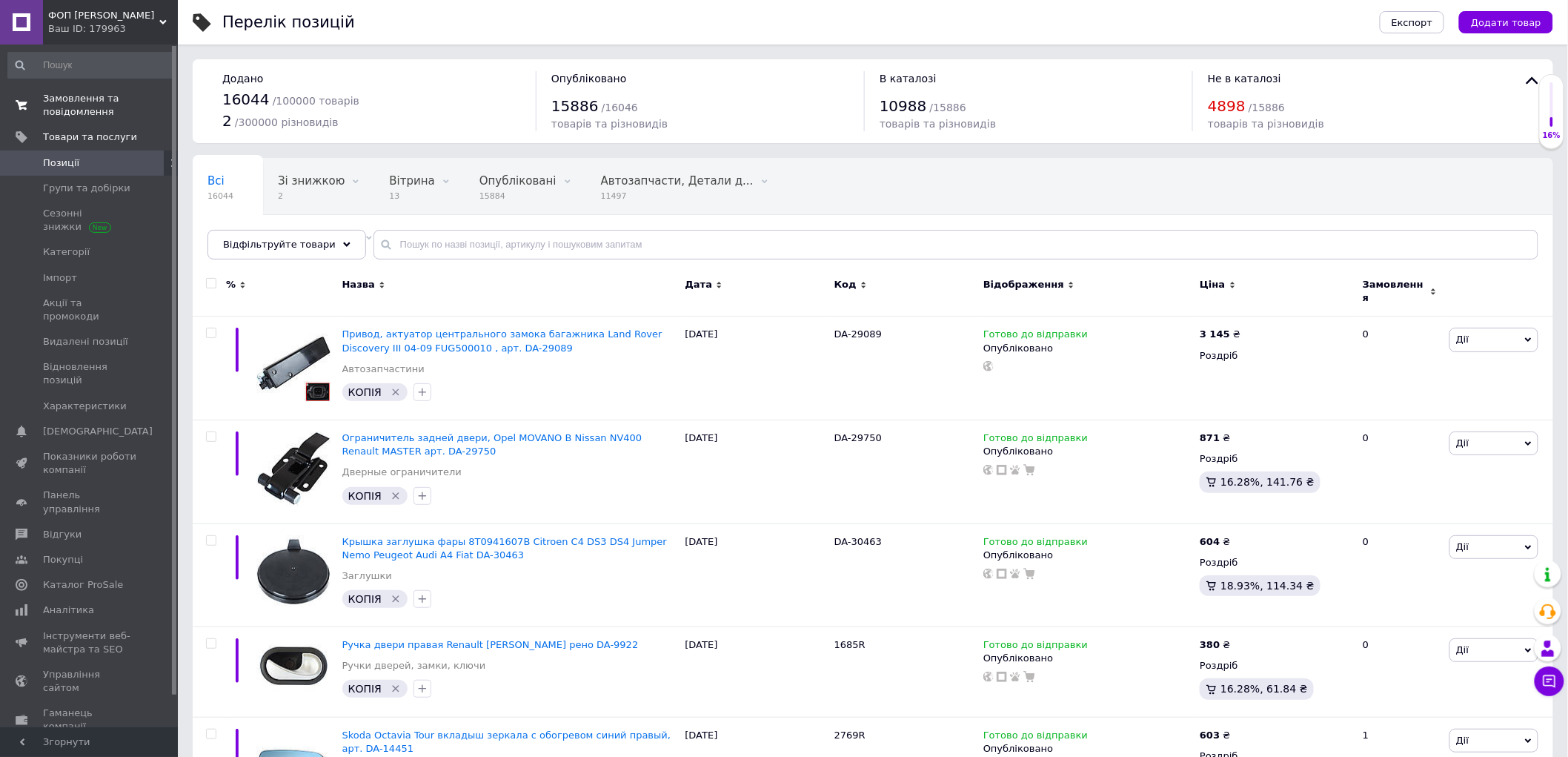
click at [101, 92] on span "Замовлення та повідомлення" at bounding box center [90, 105] width 94 height 27
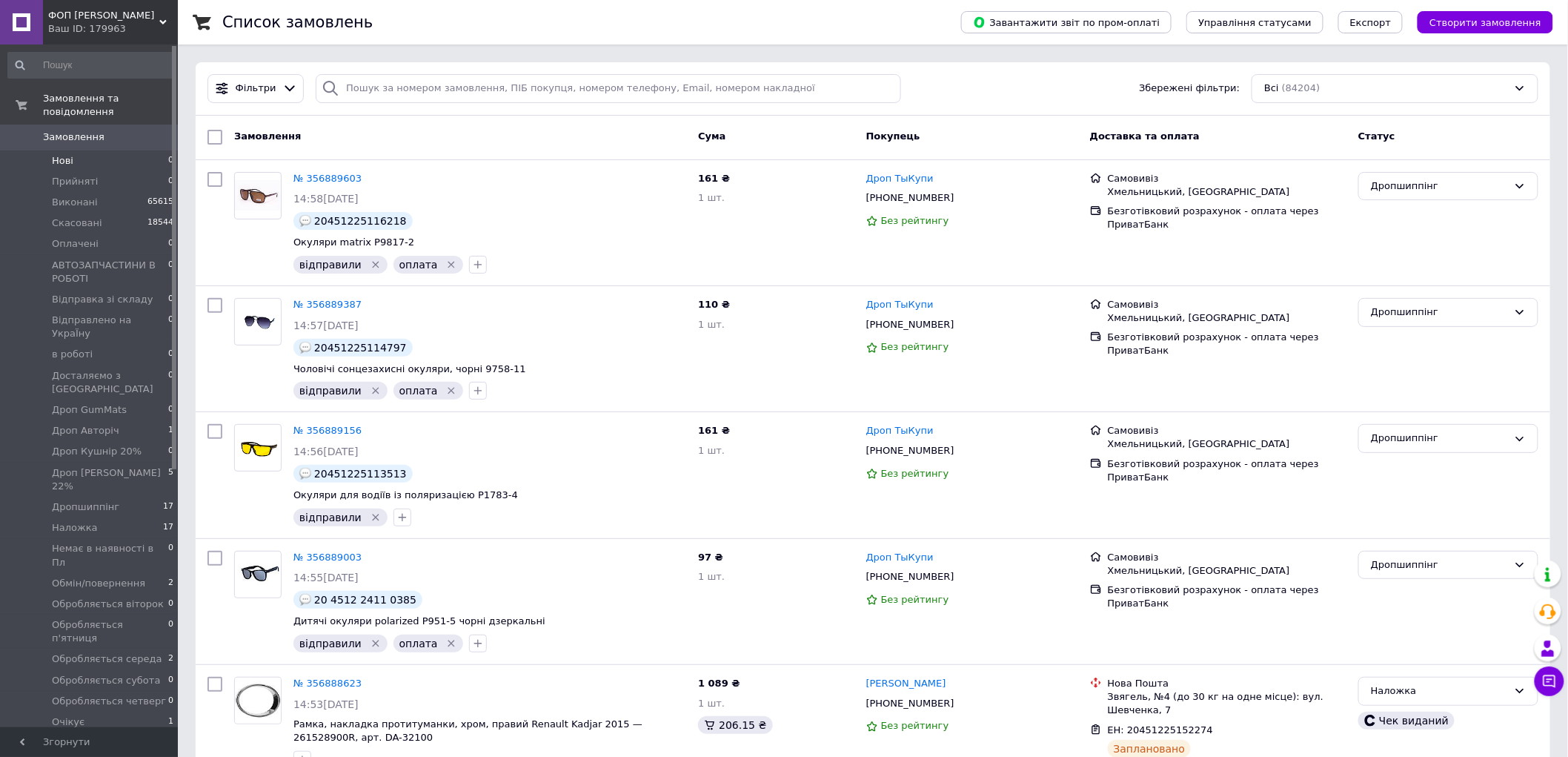
click at [126, 150] on li "Нові 0" at bounding box center [91, 161] width 182 height 21
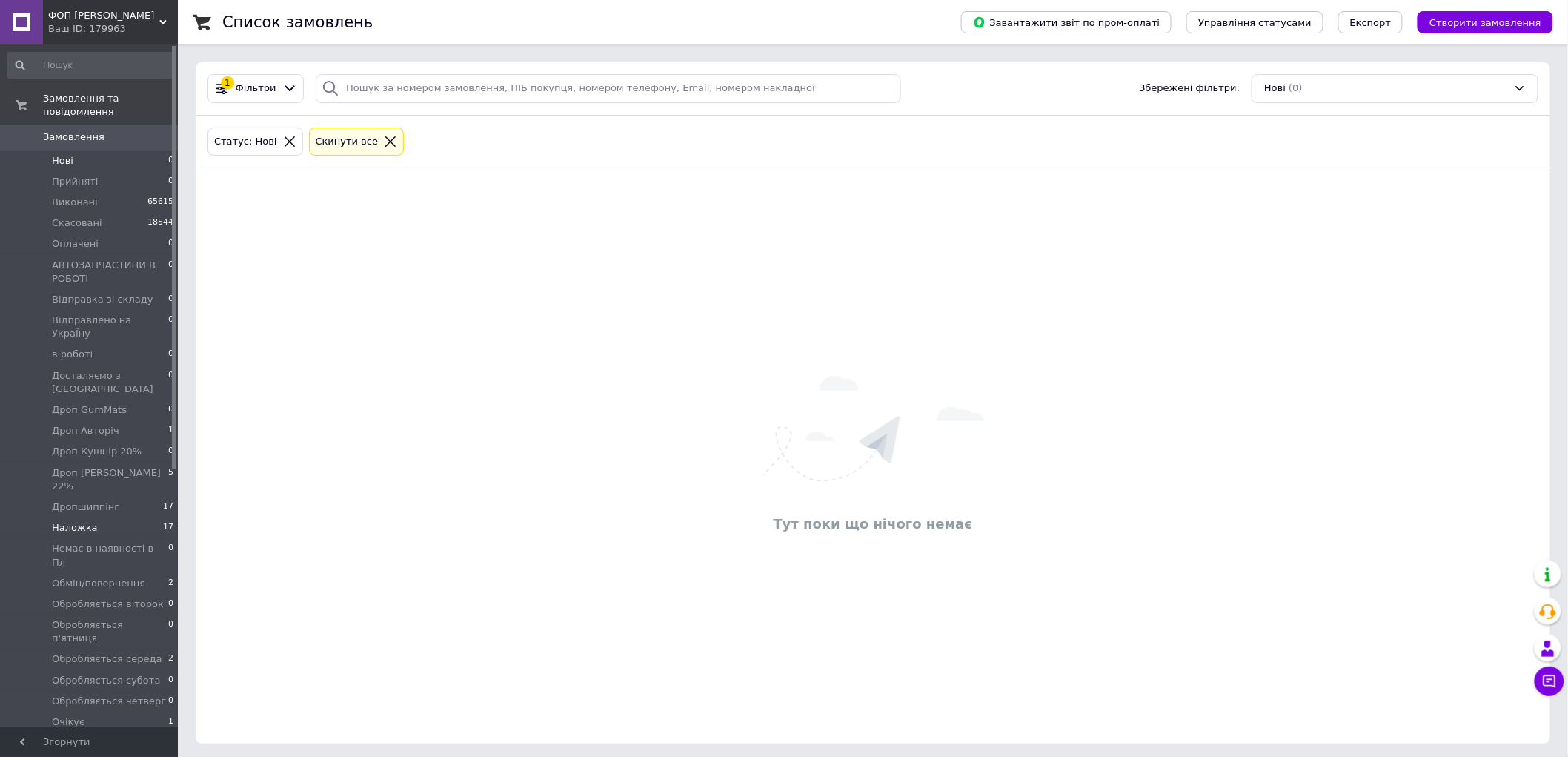
click at [145, 518] on li "Наложка 17" at bounding box center [91, 528] width 182 height 21
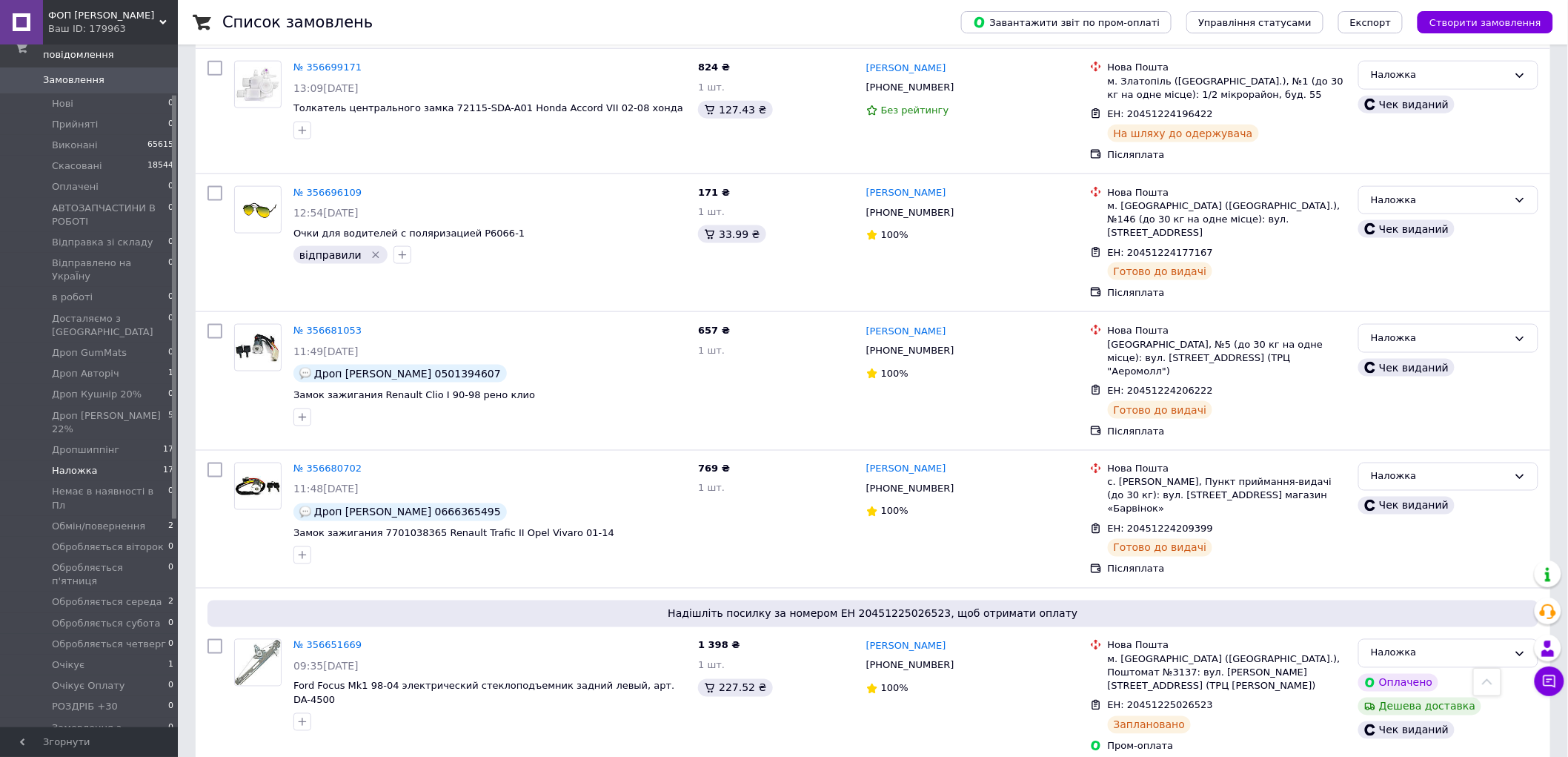
scroll to position [83, 0]
click at [159, 567] on li "Обробляється середа 2" at bounding box center [91, 577] width 182 height 21
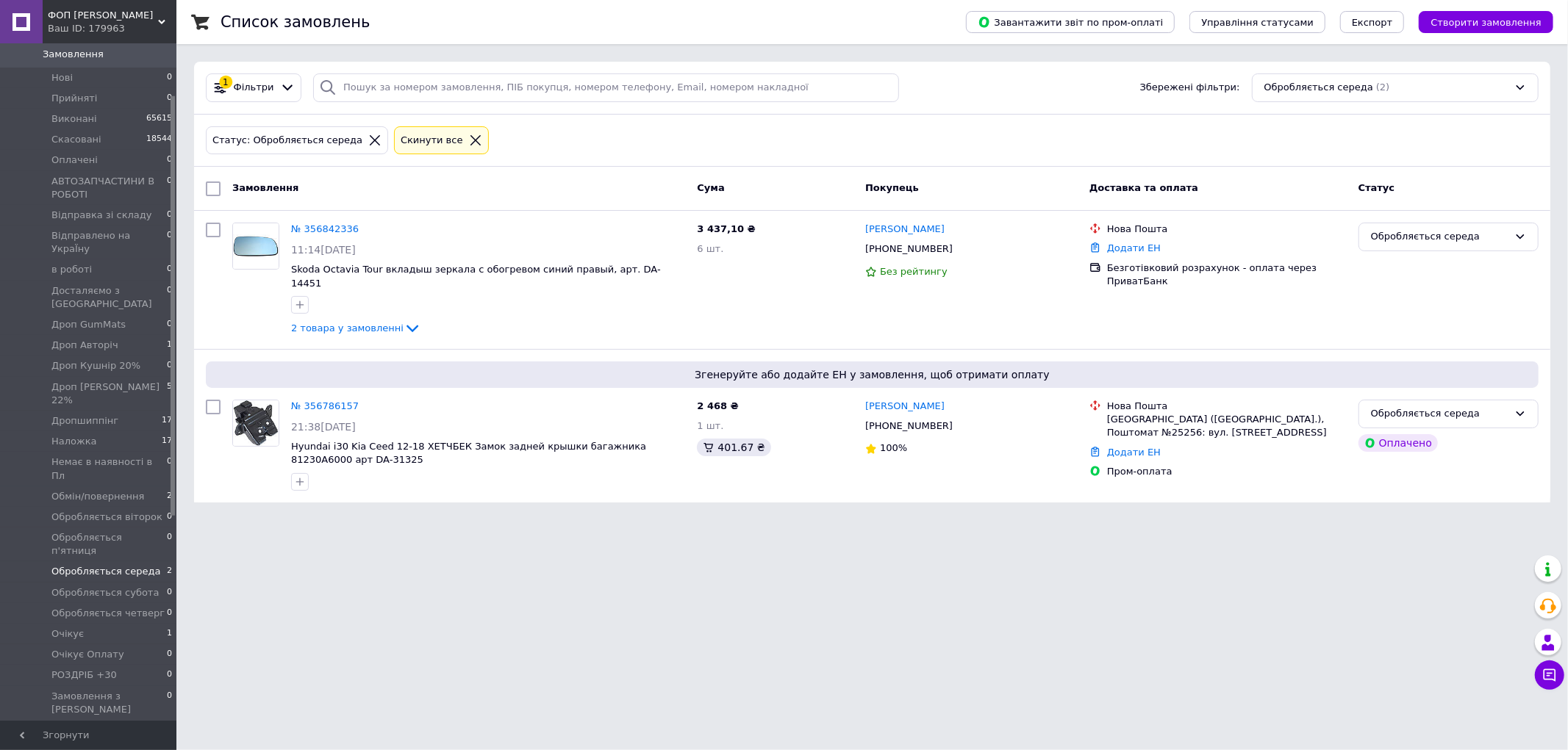
click at [159, 6] on div "ФОП Шуст Ваш ID: 179963" at bounding box center [109, 22] width 134 height 44
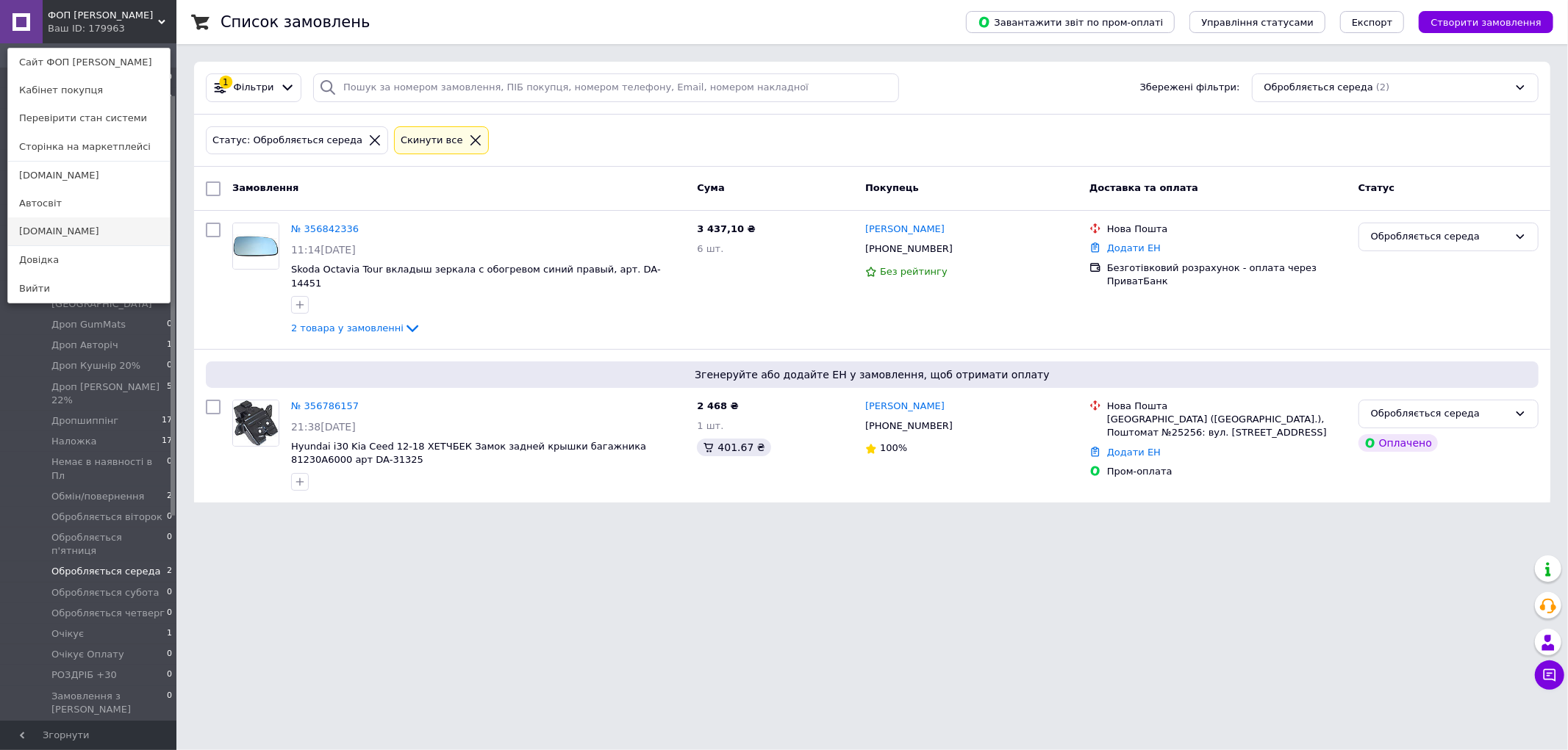
click at [83, 244] on link "[DOMAIN_NAME]" at bounding box center [88, 232] width 162 height 28
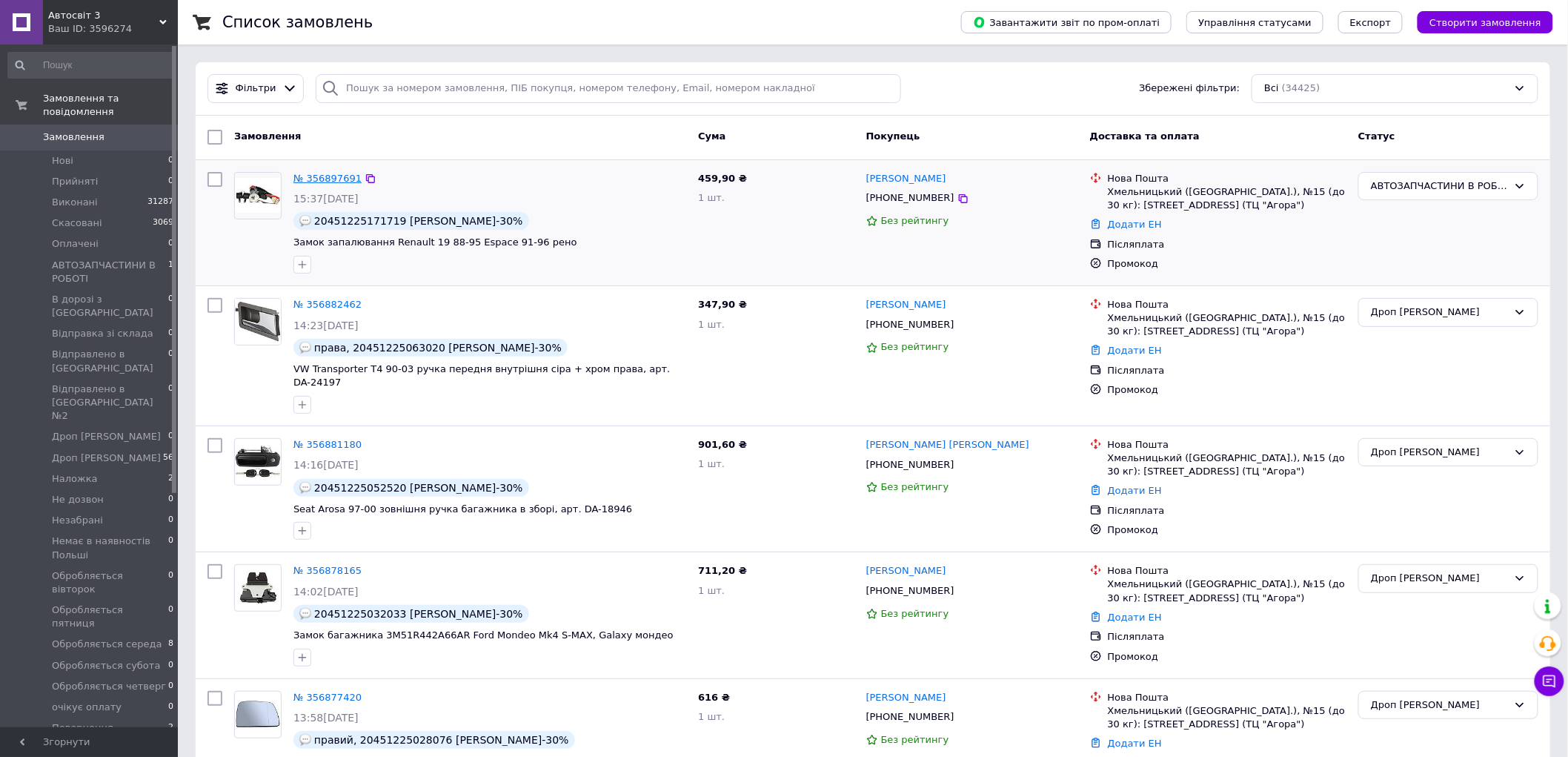
click at [330, 179] on link "№ 356897691" at bounding box center [327, 179] width 68 height 11
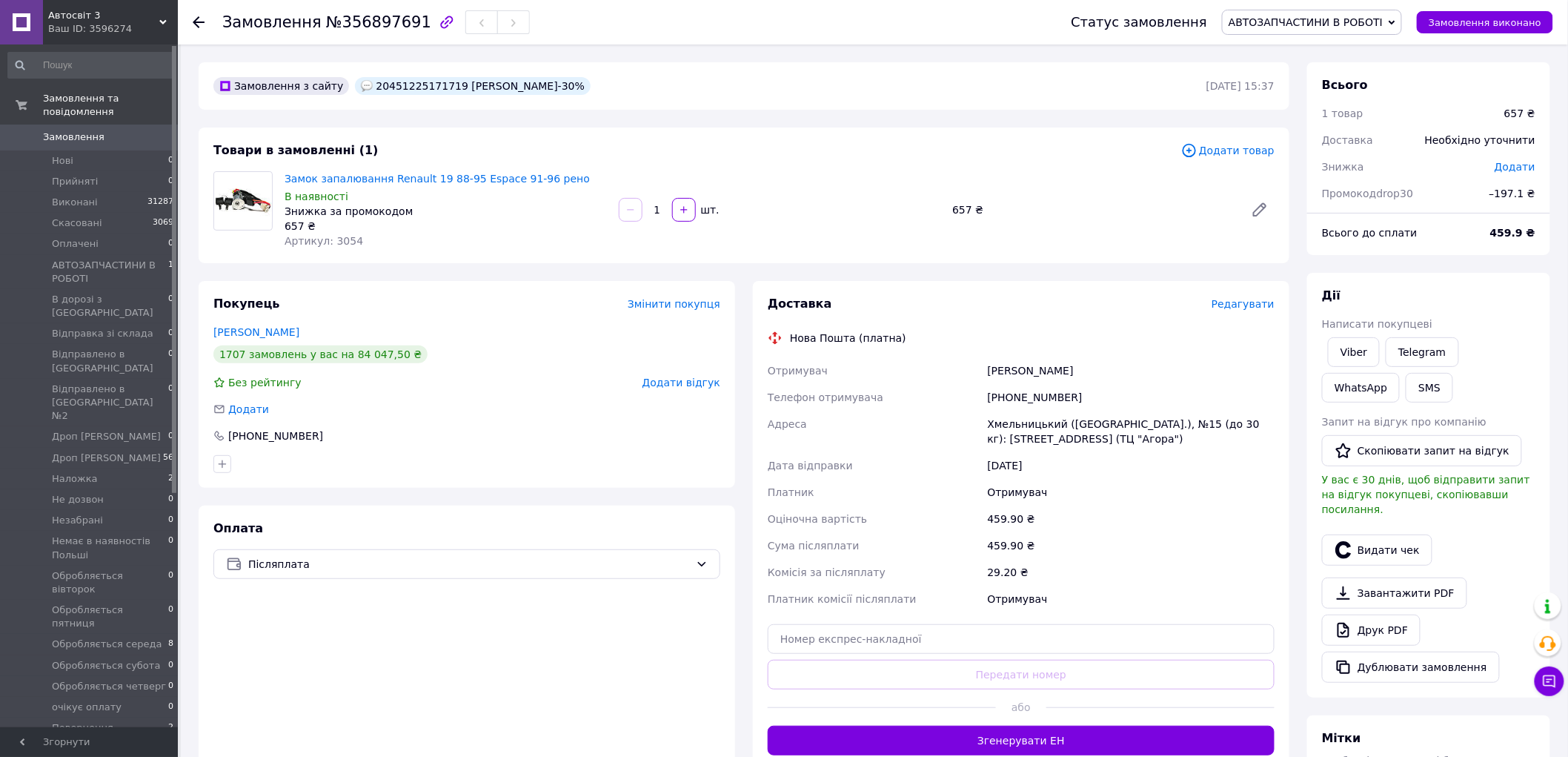
click at [378, 80] on div "20451225171719 [PERSON_NAME]-30%" at bounding box center [473, 86] width 235 height 18
click at [383, 24] on span "№356897691" at bounding box center [378, 22] width 105 height 18
copy span "356897691"
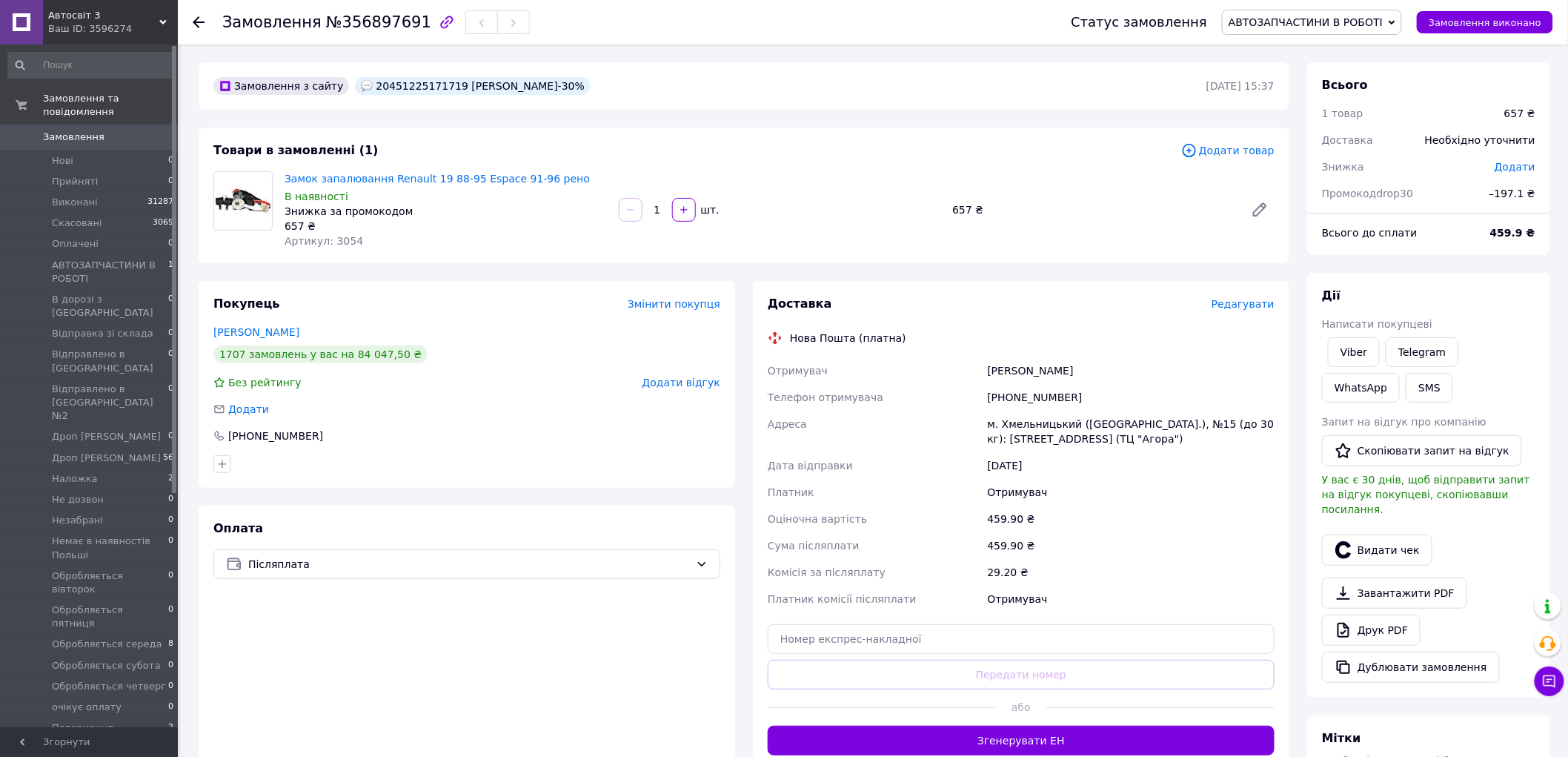
click at [401, 80] on div "20451225171719 [PERSON_NAME]-30%" at bounding box center [473, 86] width 235 height 18
copy div "20451225171719"
click at [1376, 16] on span "АВТОЗАПЧАСТИНИ В РОБОТІ" at bounding box center [1306, 22] width 154 height 12
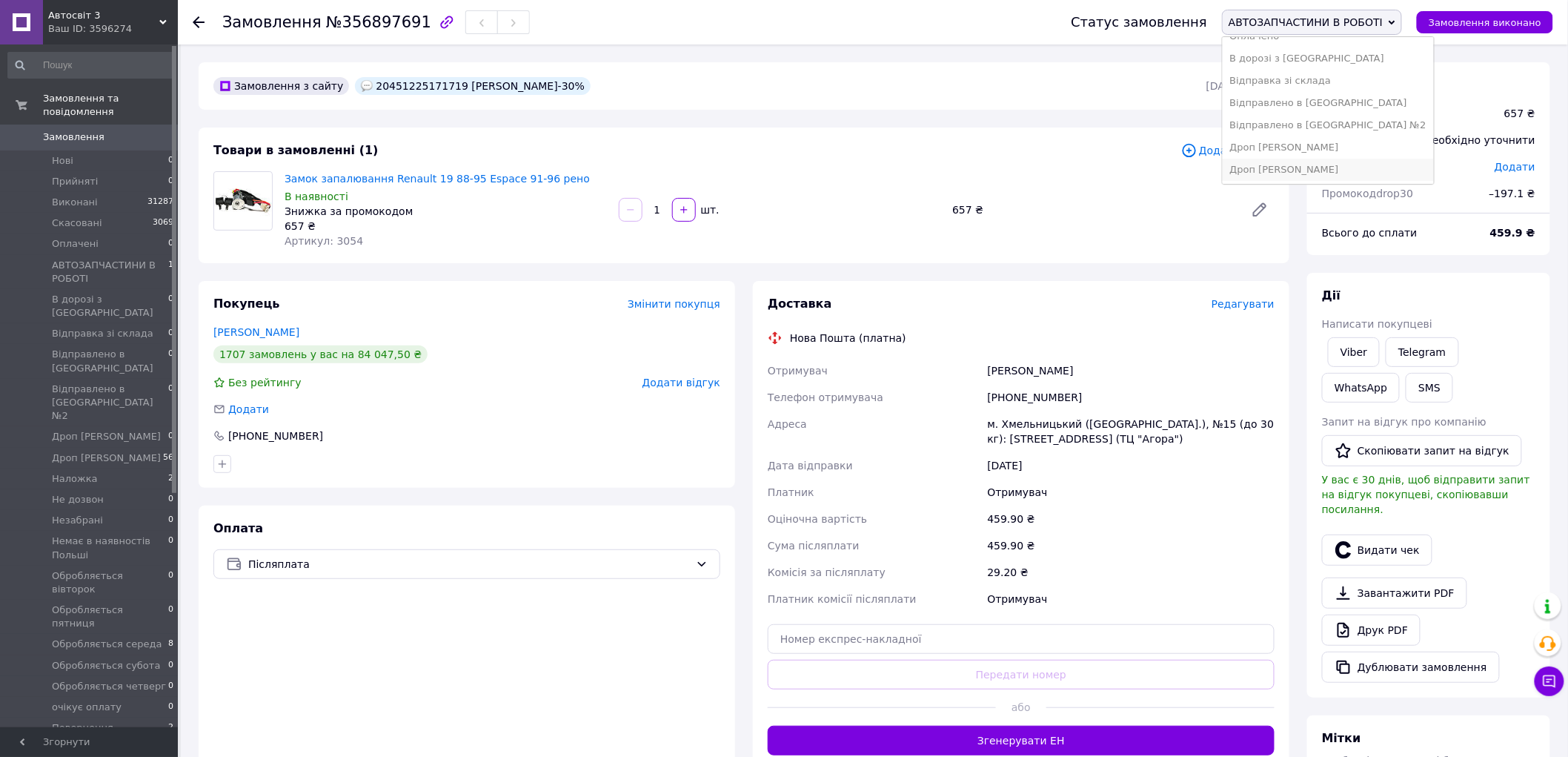
click at [1326, 175] on li "Дроп [PERSON_NAME]" at bounding box center [1328, 170] width 211 height 23
click at [191, 21] on div "Замовлення №356897691 Статус замовлення Дроп Максим Прийнято Виконано Скасовано…" at bounding box center [873, 22] width 1390 height 44
click at [196, 21] on icon at bounding box center [198, 22] width 12 height 12
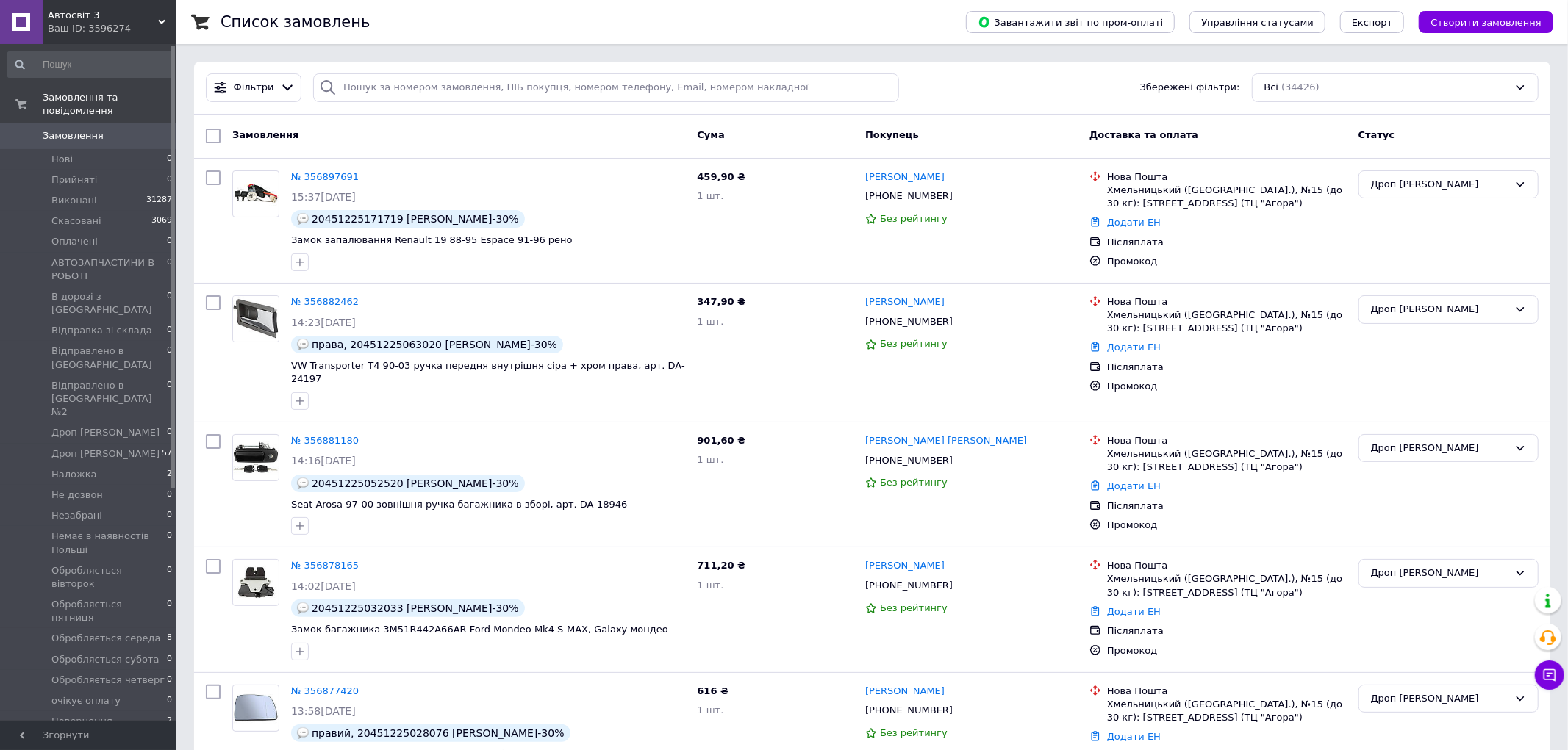
click at [123, 21] on span "Автосвіт 3" at bounding box center [103, 15] width 111 height 13
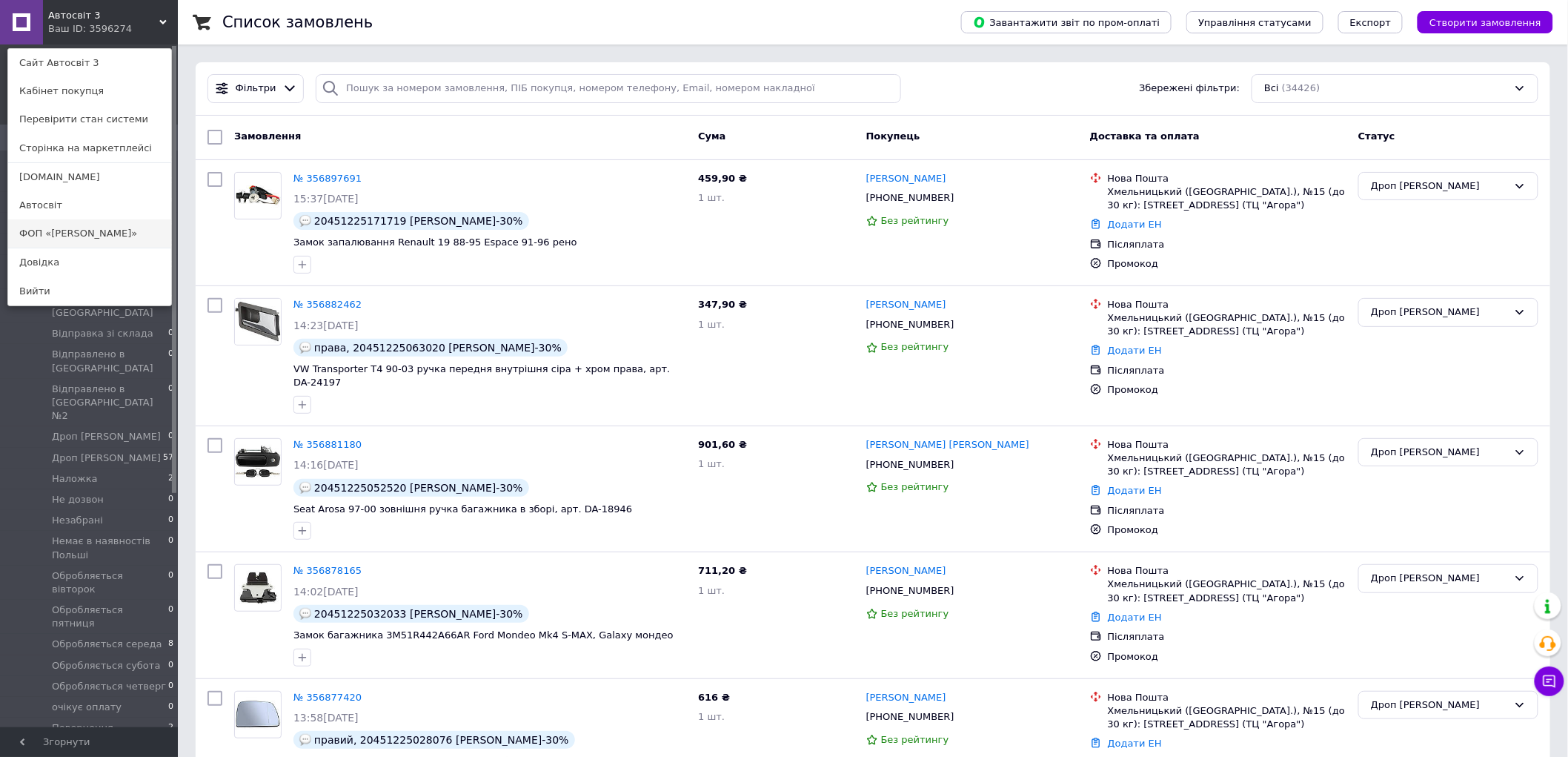
click at [117, 228] on link "ФОП «Шуст»" at bounding box center [89, 234] width 163 height 28
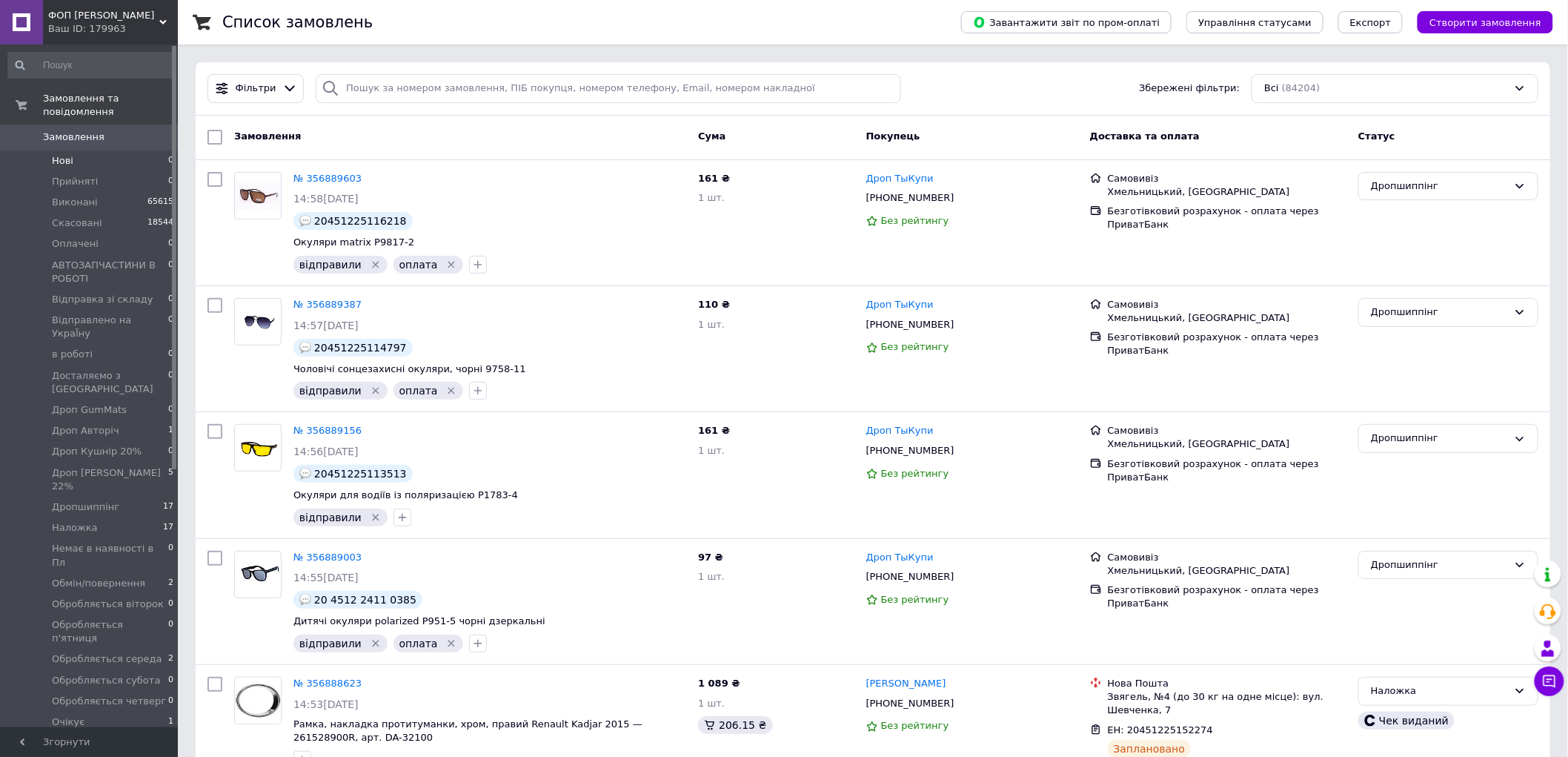
click at [127, 150] on li "Нові 0" at bounding box center [91, 161] width 182 height 21
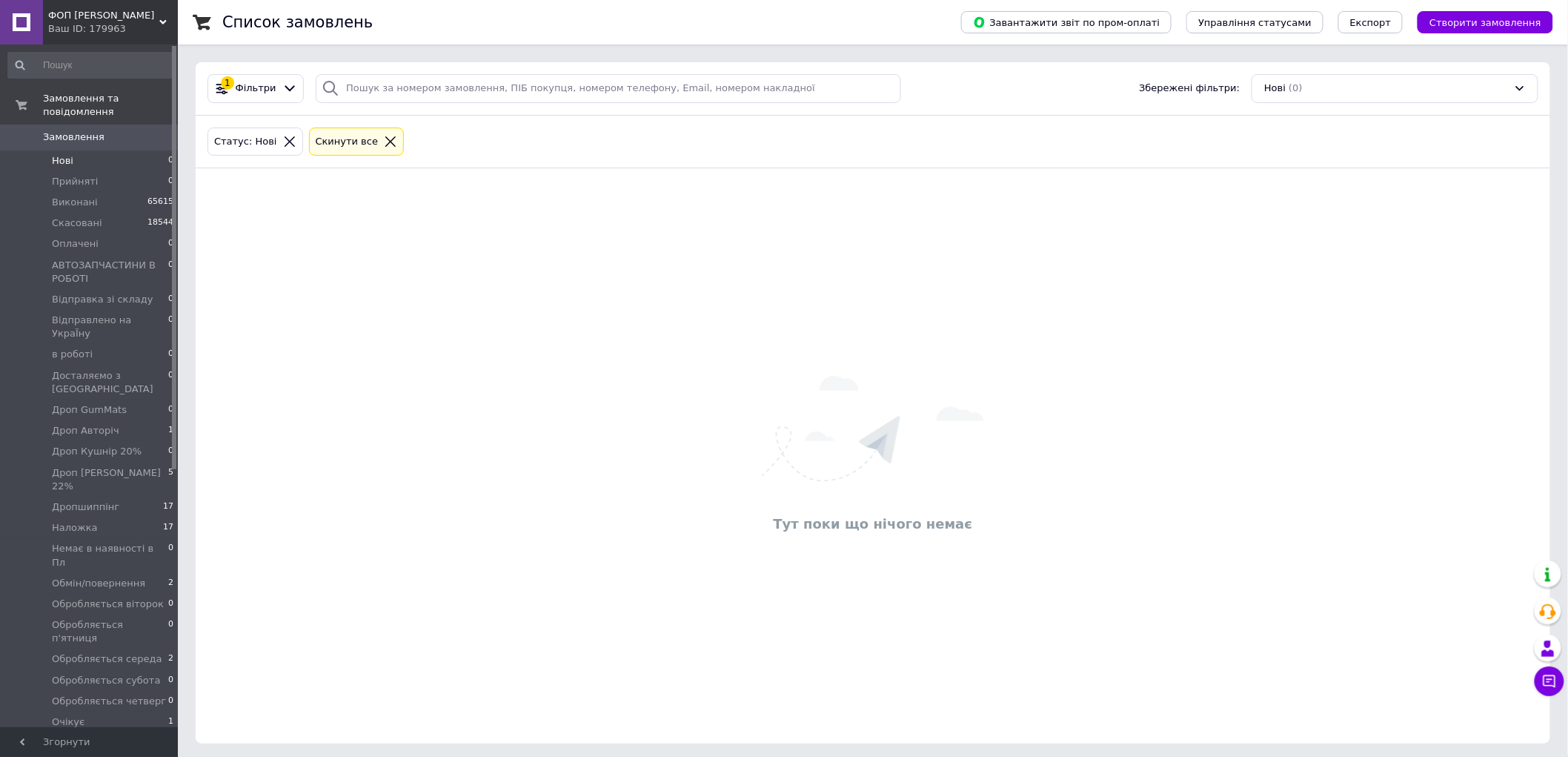
click at [137, 28] on div "Ваш ID: 179963" at bounding box center [113, 29] width 129 height 13
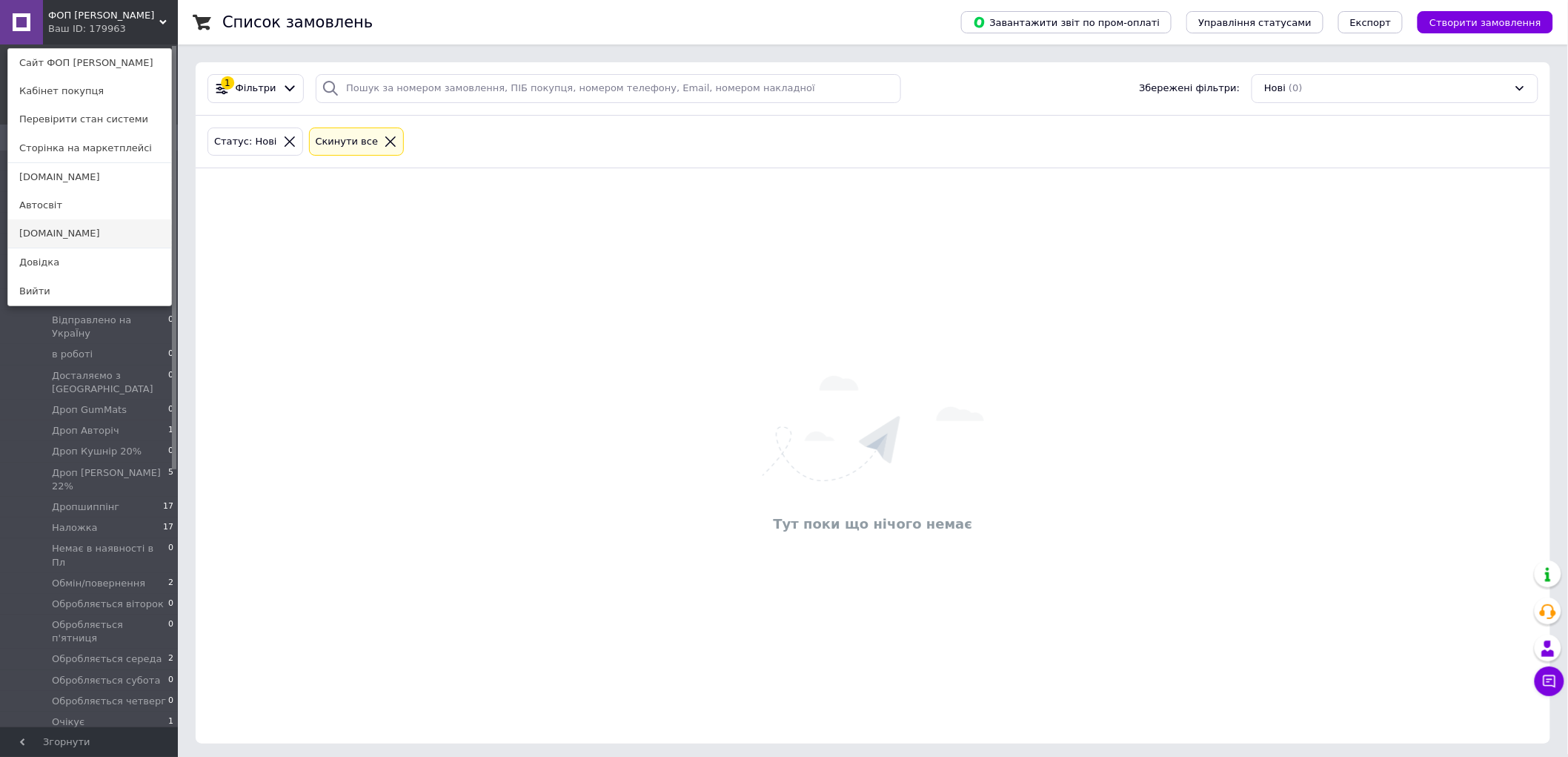
click at [71, 235] on link "Avtosvit.info" at bounding box center [89, 234] width 163 height 28
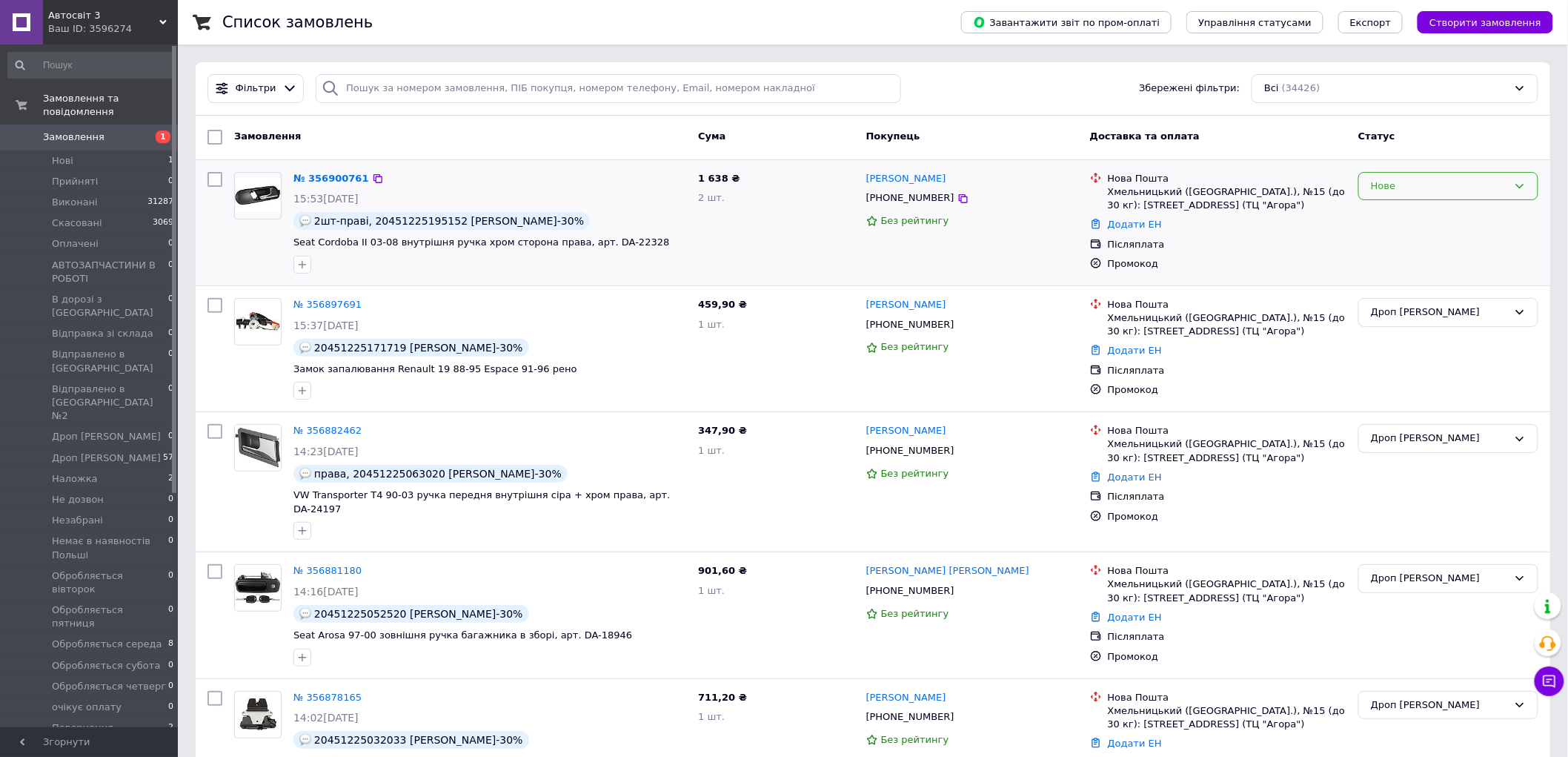
click at [1416, 179] on div "Нове" at bounding box center [1439, 186] width 137 height 16
click at [1403, 327] on div "Дроп [PERSON_NAME]" at bounding box center [1449, 349] width 192 height 114
click at [1432, 202] on div "Нове" at bounding box center [1449, 223] width 192 height 114
drag, startPoint x: 1443, startPoint y: 172, endPoint x: 1441, endPoint y: 194, distance: 22.1
click at [1443, 175] on div "Нове" at bounding box center [1448, 186] width 180 height 29
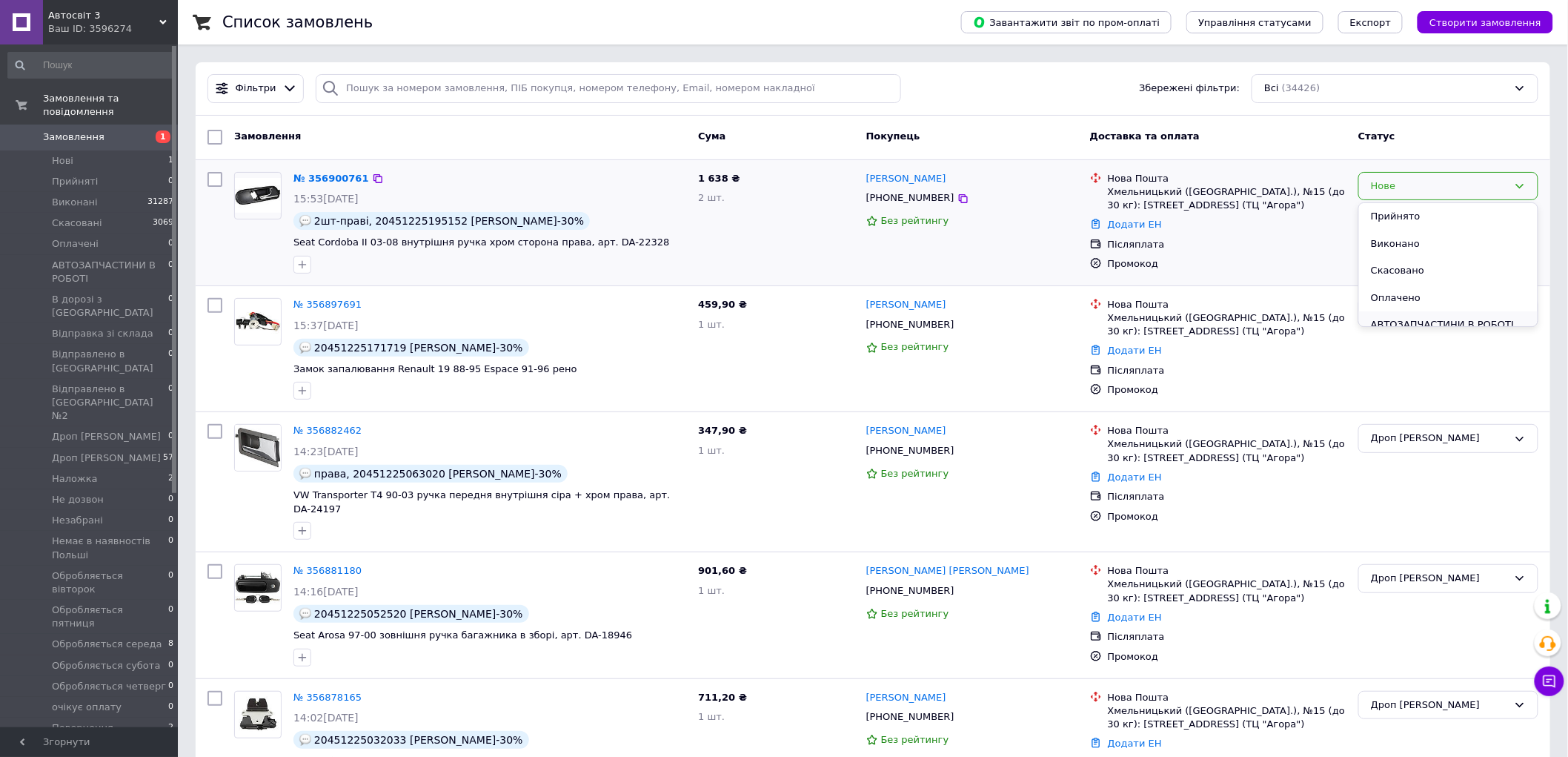
click at [1441, 320] on li "АВТОЗАПЧАСТИНИ В РОБОТІ" at bounding box center [1448, 324] width 178 height 27
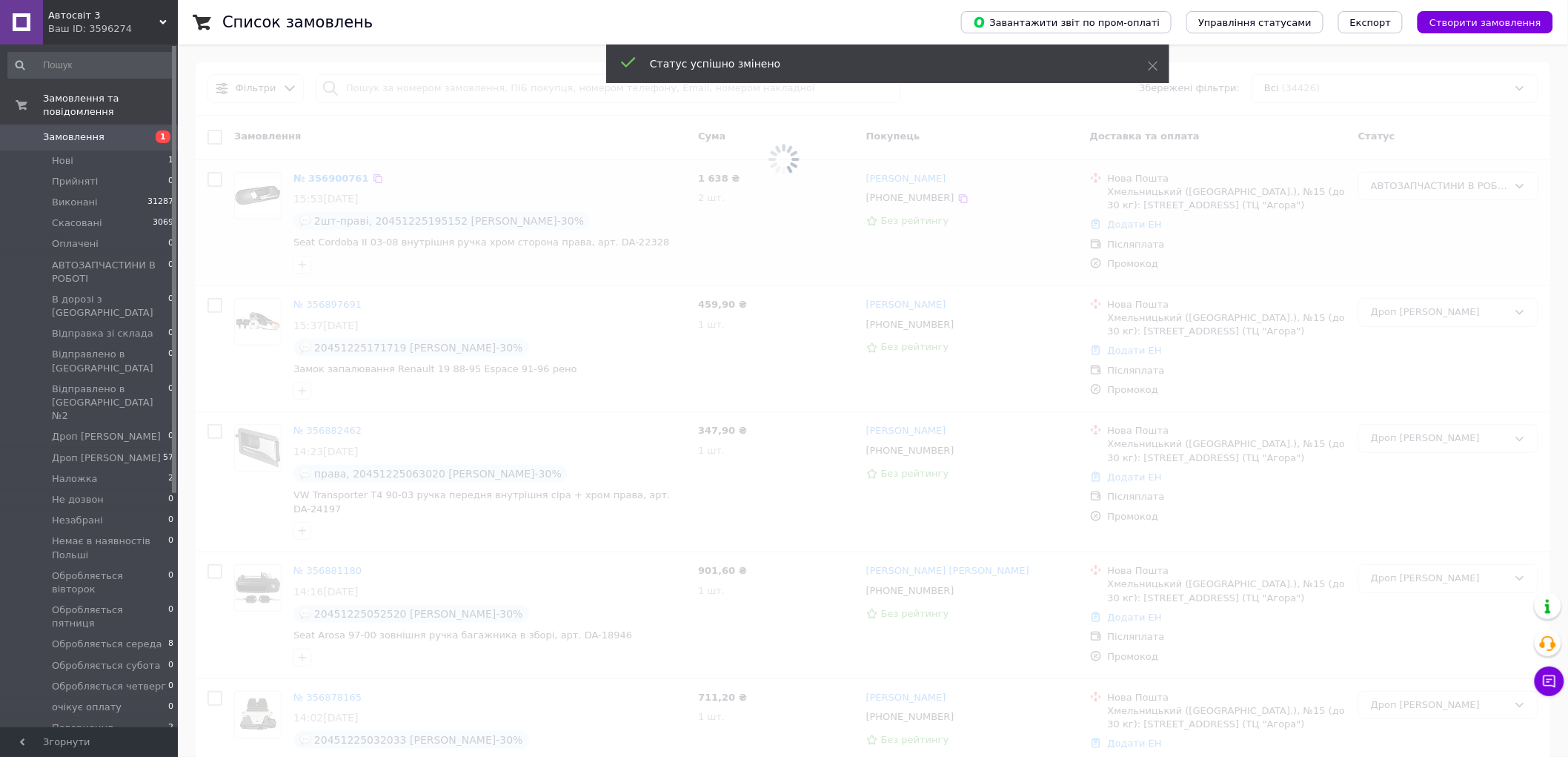
click at [136, 19] on span "Автосвіт 3" at bounding box center [104, 15] width 111 height 13
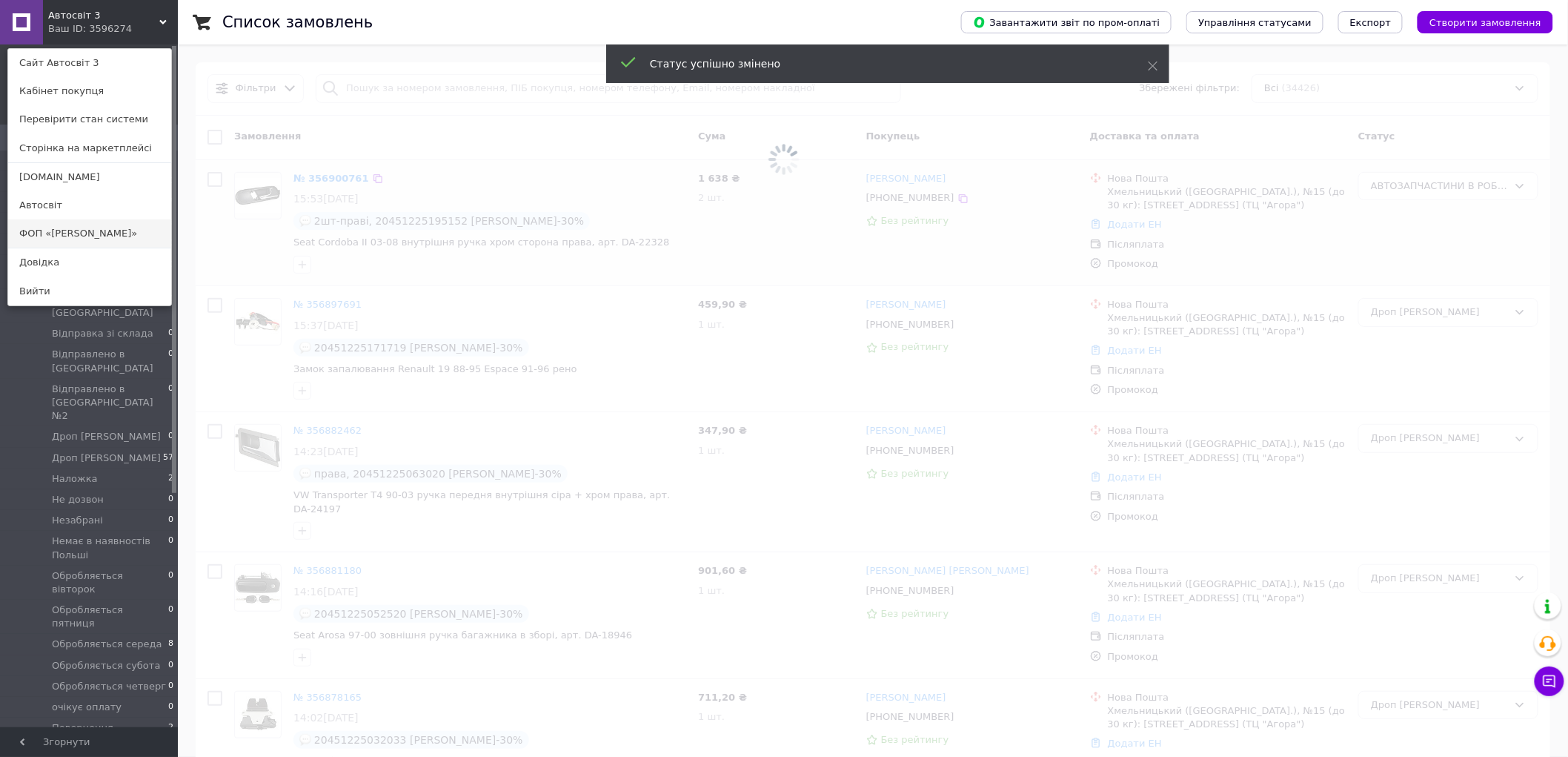
click at [80, 227] on link "ФОП «Шуст»" at bounding box center [89, 234] width 163 height 28
